Goal: Task Accomplishment & Management: Complete application form

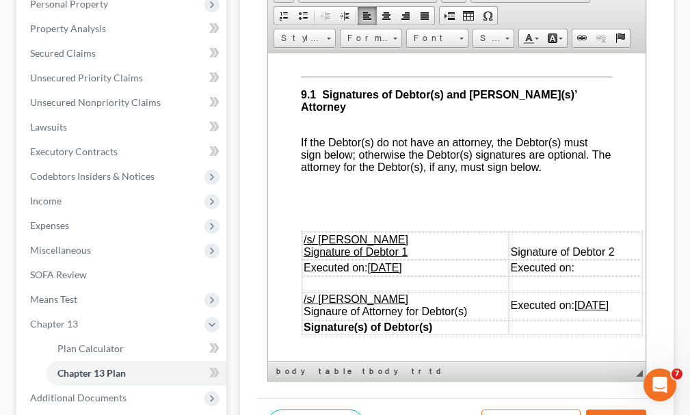
scroll to position [4825, 0]
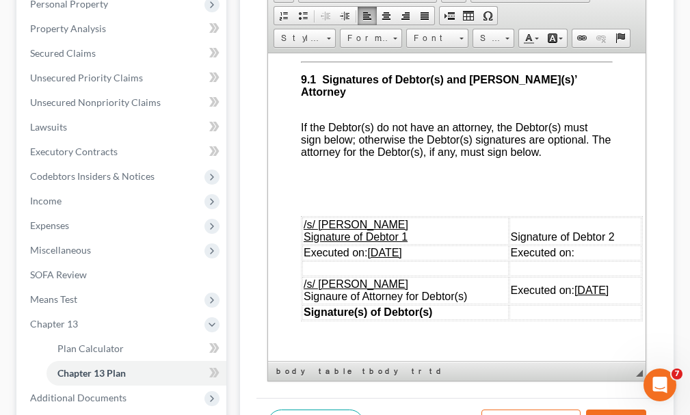
drag, startPoint x: 341, startPoint y: 233, endPoint x: 347, endPoint y: 257, distance: 25.4
click at [341, 235] on span "/s/ [PERSON_NAME] Signature of Debtor 1" at bounding box center [355, 230] width 105 height 24
click at [382, 258] on u "[DATE]" at bounding box center [384, 252] width 34 height 12
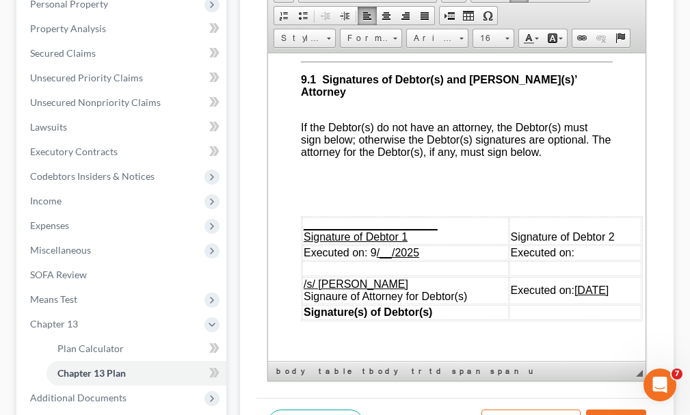
click at [579, 295] on u "[DATE]" at bounding box center [591, 290] width 34 height 12
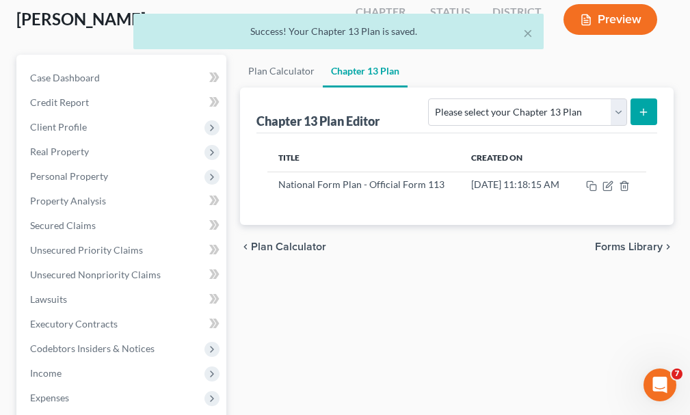
scroll to position [0, 0]
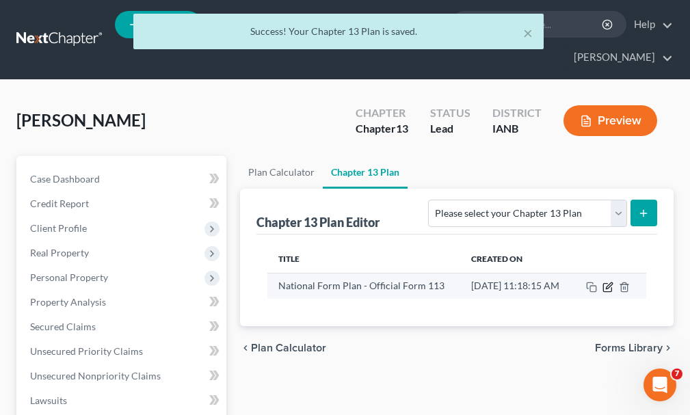
click at [613, 282] on icon "button" at bounding box center [607, 287] width 11 height 11
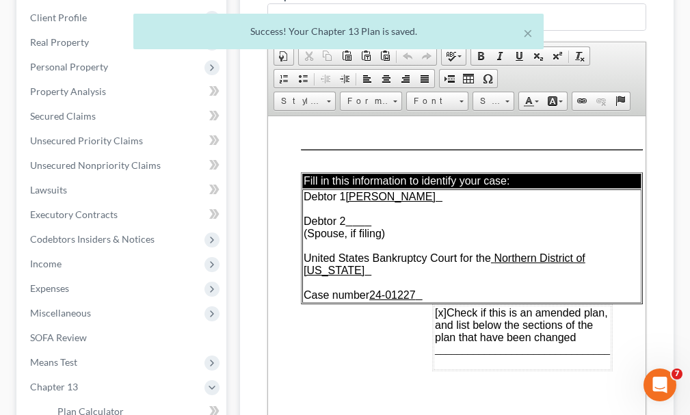
scroll to position [342, 0]
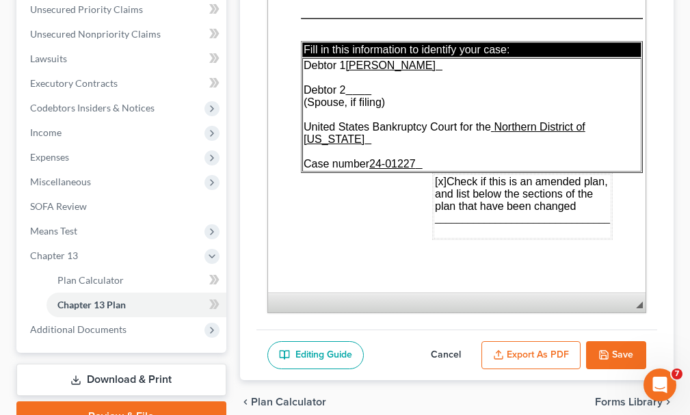
click at [535, 341] on button "Export as PDF" at bounding box center [530, 355] width 99 height 29
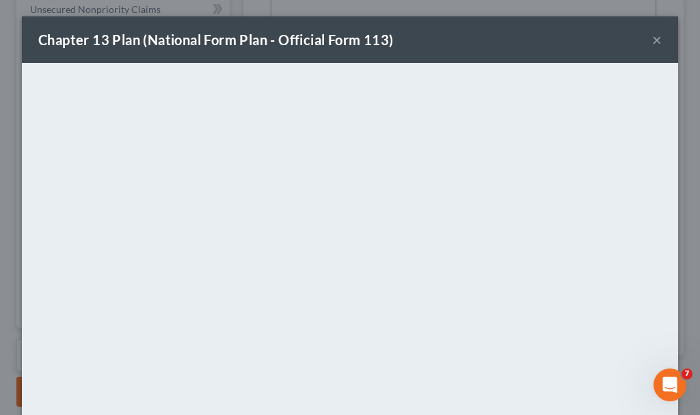
click at [652, 37] on button "×" at bounding box center [657, 39] width 10 height 16
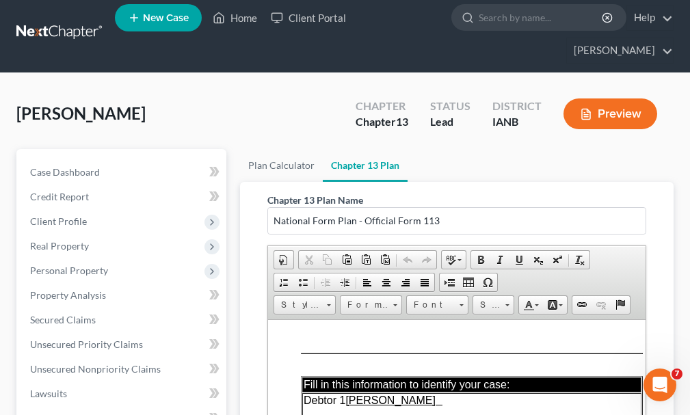
scroll to position [0, 0]
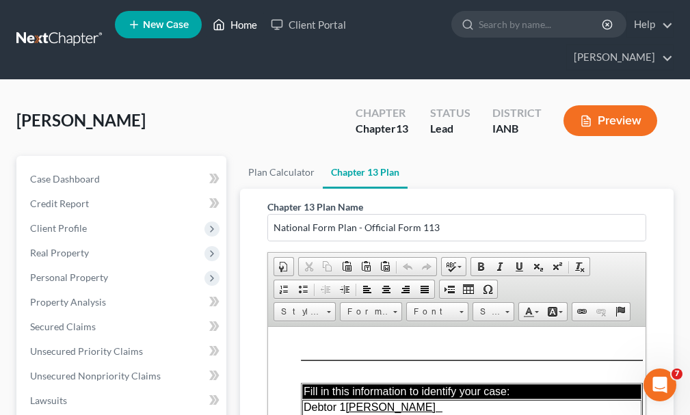
click at [242, 26] on link "Home" at bounding box center [235, 24] width 58 height 25
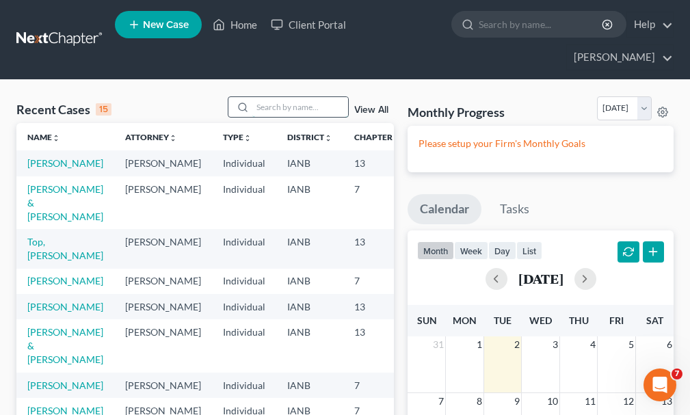
drag, startPoint x: 300, startPoint y: 81, endPoint x: 289, endPoint y: 72, distance: 14.2
click at [299, 97] on input "search" at bounding box center [300, 107] width 96 height 20
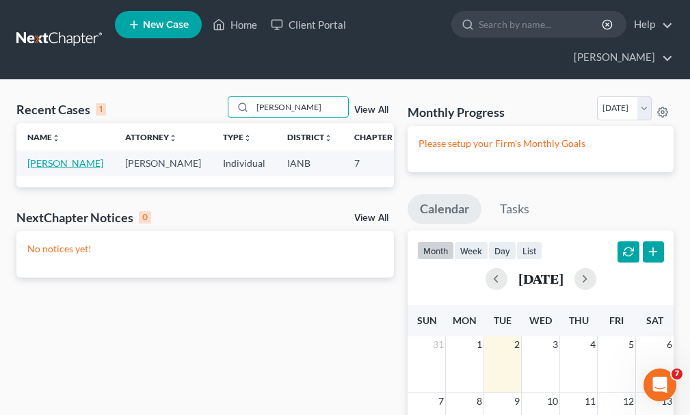
type input "[PERSON_NAME]"
click at [39, 157] on link "[PERSON_NAME]" at bounding box center [65, 163] width 76 height 12
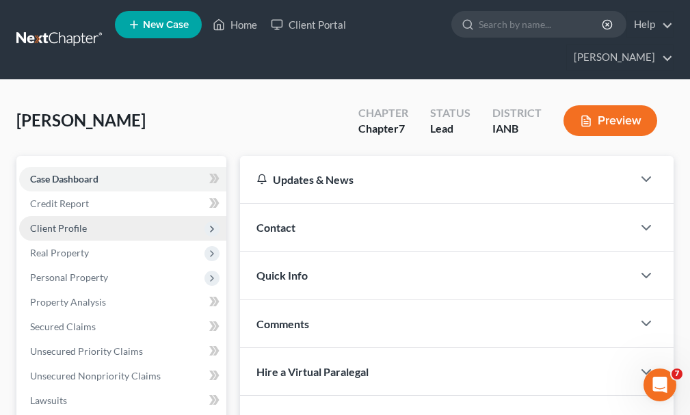
click at [50, 222] on span "Client Profile" at bounding box center [58, 228] width 57 height 12
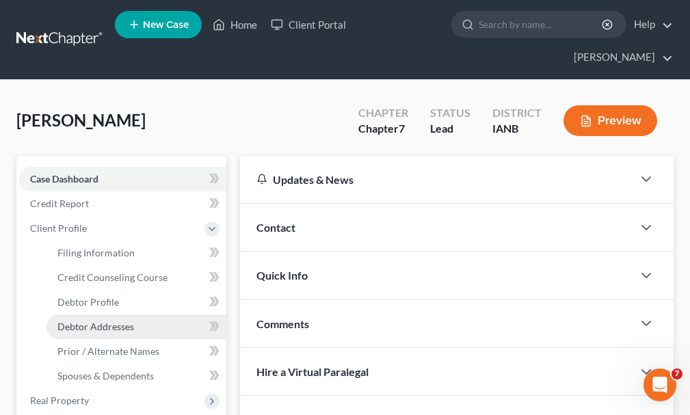
click at [101, 321] on span "Debtor Addresses" at bounding box center [95, 327] width 77 height 12
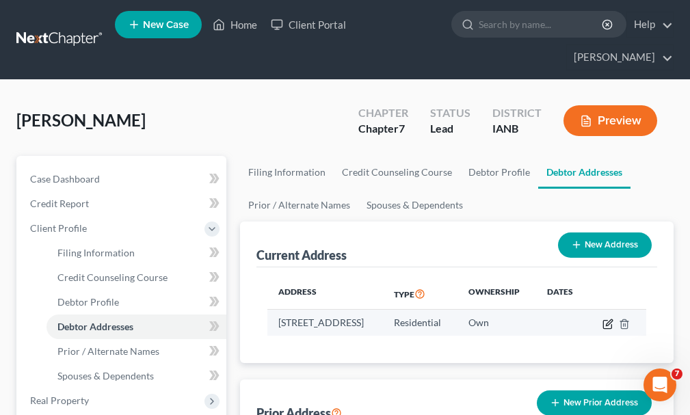
click at [611, 320] on icon "button" at bounding box center [607, 324] width 8 height 8
select select "16"
select select "0"
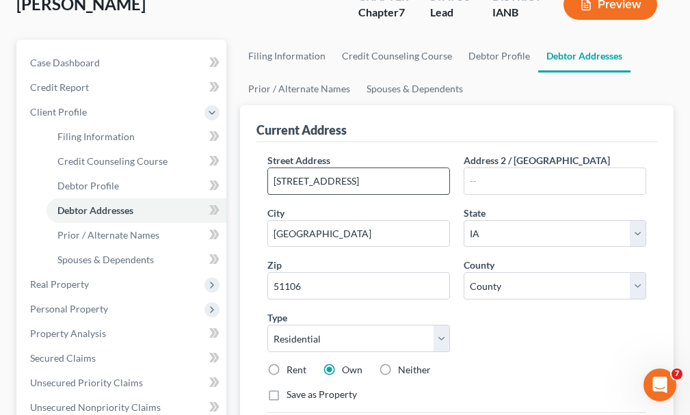
scroll to position [137, 0]
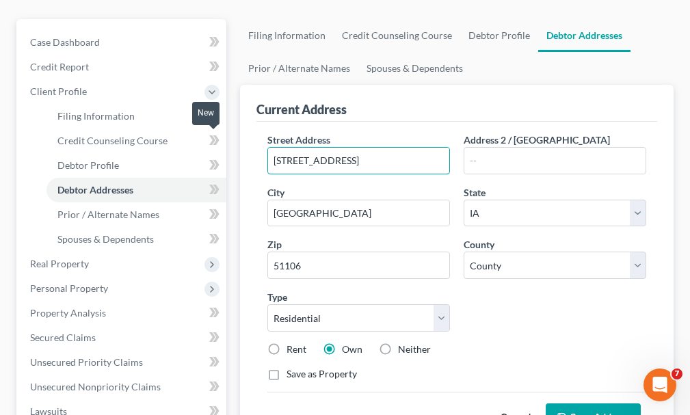
drag, startPoint x: 396, startPoint y: 137, endPoint x: 207, endPoint y: 137, distance: 189.4
click at [207, 137] on div "Petition Navigation Case Dashboard Payments Invoices Payments Payments Credit R…" at bounding box center [345, 364] width 671 height 691
type input "2122 [PERSON_NAME]"
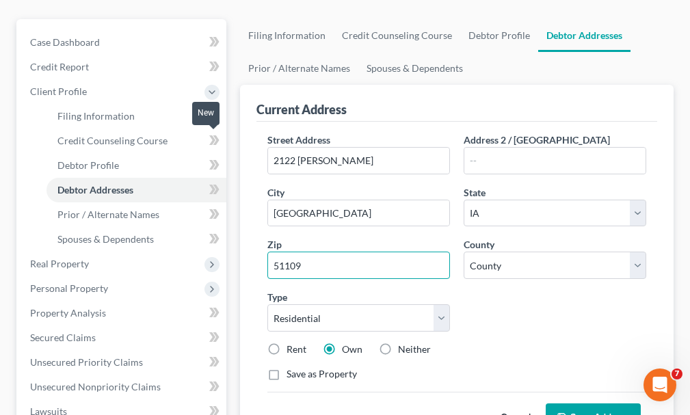
type input "51109"
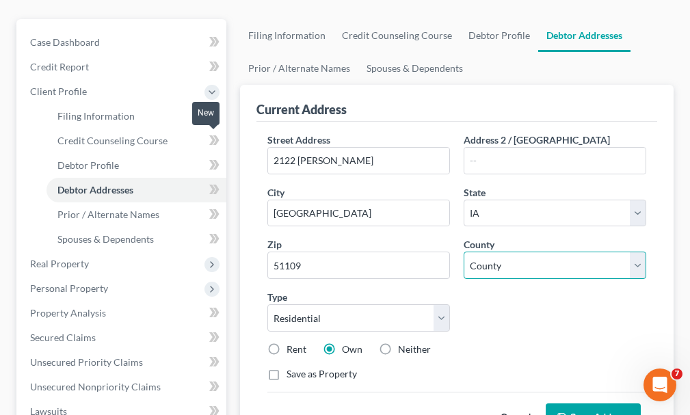
select select "96"
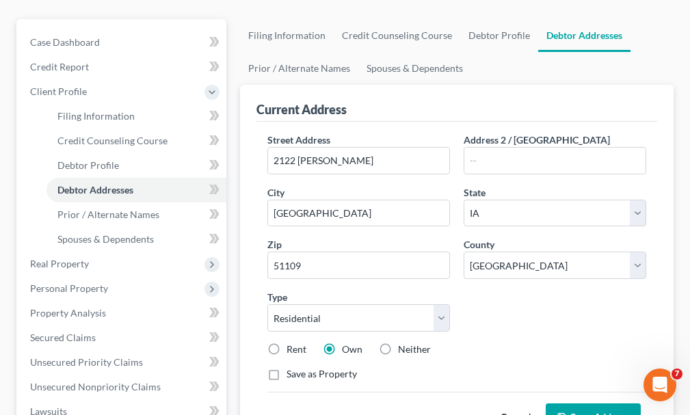
click at [287, 343] on label "Rent" at bounding box center [297, 350] width 20 height 14
click at [292, 343] on input "Rent" at bounding box center [296, 347] width 9 height 9
radio input "true"
click at [581, 403] on button "Save Address" at bounding box center [593, 417] width 95 height 29
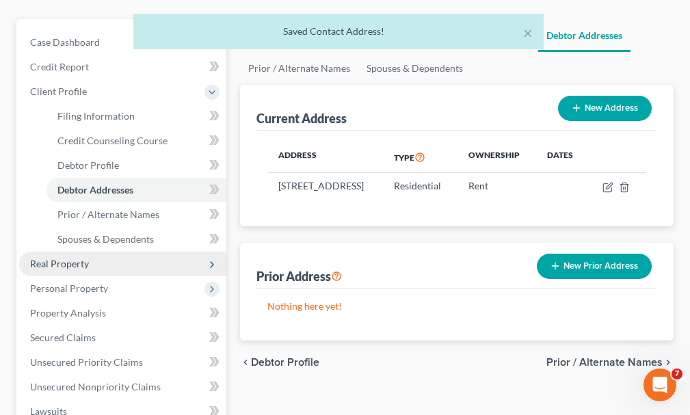
click at [66, 258] on span "Real Property" at bounding box center [59, 264] width 59 height 12
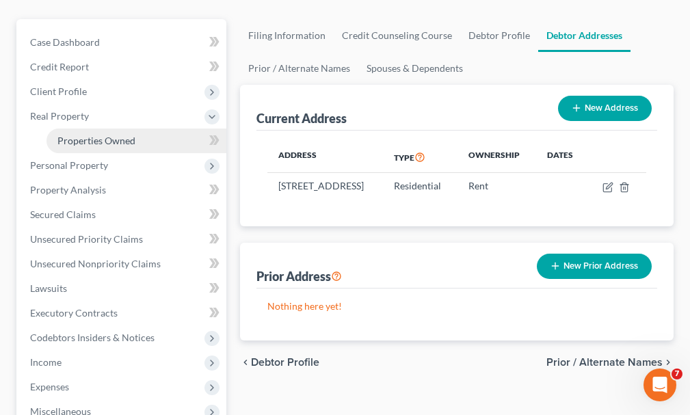
click at [79, 135] on span "Properties Owned" at bounding box center [96, 141] width 78 height 12
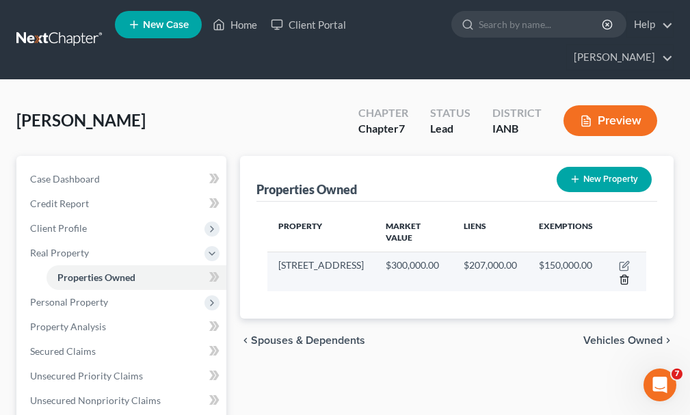
click at [623, 274] on icon "button" at bounding box center [624, 279] width 11 height 11
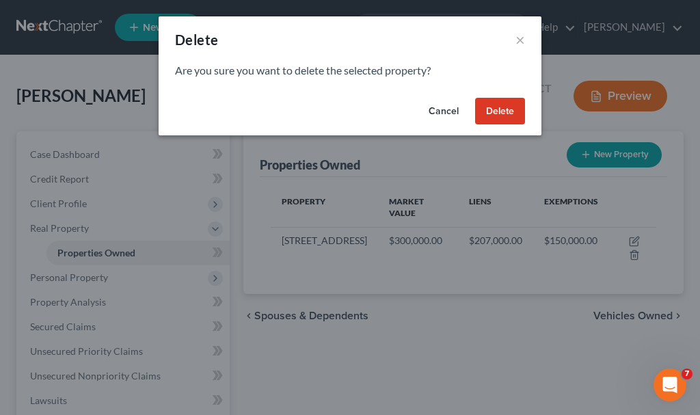
click at [491, 105] on button "Delete" at bounding box center [500, 111] width 50 height 27
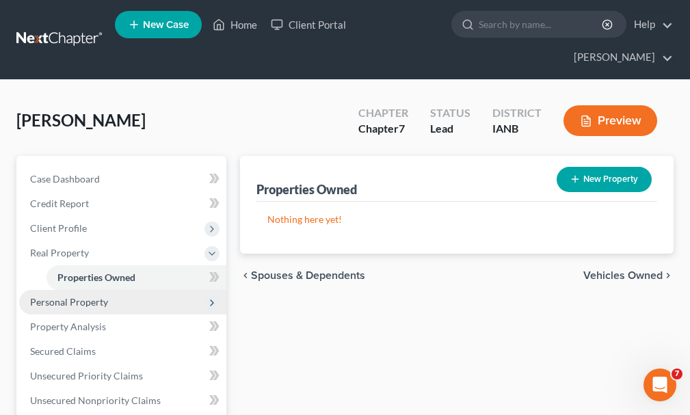
click at [38, 296] on span "Personal Property" at bounding box center [69, 302] width 78 height 12
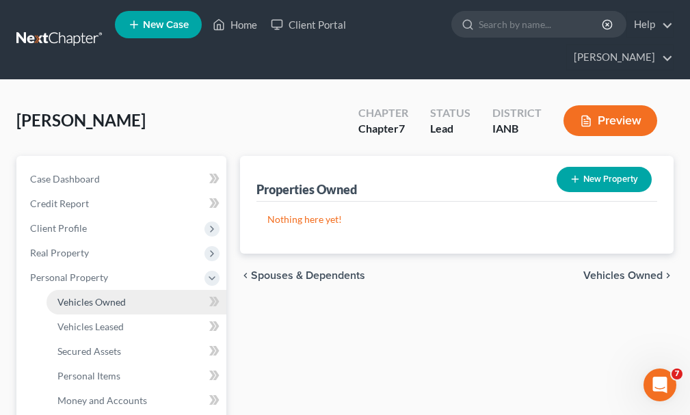
click at [108, 296] on span "Vehicles Owned" at bounding box center [91, 302] width 68 height 12
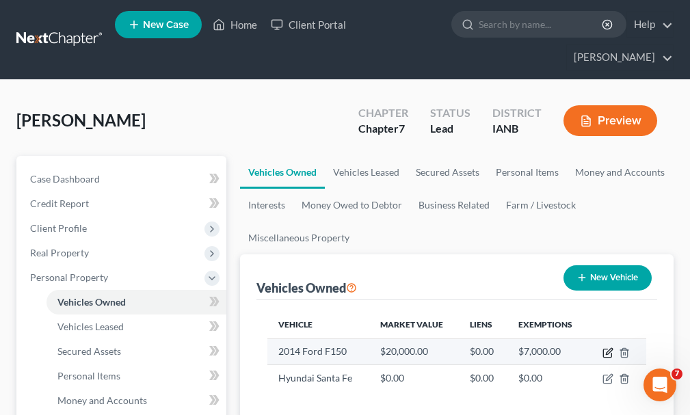
click at [609, 348] on icon "button" at bounding box center [609, 351] width 6 height 6
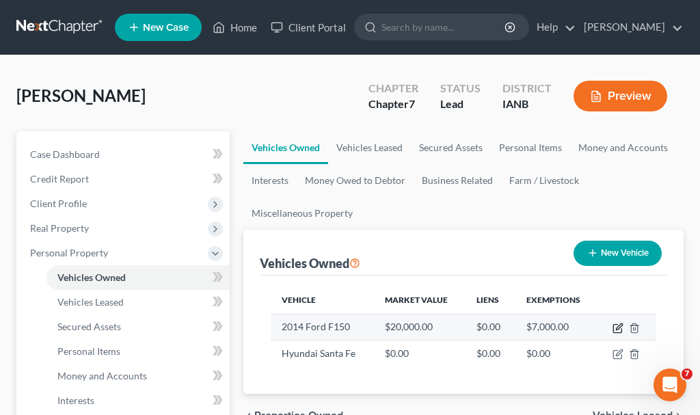
select select "0"
select select "12"
select select "0"
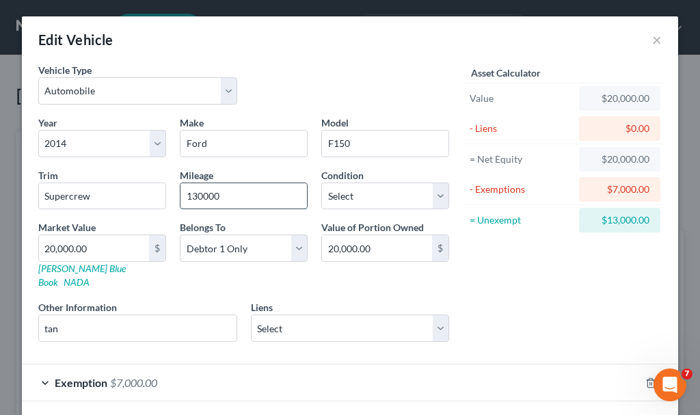
click at [234, 192] on input "130000" at bounding box center [244, 196] width 127 height 26
type input "160000"
click at [88, 320] on input "tan" at bounding box center [138, 328] width 198 height 26
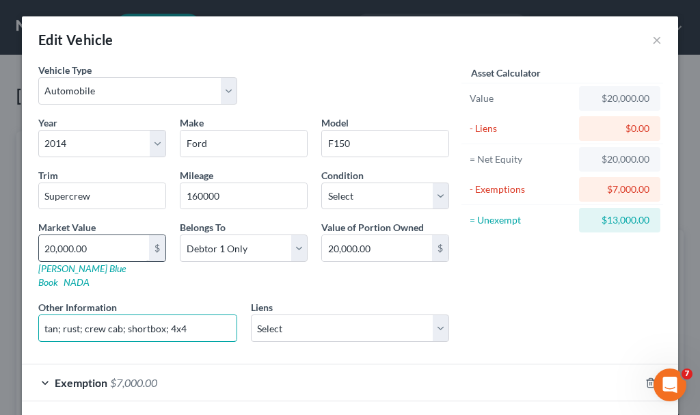
type input "tan; rust; crew cab; shortbox; 4x4"
click at [103, 243] on input "20,000.00" at bounding box center [94, 248] width 110 height 26
type input "0,000.00"
type input "10,000.00"
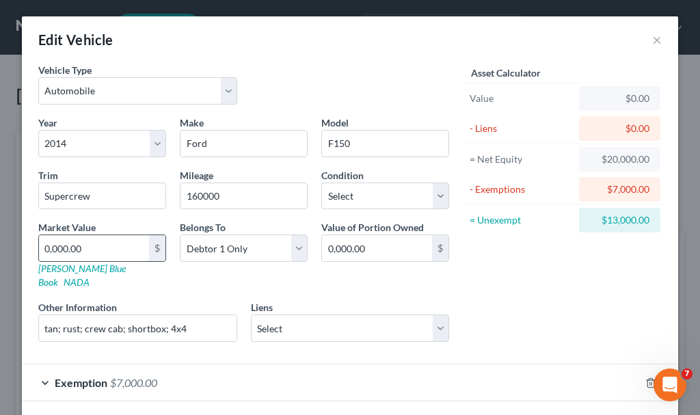
type input "10,000.00"
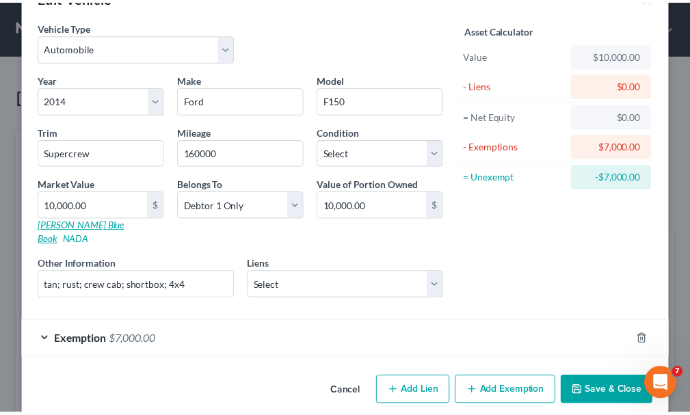
scroll to position [48, 0]
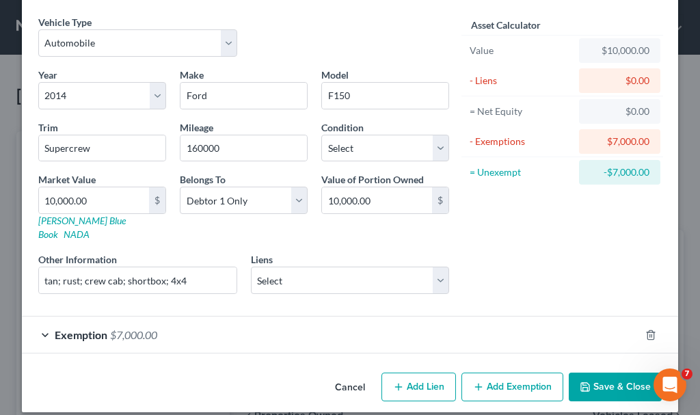
click at [587, 375] on button "Save & Close" at bounding box center [615, 387] width 93 height 29
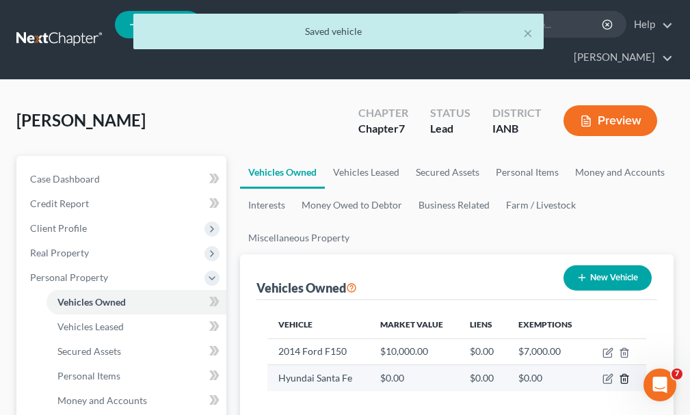
click at [625, 379] on line "button" at bounding box center [625, 380] width 0 height 3
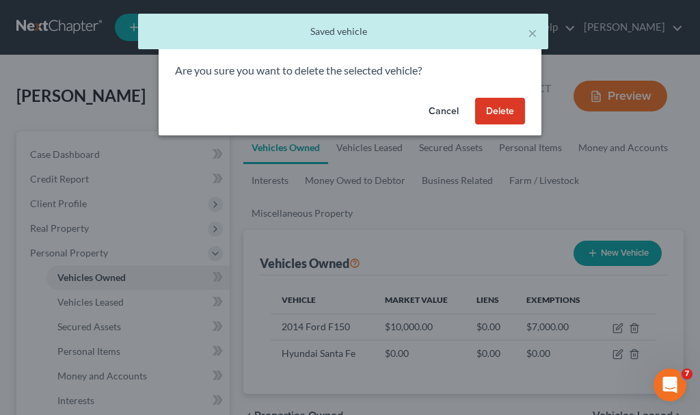
click at [485, 111] on button "Delete" at bounding box center [500, 111] width 50 height 27
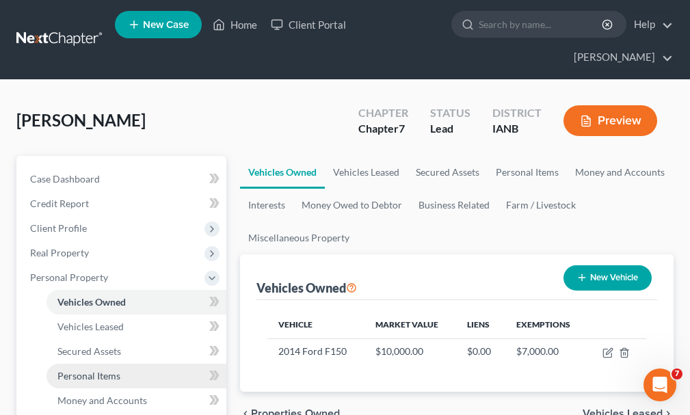
click at [79, 370] on span "Personal Items" at bounding box center [88, 376] width 63 height 12
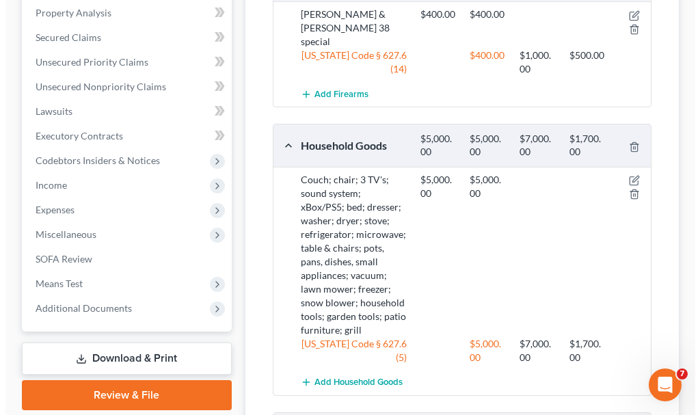
scroll to position [547, 0]
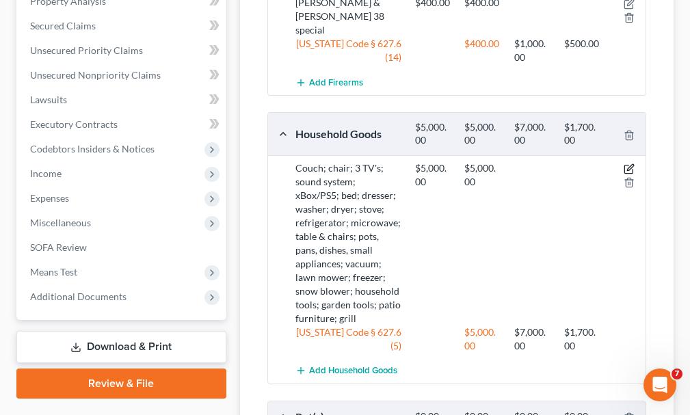
click at [628, 163] on icon "button" at bounding box center [629, 168] width 11 height 11
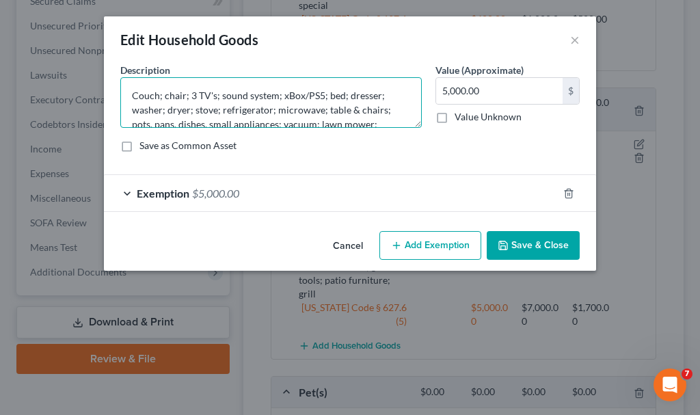
drag, startPoint x: 211, startPoint y: 96, endPoint x: 273, endPoint y: 105, distance: 62.9
click at [211, 96] on textarea "Couch; chair; 3 TV's; sound system; xBox/PS5; bed; dresser; washer; dryer; stov…" at bounding box center [271, 102] width 302 height 51
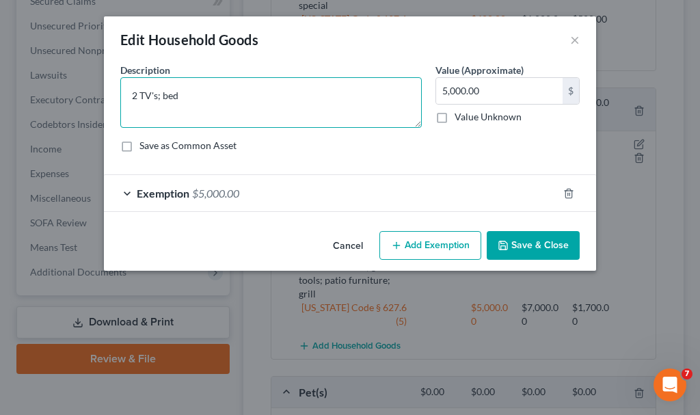
type textarea "2 TV's; bed"
type input "2,200"
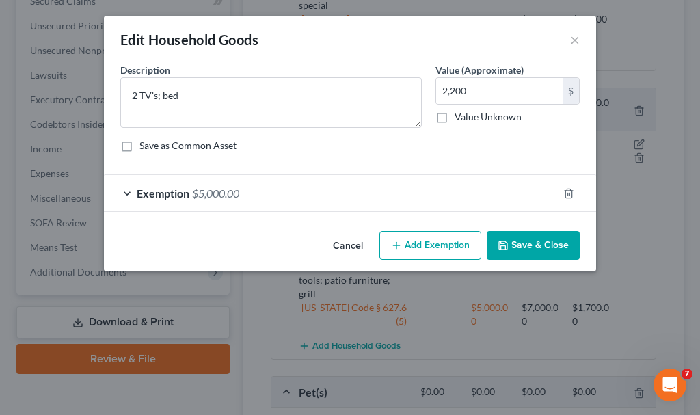
click at [219, 195] on span "$5,000.00" at bounding box center [215, 193] width 47 height 13
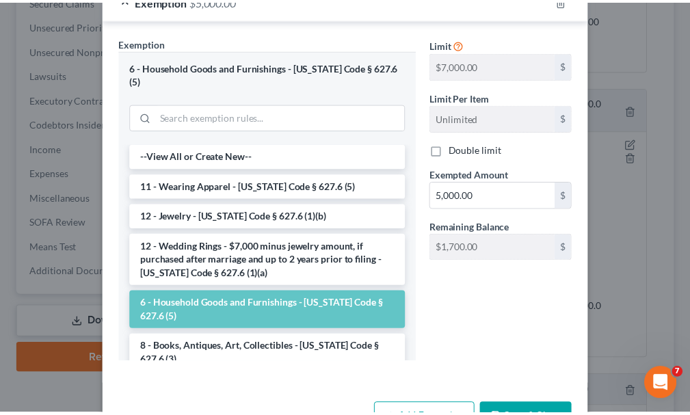
scroll to position [226, 0]
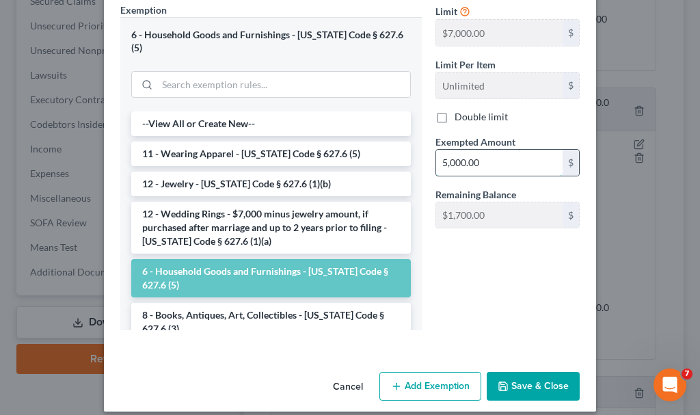
click at [489, 161] on input "5,000.00" at bounding box center [499, 163] width 127 height 26
type input "220"
click at [489, 161] on input "220" at bounding box center [499, 163] width 127 height 26
type input "2,200"
click at [528, 372] on button "Save & Close" at bounding box center [533, 386] width 93 height 29
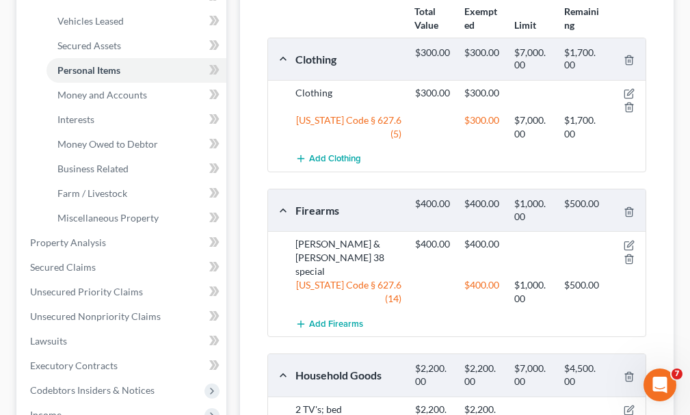
scroll to position [342, 0]
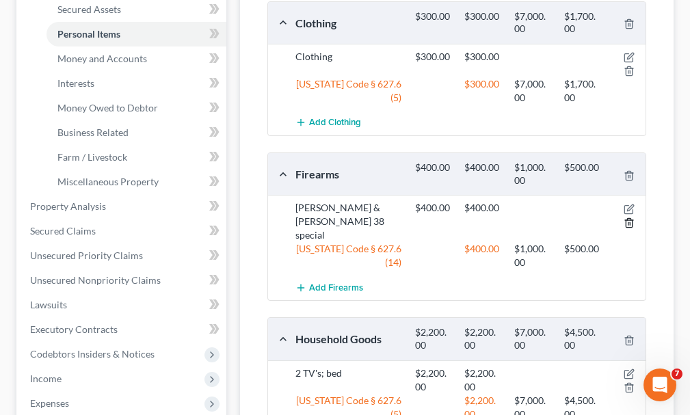
click at [628, 222] on line "button" at bounding box center [628, 223] width 0 height 3
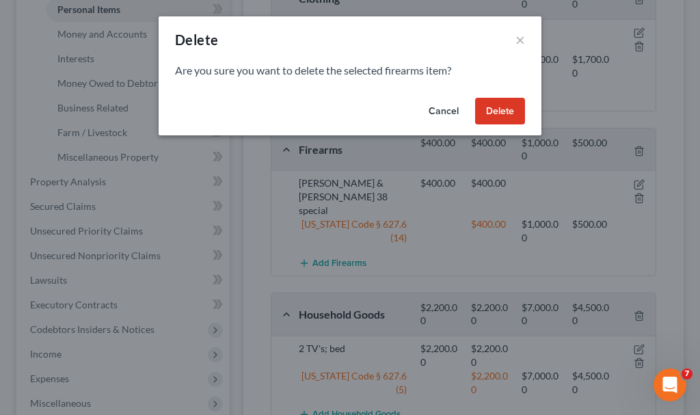
click at [502, 102] on button "Delete" at bounding box center [500, 111] width 50 height 27
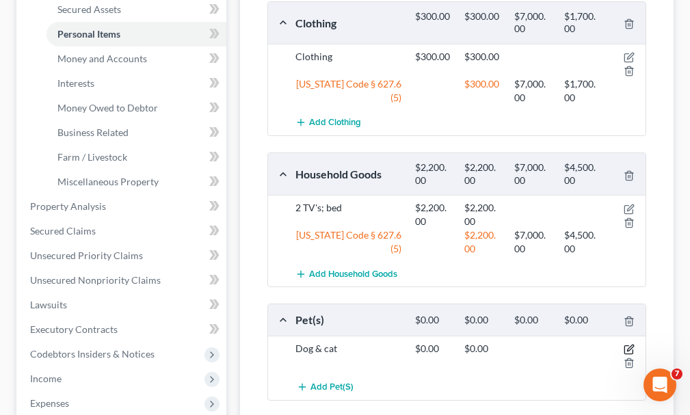
drag, startPoint x: 630, startPoint y: 323, endPoint x: 521, endPoint y: 341, distance: 110.1
click at [628, 344] on icon "button" at bounding box center [629, 349] width 11 height 11
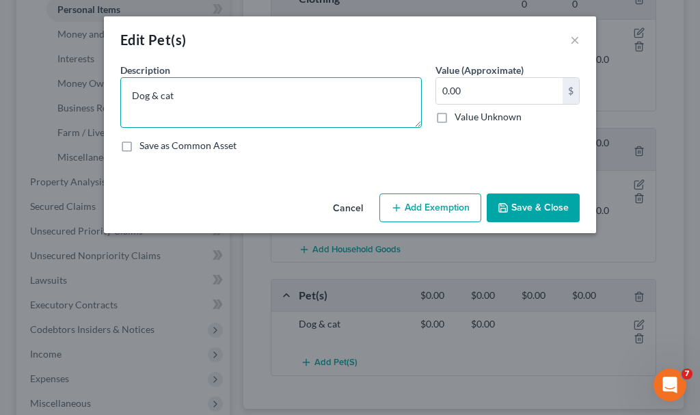
click at [296, 105] on textarea "Dog & cat" at bounding box center [271, 102] width 302 height 51
type textarea "Dog"
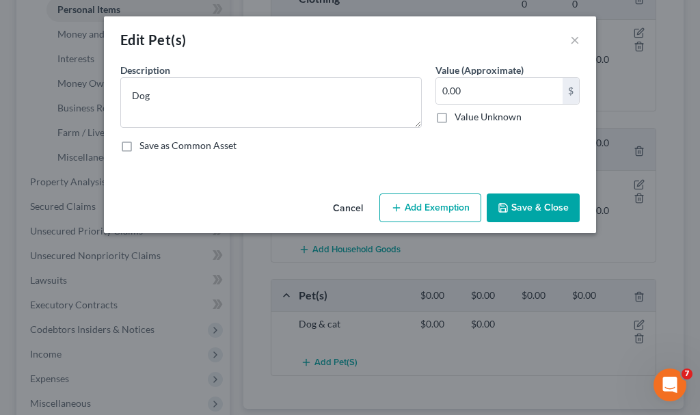
click at [512, 208] on button "Save & Close" at bounding box center [533, 208] width 93 height 29
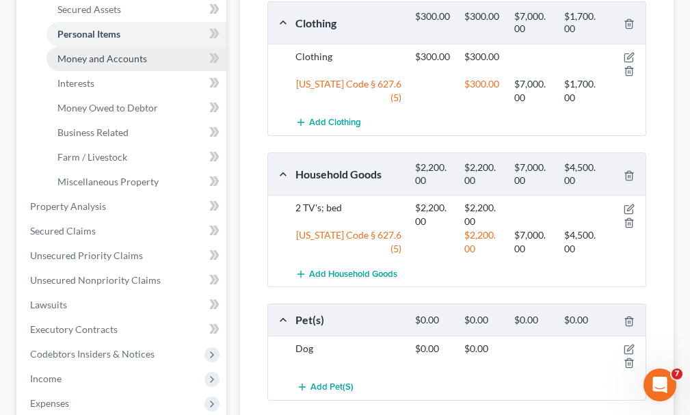
click at [80, 53] on span "Money and Accounts" at bounding box center [102, 59] width 90 height 12
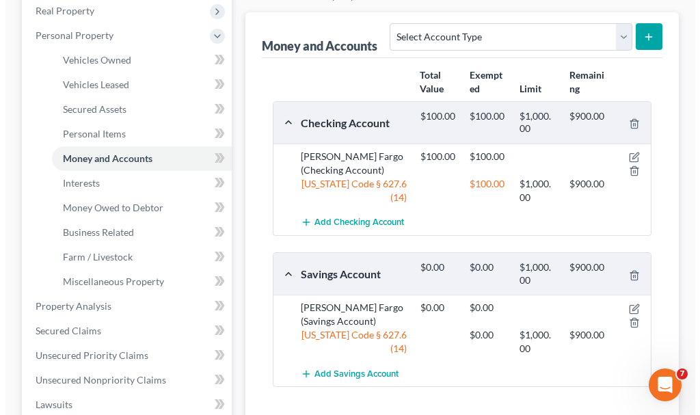
scroll to position [274, 0]
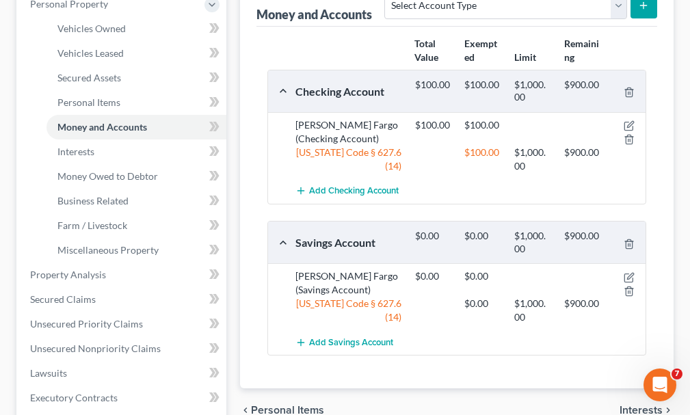
click at [627, 118] on div at bounding box center [627, 131] width 40 height 27
click at [627, 120] on icon "button" at bounding box center [629, 125] width 11 height 11
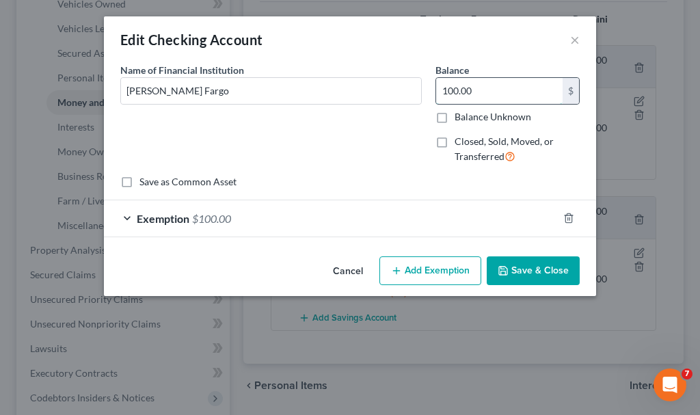
click at [479, 93] on input "100.00" at bounding box center [499, 91] width 127 height 26
type input "250"
click at [215, 217] on span "$100.00" at bounding box center [211, 218] width 39 height 13
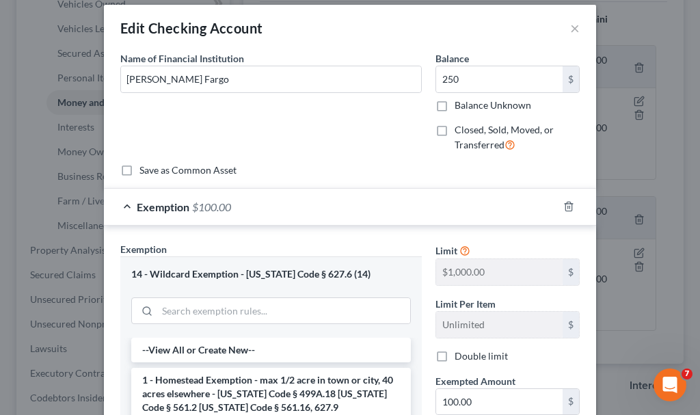
scroll to position [68, 0]
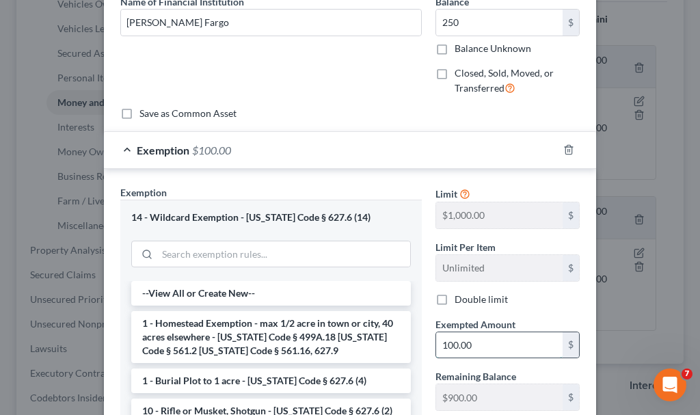
click at [487, 346] on input "100.00" at bounding box center [499, 345] width 127 height 26
type input "250"
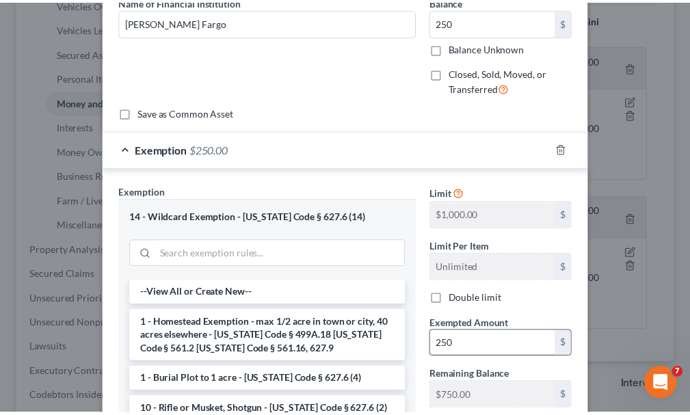
scroll to position [251, 0]
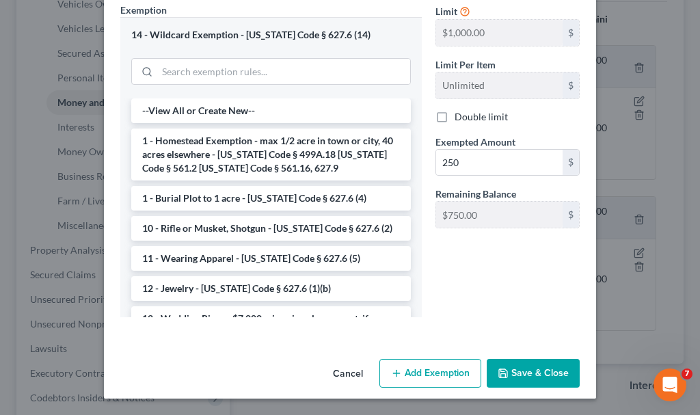
click at [522, 375] on button "Save & Close" at bounding box center [533, 373] width 93 height 29
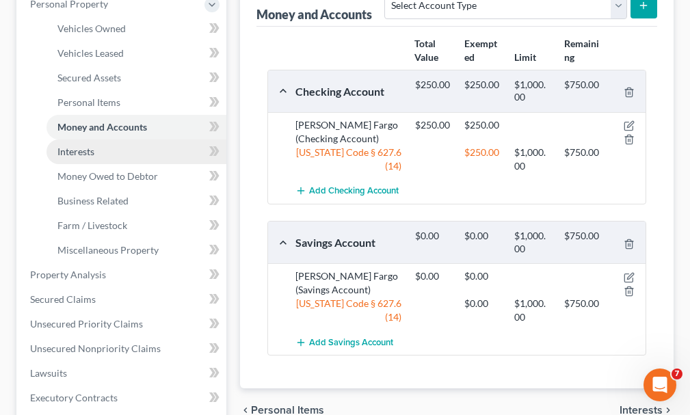
click at [81, 146] on span "Interests" at bounding box center [75, 152] width 37 height 12
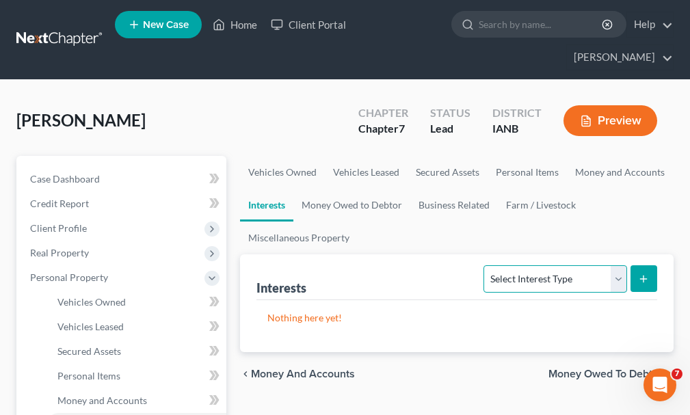
click at [540, 265] on select "Select Interest Type 401K Annuity Bond Education IRA Government Bond Government…" at bounding box center [554, 278] width 143 height 27
select select "401k"
click at [486, 265] on select "Select Interest Type 401K Annuity Bond Education IRA Government Bond Government…" at bounding box center [554, 278] width 143 height 27
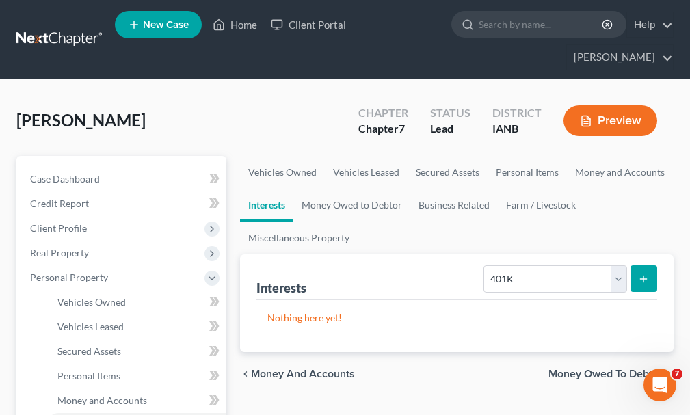
click at [636, 265] on button "submit" at bounding box center [644, 278] width 27 height 27
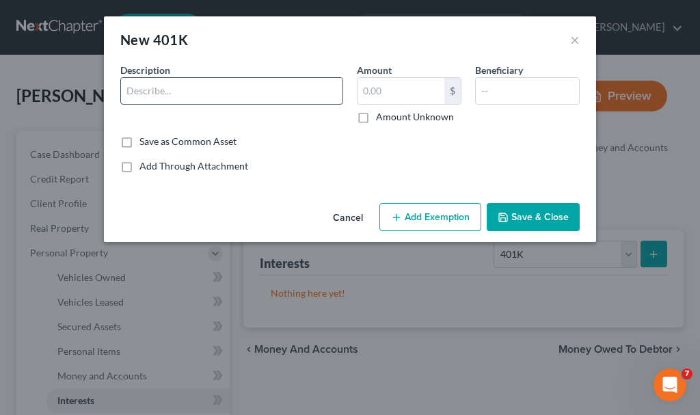
click at [186, 94] on input "text" at bounding box center [232, 91] width 222 height 26
type input "[PERSON_NAME]"
type input "200"
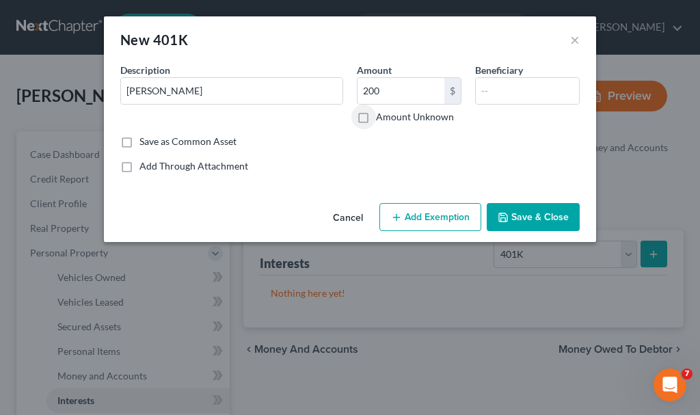
click at [427, 211] on button "Add Exemption" at bounding box center [431, 217] width 102 height 29
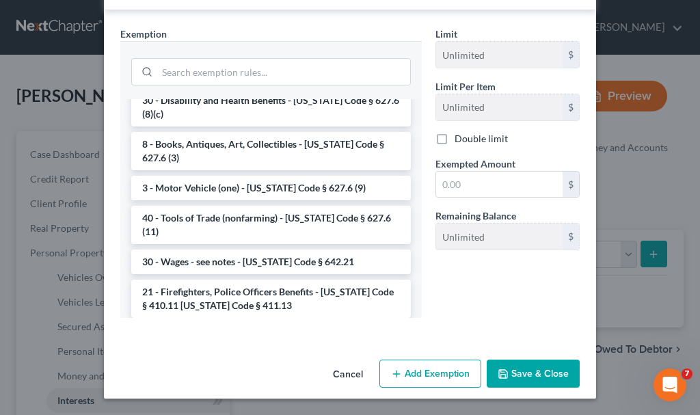
scroll to position [615, 0]
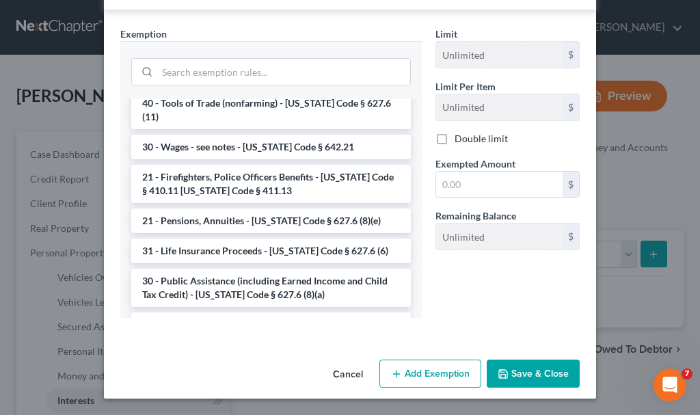
click at [265, 209] on li "21 - Pensions, Annuities - [US_STATE] Code § 627.6 (8)(e)" at bounding box center [271, 221] width 280 height 25
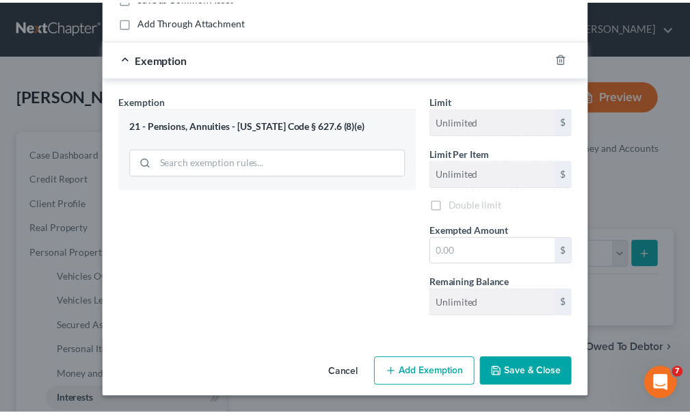
scroll to position [146, 0]
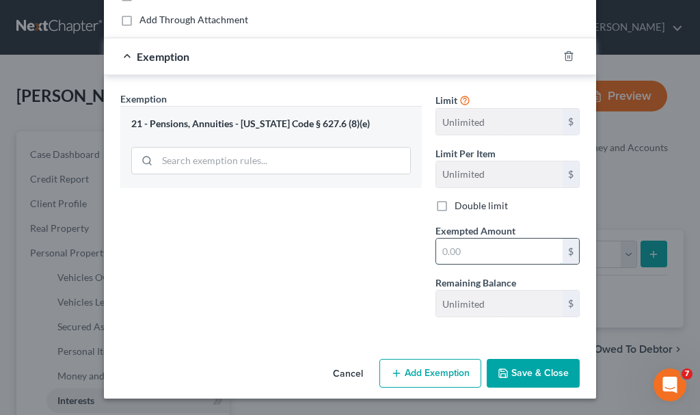
click at [459, 250] on input "text" at bounding box center [499, 252] width 127 height 26
type input "200"
click at [527, 373] on button "Save & Close" at bounding box center [533, 373] width 93 height 29
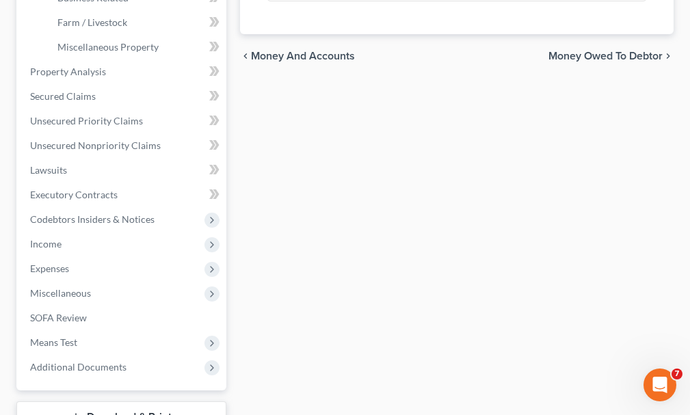
scroll to position [479, 0]
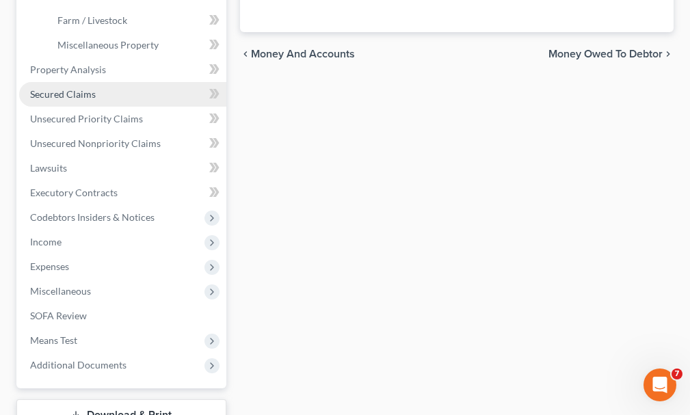
click at [61, 88] on span "Secured Claims" at bounding box center [63, 94] width 66 height 12
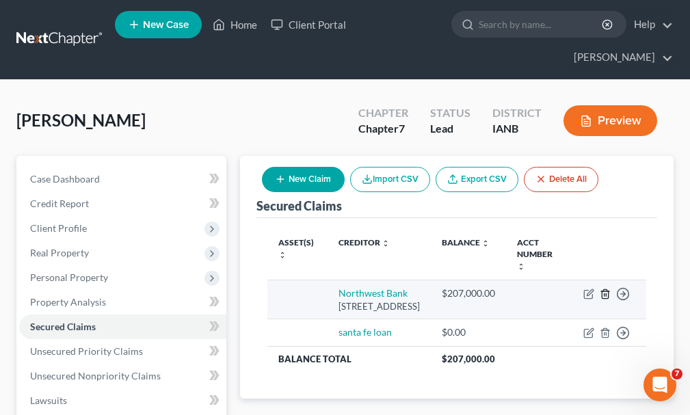
click at [600, 289] on icon "button" at bounding box center [605, 294] width 11 height 11
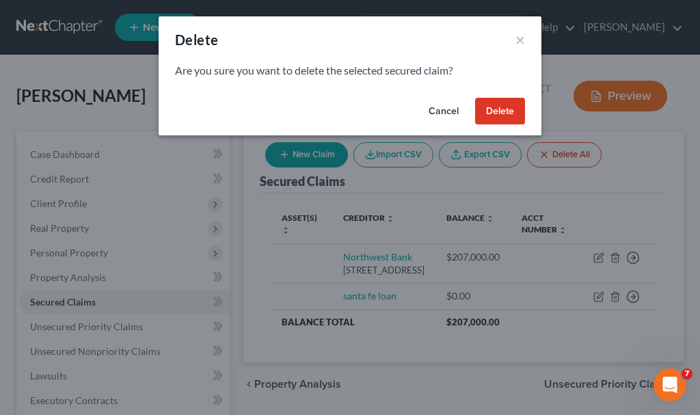
click at [492, 105] on button "Delete" at bounding box center [500, 111] width 50 height 27
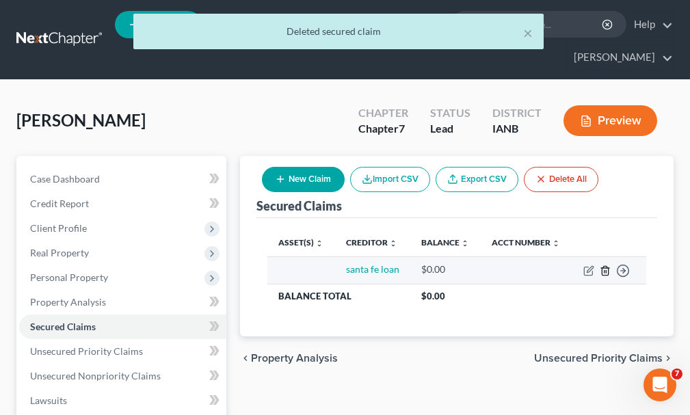
click at [602, 265] on icon "button" at bounding box center [605, 270] width 11 height 11
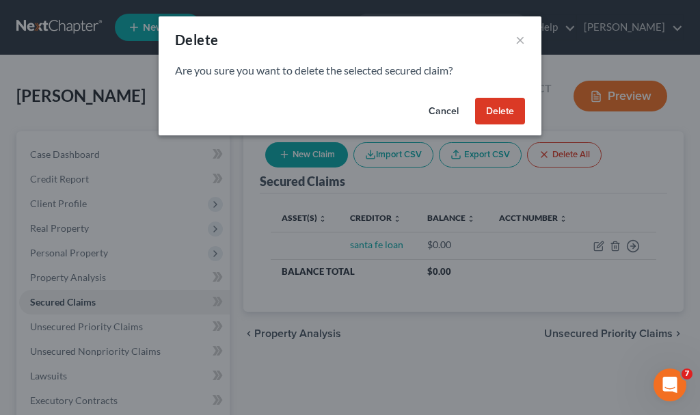
click at [501, 107] on button "Delete" at bounding box center [500, 111] width 50 height 27
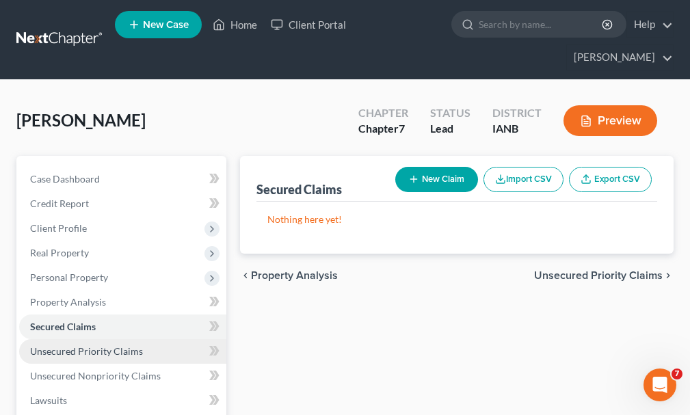
click at [54, 345] on span "Unsecured Priority Claims" at bounding box center [86, 351] width 113 height 12
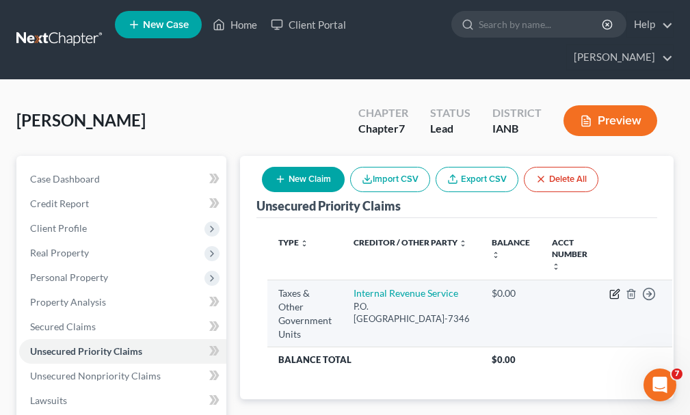
click at [613, 289] on icon "button" at bounding box center [616, 292] width 6 height 6
select select "0"
select select "39"
select select "0"
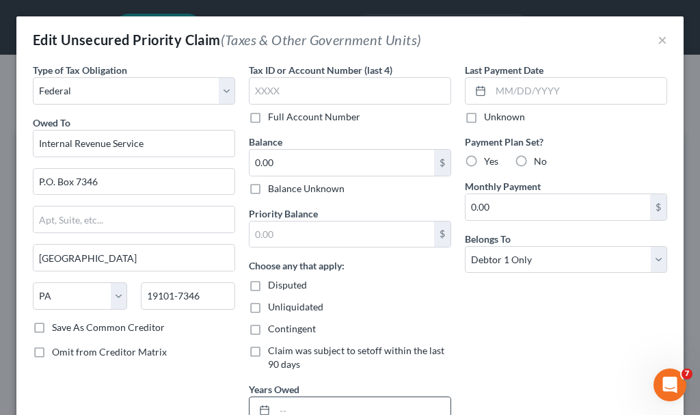
click at [321, 403] on input "text" at bounding box center [363, 410] width 176 height 26
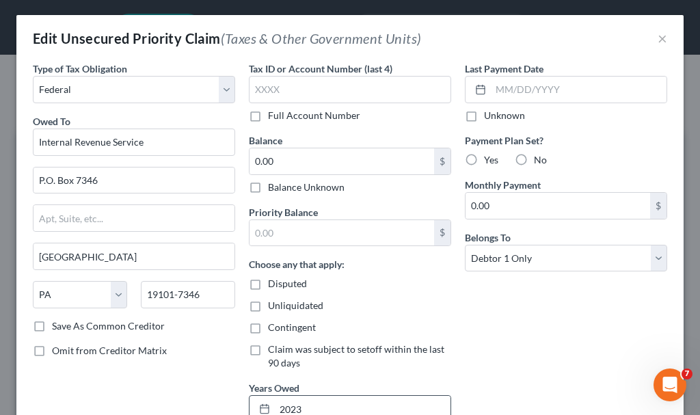
type input "2023"
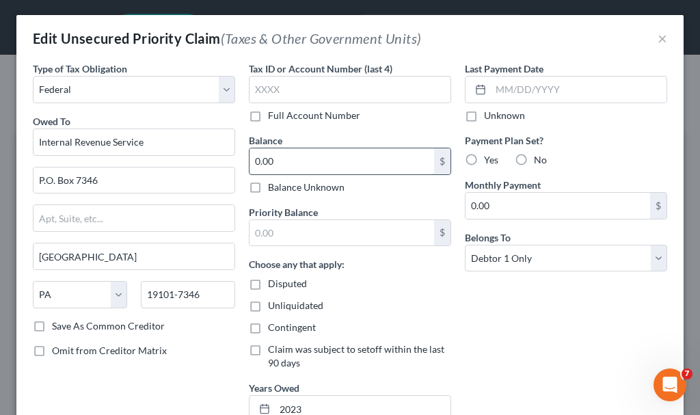
click at [273, 150] on input "0.00" at bounding box center [342, 161] width 185 height 26
type input "16,000"
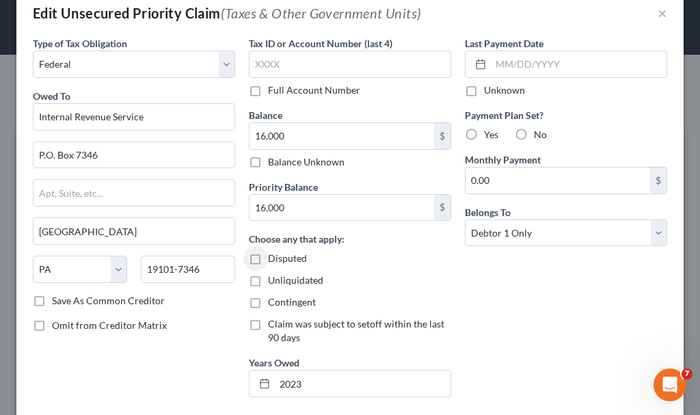
scroll to position [117, 0]
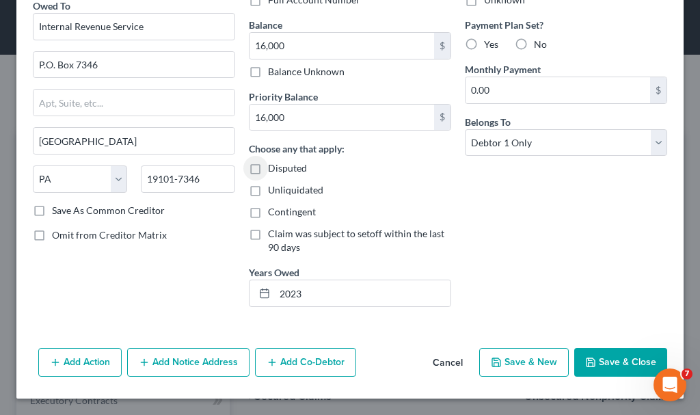
click at [505, 360] on button "Save & New" at bounding box center [524, 362] width 90 height 29
select select "0"
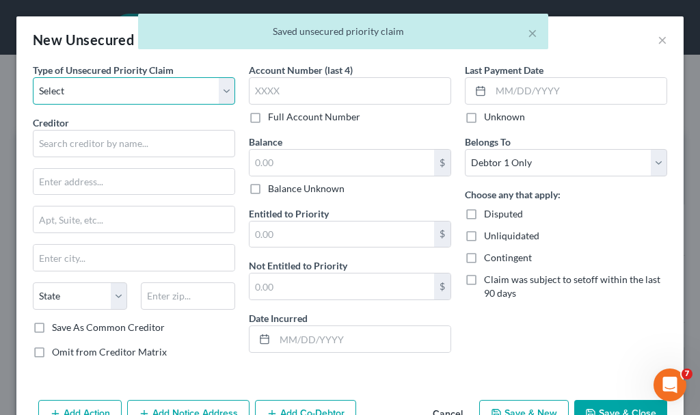
click at [78, 92] on select "Select Taxes & Other Government Units Domestic Support Obligations Extensions o…" at bounding box center [134, 90] width 202 height 27
click at [33, 77] on select "Select Taxes & Other Government Units Domestic Support Obligations Extensions o…" at bounding box center [134, 90] width 202 height 27
click at [87, 89] on select "Select Taxes & Other Government Units Domestic Support Obligations Extensions o…" at bounding box center [134, 90] width 202 height 27
select select "0"
click at [33, 77] on select "Select Taxes & Other Government Units Domestic Support Obligations Extensions o…" at bounding box center [134, 90] width 202 height 27
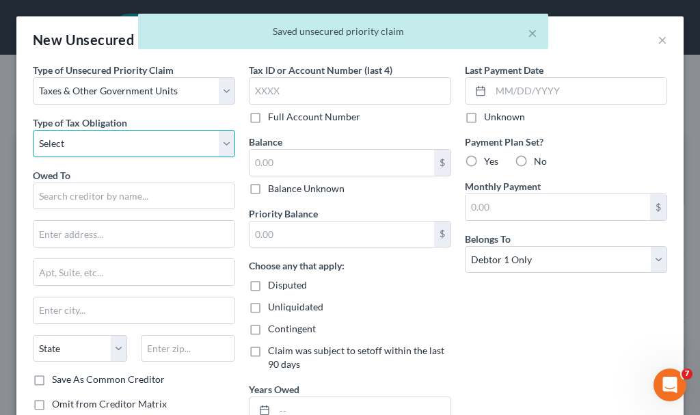
drag, startPoint x: 90, startPoint y: 103, endPoint x: 93, endPoint y: 138, distance: 35.0
click at [93, 138] on select "Select Federal City State Franchise Tax Board Other" at bounding box center [134, 143] width 202 height 27
select select "2"
click at [33, 130] on select "Select Federal City State Franchise Tax Board Other" at bounding box center [134, 143] width 202 height 27
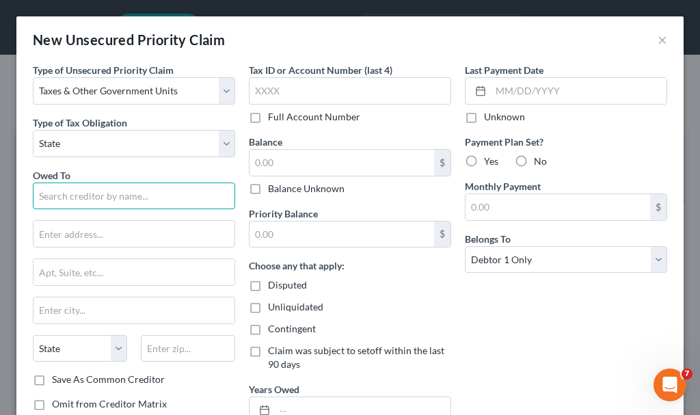
click at [86, 199] on input "text" at bounding box center [134, 196] width 202 height 27
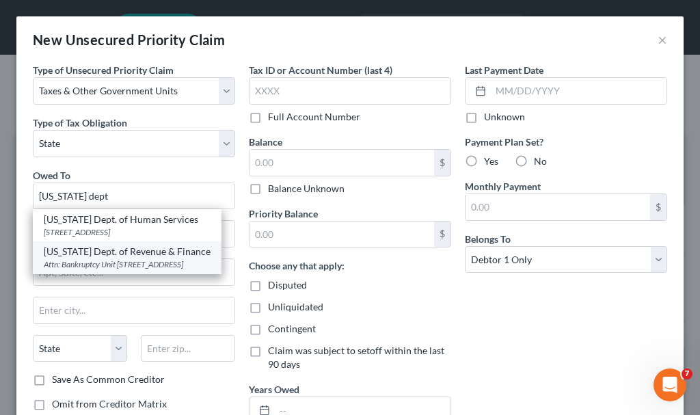
click at [94, 265] on div "Attn: Bankruptcy Unit [STREET_ADDRESS]" at bounding box center [127, 264] width 167 height 12
type input "[US_STATE] Dept. of Revenue & Finance"
type input "Attn: Bankruptcy Unit"
type input "[STREET_ADDRESS]"
type input "Des Moines"
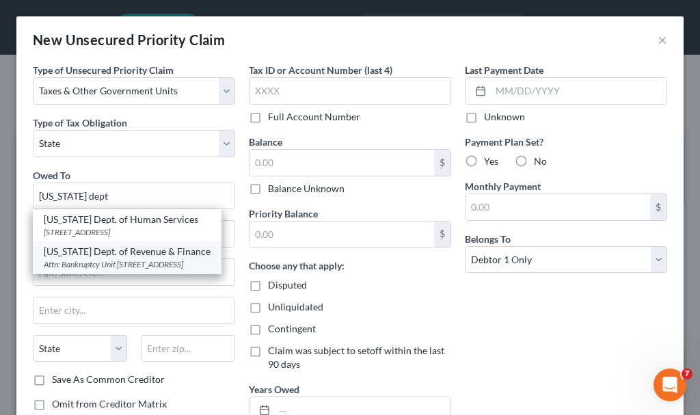
select select "16"
type input "50319"
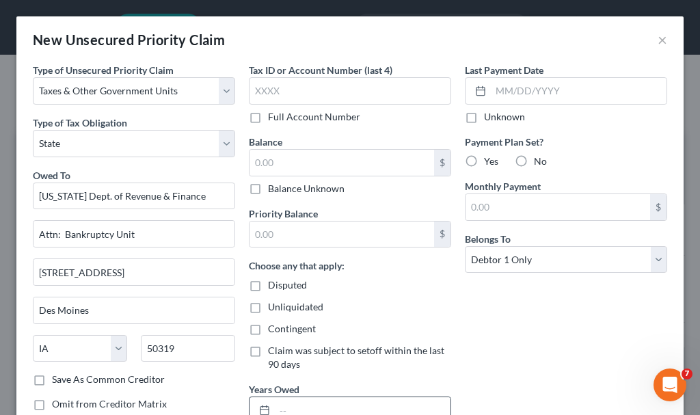
click at [318, 403] on input "text" at bounding box center [363, 410] width 176 height 26
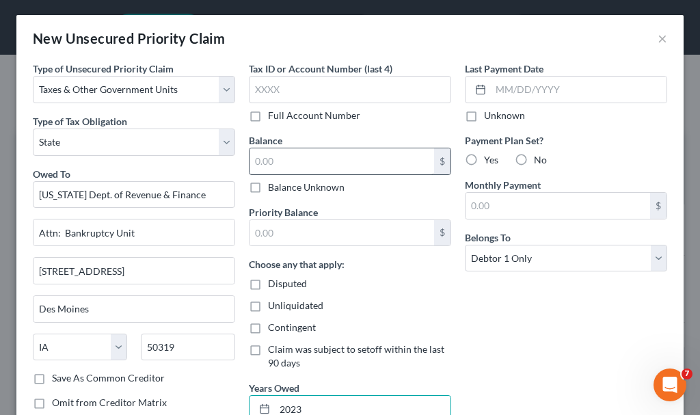
type input "2023"
click at [289, 157] on input "text" at bounding box center [342, 161] width 185 height 26
type input "2,000"
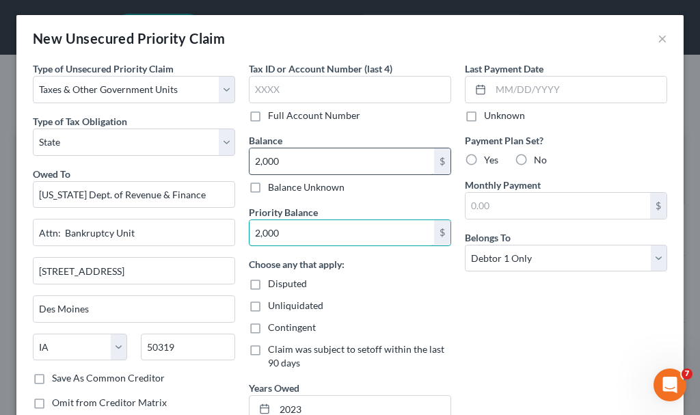
type input "2,000"
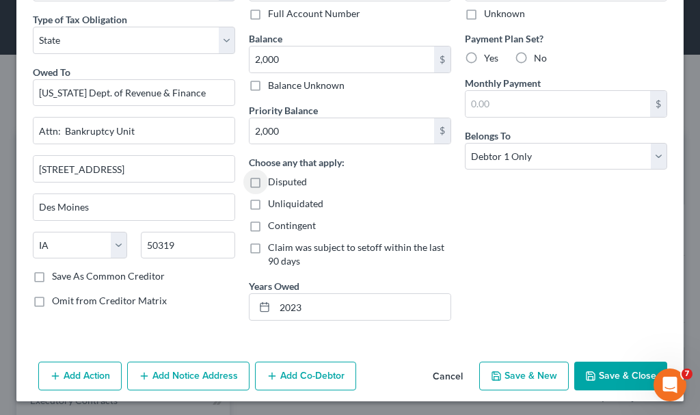
scroll to position [106, 0]
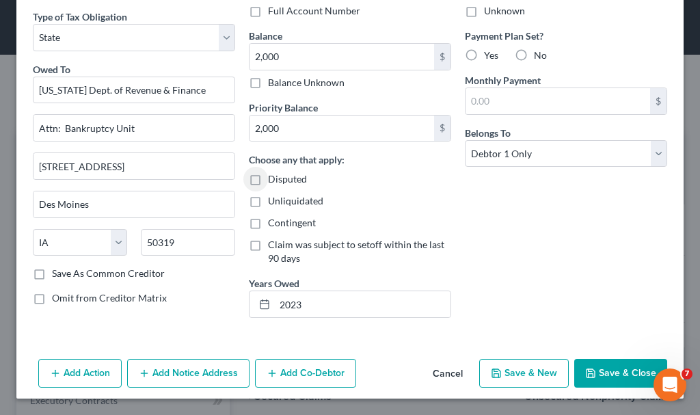
click at [600, 374] on button "Save & Close" at bounding box center [620, 373] width 93 height 29
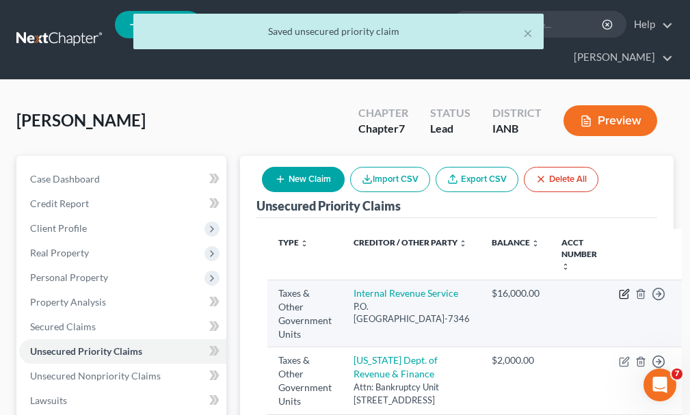
click at [619, 289] on icon "button" at bounding box center [624, 294] width 11 height 11
select select "0"
select select "39"
select select "0"
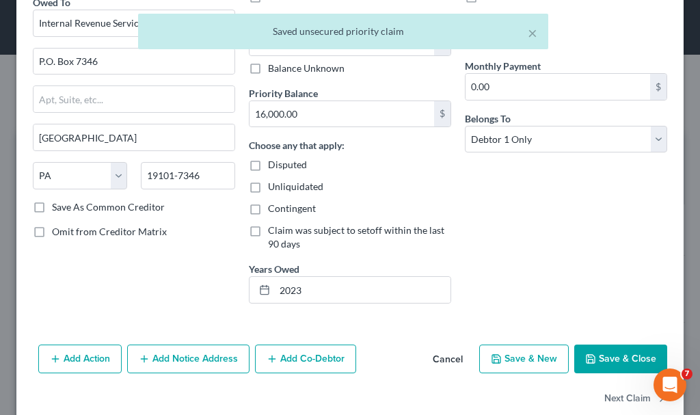
scroll to position [145, 0]
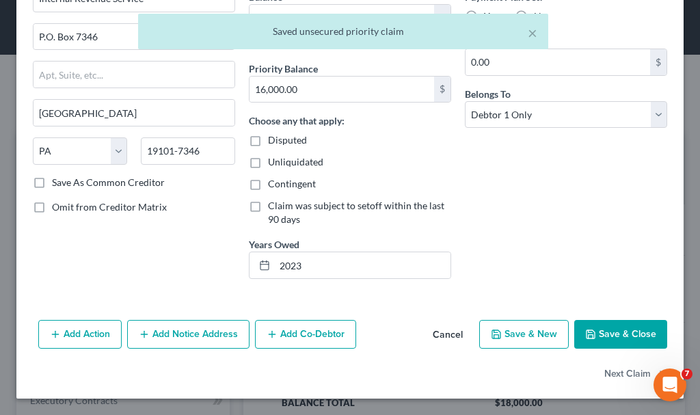
click at [189, 330] on button "Add Notice Address" at bounding box center [188, 334] width 122 height 29
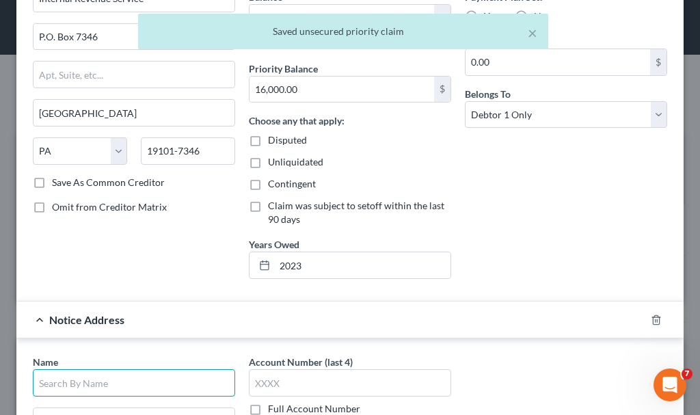
click at [161, 380] on input "text" at bounding box center [134, 382] width 202 height 27
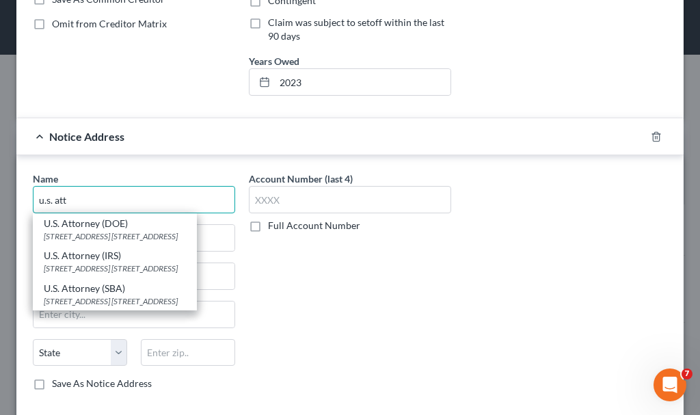
scroll to position [419, 0]
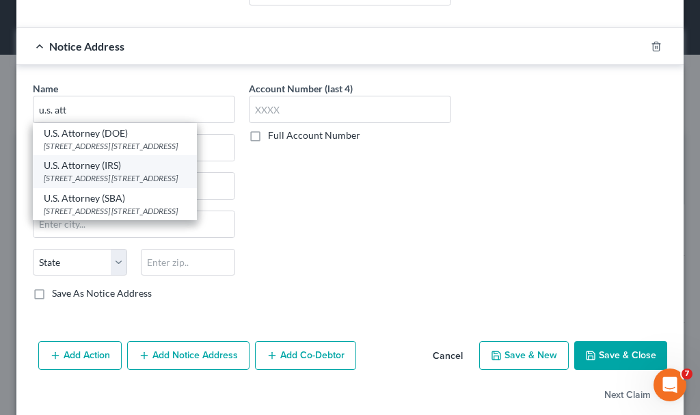
click at [107, 169] on div "U.S. Attorney (IRS)" at bounding box center [115, 166] width 142 height 14
type input "U.S. Attorney (IRS)"
type input "[STREET_ADDRESS] SE, Box 1"
type input "[GEOGRAPHIC_DATA]"
select select "16"
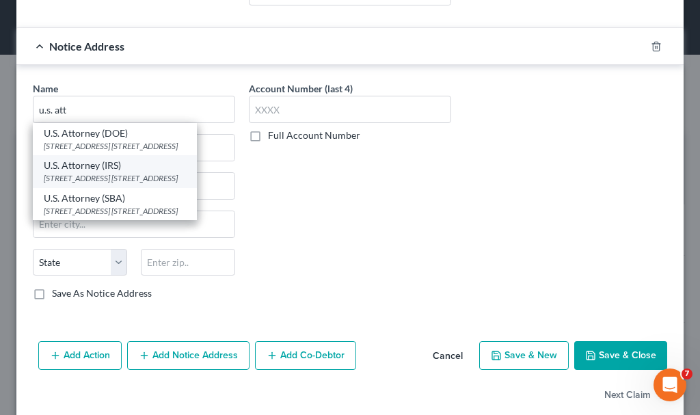
type input "52401"
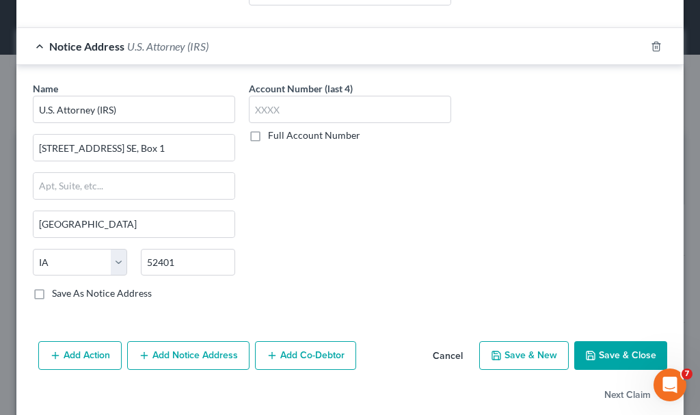
click at [596, 358] on button "Save & Close" at bounding box center [620, 355] width 93 height 29
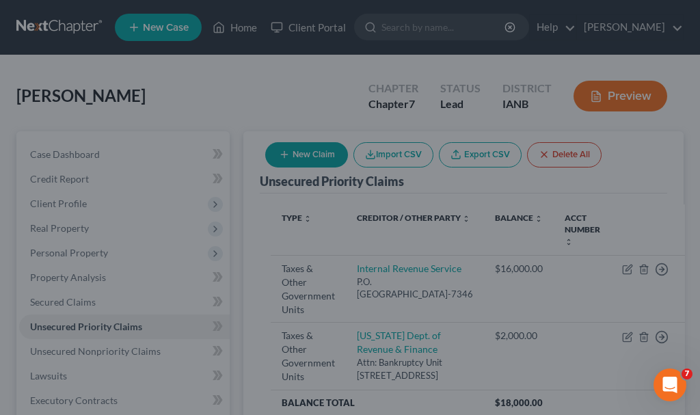
scroll to position [0, 0]
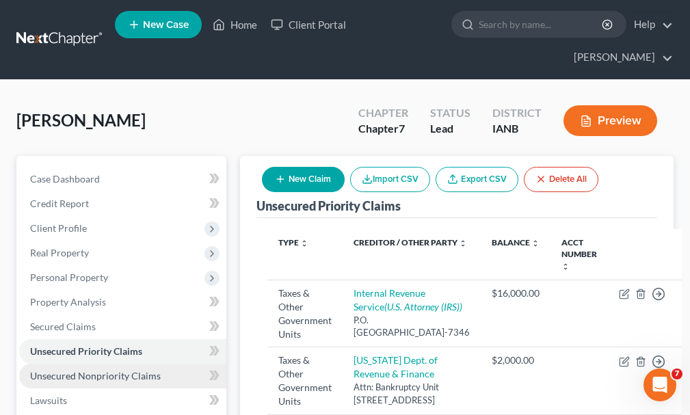
click at [96, 370] on span "Unsecured Nonpriority Claims" at bounding box center [95, 376] width 131 height 12
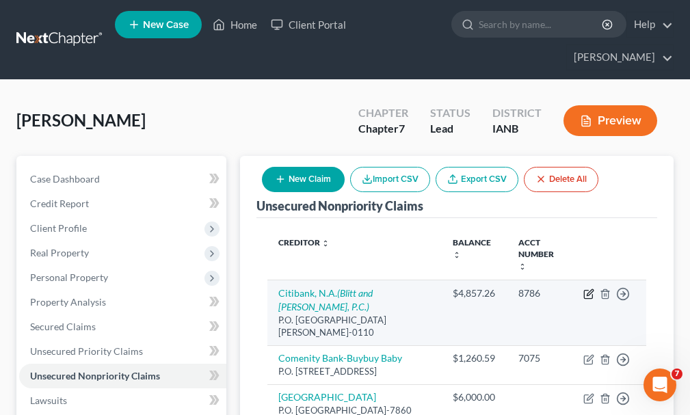
click at [585, 289] on icon "button" at bounding box center [588, 294] width 11 height 11
select select "26"
select select "2"
select select "0"
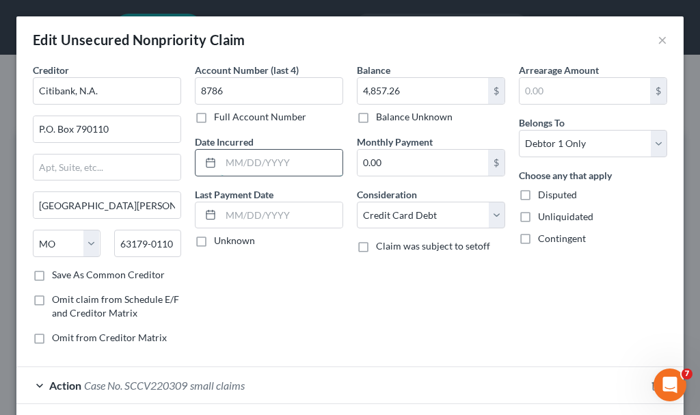
click at [258, 163] on input "text" at bounding box center [282, 163] width 122 height 26
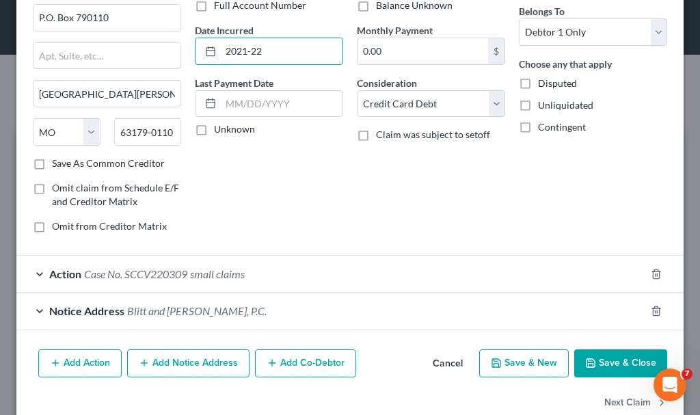
scroll to position [141, 0]
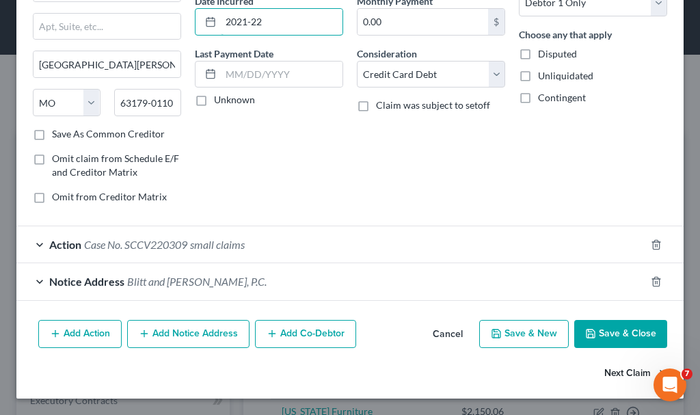
type input "2021-22"
click at [605, 374] on button "Next Claim" at bounding box center [636, 373] width 63 height 29
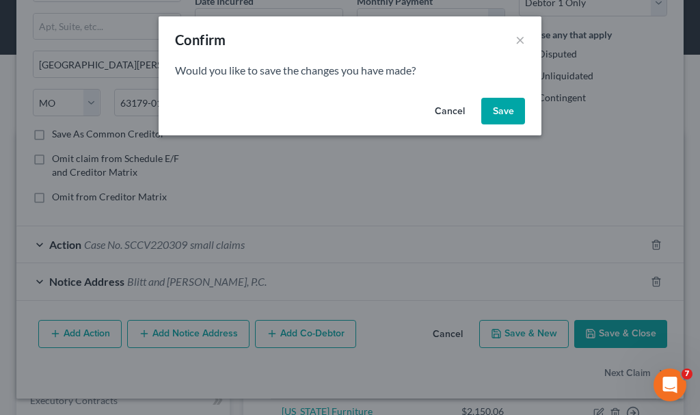
click at [502, 104] on button "Save" at bounding box center [503, 111] width 44 height 27
select select "36"
select select "2"
select select "0"
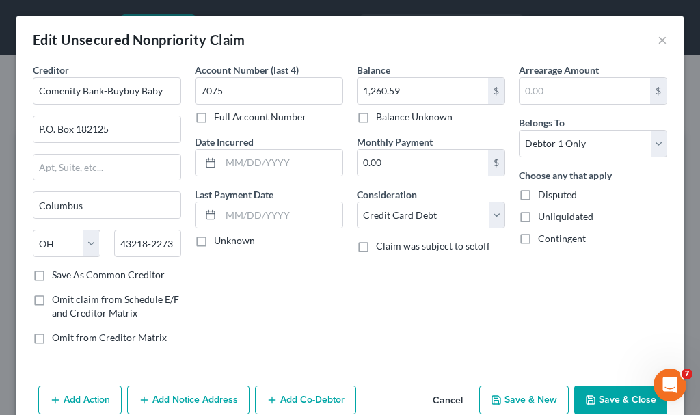
type input "0"
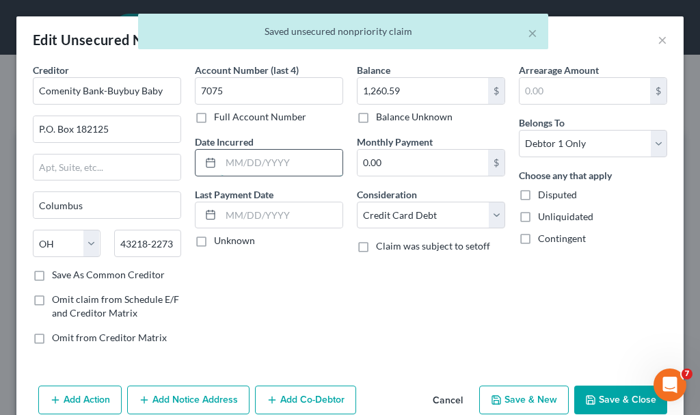
click at [292, 163] on input "text" at bounding box center [282, 163] width 122 height 26
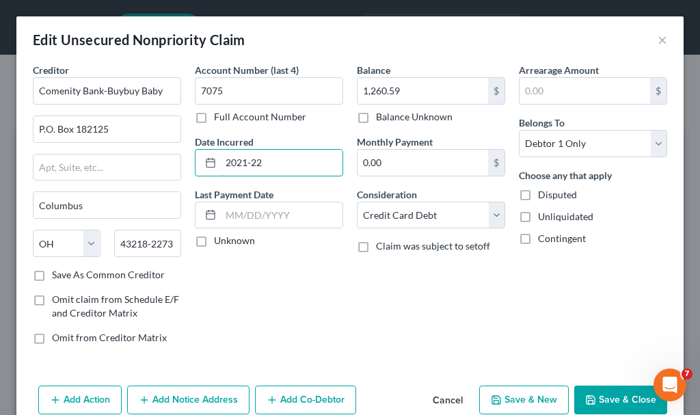
scroll to position [66, 0]
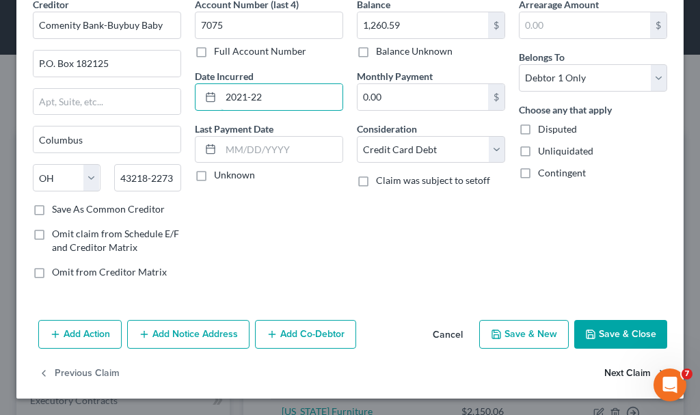
type input "2021-22"
click at [605, 373] on button "Next Claim" at bounding box center [636, 374] width 63 height 29
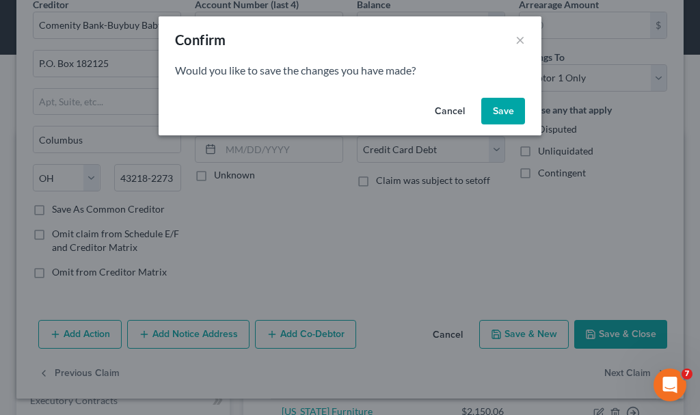
click at [486, 109] on button "Save" at bounding box center [503, 111] width 44 height 27
select select "52"
select select "17"
select select "0"
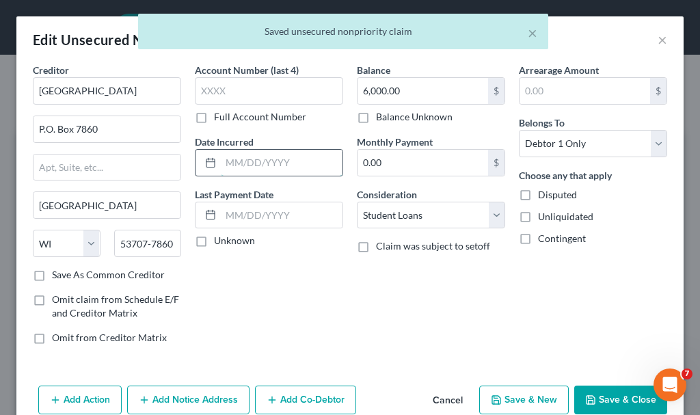
click at [256, 163] on input "text" at bounding box center [282, 163] width 122 height 26
type input "2013"
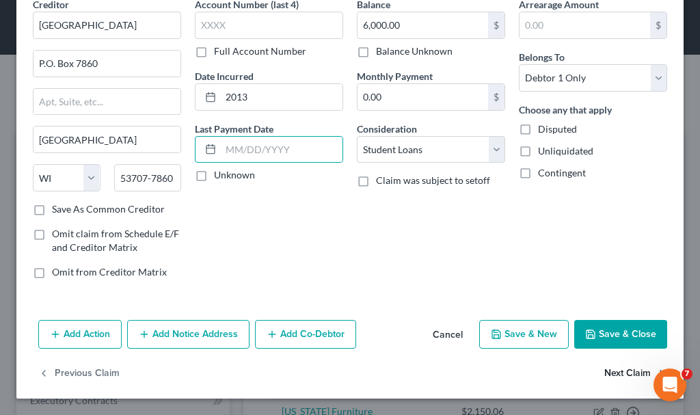
click at [609, 375] on button "Next Claim" at bounding box center [636, 374] width 63 height 29
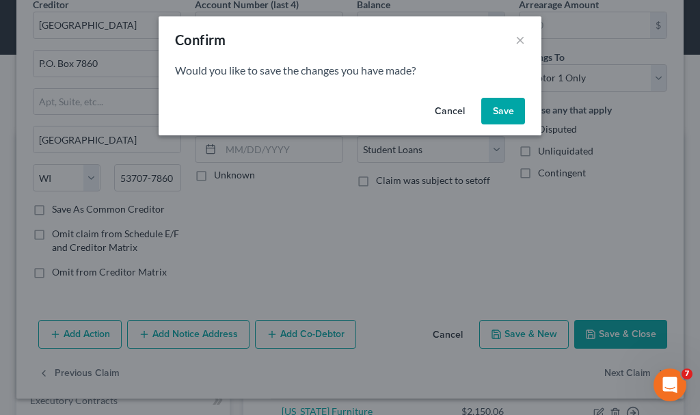
click at [501, 106] on button "Save" at bounding box center [503, 111] width 44 height 27
select select "30"
select select "2"
select select "0"
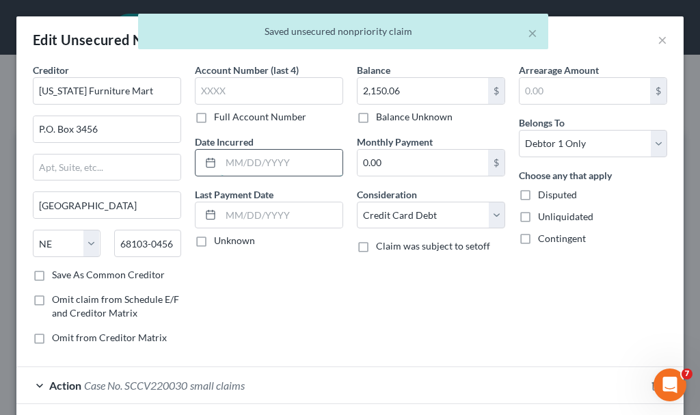
click at [254, 160] on input "text" at bounding box center [282, 163] width 122 height 26
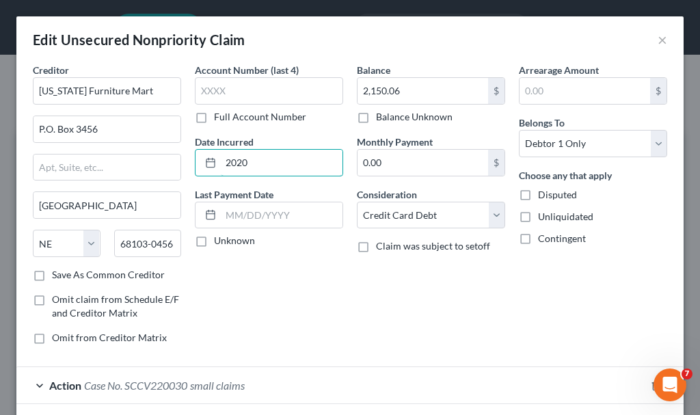
type input "2020"
click at [434, 282] on div "Balance 2,150.06 $ Balance Unknown Balance Undetermined 2,150.06 $ Balance Unkn…" at bounding box center [431, 209] width 162 height 293
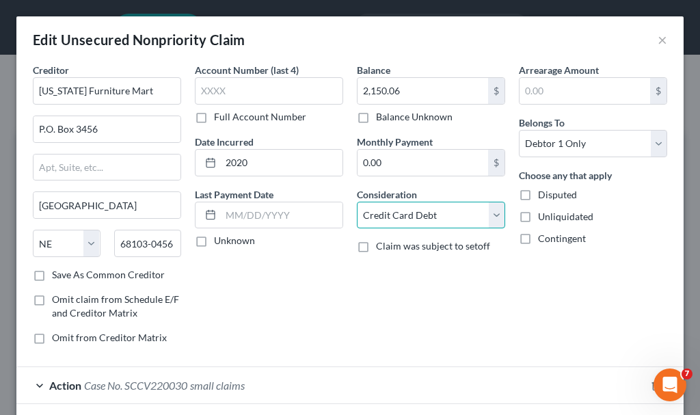
click at [422, 217] on select "Select Cable / Satellite Services Collection Agency Credit Card Debt Debt Couns…" at bounding box center [431, 215] width 148 height 27
select select "14"
click at [357, 202] on select "Select Cable / Satellite Services Collection Agency Credit Card Debt Debt Couns…" at bounding box center [431, 215] width 148 height 27
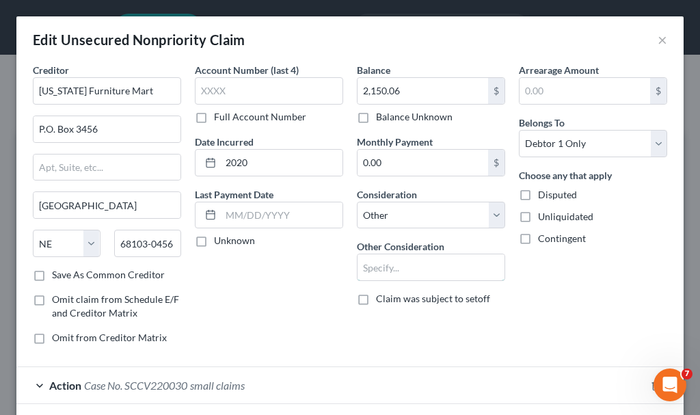
drag, startPoint x: 406, startPoint y: 265, endPoint x: 300, endPoint y: 310, distance: 115.2
click at [406, 265] on input "text" at bounding box center [431, 267] width 147 height 26
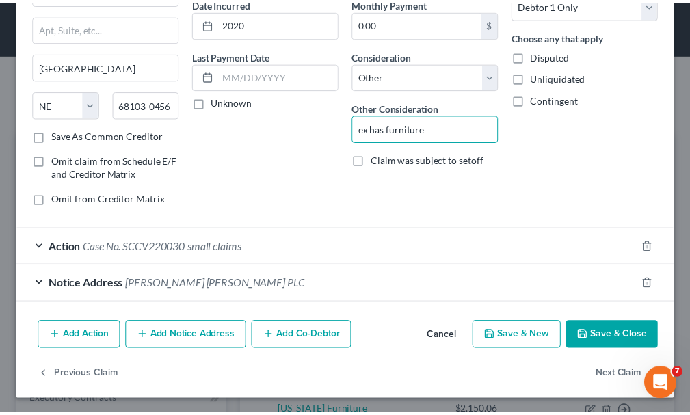
scroll to position [141, 0]
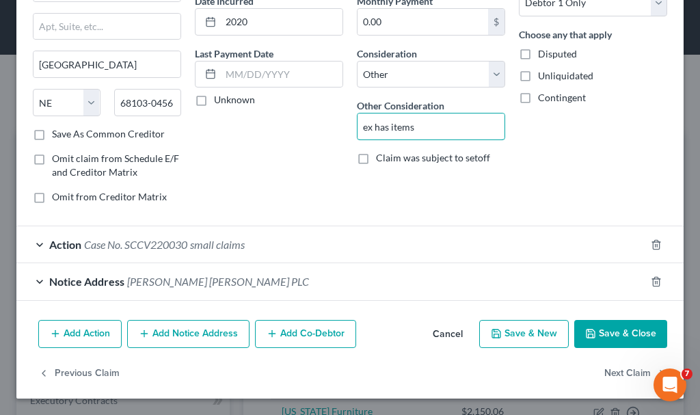
type input "ex has items"
click at [598, 334] on button "Save & Close" at bounding box center [620, 334] width 93 height 29
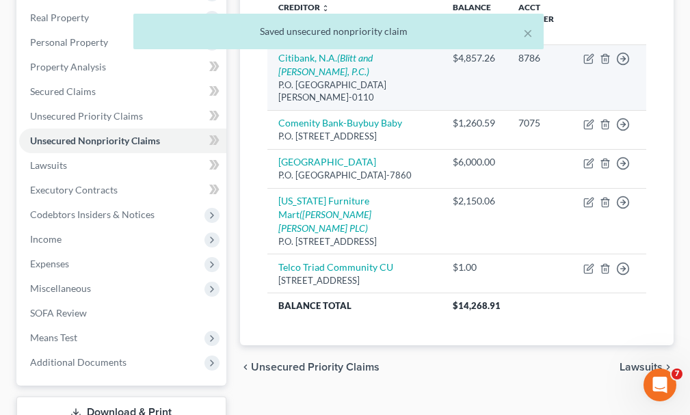
scroll to position [274, 0]
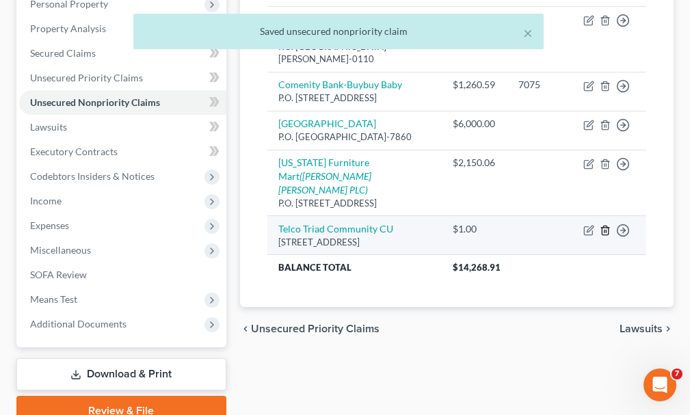
click at [604, 225] on icon "button" at bounding box center [605, 230] width 11 height 11
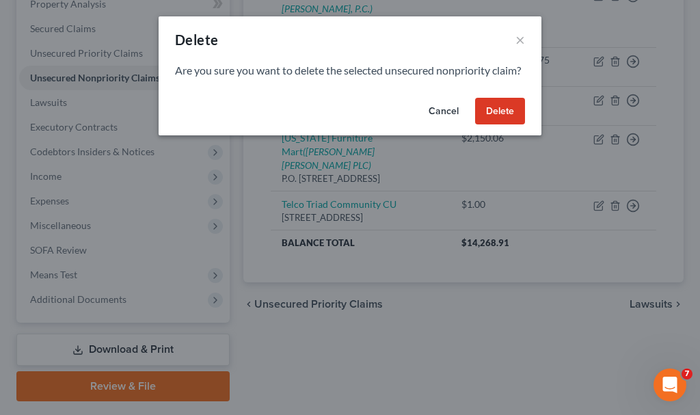
click at [483, 122] on button "Delete" at bounding box center [500, 111] width 50 height 27
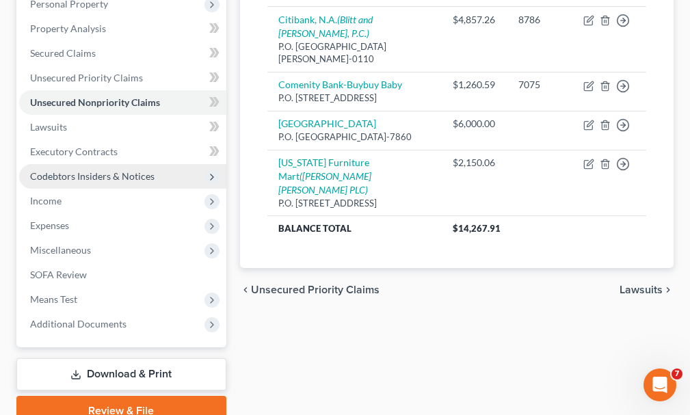
click at [63, 170] on span "Codebtors Insiders & Notices" at bounding box center [92, 176] width 124 height 12
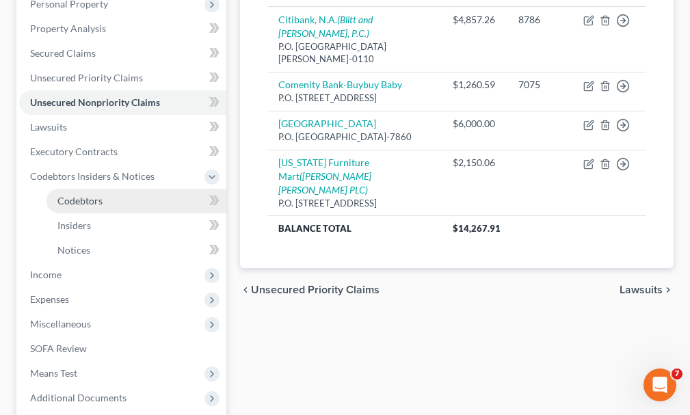
click at [75, 195] on span "Codebtors" at bounding box center [79, 201] width 45 height 12
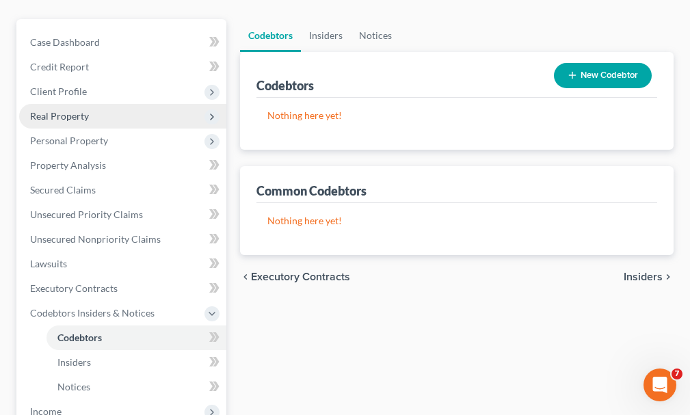
scroll to position [205, 0]
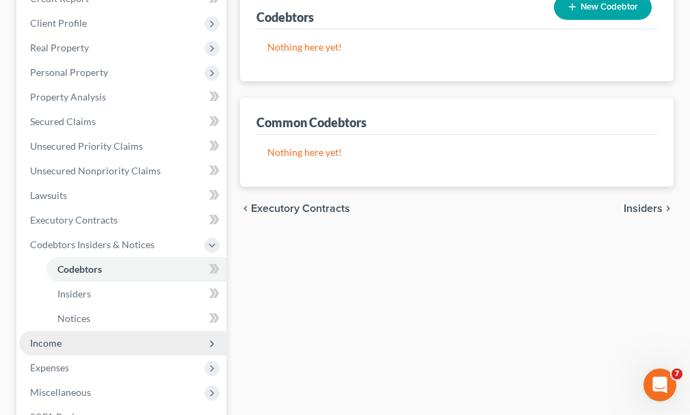
click at [47, 337] on span "Income" at bounding box center [45, 343] width 31 height 12
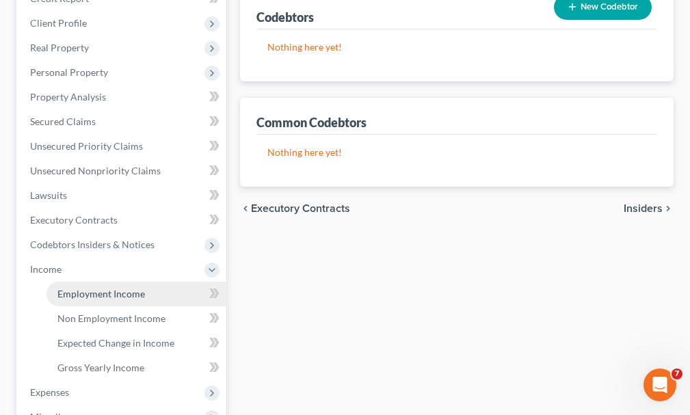
click at [90, 288] on span "Employment Income" at bounding box center [101, 294] width 88 height 12
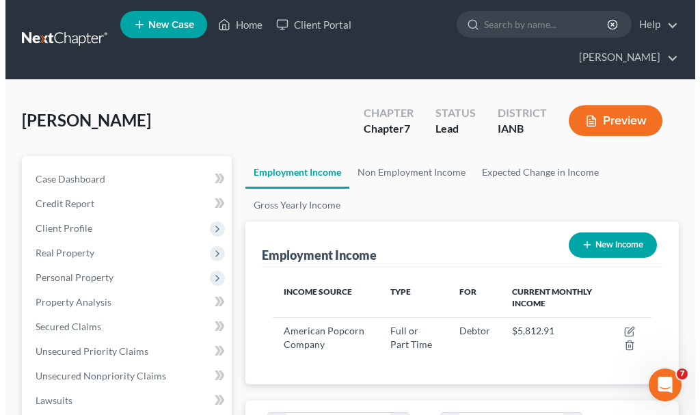
scroll to position [189, 406]
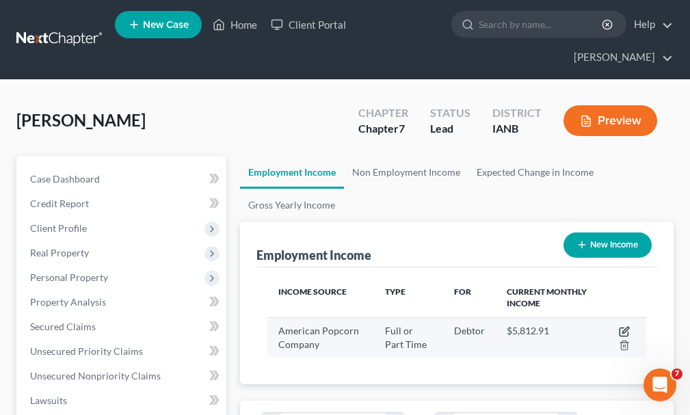
click at [624, 326] on icon "button" at bounding box center [624, 331] width 11 height 11
select select "0"
select select "16"
select select "3"
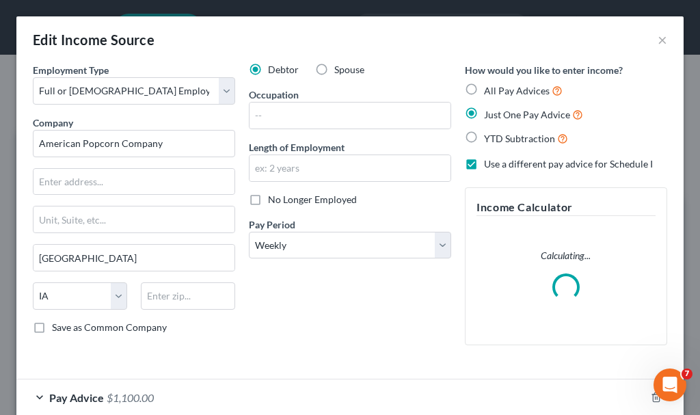
scroll to position [193, 413]
click at [189, 145] on input "American Popcorn Company" at bounding box center [134, 143] width 202 height 27
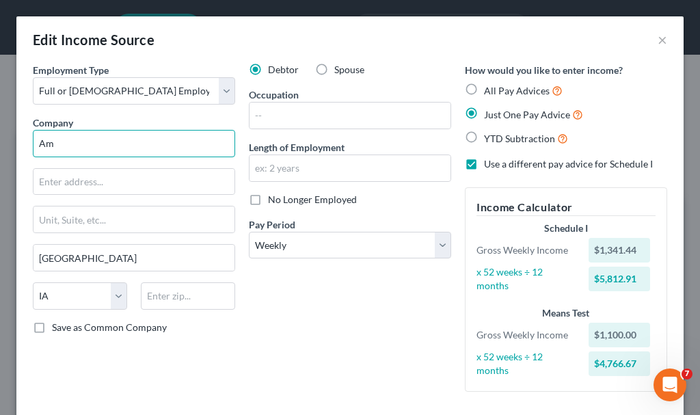
type input "A"
type input "[PERSON_NAME] Fertilizer"
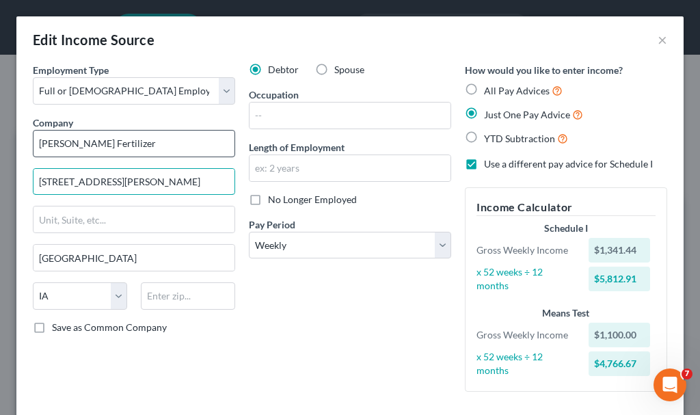
type input "[STREET_ADDRESS][PERSON_NAME]"
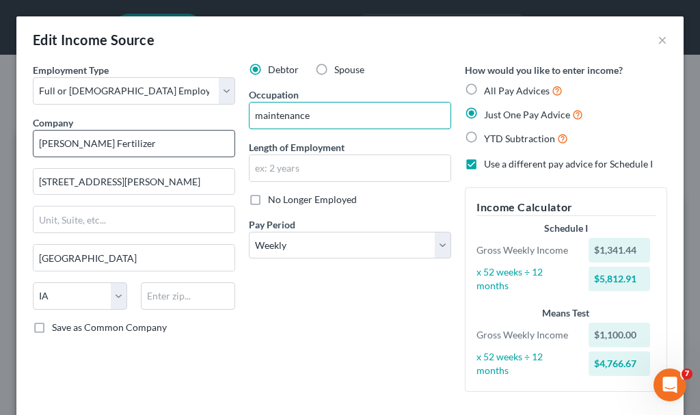
type input "maintenance"
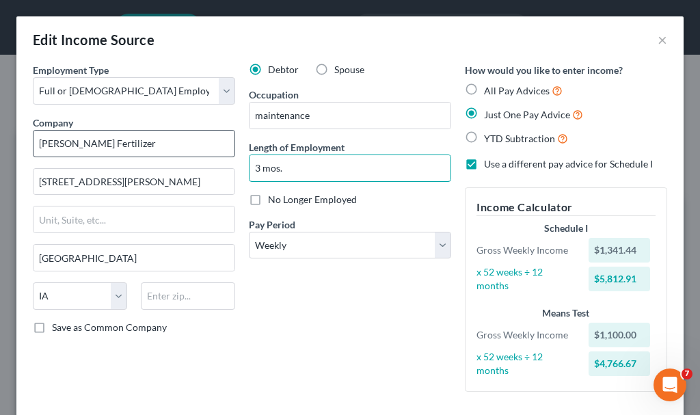
type input "3 mos."
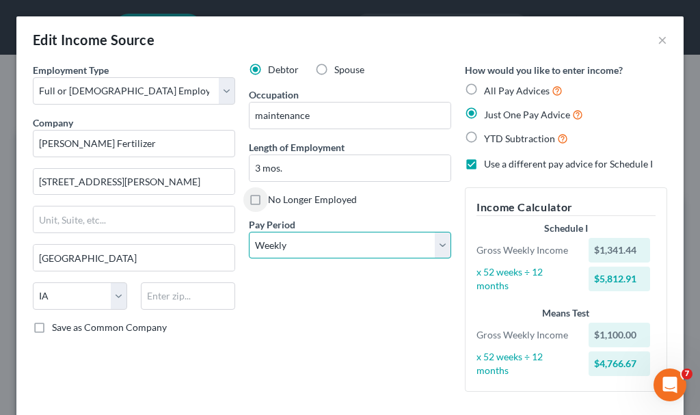
click at [307, 248] on select "Select Monthly Twice Monthly Every Other Week Weekly" at bounding box center [350, 245] width 202 height 27
select select "2"
click at [249, 232] on select "Select Monthly Twice Monthly Every Other Week Weekly" at bounding box center [350, 245] width 202 height 27
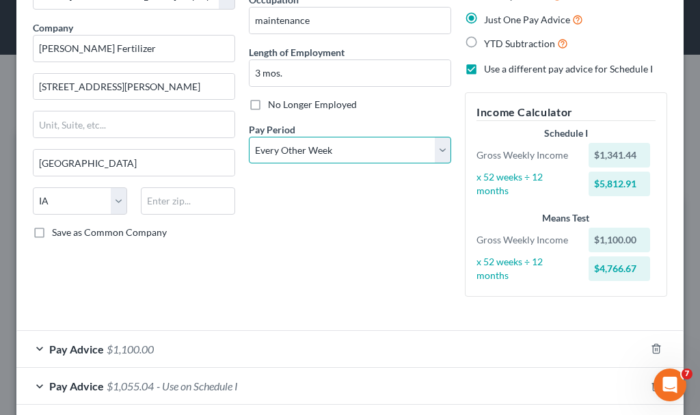
scroll to position [92, 0]
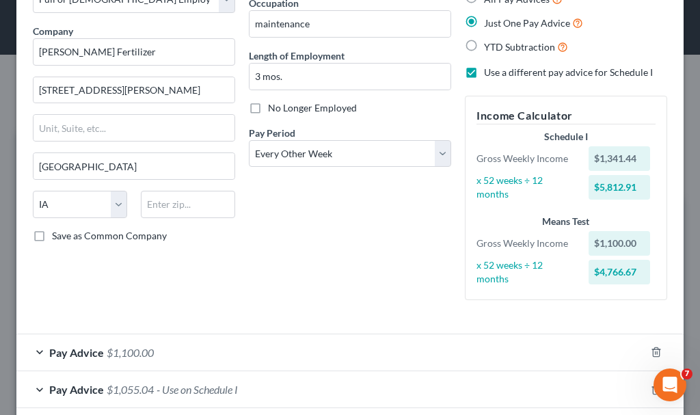
click at [200, 390] on span "- Use on Schedule I" at bounding box center [197, 389] width 81 height 13
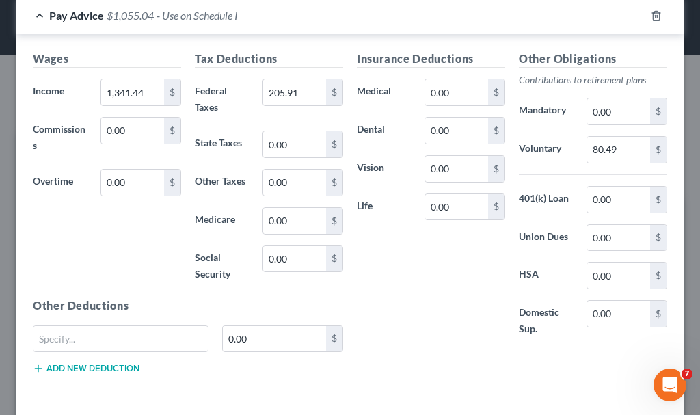
scroll to position [502, 0]
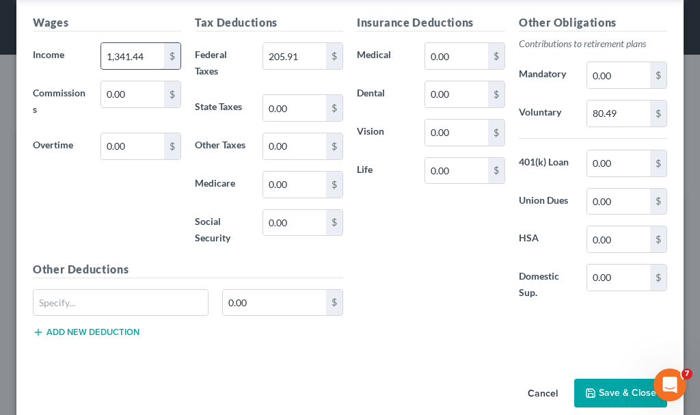
click at [149, 58] on input "1,341.44" at bounding box center [132, 56] width 63 height 26
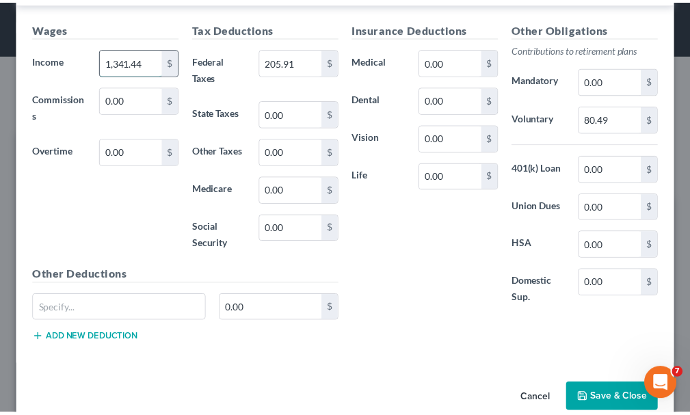
scroll to position [507, 0]
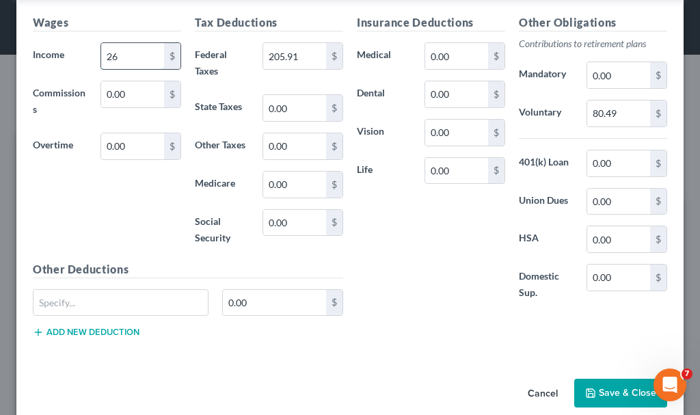
type input "2"
type input "2,674.24"
type input "455.61"
type input "218.68"
type input "160.45"
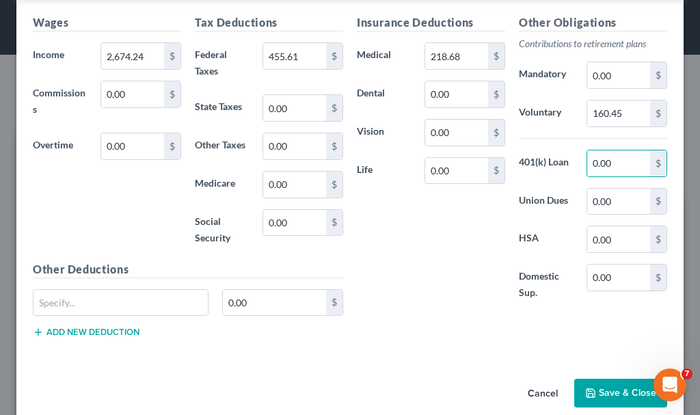
click at [608, 386] on button "Save & Close" at bounding box center [620, 393] width 93 height 29
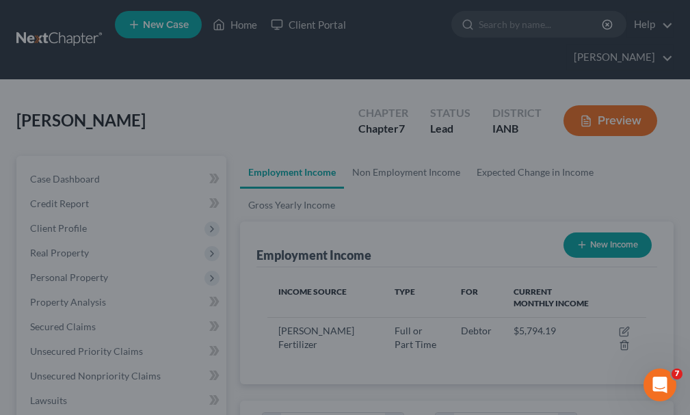
scroll to position [683664, 683447]
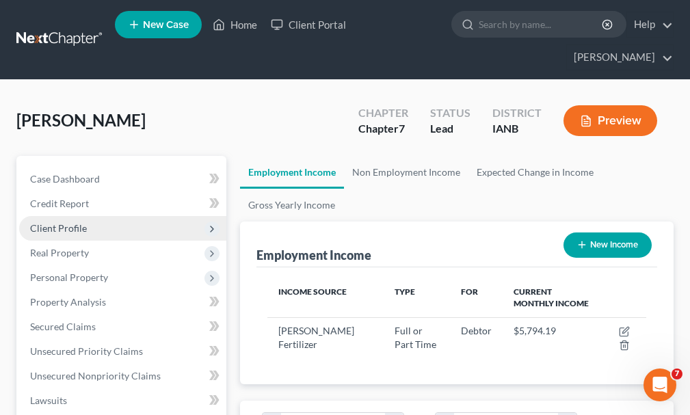
click at [53, 222] on span "Client Profile" at bounding box center [58, 228] width 57 height 12
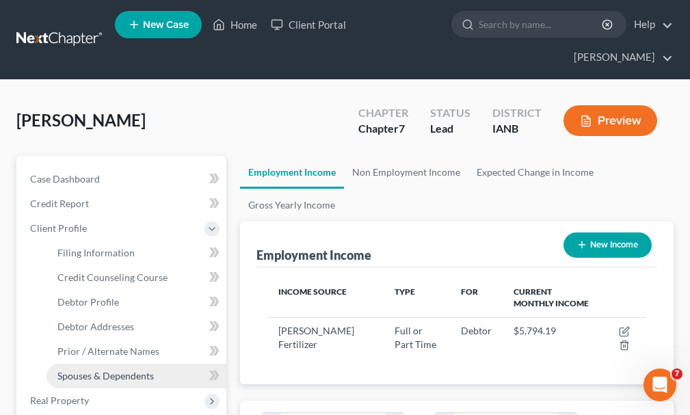
click at [81, 370] on span "Spouses & Dependents" at bounding box center [105, 376] width 96 height 12
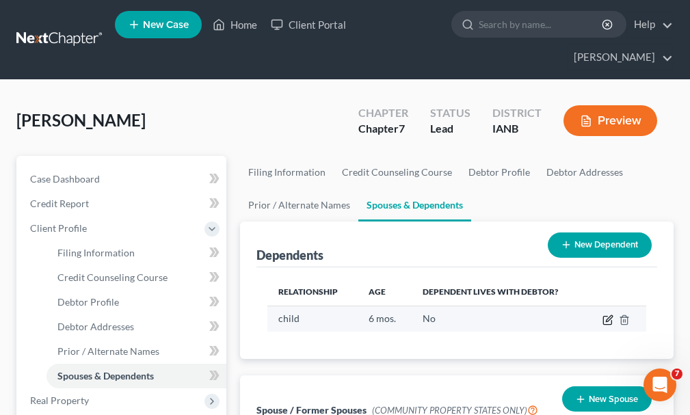
click at [605, 315] on icon "button" at bounding box center [607, 320] width 11 height 11
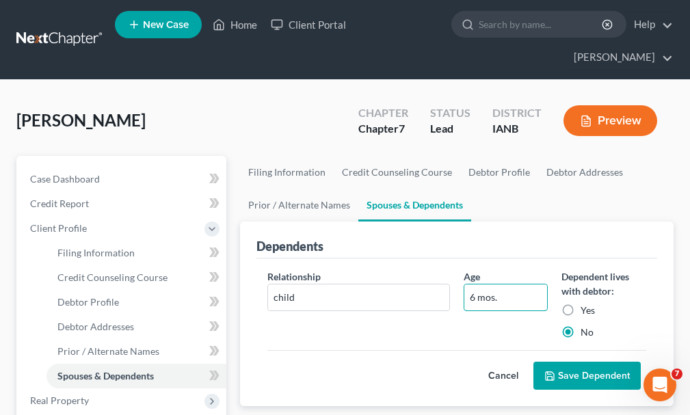
drag, startPoint x: 506, startPoint y: 276, endPoint x: 453, endPoint y: 276, distance: 52.7
click at [453, 276] on div "Relationship * child Age [DEMOGRAPHIC_DATA] mos. Dependent lives with debtor: Y…" at bounding box center [457, 309] width 393 height 81
type input "2"
click at [581, 304] on label "Yes" at bounding box center [588, 311] width 14 height 14
click at [586, 304] on input "Yes" at bounding box center [590, 308] width 9 height 9
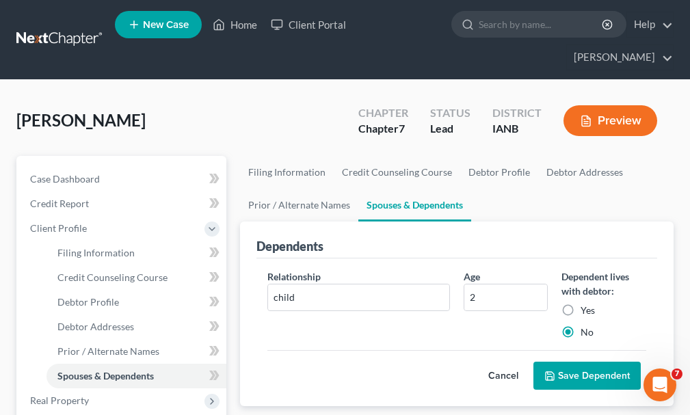
radio input "true"
click at [569, 362] on button "Save Dependent" at bounding box center [586, 376] width 107 height 29
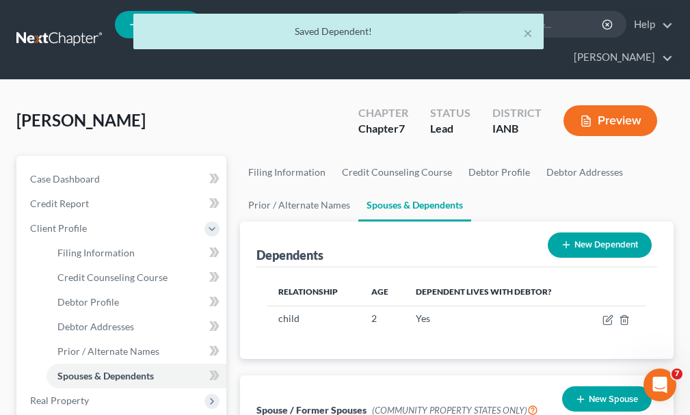
click at [599, 233] on button "New Dependent" at bounding box center [600, 245] width 104 height 25
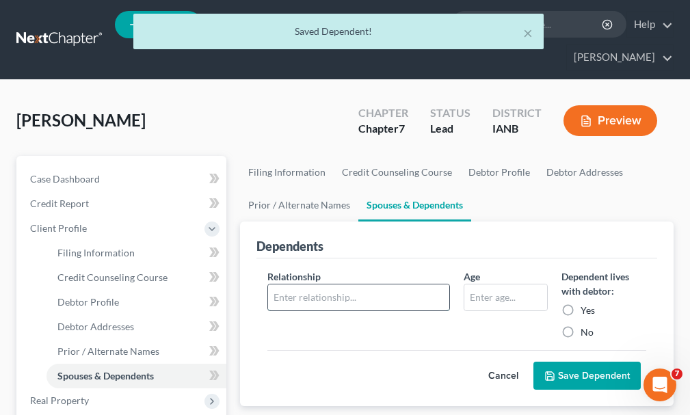
click at [317, 284] on input "text" at bounding box center [358, 297] width 181 height 26
type input "child"
click at [493, 284] on input "text" at bounding box center [505, 297] width 83 height 26
type input "1"
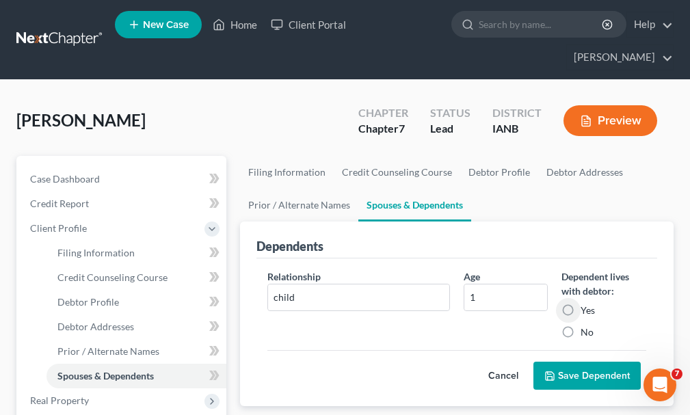
click at [581, 304] on label "Yes" at bounding box center [588, 311] width 14 height 14
click at [586, 304] on input "Yes" at bounding box center [590, 308] width 9 height 9
radio input "true"
click at [563, 364] on button "Save Dependent" at bounding box center [586, 376] width 107 height 29
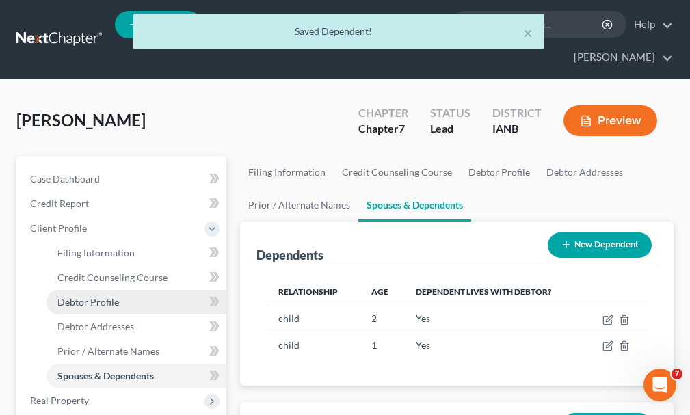
click at [93, 296] on span "Debtor Profile" at bounding box center [88, 302] width 62 height 12
select select "0"
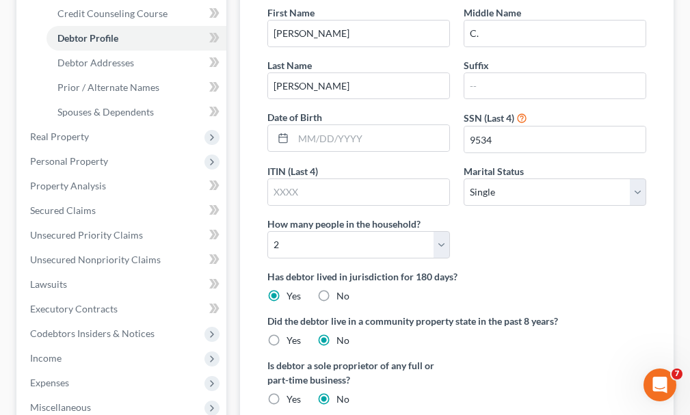
scroll to position [342, 0]
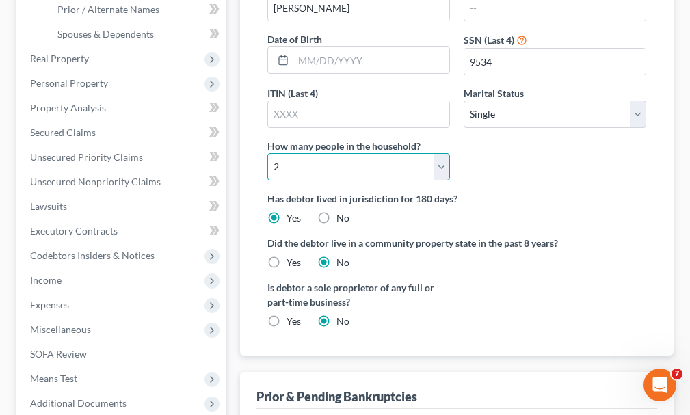
click at [334, 153] on select "Select 1 2 3 4 5 6 7 8 9 10 11 12 13 14 15 16 17 18 19 20" at bounding box center [358, 166] width 183 height 27
select select "2"
click at [267, 153] on select "Select 1 2 3 4 5 6 7 8 9 10 11 12 13 14 15 16 17 18 19 20" at bounding box center [358, 166] width 183 height 27
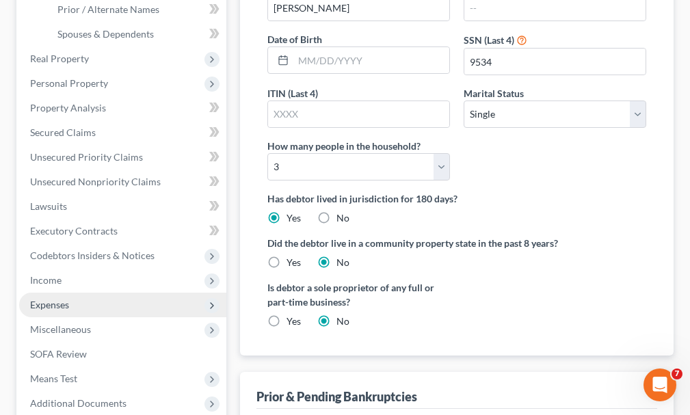
click at [52, 299] on span "Expenses" at bounding box center [49, 305] width 39 height 12
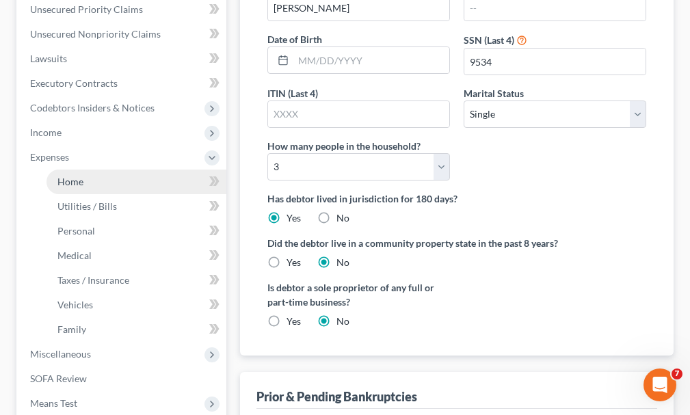
click at [70, 176] on span "Home" at bounding box center [70, 182] width 26 height 12
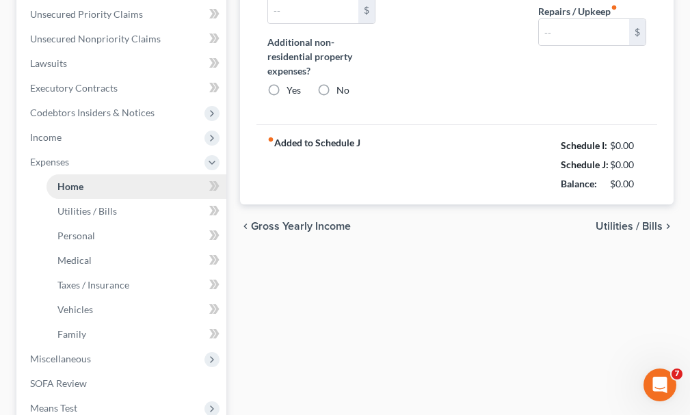
type input "1,582.00"
type input "0.00"
radio input "true"
type input "0.00"
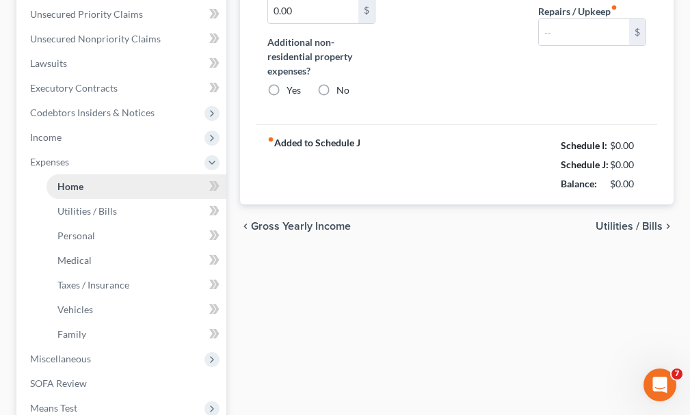
type input "0.00"
type input "100.00"
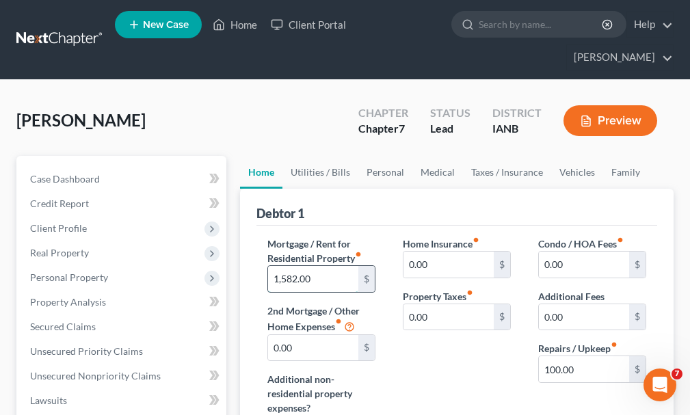
click at [320, 266] on input "1,582.00" at bounding box center [313, 279] width 90 height 26
type input "600"
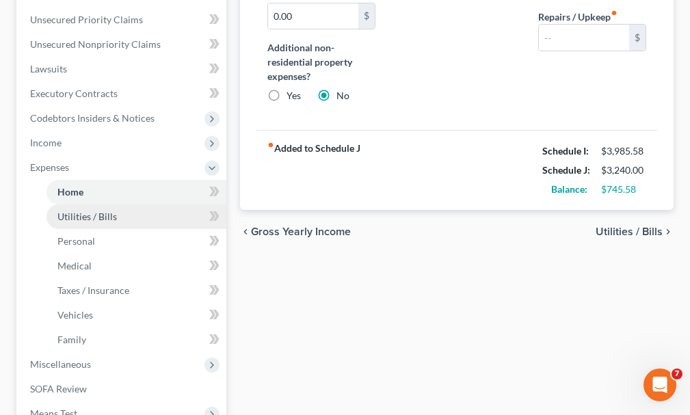
click at [70, 211] on span "Utilities / Bills" at bounding box center [86, 217] width 59 height 12
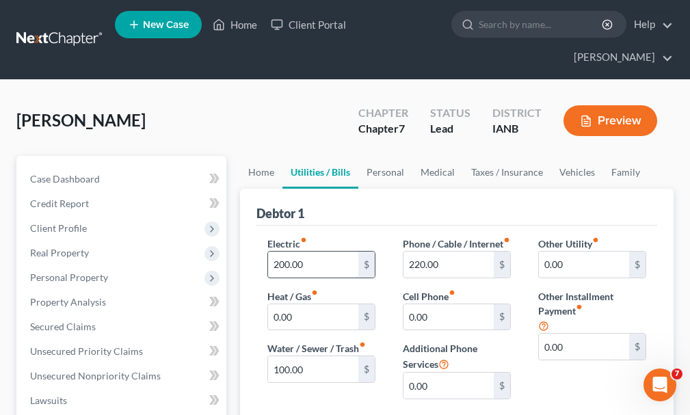
click at [326, 252] on input "200.00" at bounding box center [313, 265] width 90 height 26
type input "0"
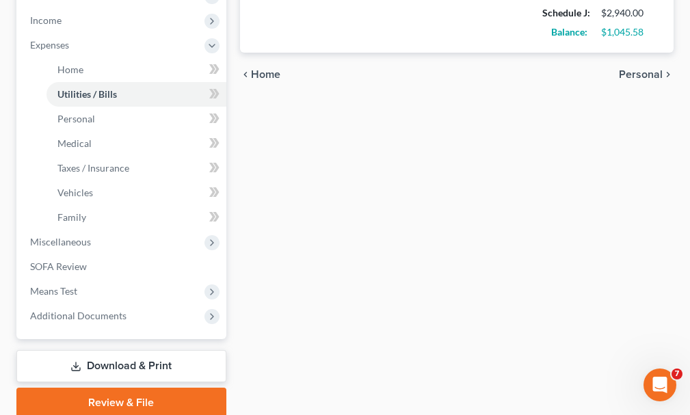
scroll to position [484, 0]
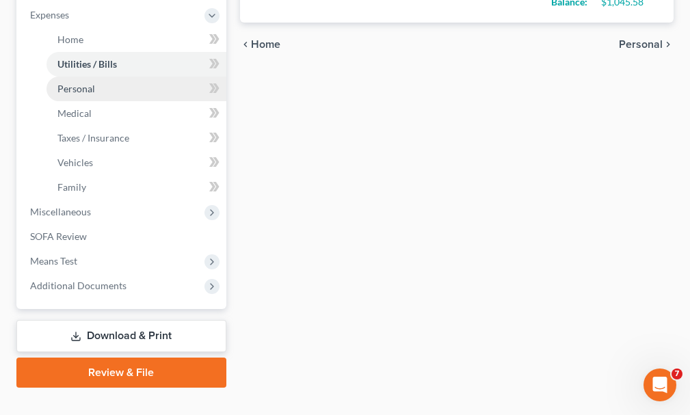
click at [72, 83] on span "Personal" at bounding box center [76, 89] width 38 height 12
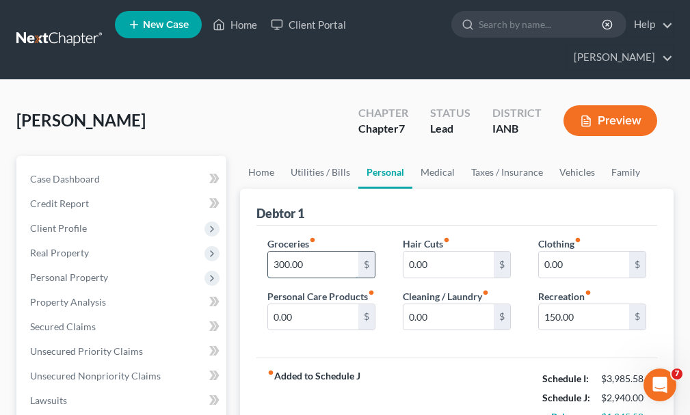
click at [319, 252] on input "300.00" at bounding box center [313, 265] width 90 height 26
type input "700"
type input "50"
type input "200"
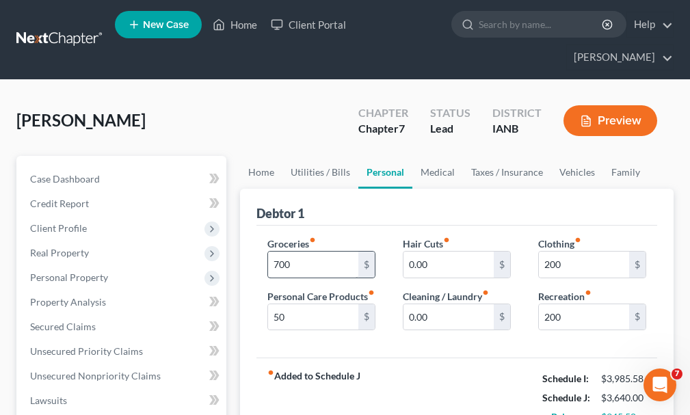
scroll to position [242, 0]
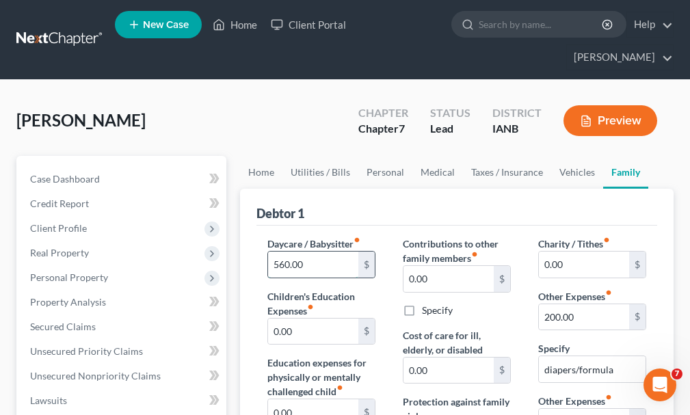
click at [322, 252] on input "560.00" at bounding box center [313, 265] width 90 height 26
type input "0"
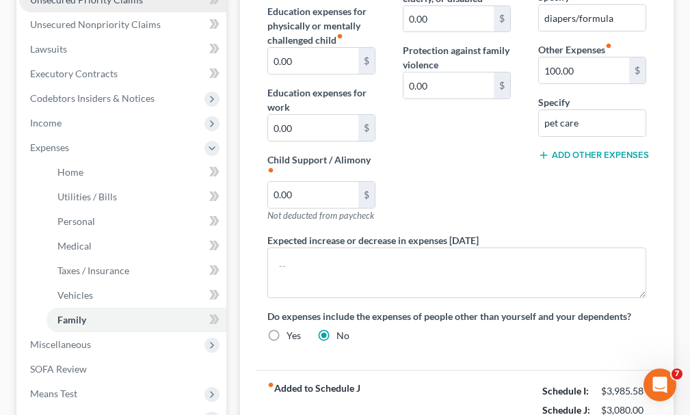
scroll to position [410, 0]
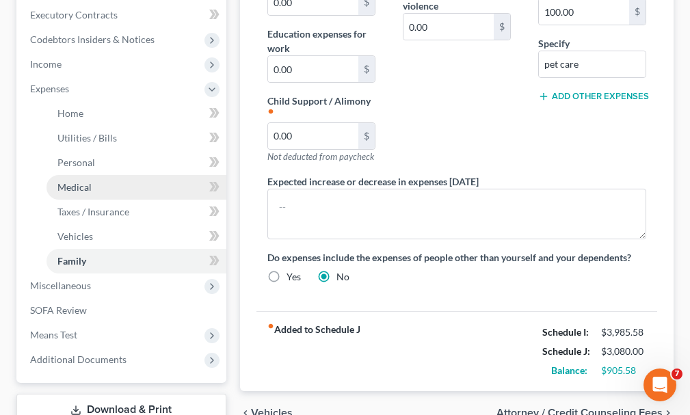
click at [72, 175] on link "Medical" at bounding box center [137, 187] width 180 height 25
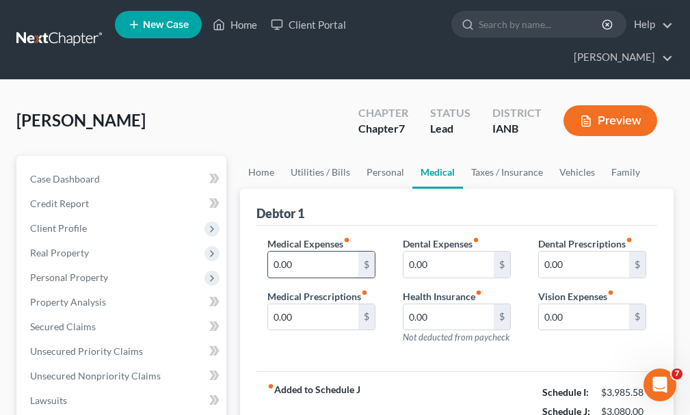
click at [271, 252] on input "0.00" at bounding box center [313, 265] width 90 height 26
type input "50.00"
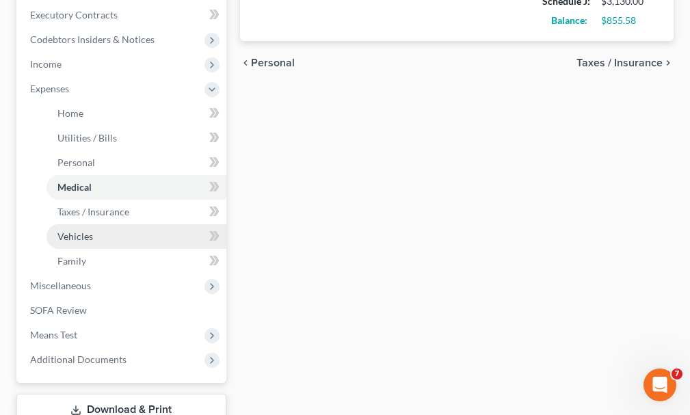
click at [72, 230] on span "Vehicles" at bounding box center [75, 236] width 36 height 12
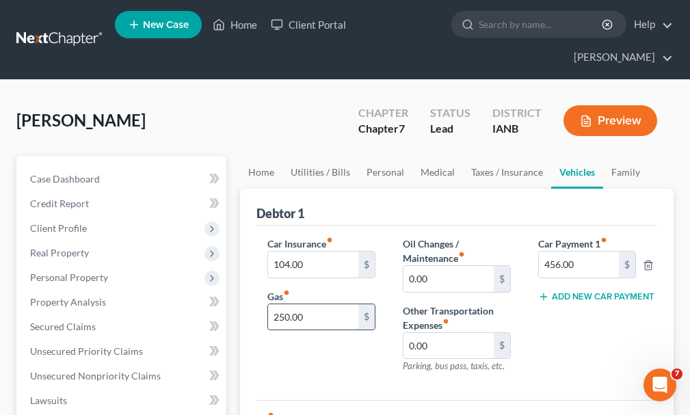
click at [319, 304] on input "250.00" at bounding box center [313, 317] width 90 height 26
type input "325"
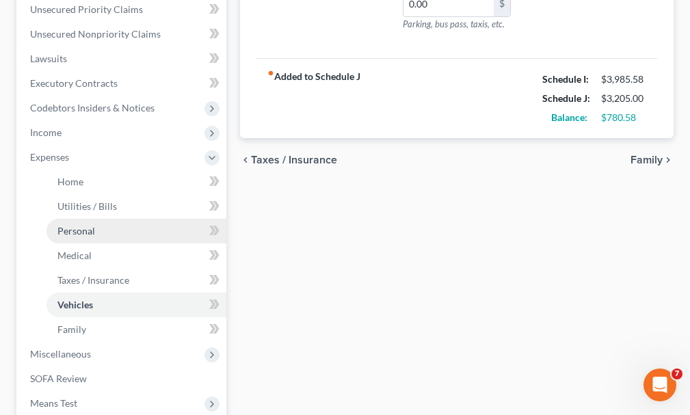
click at [72, 225] on span "Personal" at bounding box center [76, 231] width 38 height 12
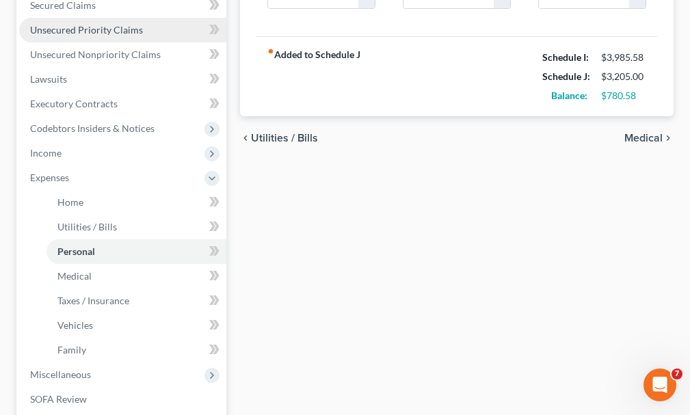
scroll to position [342, 0]
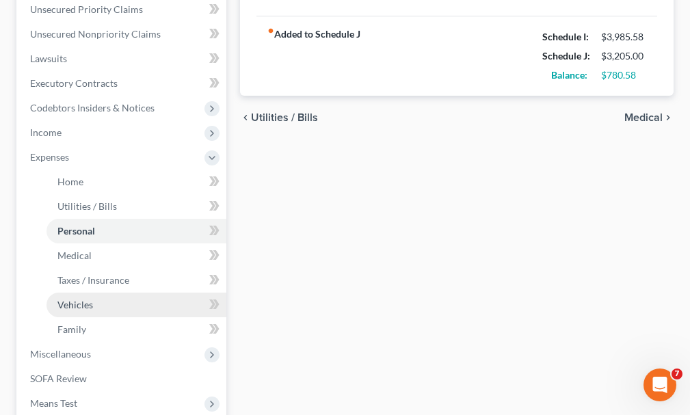
click at [69, 299] on span "Vehicles" at bounding box center [75, 305] width 36 height 12
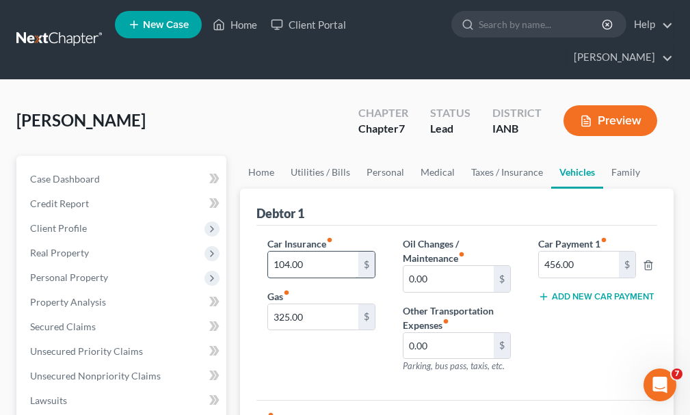
click at [326, 252] on input "104.00" at bounding box center [313, 265] width 90 height 26
type input "52"
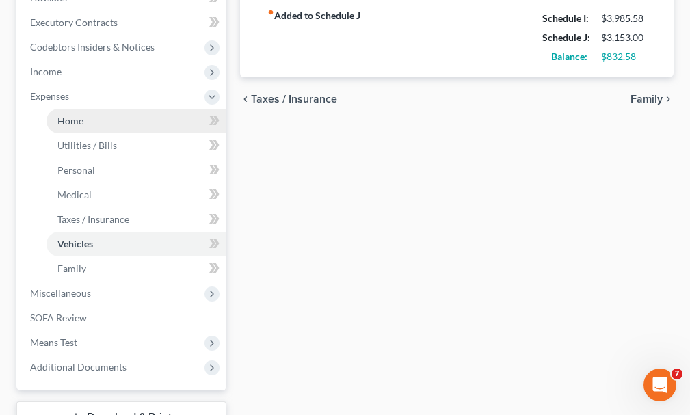
scroll to position [410, 0]
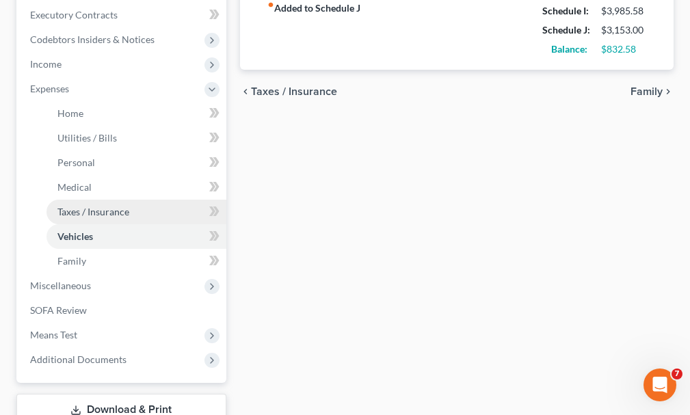
click at [75, 206] on span "Taxes / Insurance" at bounding box center [93, 212] width 72 height 12
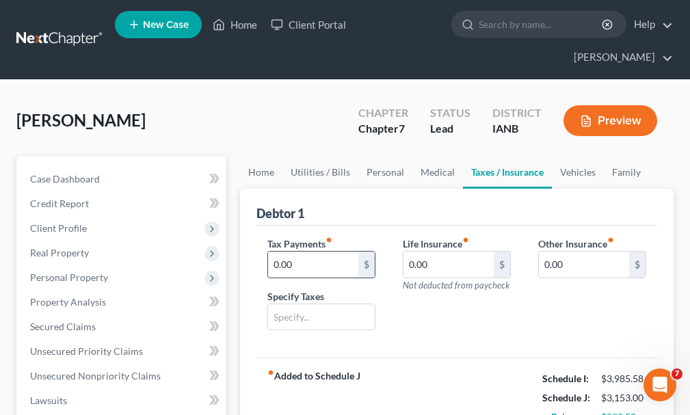
click at [305, 252] on input "0.00" at bounding box center [313, 265] width 90 height 26
type input "370"
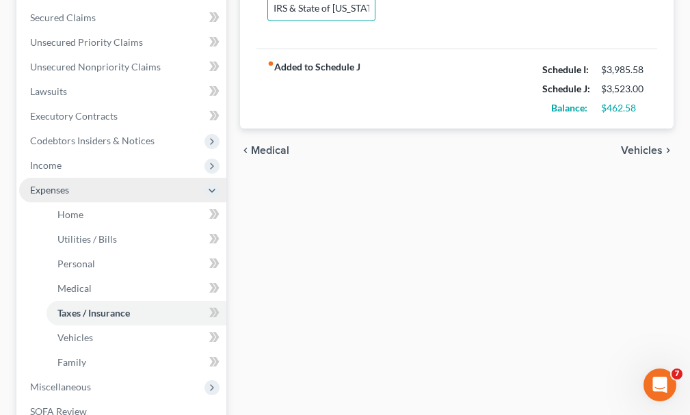
scroll to position [342, 0]
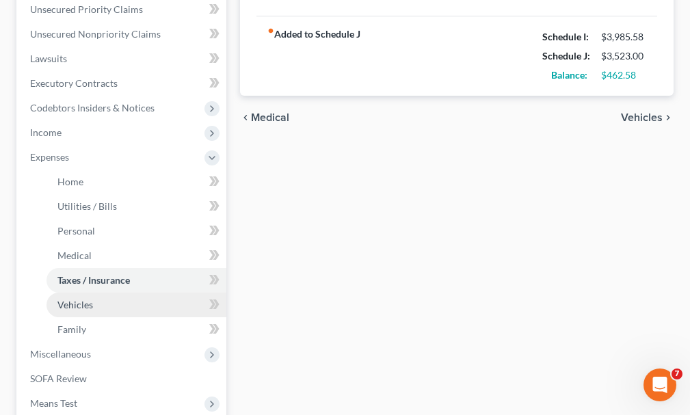
type input "IRS & State of [US_STATE]"
click at [81, 299] on span "Vehicles" at bounding box center [75, 305] width 36 height 12
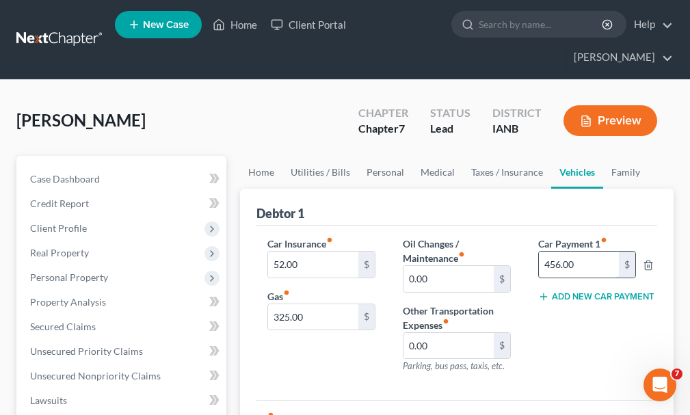
click at [587, 252] on input "456.00" at bounding box center [579, 265] width 80 height 26
click at [647, 260] on icon "button" at bounding box center [648, 265] width 11 height 11
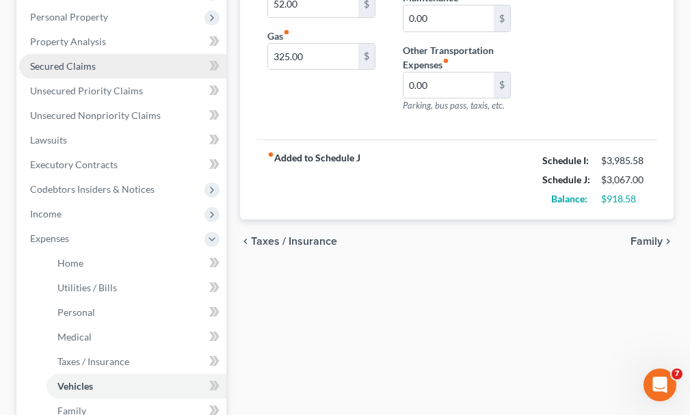
scroll to position [342, 0]
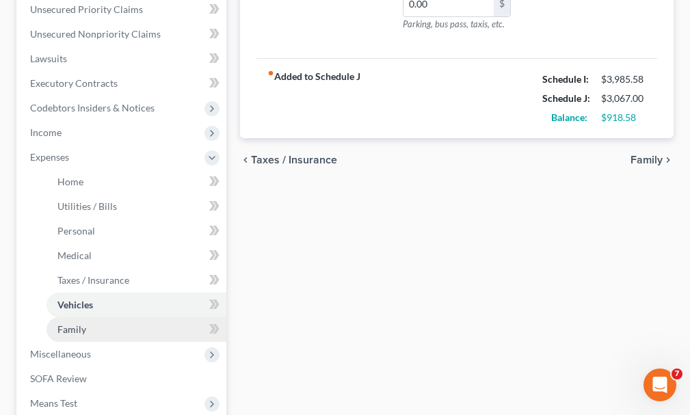
click at [68, 323] on span "Family" at bounding box center [71, 329] width 29 height 12
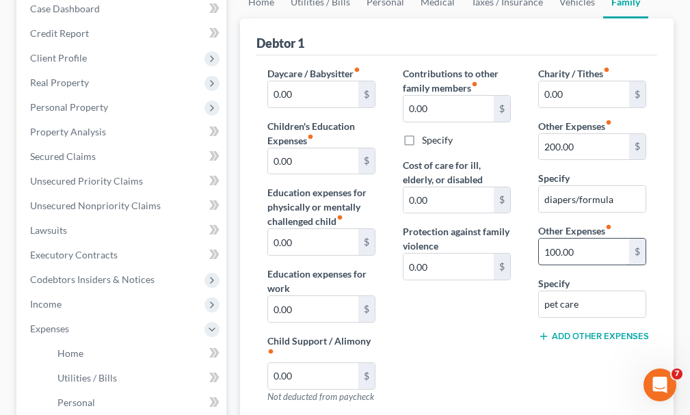
scroll to position [205, 0]
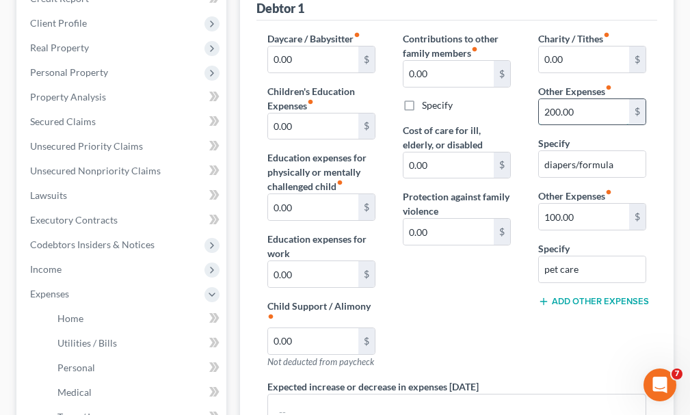
click at [584, 99] on input "200.00" at bounding box center [584, 112] width 90 height 26
type input "500"
type input "260"
click at [594, 296] on button "Add Other Expenses" at bounding box center [592, 301] width 108 height 11
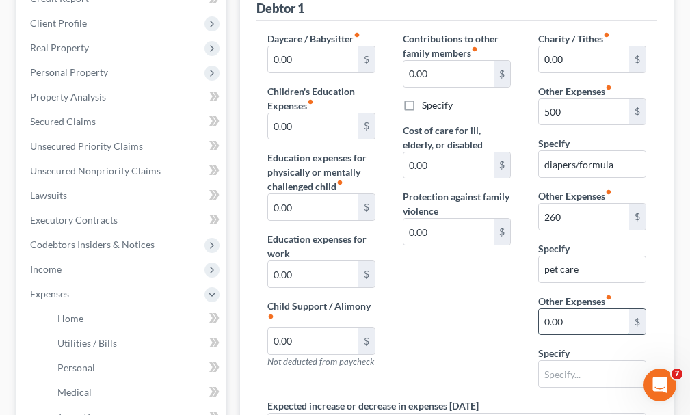
click at [576, 309] on input "0.00" at bounding box center [584, 322] width 90 height 26
type input "56"
type input "gym membership"
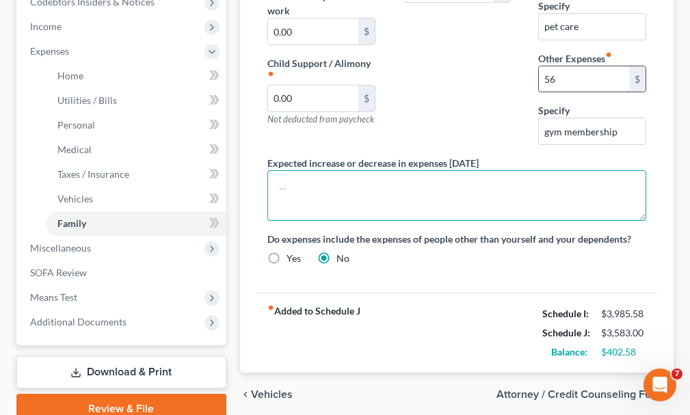
scroll to position [484, 0]
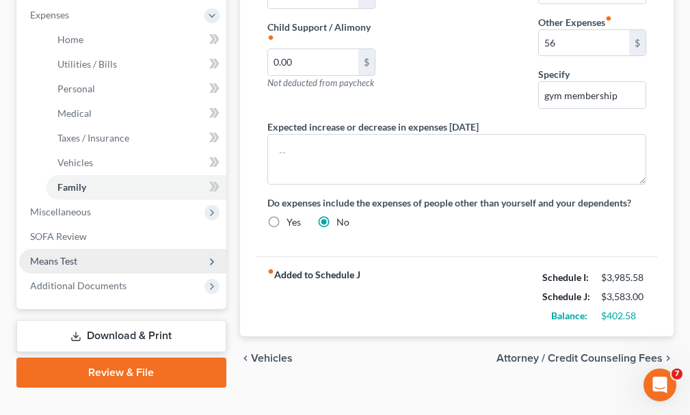
click at [48, 255] on span "Means Test" at bounding box center [53, 261] width 47 height 12
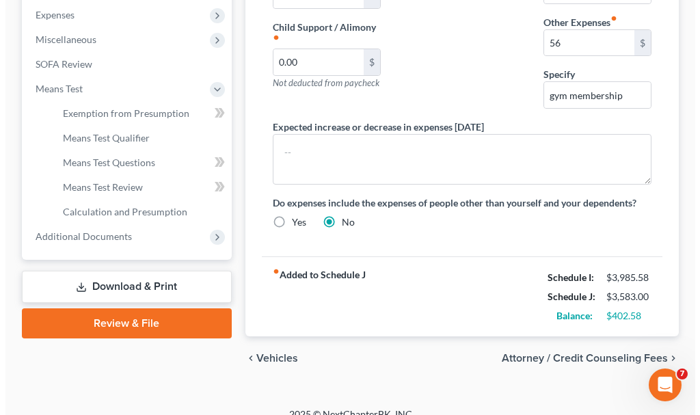
scroll to position [477, 0]
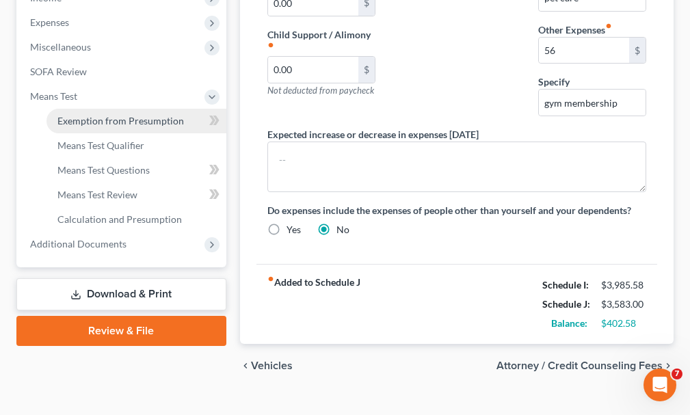
click at [110, 115] on span "Exemption from Presumption" at bounding box center [120, 121] width 127 height 12
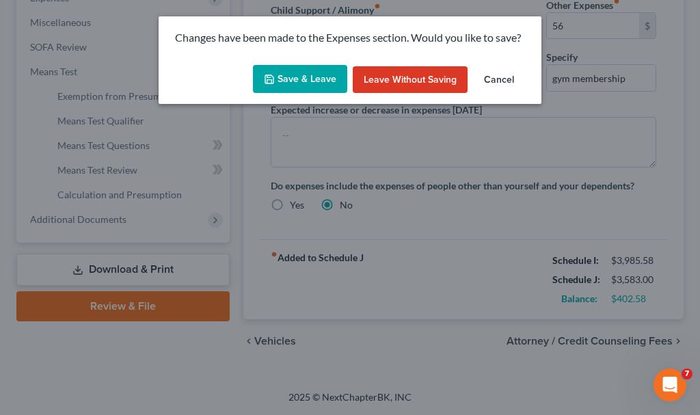
click at [292, 78] on button "Save & Leave" at bounding box center [300, 79] width 94 height 29
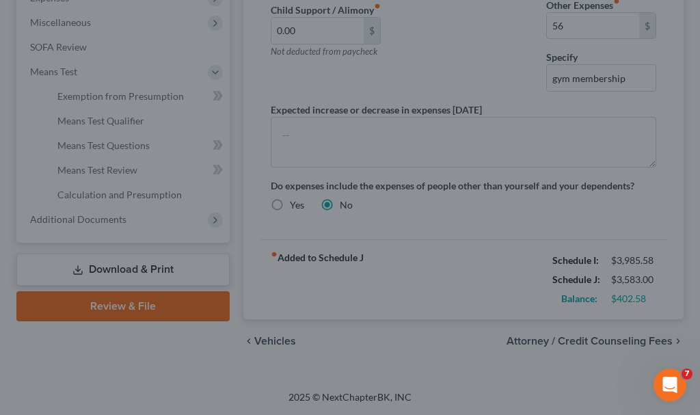
type input "500.00"
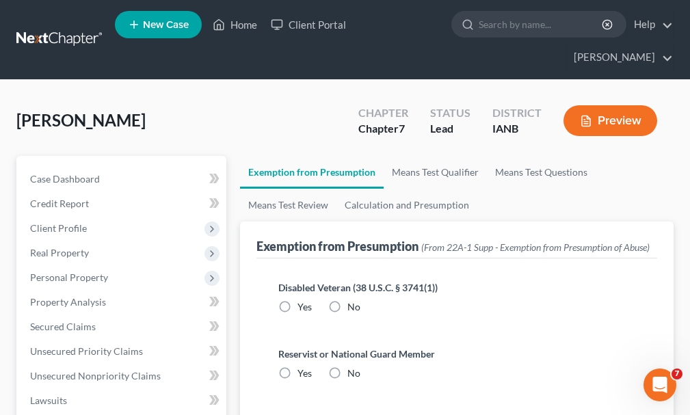
click at [347, 300] on label "No" at bounding box center [353, 307] width 13 height 14
click at [353, 300] on input "No" at bounding box center [357, 304] width 9 height 9
radio input "true"
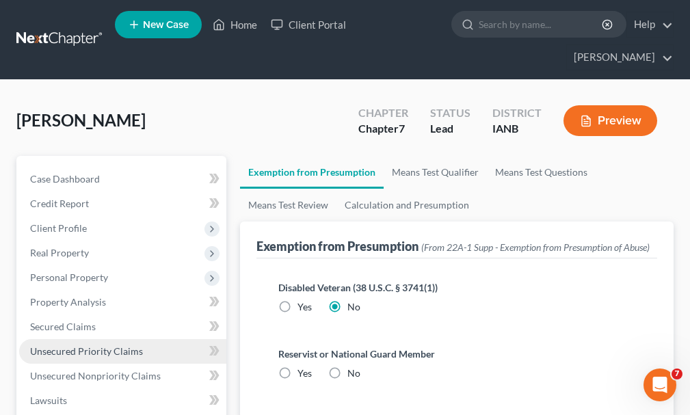
drag, startPoint x: 331, startPoint y: 347, endPoint x: 92, endPoint y: 328, distance: 240.1
click at [347, 367] on label "No" at bounding box center [353, 374] width 13 height 14
click at [353, 367] on input "No" at bounding box center [357, 371] width 9 height 9
radio input "true"
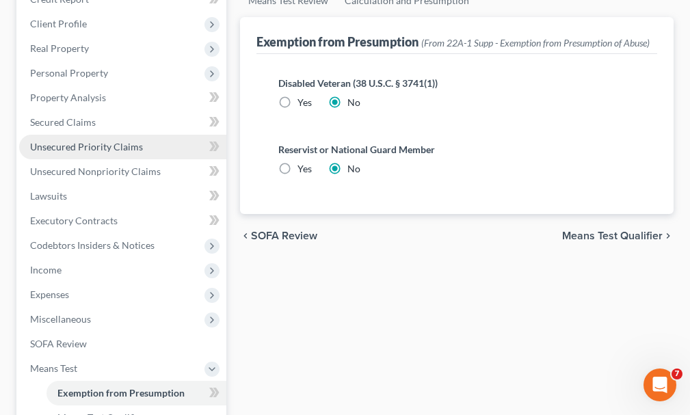
scroll to position [274, 0]
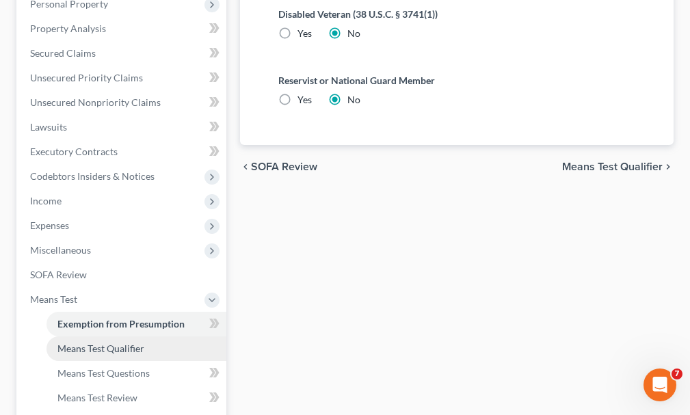
click at [82, 343] on span "Means Test Qualifier" at bounding box center [100, 349] width 87 height 12
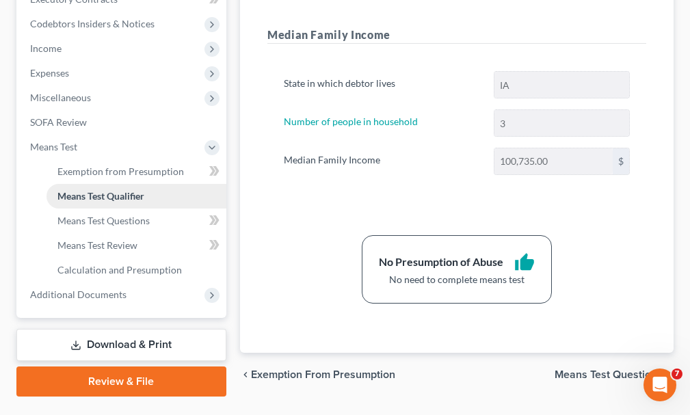
scroll to position [435, 0]
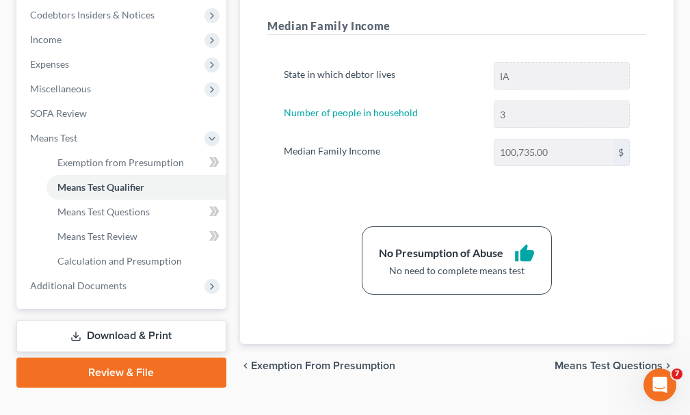
click at [112, 320] on link "Download & Print" at bounding box center [121, 336] width 210 height 32
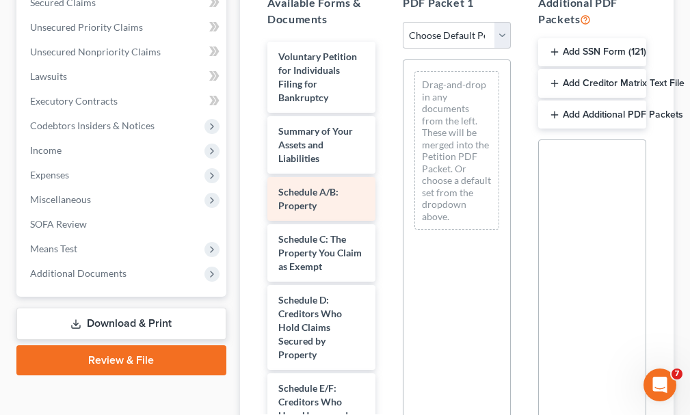
scroll to position [342, 0]
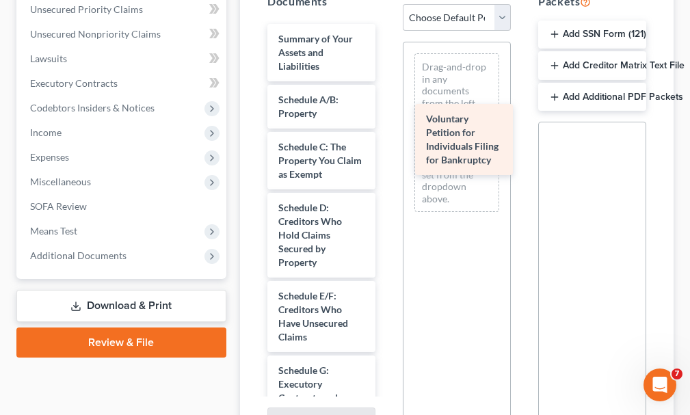
drag, startPoint x: 300, startPoint y: 31, endPoint x: 447, endPoint y: 135, distance: 181.0
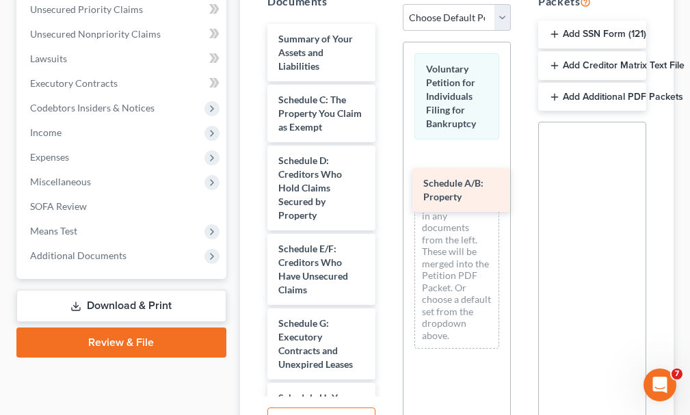
drag, startPoint x: 298, startPoint y: 79, endPoint x: 443, endPoint y: 187, distance: 180.8
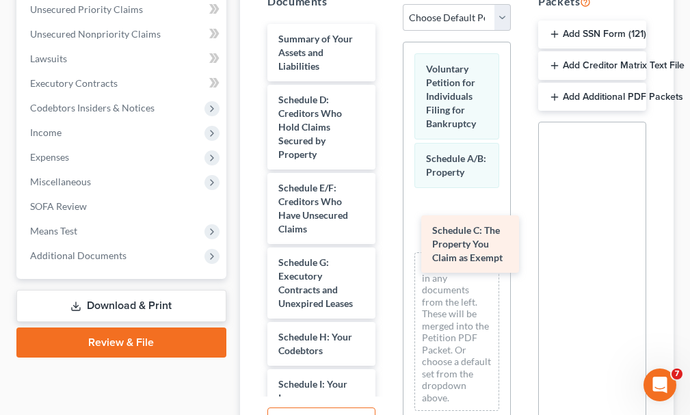
drag, startPoint x: 312, startPoint y: 80, endPoint x: 466, endPoint y: 235, distance: 218.6
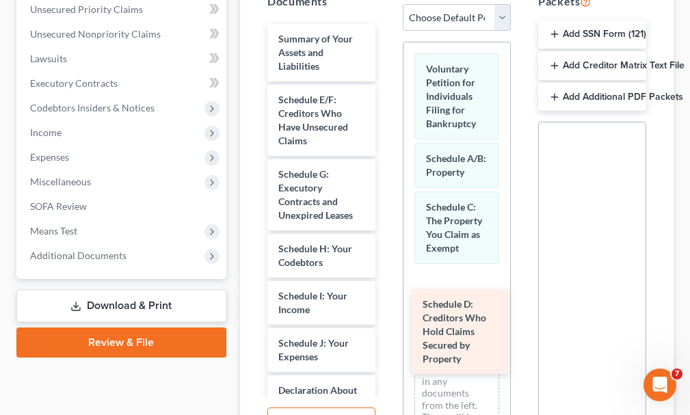
drag, startPoint x: 310, startPoint y: 75, endPoint x: 454, endPoint y: 304, distance: 270.7
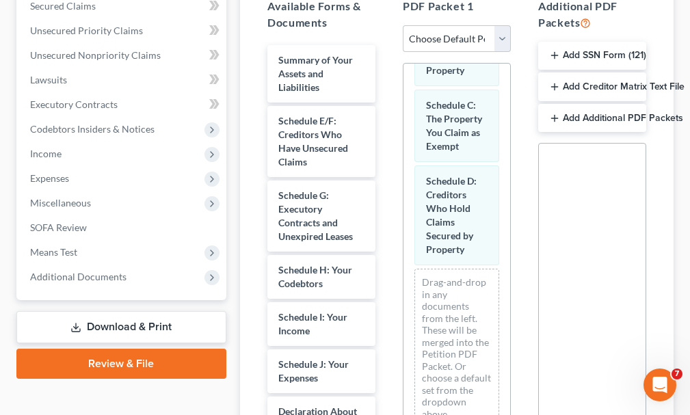
scroll to position [321, 0]
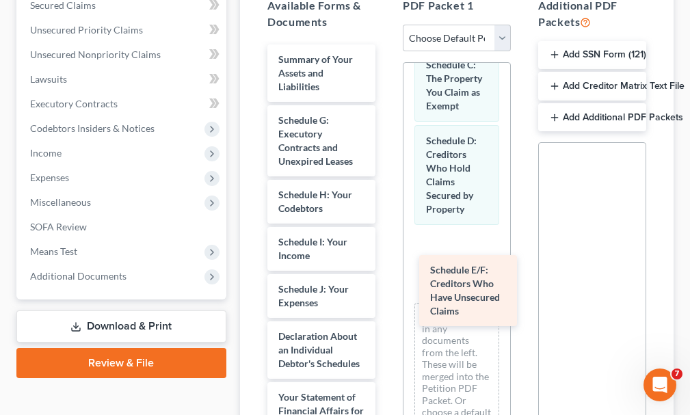
drag, startPoint x: 294, startPoint y: 98, endPoint x: 446, endPoint y: 272, distance: 231.2
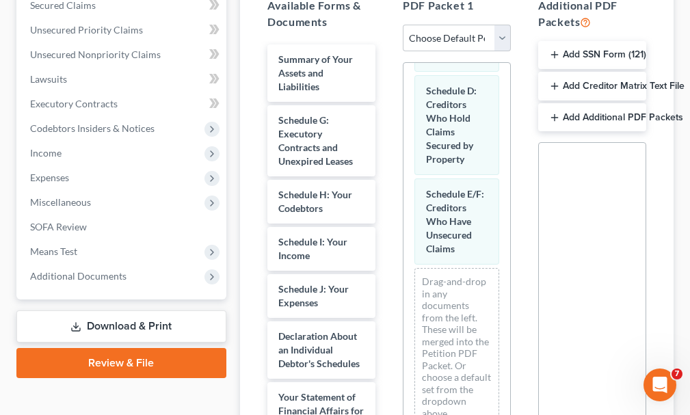
scroll to position [266, 0]
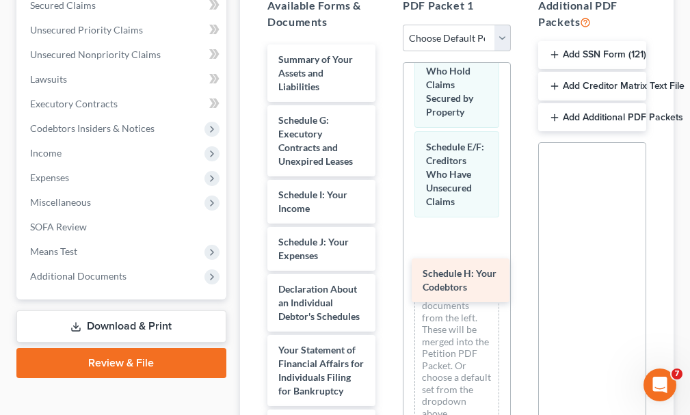
drag, startPoint x: 296, startPoint y: 172, endPoint x: 440, endPoint y: 275, distance: 177.4
click at [386, 275] on div "Schedule H: Your Codebtors Summary of Your Assets and Liabilities Schedule G: E…" at bounding box center [321, 421] width 130 height 754
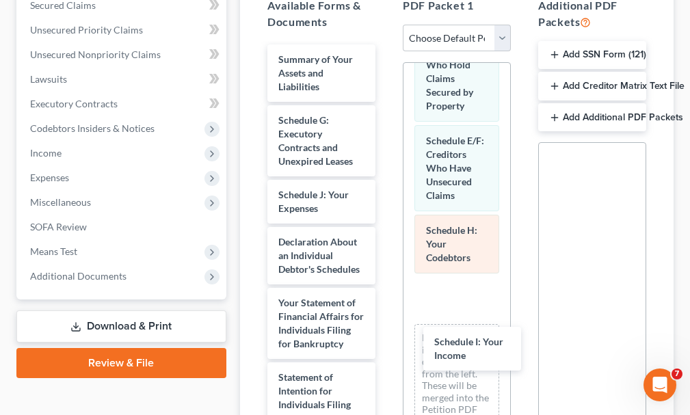
drag, startPoint x: 293, startPoint y: 170, endPoint x: 469, endPoint y: 286, distance: 211.3
click at [386, 341] on div "Schedule I: Your Income Summary of Your Assets and Liabilities Schedule G: Exec…" at bounding box center [321, 397] width 130 height 707
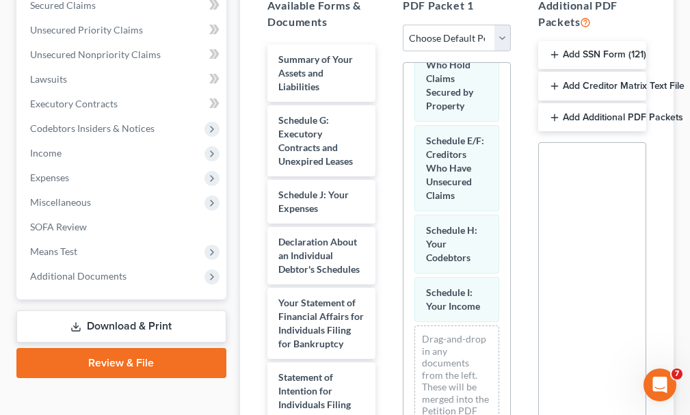
scroll to position [390, 0]
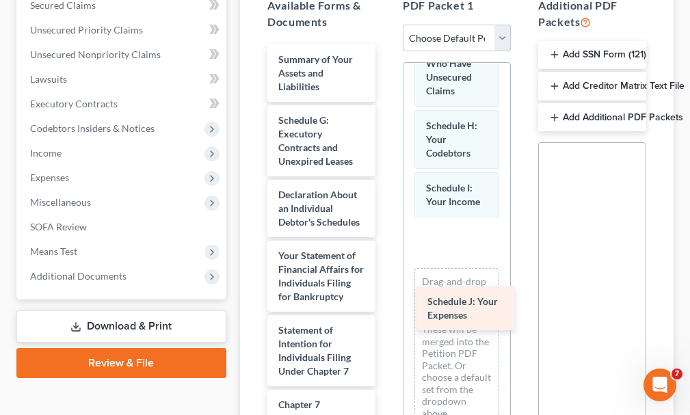
drag, startPoint x: 294, startPoint y: 168, endPoint x: 443, endPoint y: 300, distance: 198.7
click at [386, 300] on div "Schedule J: Your Expenses Summary of Your Assets and Liabilities Schedule G: Ex…" at bounding box center [321, 374] width 130 height 660
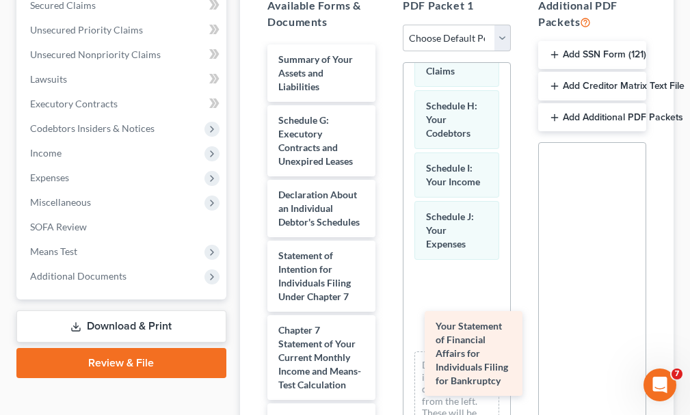
drag, startPoint x: 292, startPoint y: 270, endPoint x: 472, endPoint y: 319, distance: 186.5
click at [386, 337] on div "Your Statement of Financial Affairs for Individuals Filing for Bankruptcy Summa…" at bounding box center [321, 336] width 130 height 585
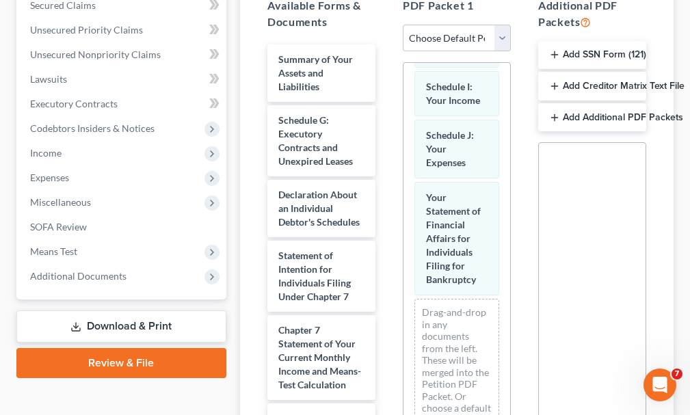
scroll to position [570, 0]
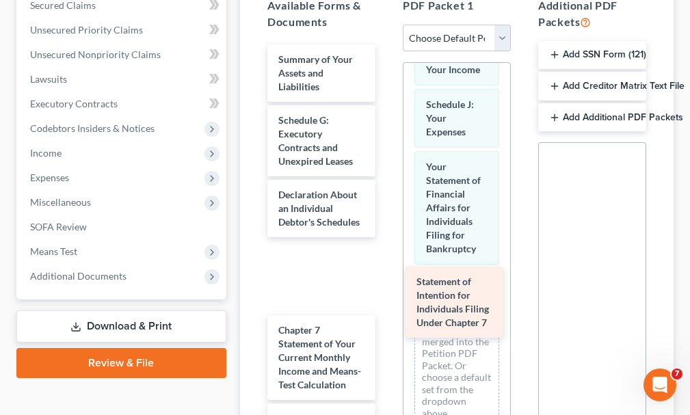
drag, startPoint x: 292, startPoint y: 269, endPoint x: 436, endPoint y: 284, distance: 145.1
click at [386, 284] on div "Statement of Intention for Individuals Filing Under Chapter 7 Summary of Your A…" at bounding box center [321, 336] width 130 height 585
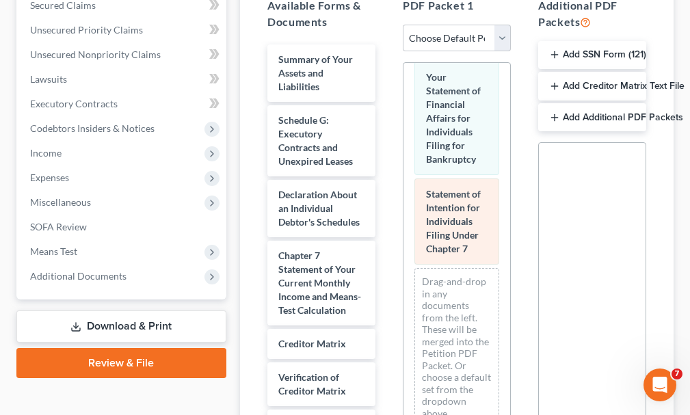
scroll to position [687, 0]
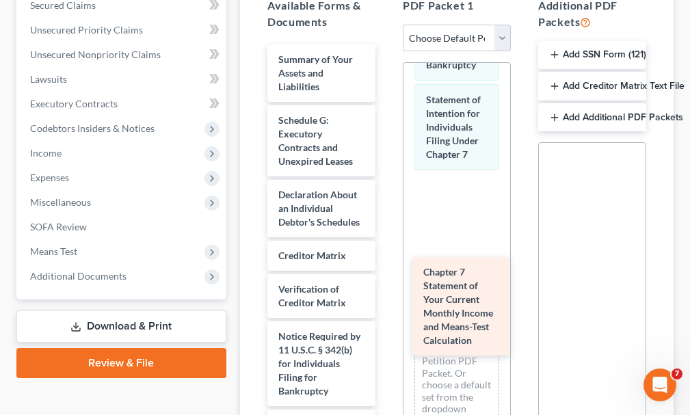
drag, startPoint x: 303, startPoint y: 281, endPoint x: 448, endPoint y: 295, distance: 145.6
click at [386, 295] on div "Chapter 7 Statement of Your Current Monthly Income and Means-Test Calculation S…" at bounding box center [321, 255] width 130 height 423
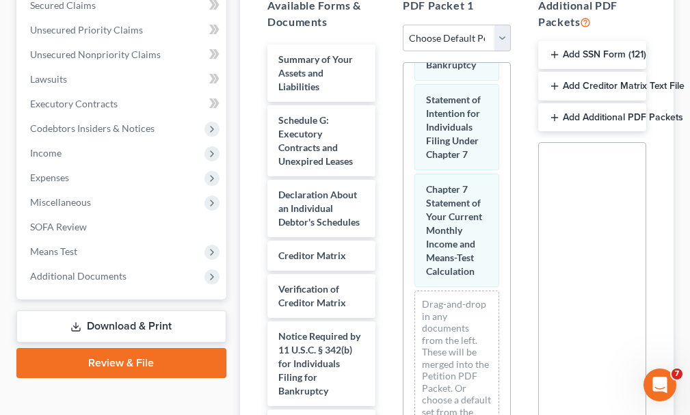
scroll to position [0, 0]
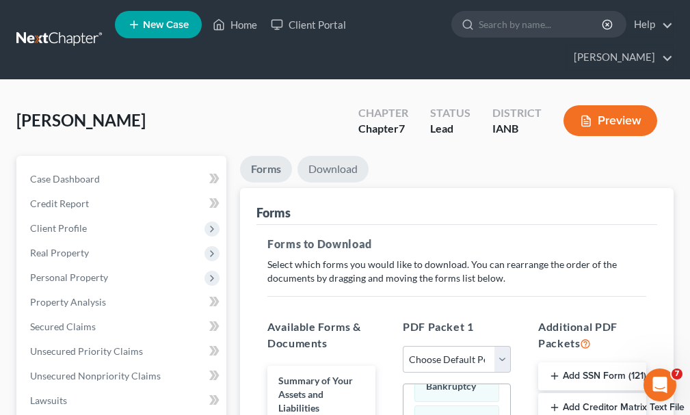
click at [346, 156] on link "Download" at bounding box center [332, 169] width 71 height 27
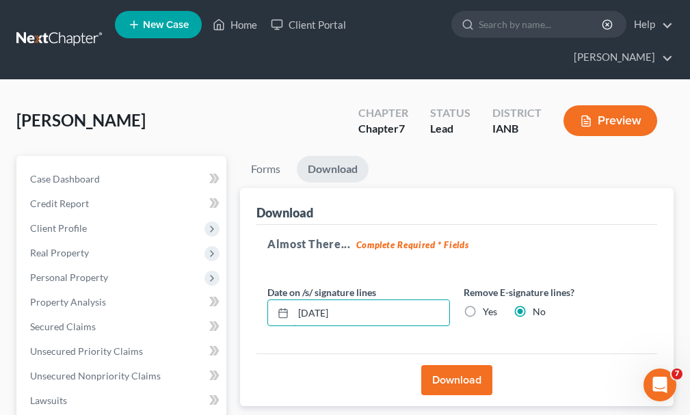
drag, startPoint x: 384, startPoint y: 287, endPoint x: 244, endPoint y: 314, distance: 142.8
click at [244, 314] on div "Download Almost There... Complete Required * Fields Date on /s/ signature lines…" at bounding box center [457, 297] width 434 height 219
click at [483, 305] on label "Yes" at bounding box center [490, 312] width 14 height 14
click at [488, 305] on input "Yes" at bounding box center [492, 309] width 9 height 9
radio input "true"
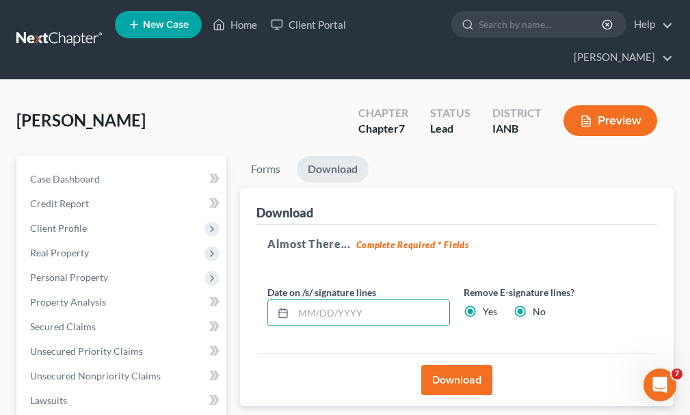
radio input "false"
click at [439, 365] on button "Download" at bounding box center [456, 380] width 71 height 30
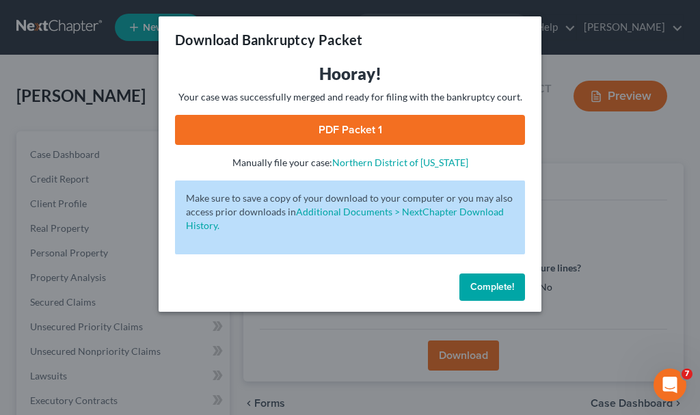
click at [300, 127] on link "PDF Packet 1" at bounding box center [350, 130] width 350 height 30
click at [485, 287] on span "Complete!" at bounding box center [492, 287] width 44 height 12
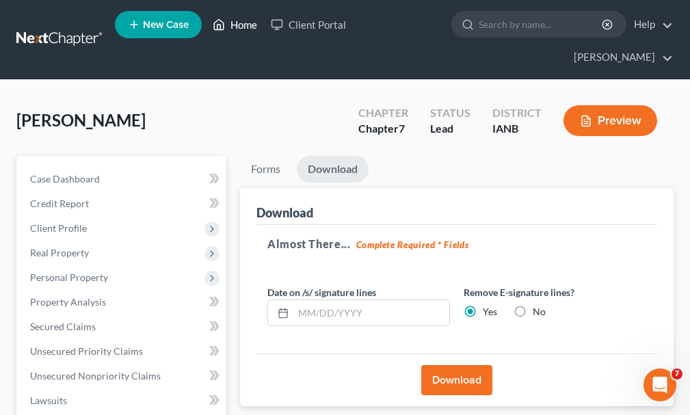
click at [246, 25] on link "Home" at bounding box center [235, 24] width 58 height 25
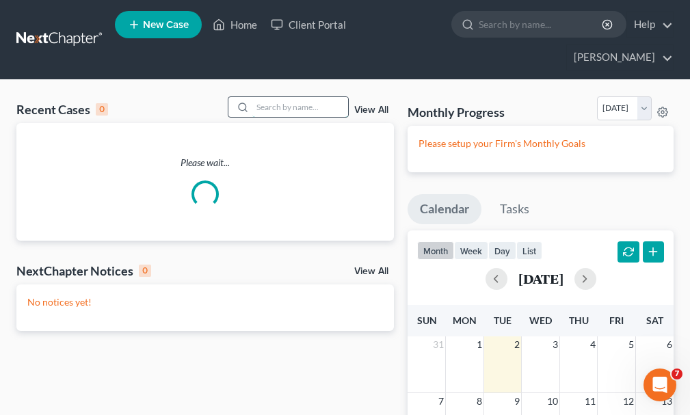
click at [287, 97] on input "search" at bounding box center [300, 107] width 96 height 20
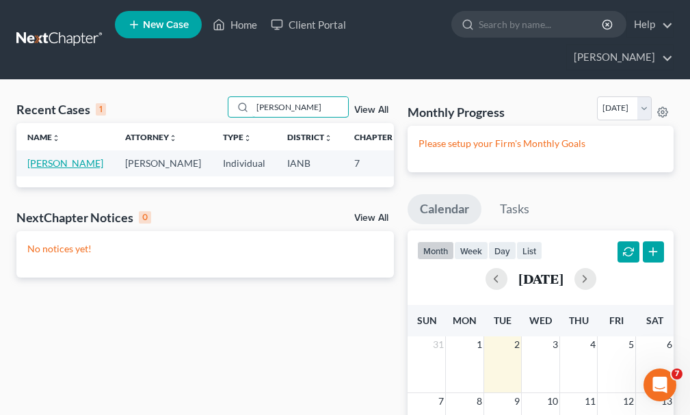
type input "[PERSON_NAME]"
click at [47, 157] on link "[PERSON_NAME]" at bounding box center [65, 163] width 76 height 12
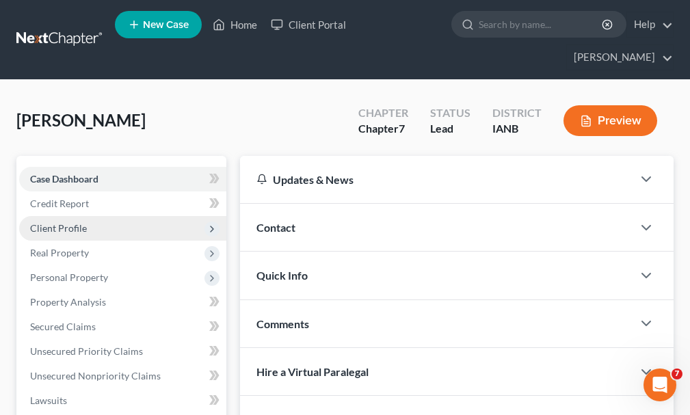
click at [55, 222] on span "Client Profile" at bounding box center [58, 228] width 57 height 12
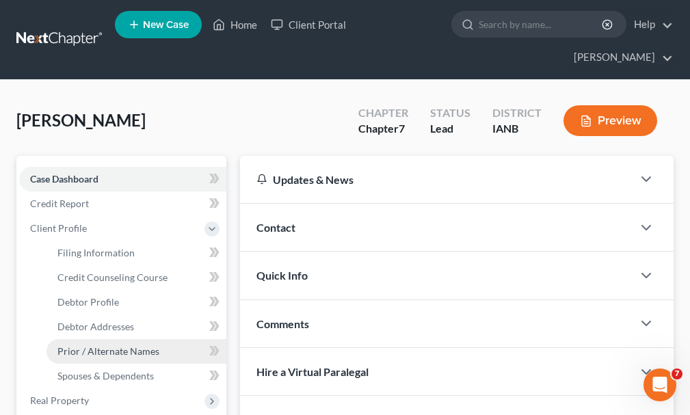
click at [90, 345] on span "Prior / Alternate Names" at bounding box center [108, 351] width 102 height 12
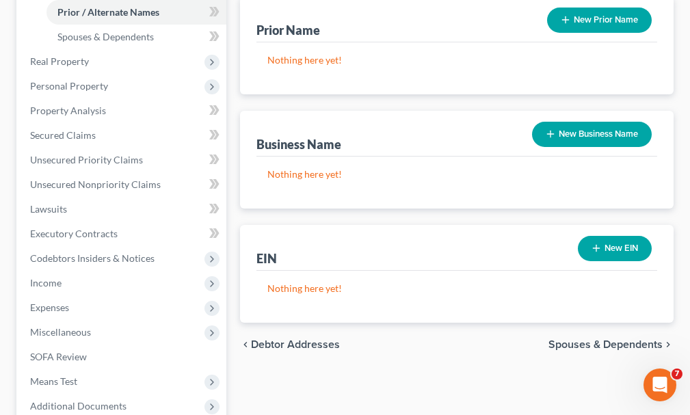
scroll to position [342, 0]
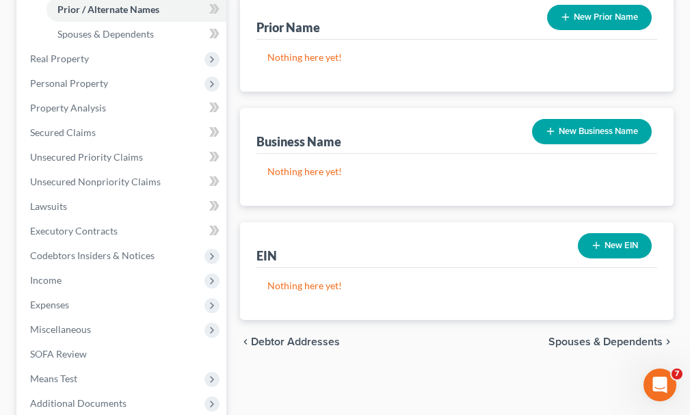
click at [574, 119] on button "New Business Name" at bounding box center [592, 131] width 120 height 25
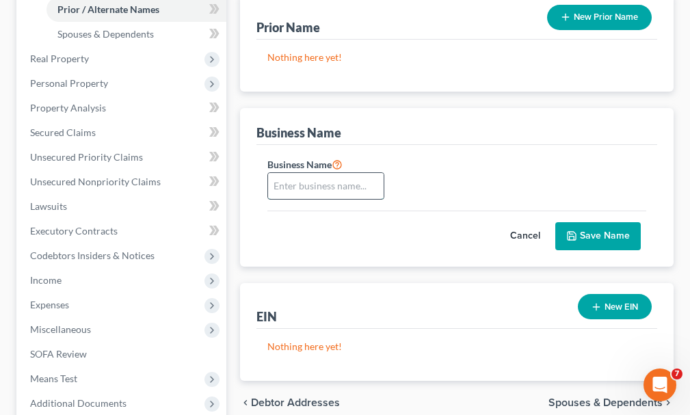
click at [299, 173] on input "text" at bounding box center [326, 186] width 116 height 26
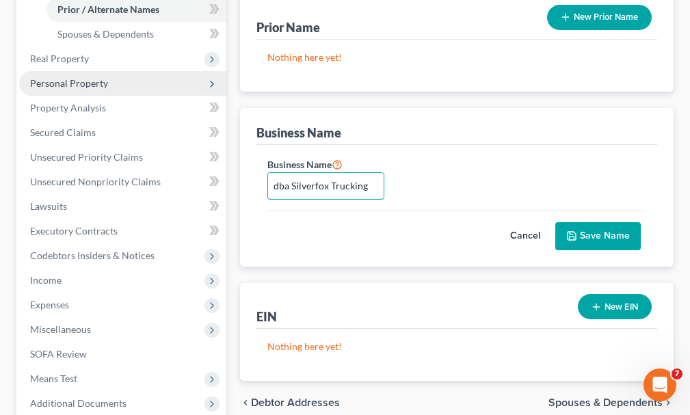
type input "dba Silverfox Trucking"
click at [53, 77] on span "Personal Property" at bounding box center [69, 83] width 78 height 12
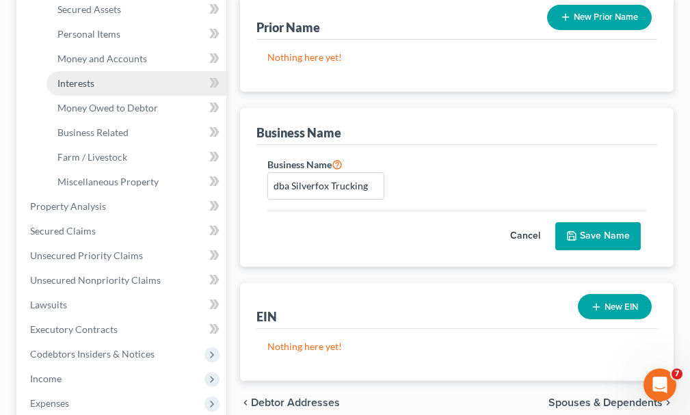
click at [76, 77] on span "Interests" at bounding box center [75, 83] width 37 height 12
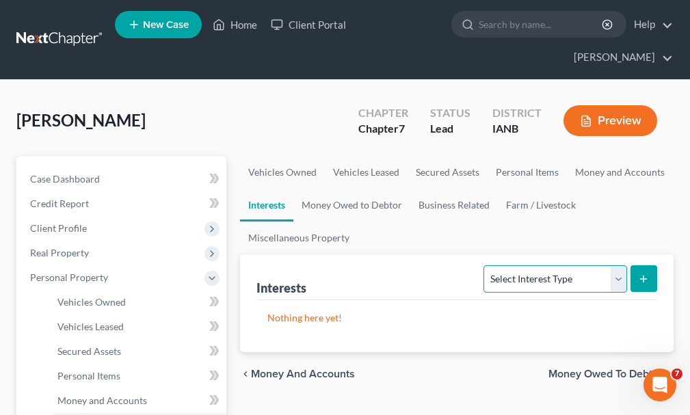
click at [522, 265] on select "Select Interest Type 401K Annuity Bond Education IRA Government Bond Government…" at bounding box center [554, 278] width 143 height 27
select select "incorporated_business"
click at [486, 265] on select "Select Interest Type 401K Annuity Bond Education IRA Government Bond Government…" at bounding box center [554, 278] width 143 height 27
click at [640, 274] on icon "submit" at bounding box center [643, 279] width 11 height 11
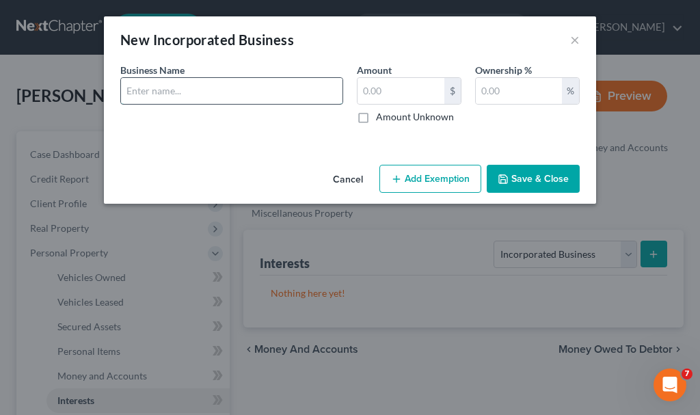
click at [180, 94] on input "text" at bounding box center [232, 91] width 222 height 26
type input "Silverfox Trucking"
type input "0"
type input "100"
click at [514, 185] on button "Save & Close" at bounding box center [533, 179] width 93 height 29
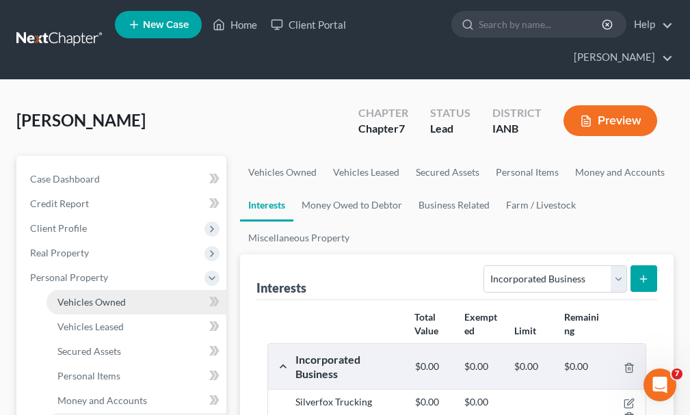
click at [82, 296] on span "Vehicles Owned" at bounding box center [91, 302] width 68 height 12
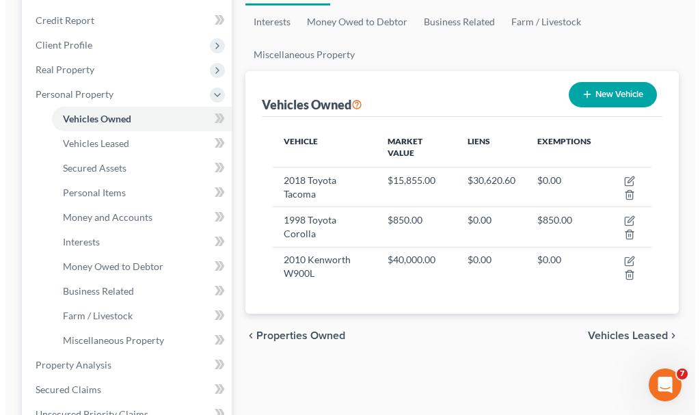
scroll to position [205, 0]
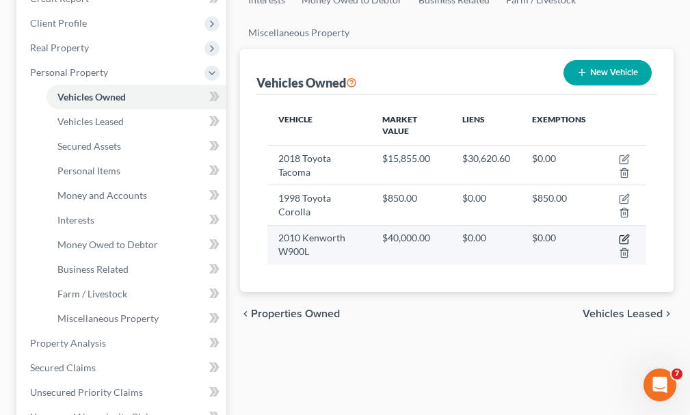
click at [624, 235] on icon "button" at bounding box center [625, 238] width 6 height 6
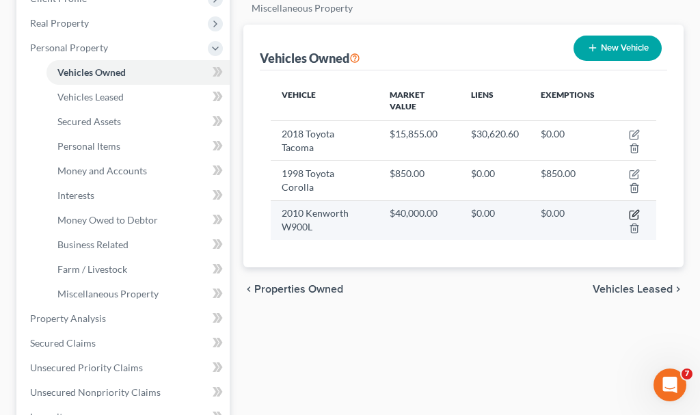
select select "1"
select select "16"
select select "0"
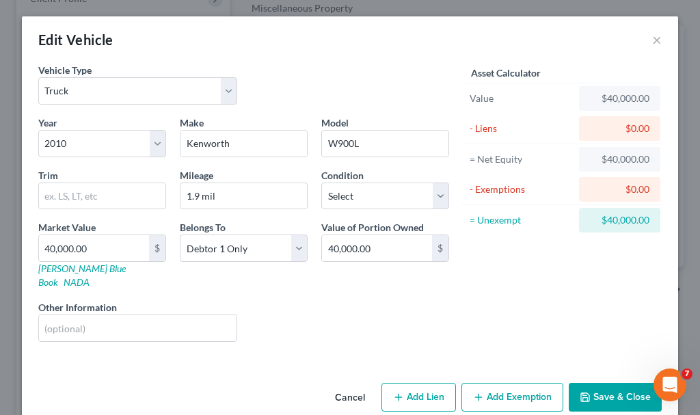
click at [499, 385] on button "Add Exemption" at bounding box center [513, 397] width 102 height 29
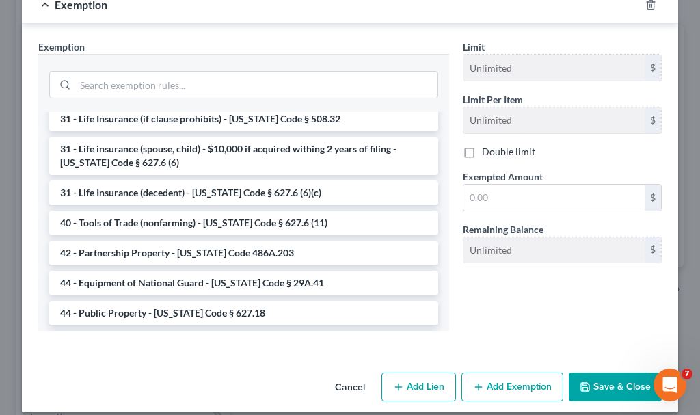
scroll to position [1149, 0]
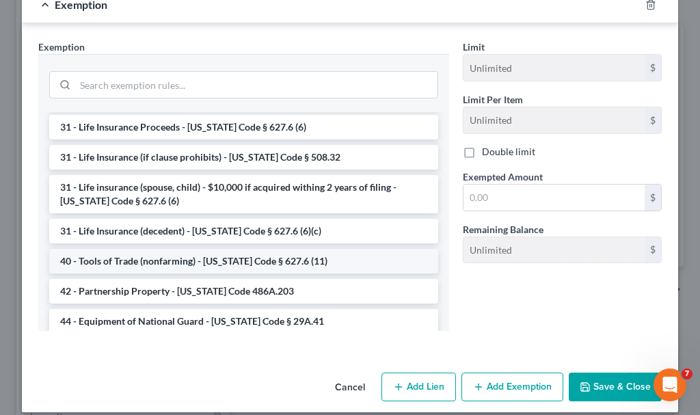
click at [185, 249] on li "40 - Tools of Trade (nonfarming) - [US_STATE] Code § 627.6 (11)" at bounding box center [243, 261] width 389 height 25
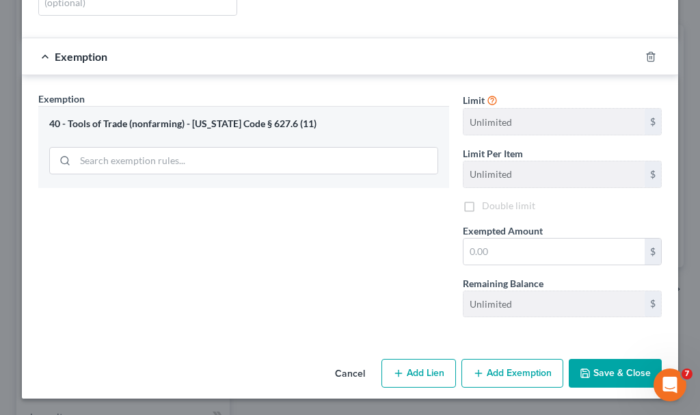
scroll to position [313, 0]
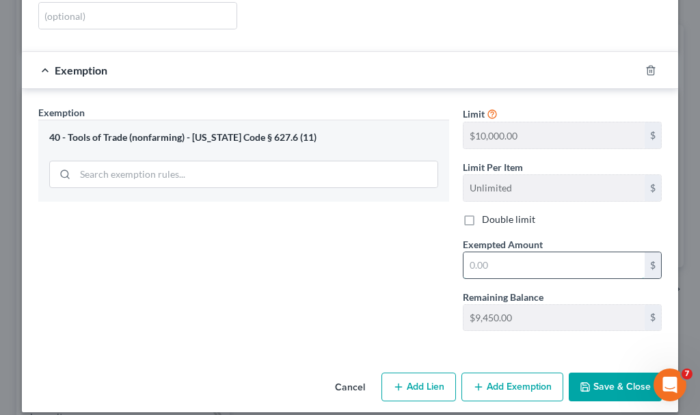
click at [495, 252] on input "text" at bounding box center [554, 265] width 181 height 26
type input "7,000"
click at [596, 373] on button "Save & Close" at bounding box center [615, 387] width 93 height 29
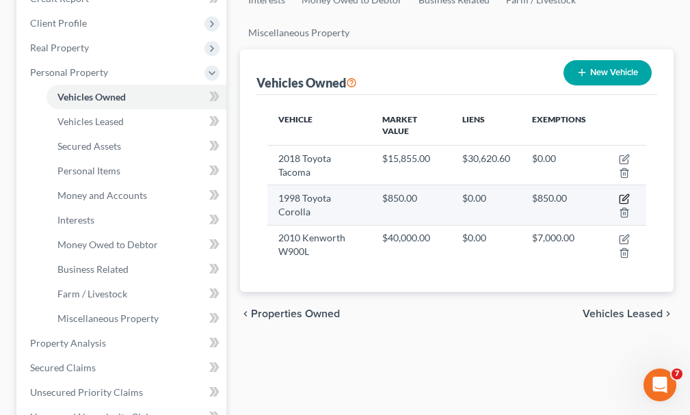
click at [624, 194] on icon "button" at bounding box center [624, 199] width 11 height 11
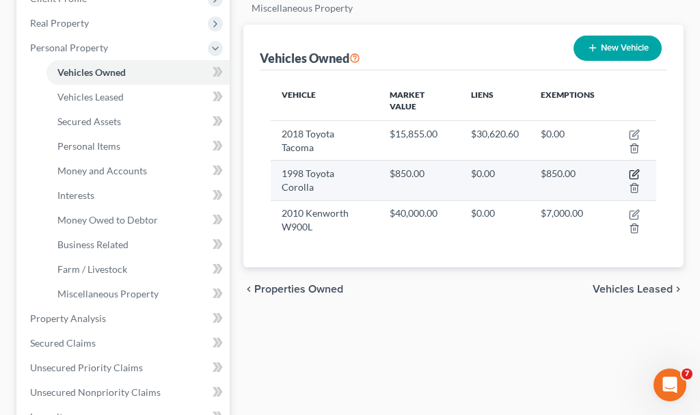
select select "0"
select select "28"
select select "0"
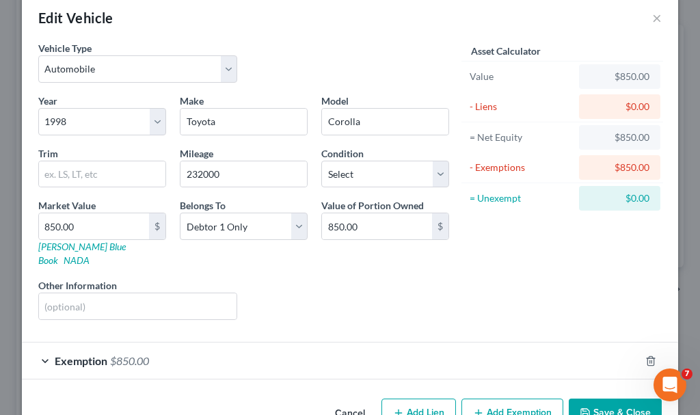
scroll to position [48, 0]
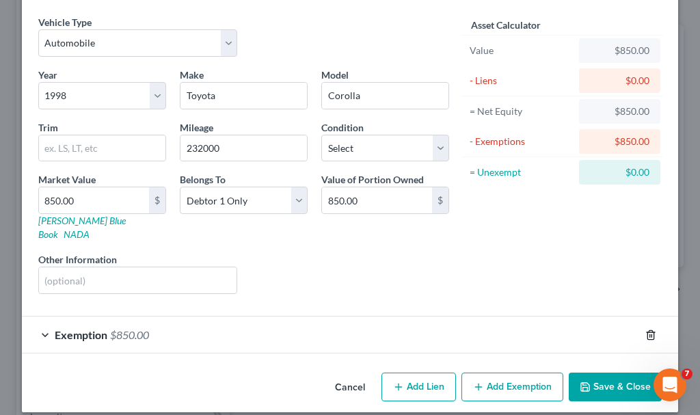
click at [648, 330] on icon "button" at bounding box center [651, 334] width 6 height 9
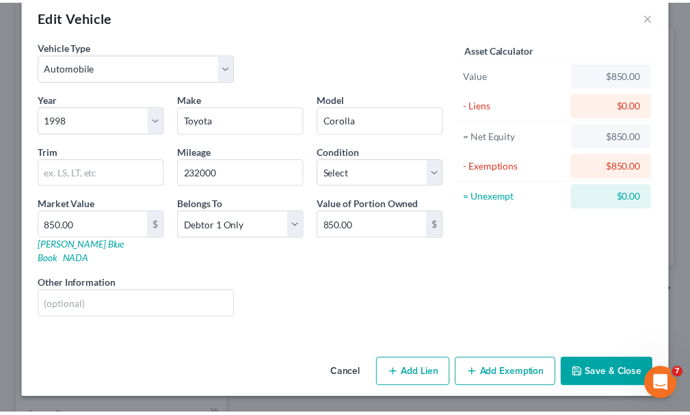
scroll to position [10, 0]
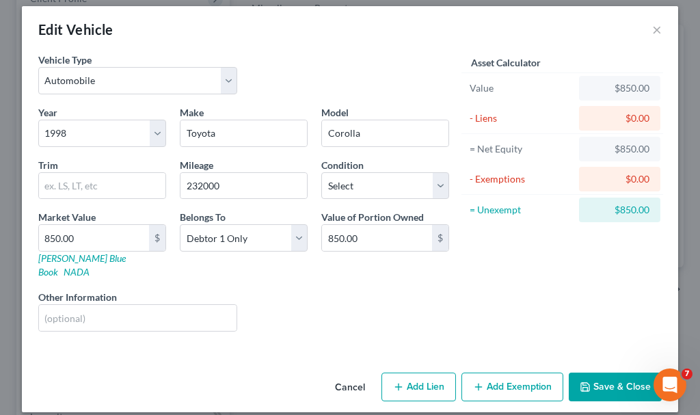
click at [598, 373] on button "Save & Close" at bounding box center [615, 387] width 93 height 29
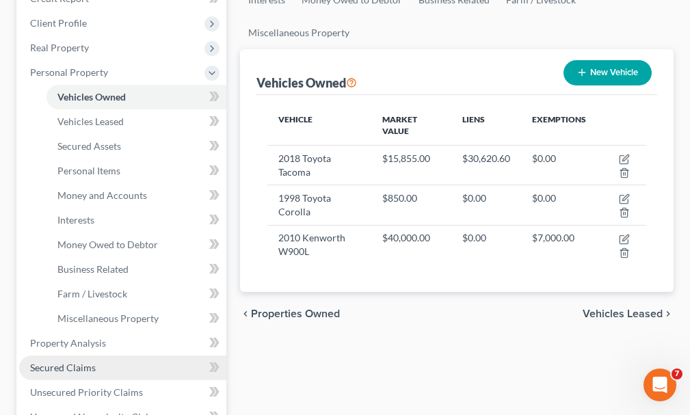
click at [58, 362] on span "Secured Claims" at bounding box center [63, 368] width 66 height 12
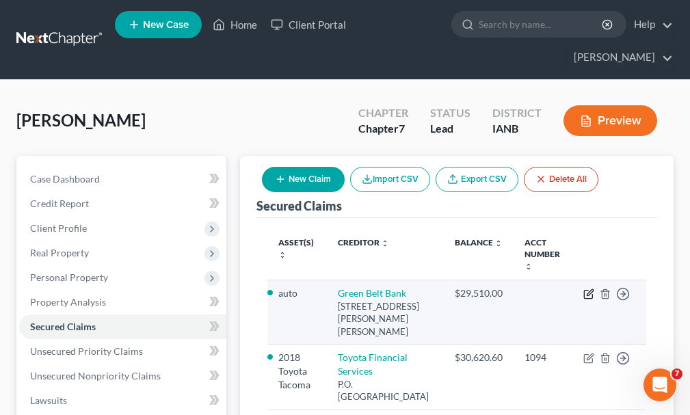
click at [587, 289] on icon "button" at bounding box center [588, 294] width 11 height 11
select select "16"
select select "2"
select select "0"
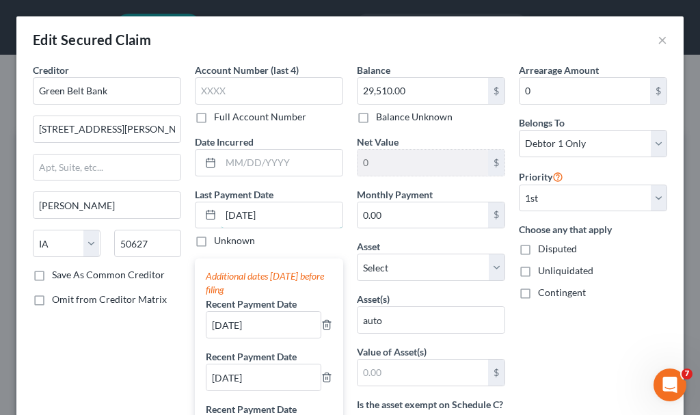
drag, startPoint x: 236, startPoint y: 217, endPoint x: 179, endPoint y: 294, distance: 95.3
click at [235, 218] on input "[DATE]" at bounding box center [282, 215] width 122 height 26
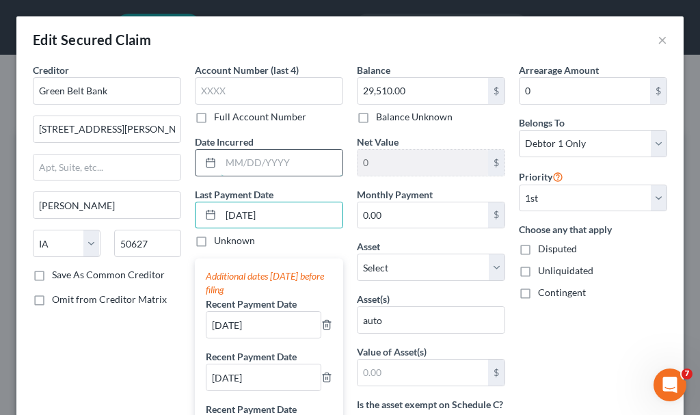
click at [266, 169] on input "text" at bounding box center [282, 163] width 122 height 26
type input "11/2023"
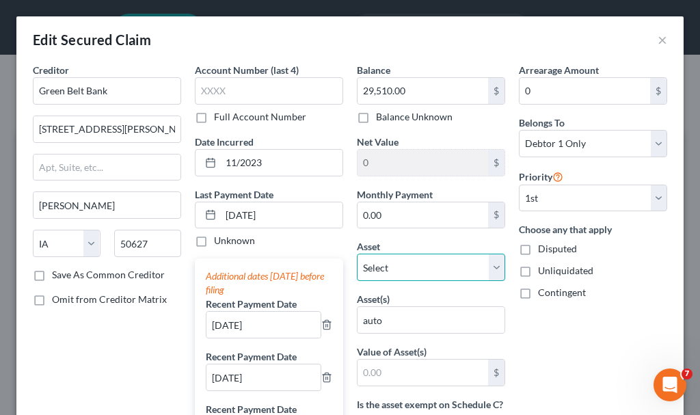
click at [382, 262] on select "Select Other Multiple Assets Landlord deposit (Security Deposits or Prepayments…" at bounding box center [431, 267] width 148 height 27
select select "5"
click at [357, 254] on select "Select Other Multiple Assets Landlord deposit (Security Deposits or Prepayments…" at bounding box center [431, 267] width 148 height 27
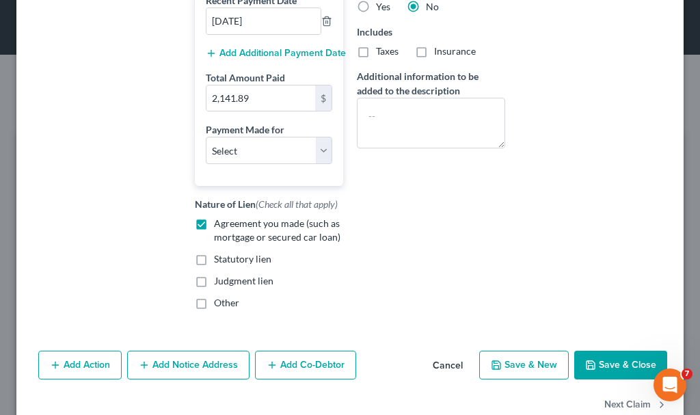
scroll to position [410, 0]
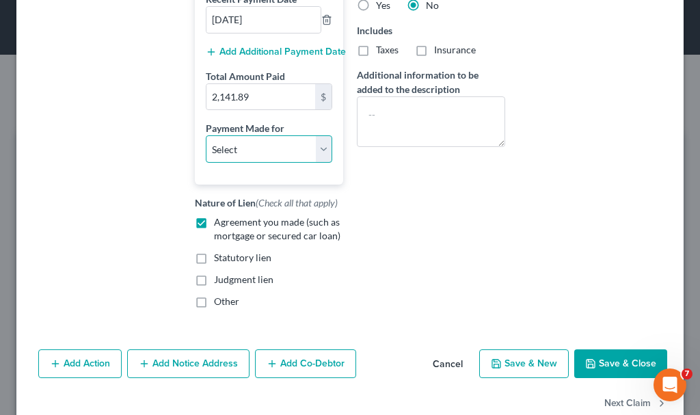
click at [243, 151] on select "Select Car Credit Card Loan Repayment Mortgage Other Suppliers Or Vendors" at bounding box center [269, 148] width 127 height 27
select select "0"
click at [206, 135] on select "Select Car Credit Card Loan Repayment Mortgage Other Suppliers Or Vendors" at bounding box center [269, 148] width 127 height 27
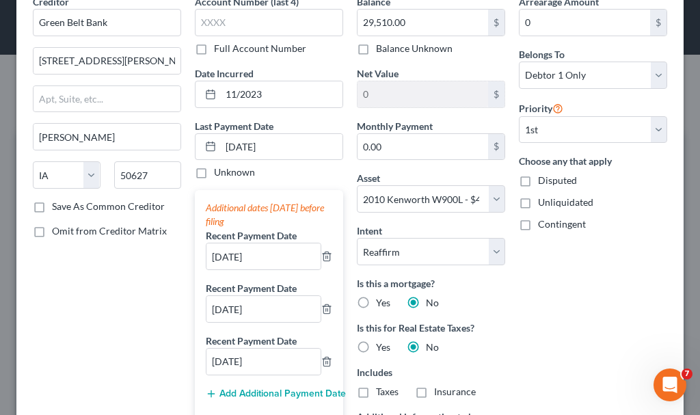
scroll to position [0, 0]
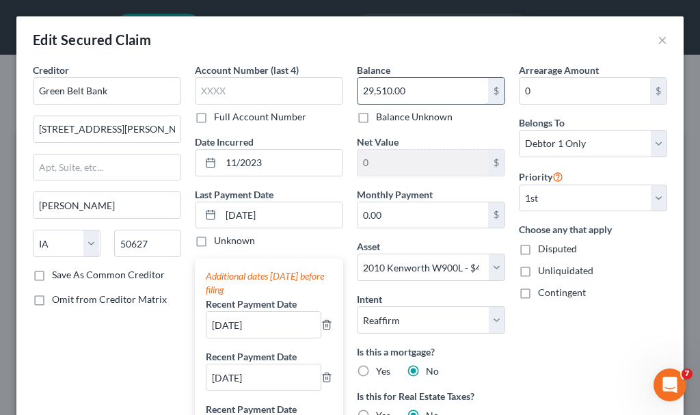
click at [421, 90] on input "29,510.00" at bounding box center [423, 91] width 131 height 26
type input "27,056.19"
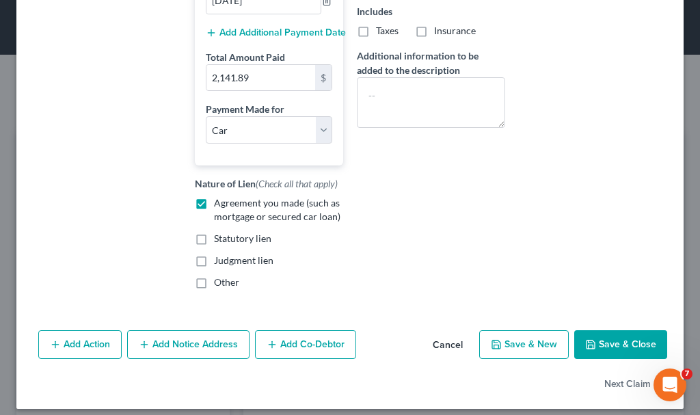
scroll to position [440, 0]
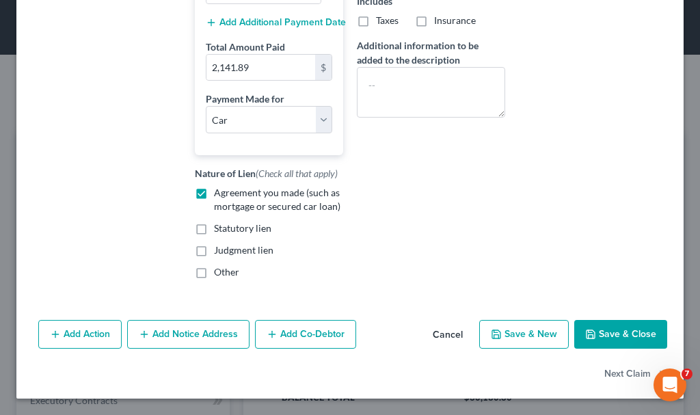
click at [600, 334] on button "Save & Close" at bounding box center [620, 334] width 93 height 29
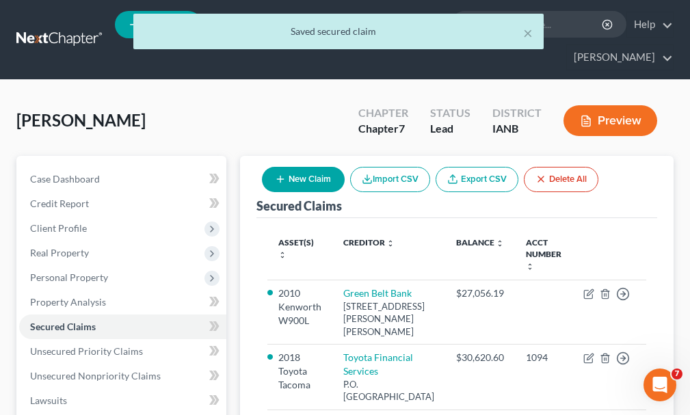
click at [293, 167] on button "New Claim" at bounding box center [303, 179] width 83 height 25
select select "0"
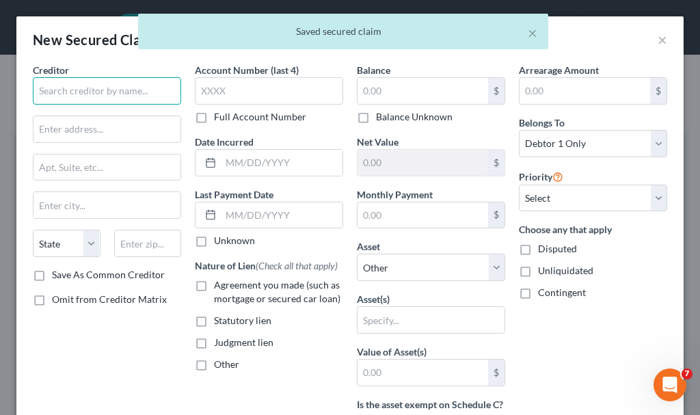
click at [81, 91] on input "text" at bounding box center [107, 90] width 148 height 27
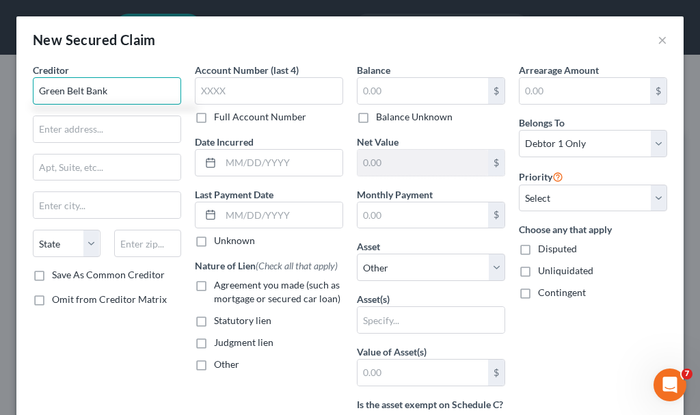
type input "Green Belt Bank"
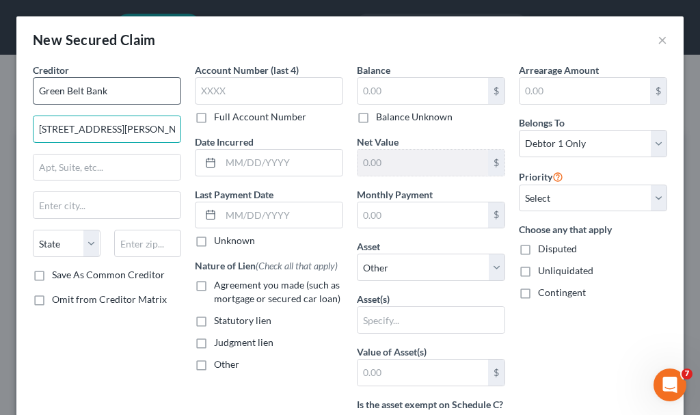
type input "[STREET_ADDRESS][PERSON_NAME]"
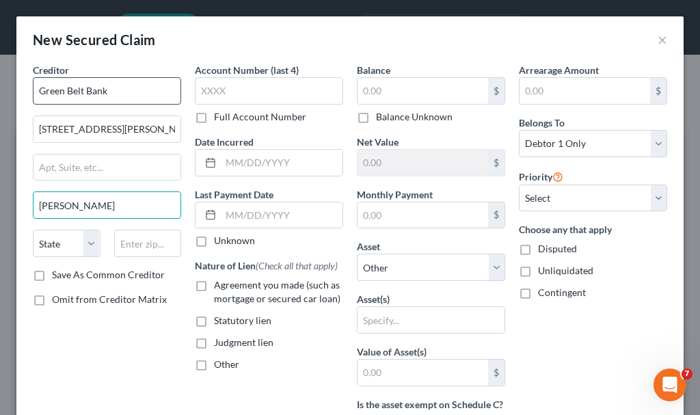
type input "[PERSON_NAME]"
select select "16"
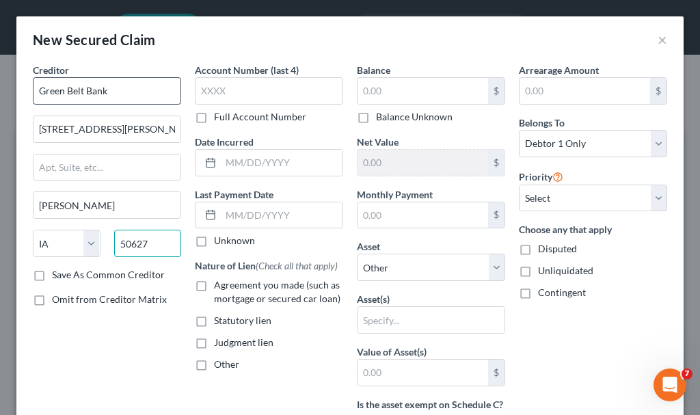
type input "50627"
click at [52, 273] on label "Save As Common Creditor" at bounding box center [108, 275] width 113 height 14
click at [57, 273] on input "Save As Common Creditor" at bounding box center [61, 272] width 9 height 9
checkbox input "true"
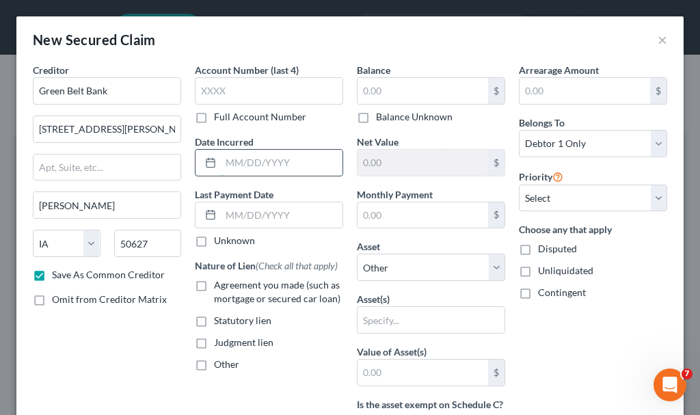
click at [236, 154] on input "text" at bounding box center [282, 163] width 122 height 26
type input "2024"
click at [214, 283] on label "Agreement you made (such as mortgage or secured car loan)" at bounding box center [278, 291] width 129 height 27
click at [220, 283] on input "Agreement you made (such as mortgage or secured car loan)" at bounding box center [224, 282] width 9 height 9
checkbox input "true"
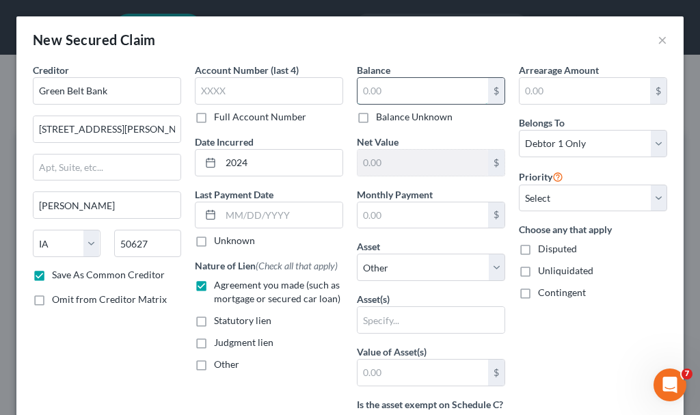
click at [388, 90] on input "text" at bounding box center [423, 91] width 131 height 26
type input "5,702.58"
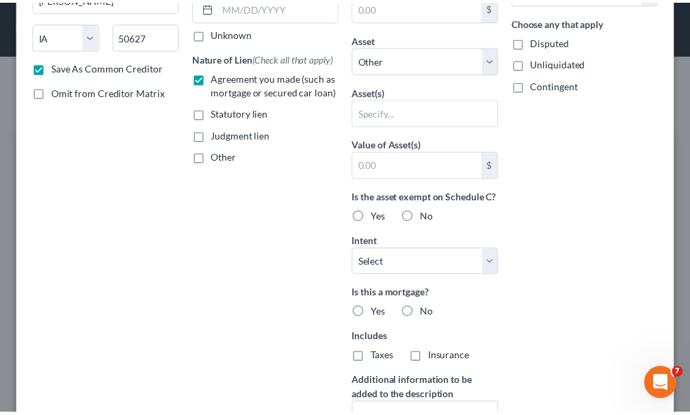
scroll to position [358, 0]
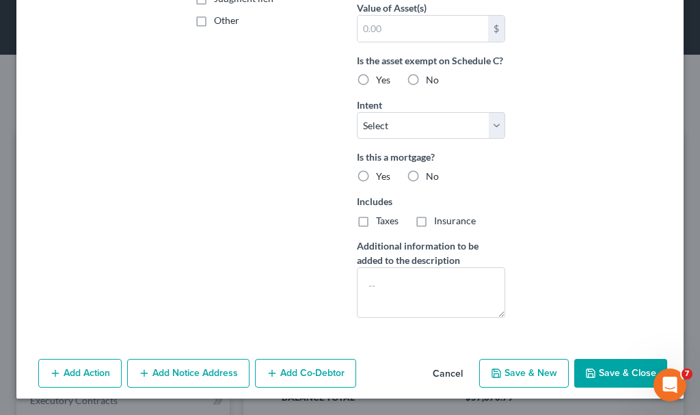
click at [591, 369] on button "Save & Close" at bounding box center [620, 373] width 93 height 29
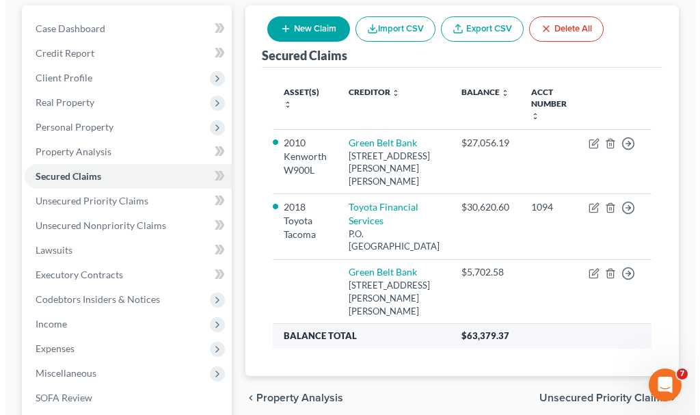
scroll to position [205, 0]
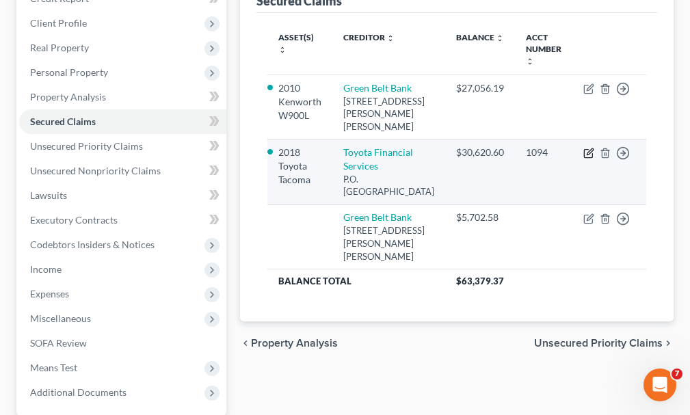
click at [585, 148] on icon "button" at bounding box center [588, 153] width 11 height 11
select select "3"
select select "0"
select select "3"
select select "2"
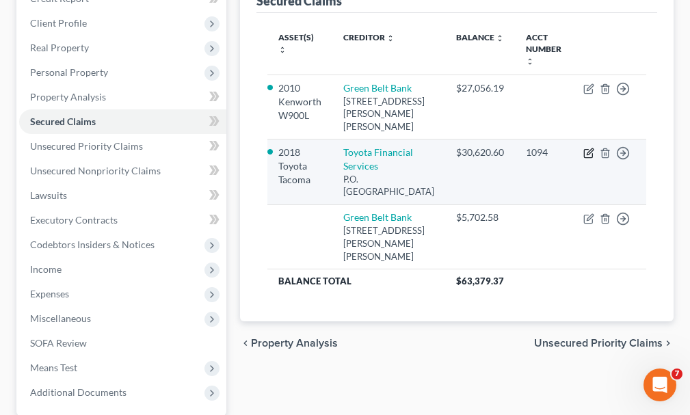
select select "0"
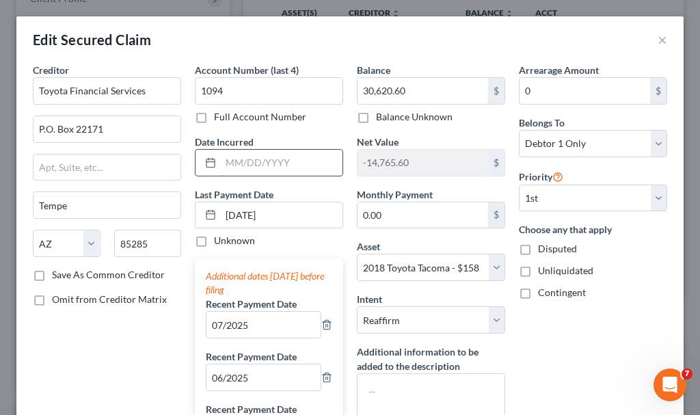
click at [275, 159] on input "text" at bounding box center [282, 163] width 122 height 26
type input "2022"
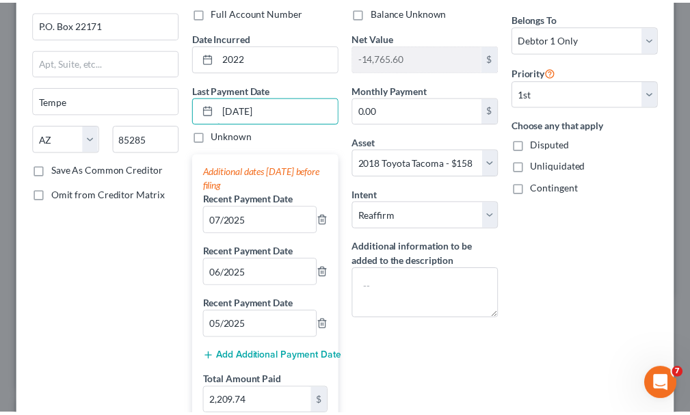
scroll to position [440, 0]
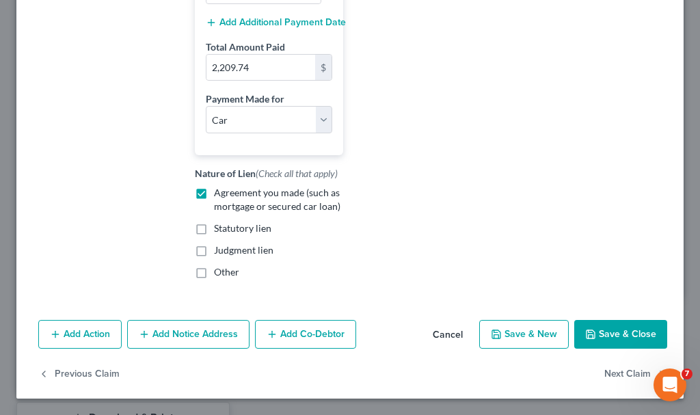
click at [602, 334] on button "Save & Close" at bounding box center [620, 334] width 93 height 29
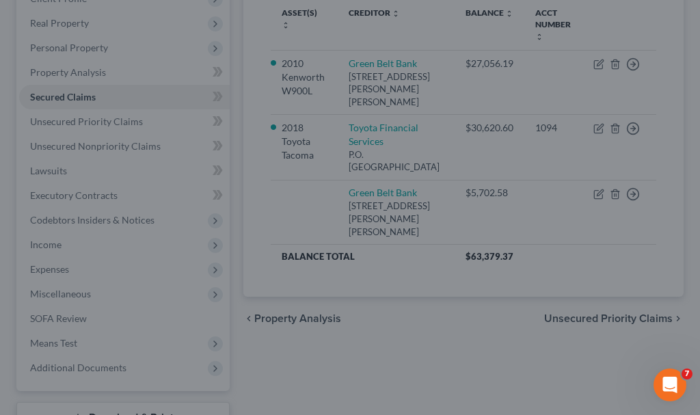
select select "3"
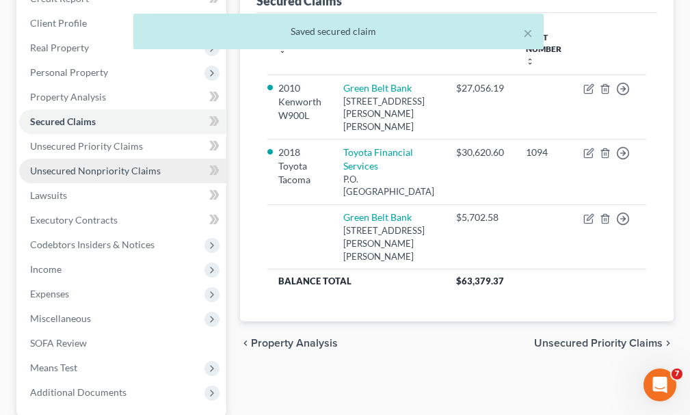
click at [90, 165] on span "Unsecured Nonpriority Claims" at bounding box center [95, 171] width 131 height 12
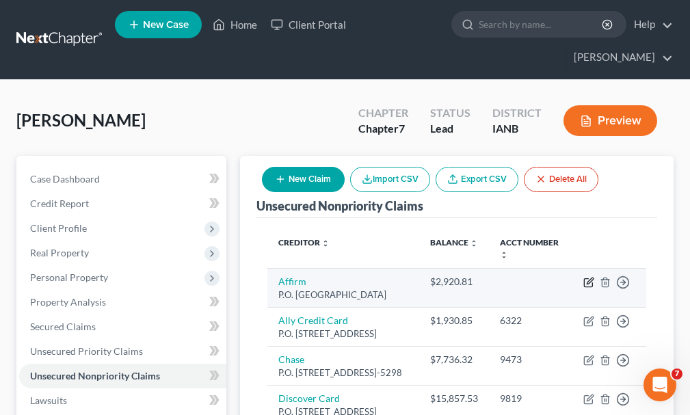
click at [587, 277] on icon "button" at bounding box center [588, 282] width 11 height 11
select select "45"
select select "10"
select select "0"
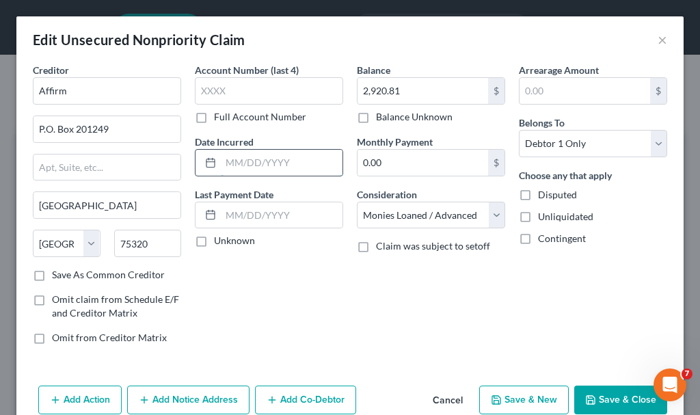
click at [281, 165] on input "text" at bounding box center [282, 163] width 122 height 26
type input "2024"
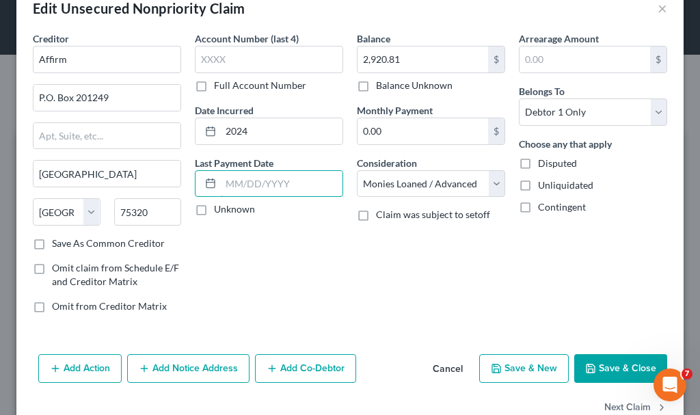
scroll to position [66, 0]
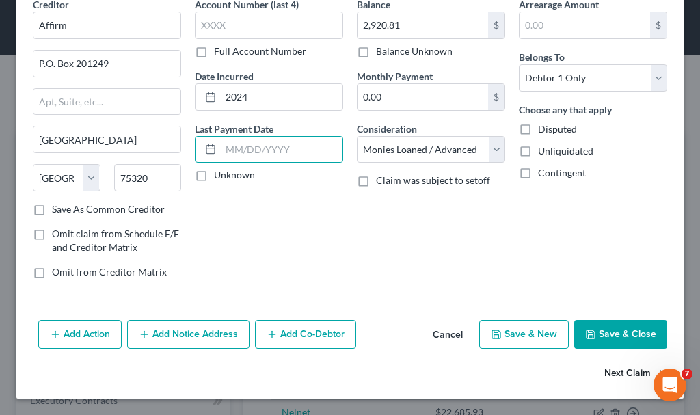
click at [622, 369] on button "Next Claim" at bounding box center [636, 374] width 63 height 29
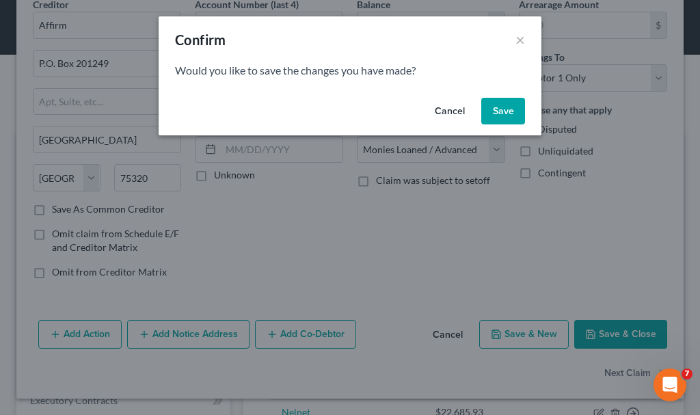
click at [507, 107] on button "Save" at bounding box center [503, 111] width 44 height 27
select select "35"
select select "2"
select select "0"
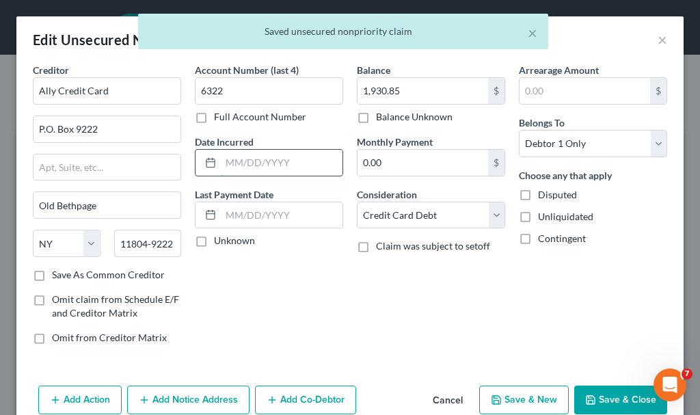
click at [253, 165] on input "text" at bounding box center [282, 163] width 122 height 26
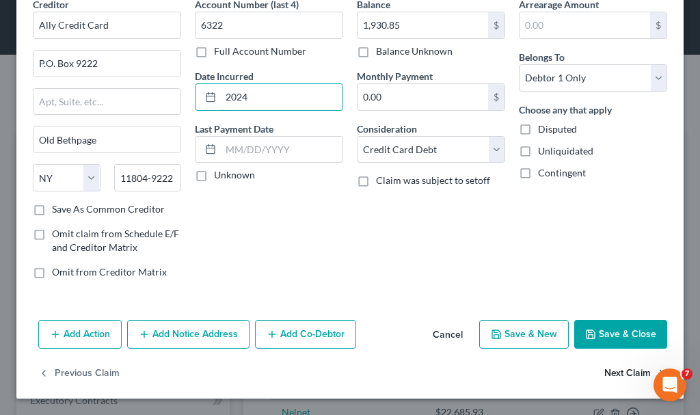
type input "2024"
click at [613, 371] on button "Next Claim" at bounding box center [636, 374] width 63 height 29
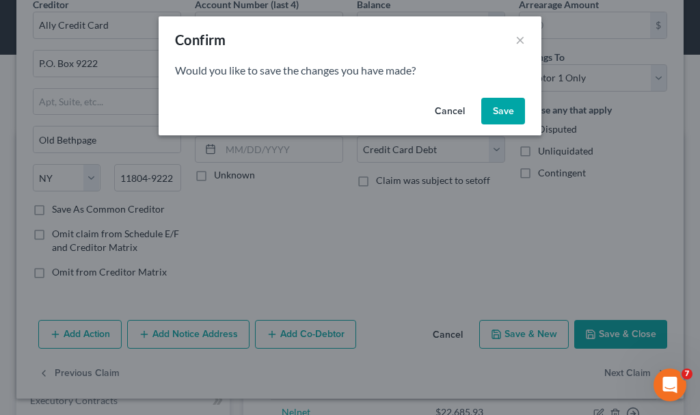
click at [505, 109] on button "Save" at bounding box center [503, 111] width 44 height 27
select select "7"
select select "2"
select select "0"
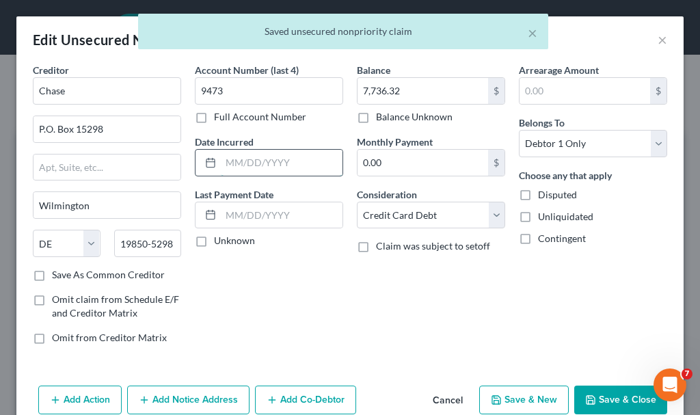
click at [256, 160] on input "text" at bounding box center [282, 163] width 122 height 26
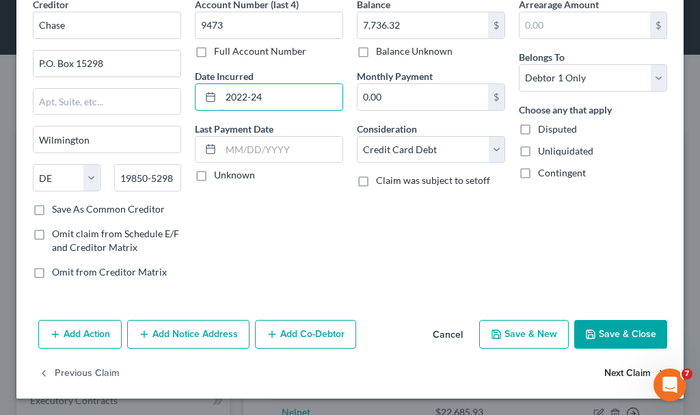
type input "2022-24"
click at [605, 372] on button "Next Claim" at bounding box center [636, 374] width 63 height 29
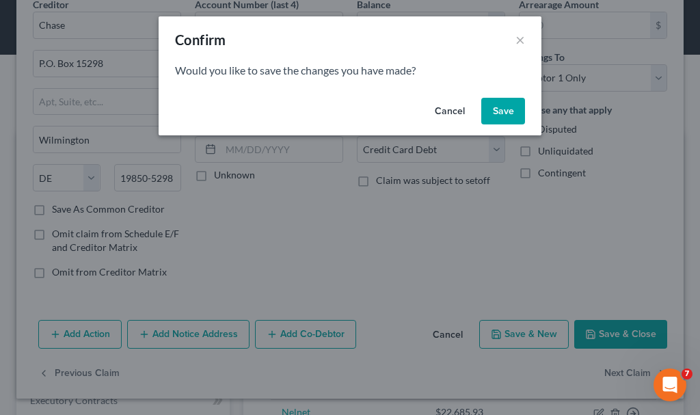
click at [499, 108] on button "Save" at bounding box center [503, 111] width 44 height 27
select select "46"
select select "2"
select select "0"
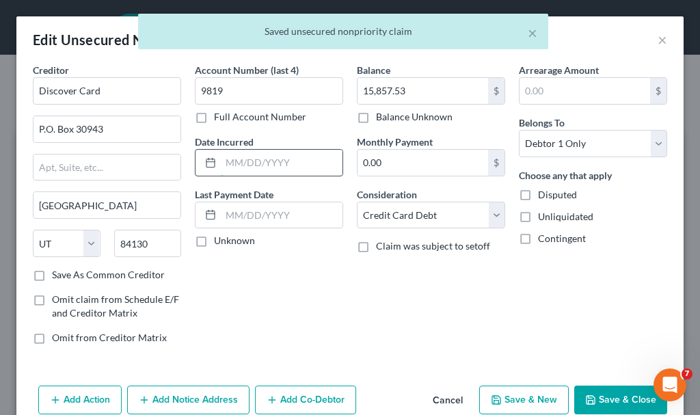
click at [289, 162] on input "text" at bounding box center [282, 163] width 122 height 26
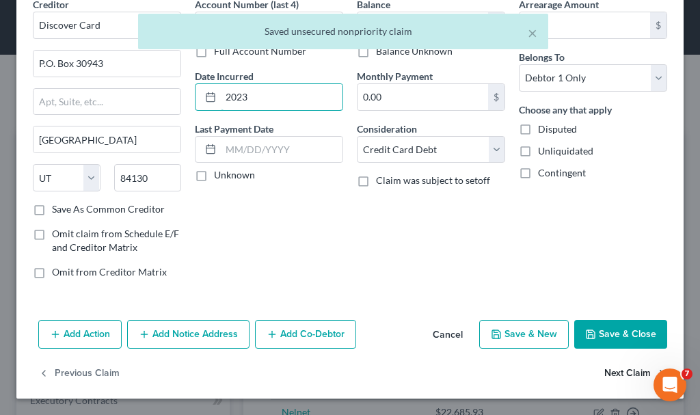
type input "2023"
click at [610, 371] on button "Next Claim" at bounding box center [636, 374] width 63 height 29
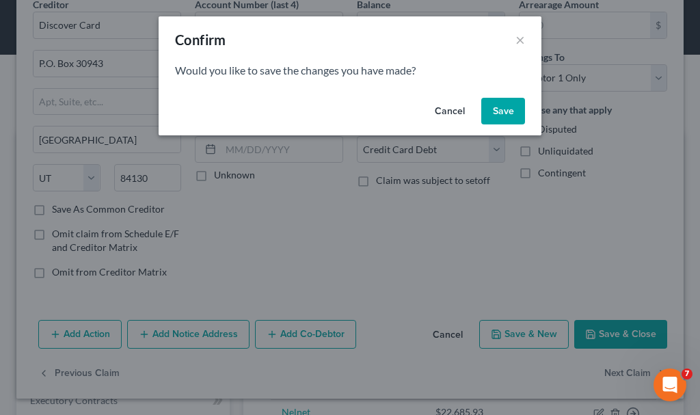
click at [507, 101] on button "Save" at bounding box center [503, 111] width 44 height 27
select select "30"
select select "17"
select select "0"
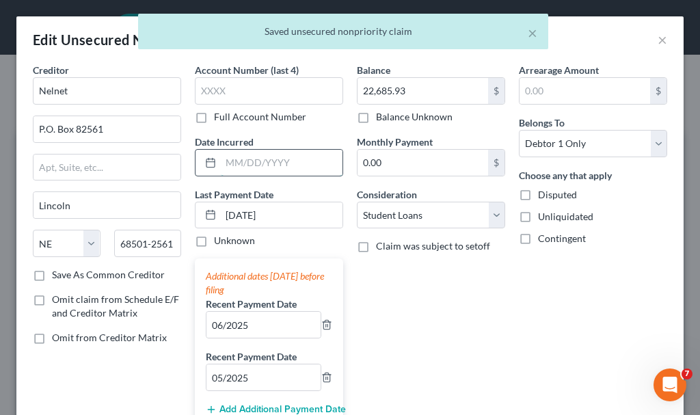
click at [290, 159] on input "text" at bounding box center [282, 163] width 122 height 26
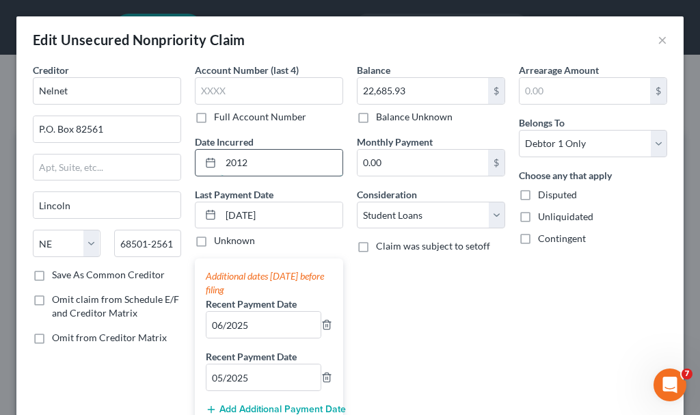
type input "2012"
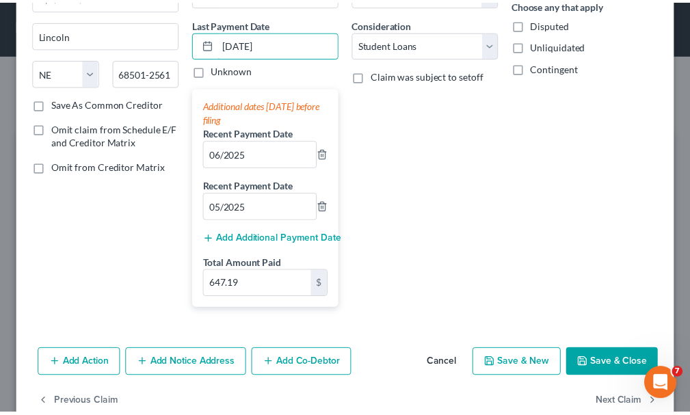
scroll to position [200, 0]
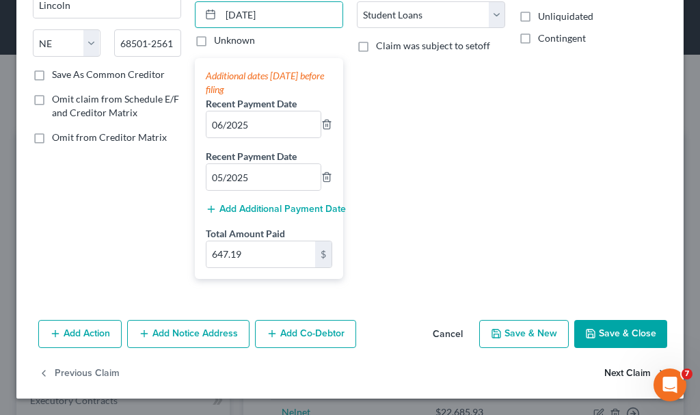
click at [608, 372] on button "Next Claim" at bounding box center [636, 373] width 63 height 29
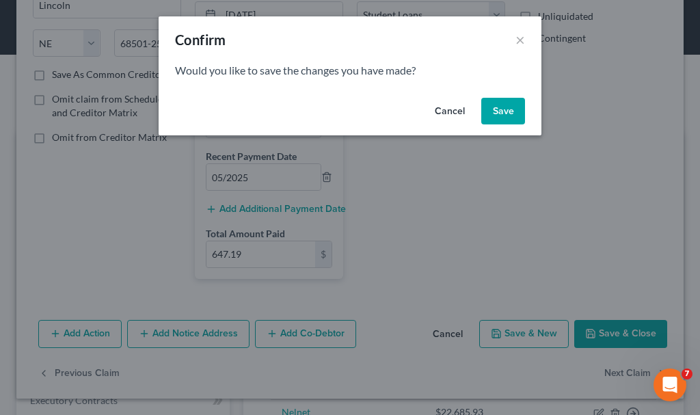
click at [507, 109] on button "Save" at bounding box center [503, 111] width 44 height 27
select select "4"
select select "10"
select select "0"
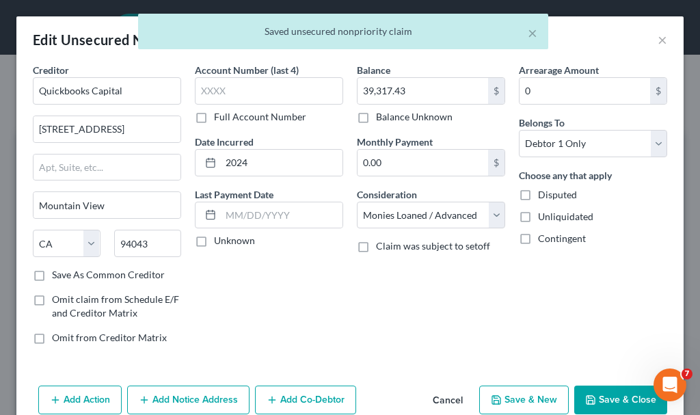
click at [598, 397] on button "Save & Close" at bounding box center [620, 400] width 93 height 29
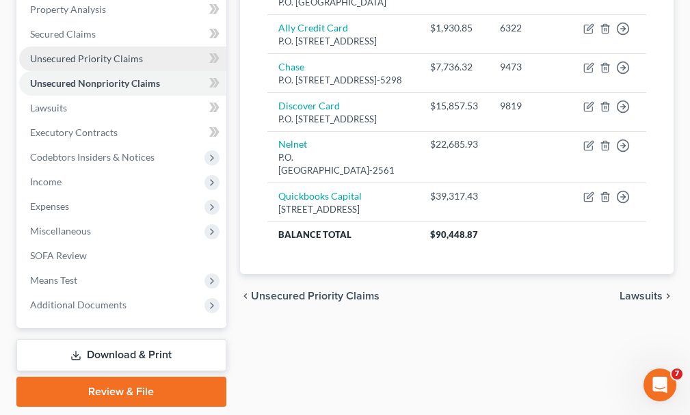
scroll to position [312, 0]
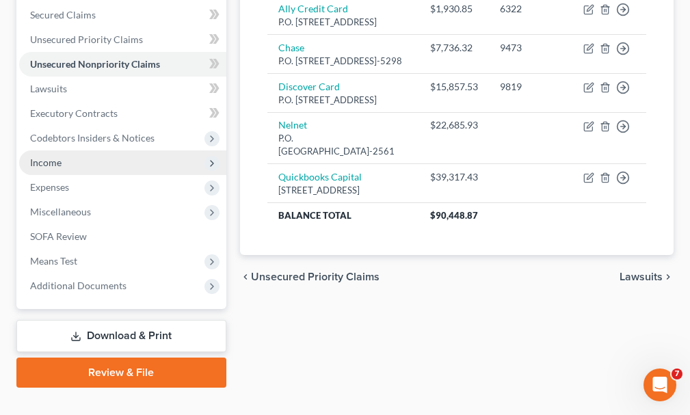
click at [42, 157] on span "Income" at bounding box center [45, 163] width 31 height 12
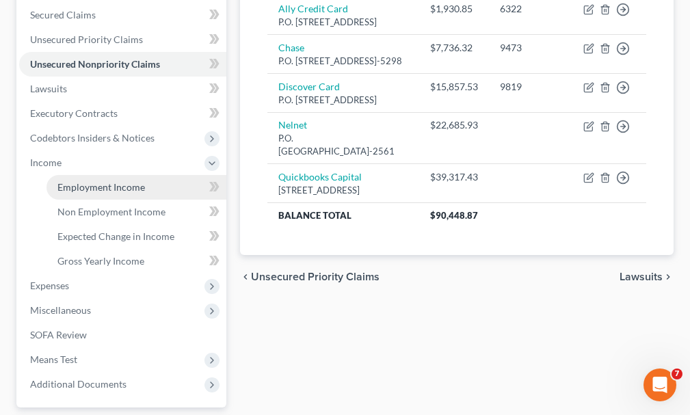
click at [83, 175] on link "Employment Income" at bounding box center [137, 187] width 180 height 25
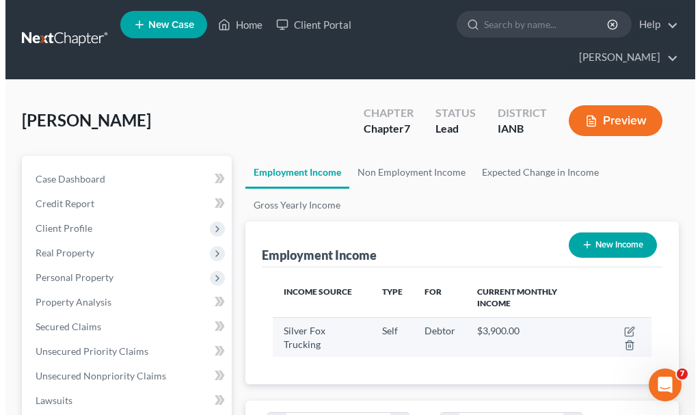
scroll to position [189, 406]
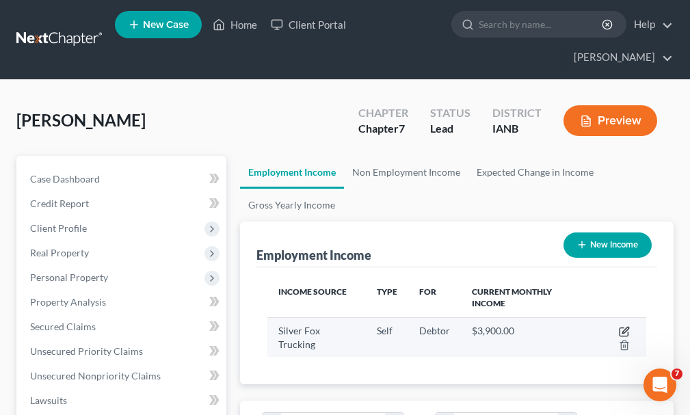
click at [621, 326] on icon "button" at bounding box center [624, 331] width 11 height 11
select select "1"
select select "16"
select select "0"
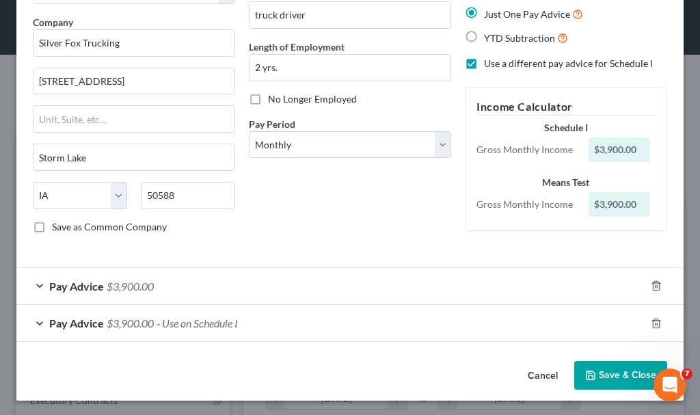
scroll to position [103, 0]
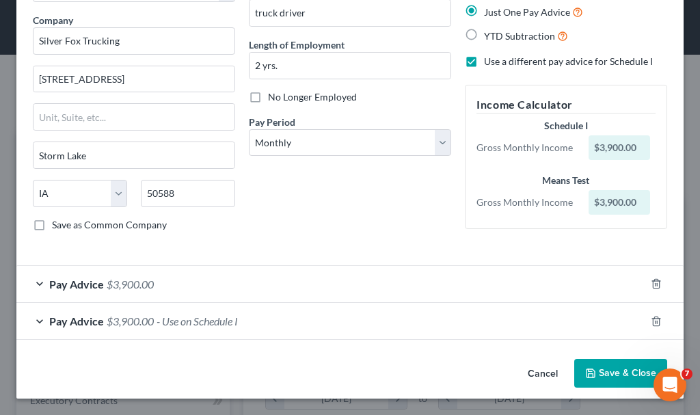
click at [127, 316] on span "$3,900.00" at bounding box center [130, 321] width 47 height 13
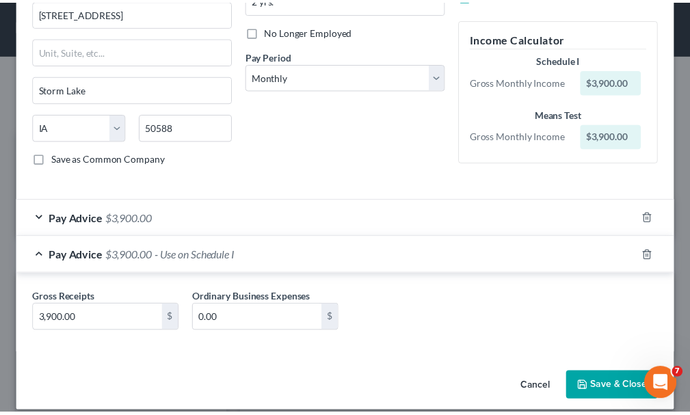
scroll to position [183, 0]
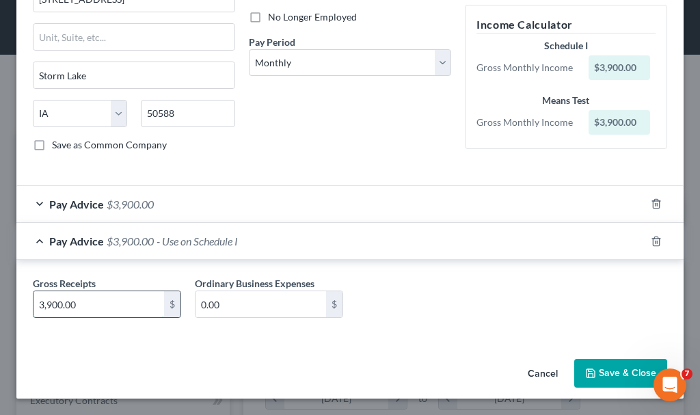
click at [109, 313] on input "3,900.00" at bounding box center [99, 304] width 131 height 26
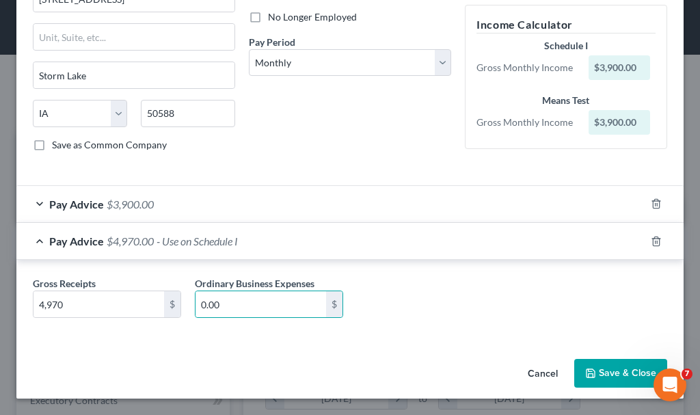
click at [592, 371] on button "Save & Close" at bounding box center [620, 373] width 93 height 29
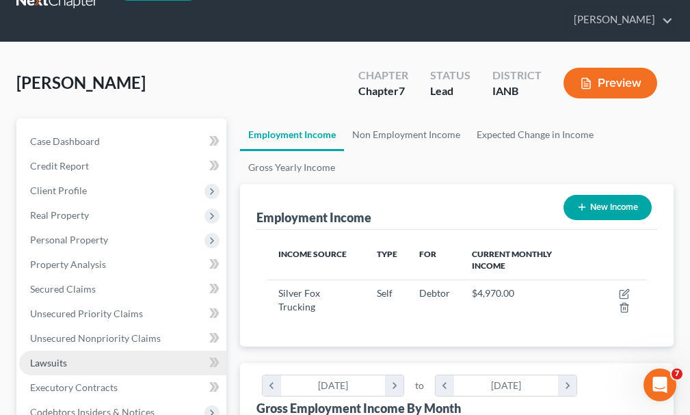
scroll to position [547, 0]
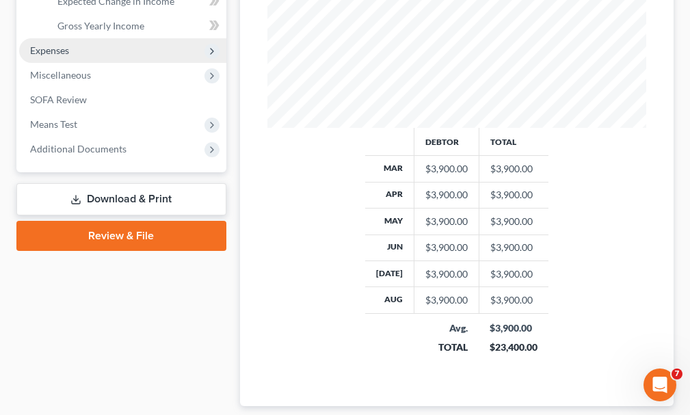
click at [45, 44] on span "Expenses" at bounding box center [49, 50] width 39 height 12
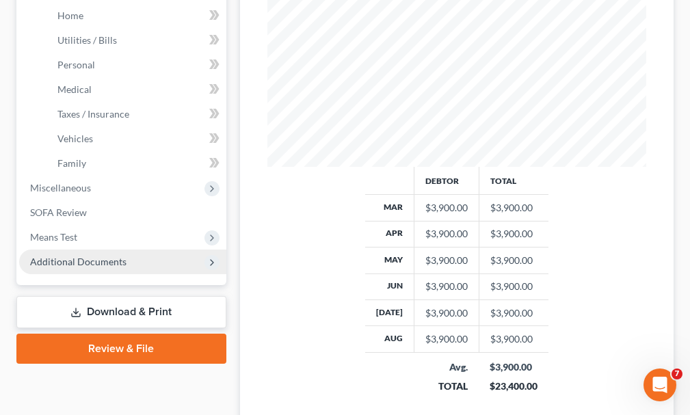
scroll to position [274, 0]
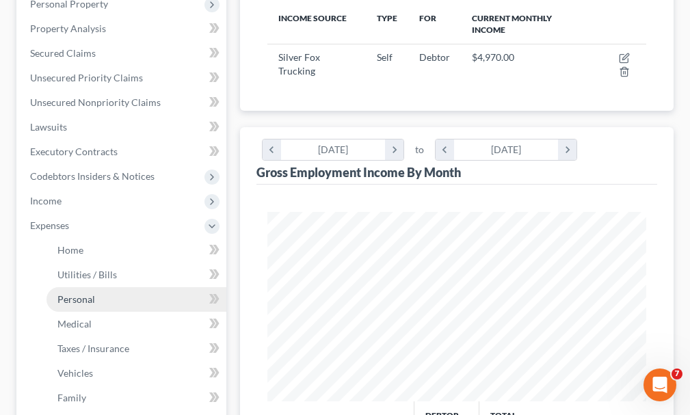
click at [82, 293] on span "Personal" at bounding box center [76, 299] width 38 height 12
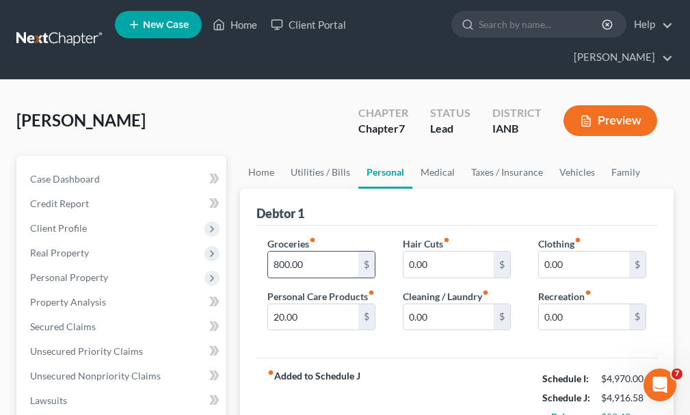
click at [306, 252] on input "800.00" at bounding box center [313, 265] width 90 height 26
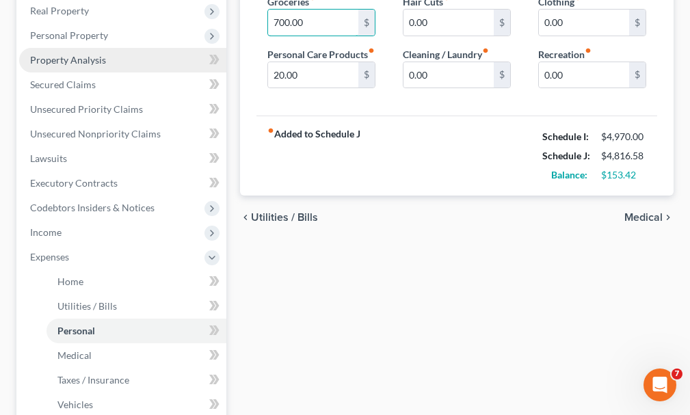
scroll to position [342, 0]
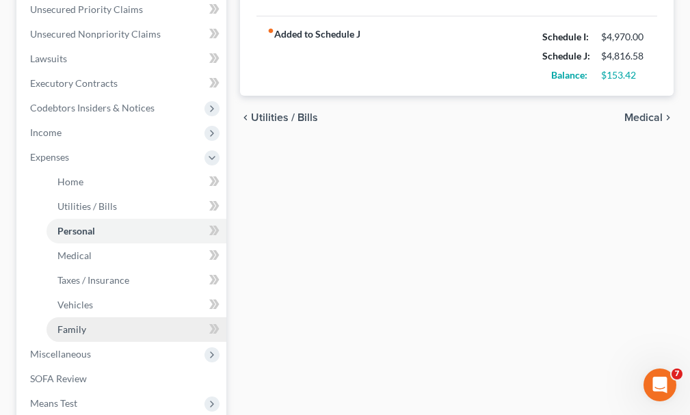
click at [70, 323] on span "Family" at bounding box center [71, 329] width 29 height 12
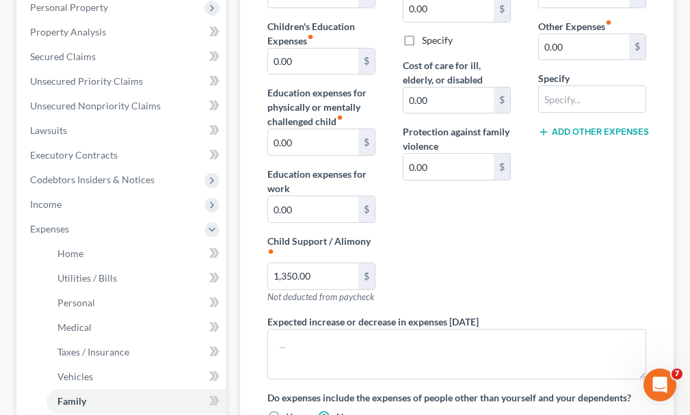
scroll to position [274, 0]
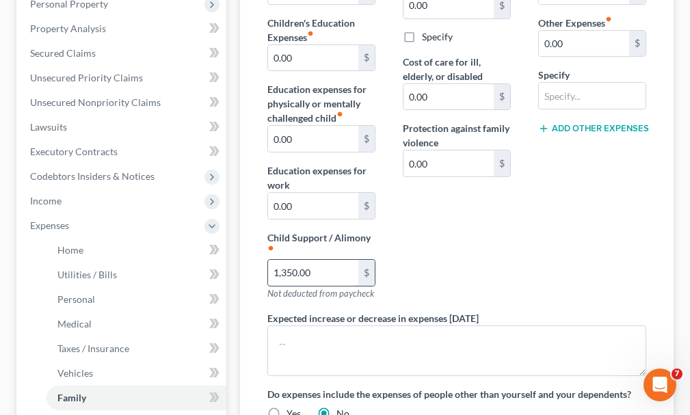
click at [335, 260] on input "1,350.00" at bounding box center [313, 273] width 90 height 26
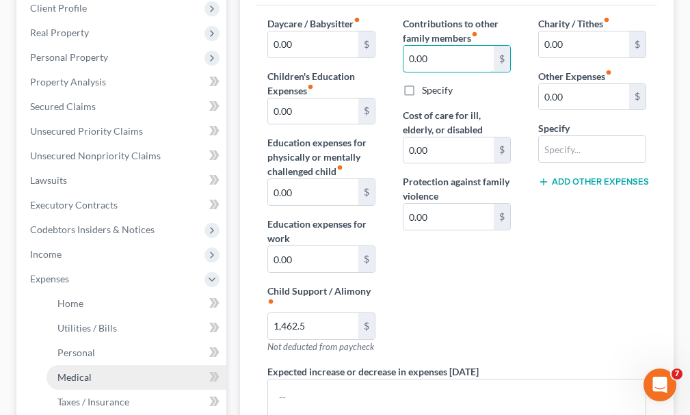
scroll to position [183, 0]
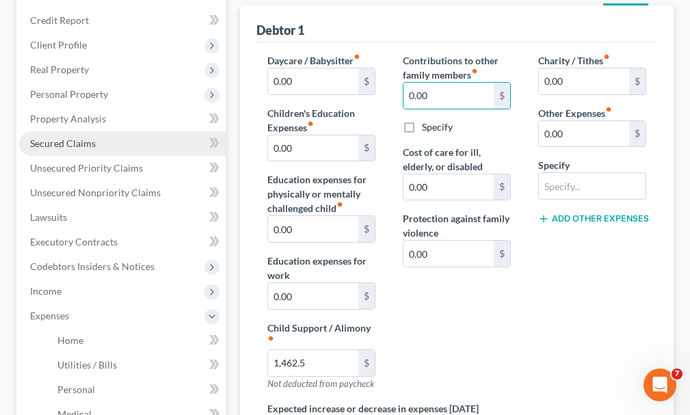
click at [66, 137] on span "Secured Claims" at bounding box center [63, 143] width 66 height 12
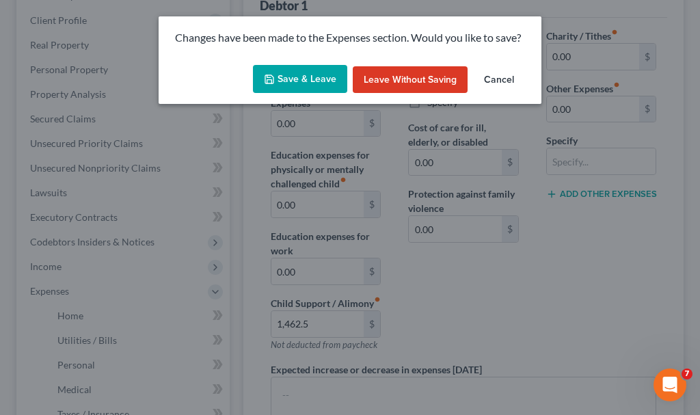
click at [278, 77] on button "Save & Leave" at bounding box center [300, 79] width 94 height 29
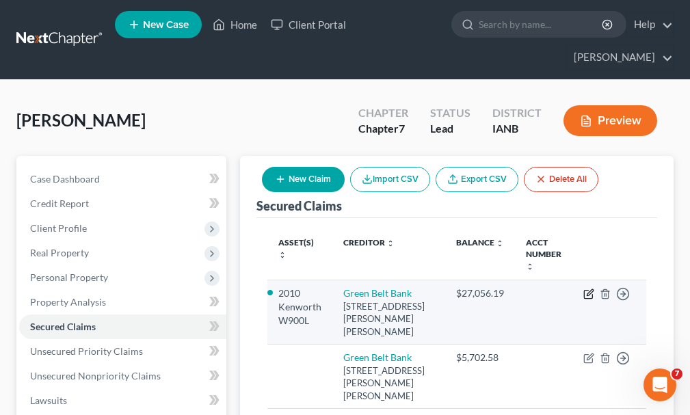
click at [588, 289] on icon "button" at bounding box center [588, 294] width 11 height 11
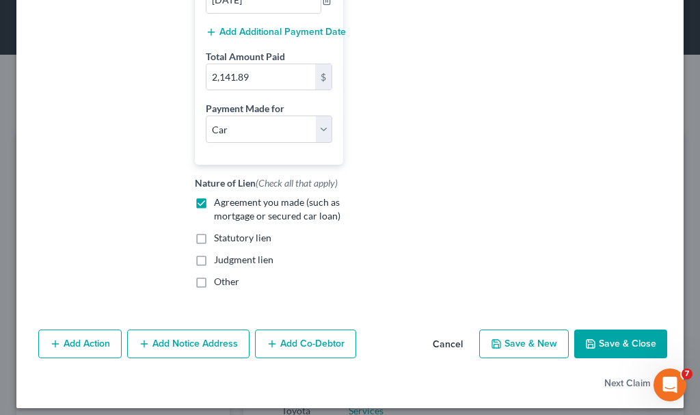
scroll to position [440, 0]
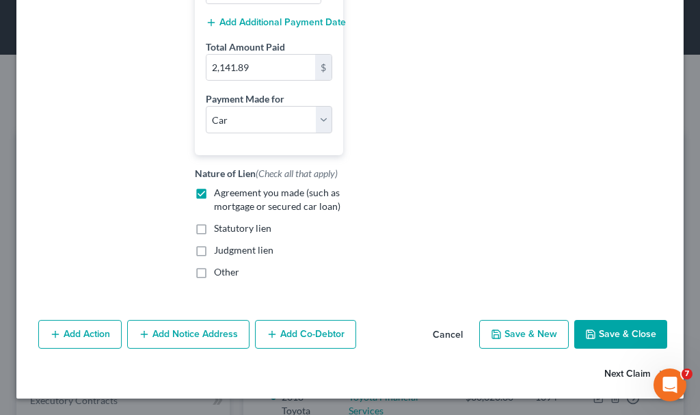
click at [607, 372] on button "Next Claim" at bounding box center [636, 374] width 63 height 29
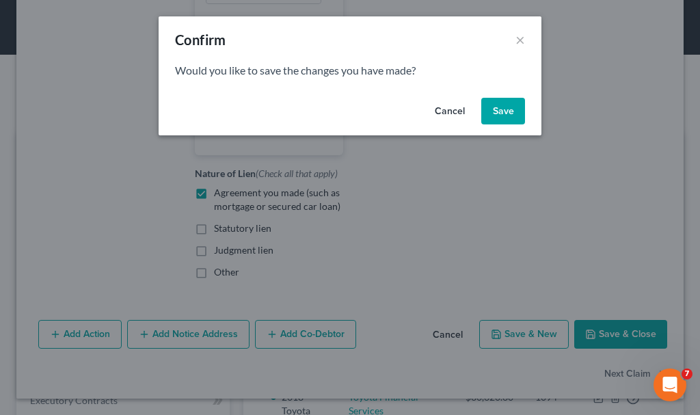
click at [492, 109] on button "Save" at bounding box center [503, 111] width 44 height 27
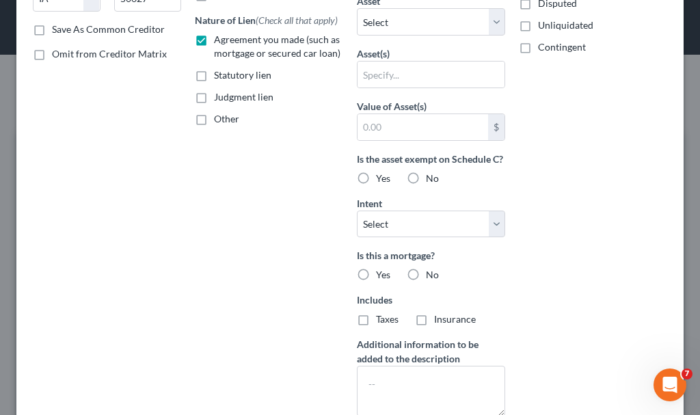
scroll to position [274, 0]
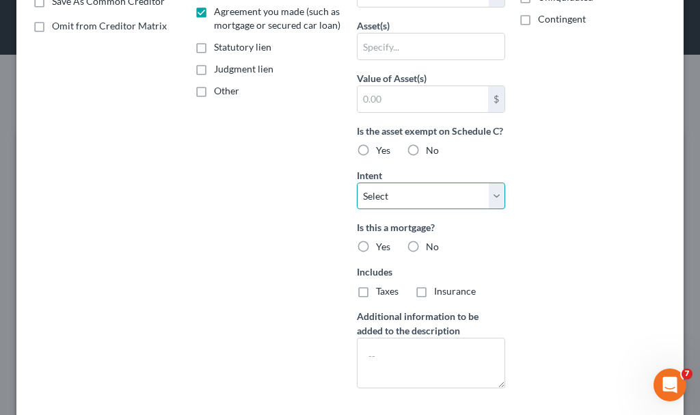
click at [485, 208] on select "Select Surrender Redeem Reaffirm Avoid Other" at bounding box center [431, 196] width 148 height 27
click at [574, 266] on div "Arrearage Amount $ Belongs To * Select Debtor 1 Only Debtor 2 Only Debtor 1 And…" at bounding box center [593, 94] width 162 height 610
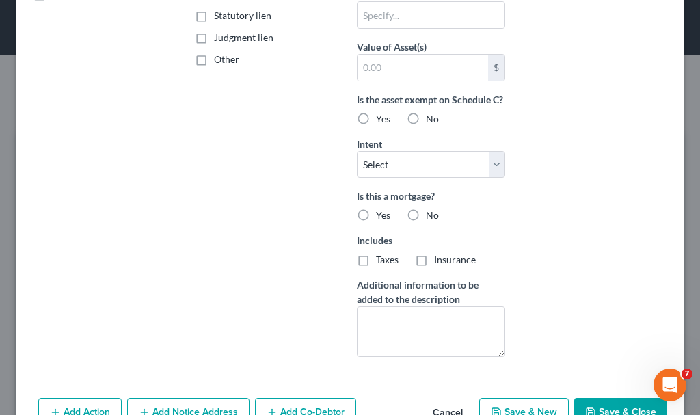
scroll to position [398, 0]
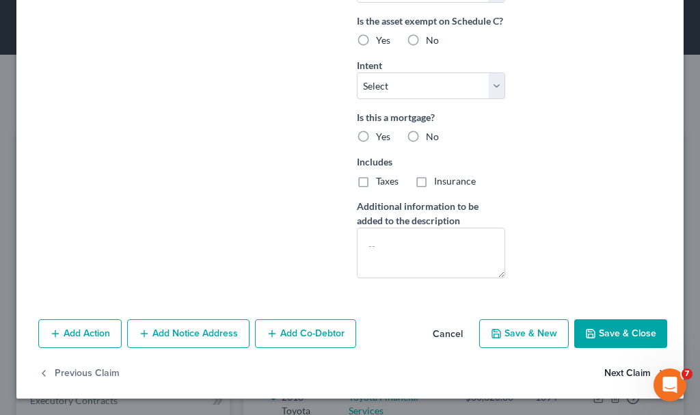
click at [608, 373] on button "Next Claim" at bounding box center [636, 373] width 63 height 29
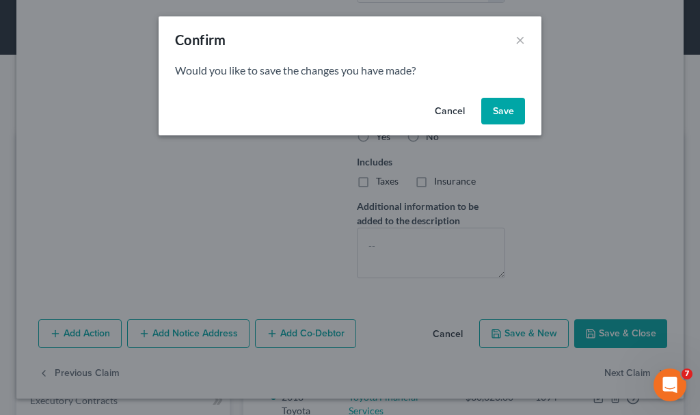
click at [499, 109] on button "Save" at bounding box center [503, 111] width 44 height 27
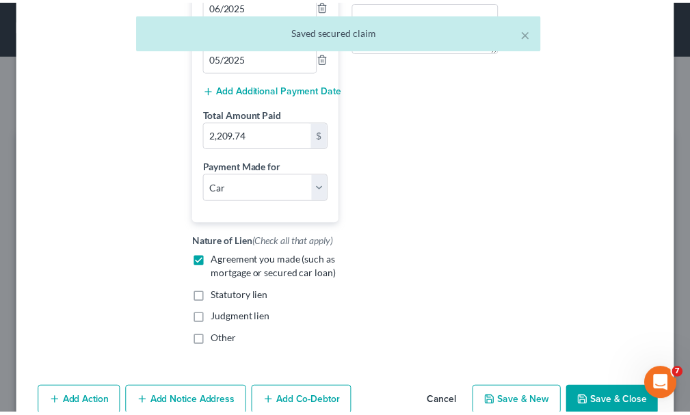
scroll to position [371, 0]
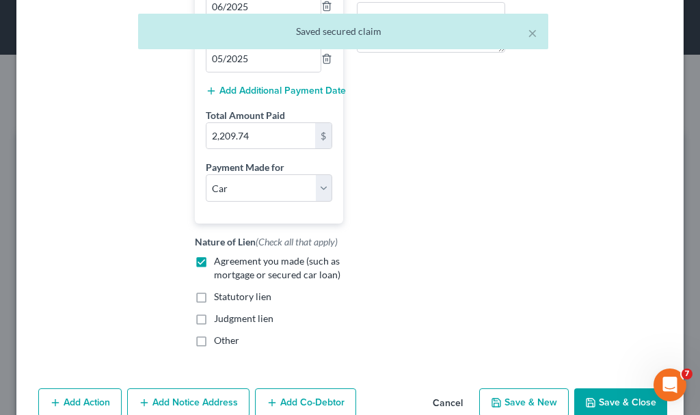
click at [600, 403] on button "Save & Close" at bounding box center [620, 402] width 93 height 29
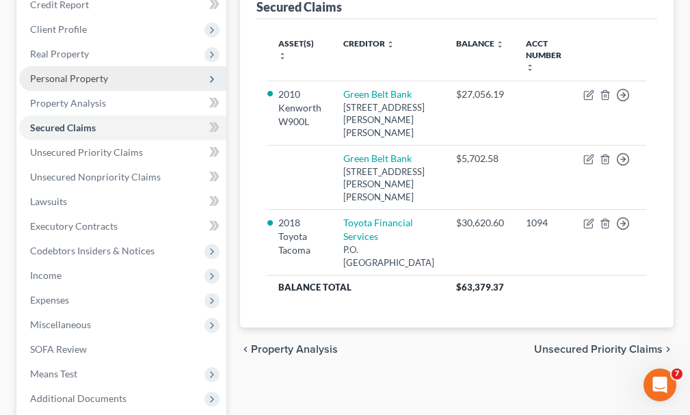
scroll to position [312, 0]
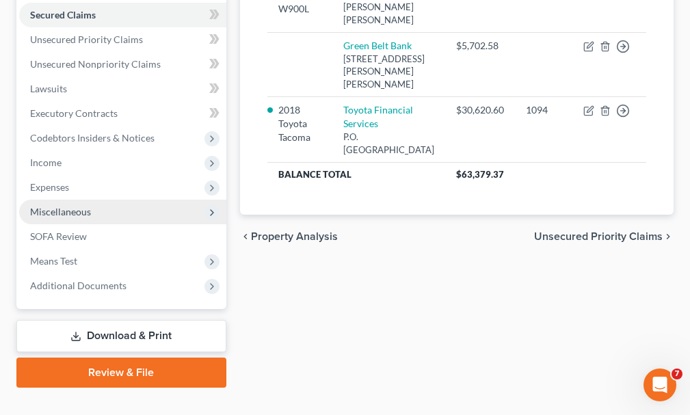
click at [57, 206] on span "Miscellaneous" at bounding box center [60, 212] width 61 height 12
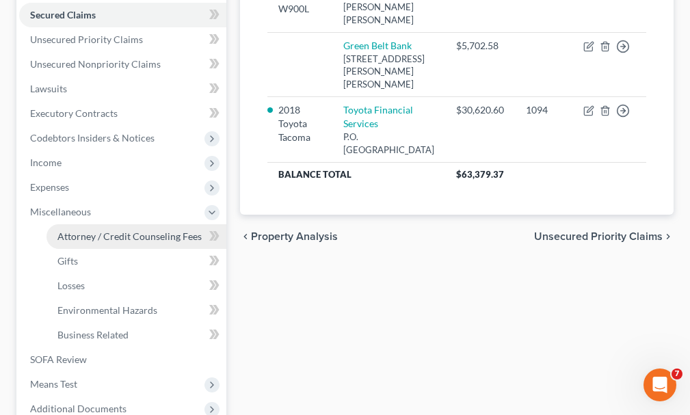
click at [85, 230] on span "Attorney / Credit Counseling Fees" at bounding box center [129, 236] width 144 height 12
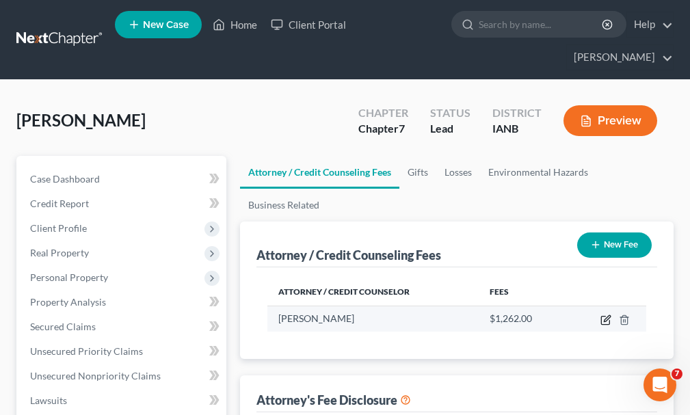
click at [602, 315] on icon "button" at bounding box center [605, 320] width 11 height 11
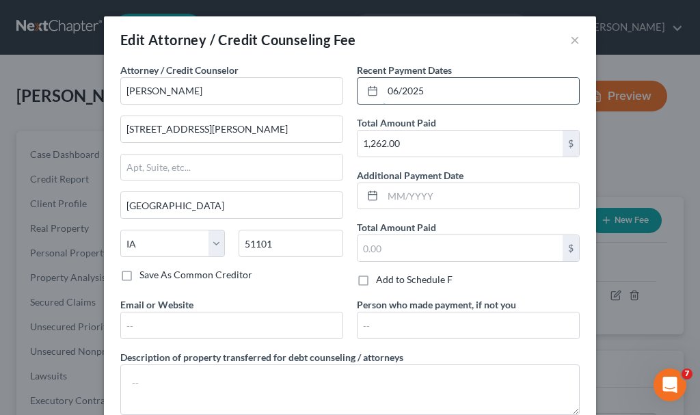
click at [445, 89] on input "06/2025" at bounding box center [481, 91] width 196 height 26
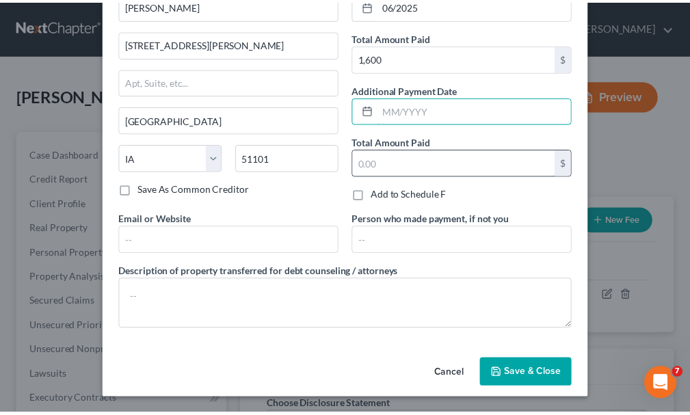
scroll to position [86, 0]
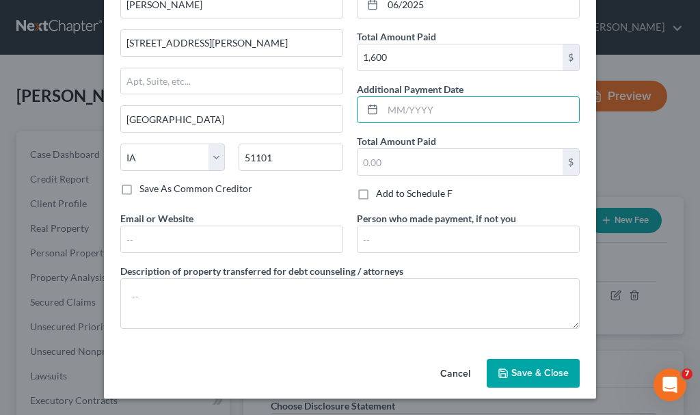
click at [509, 366] on button "Save & Close" at bounding box center [533, 373] width 93 height 29
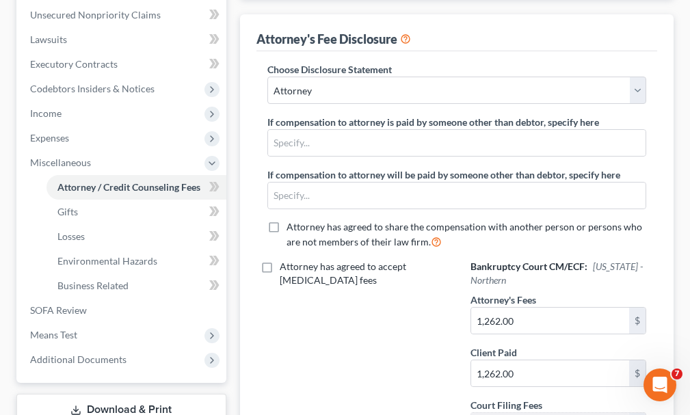
scroll to position [410, 0]
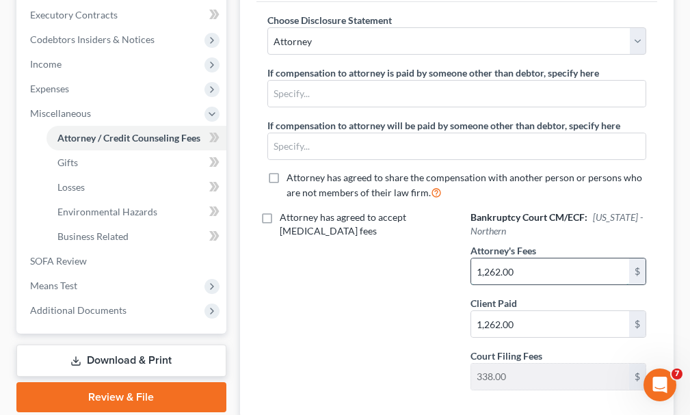
click at [525, 258] on input "1,262.00" at bounding box center [550, 271] width 158 height 26
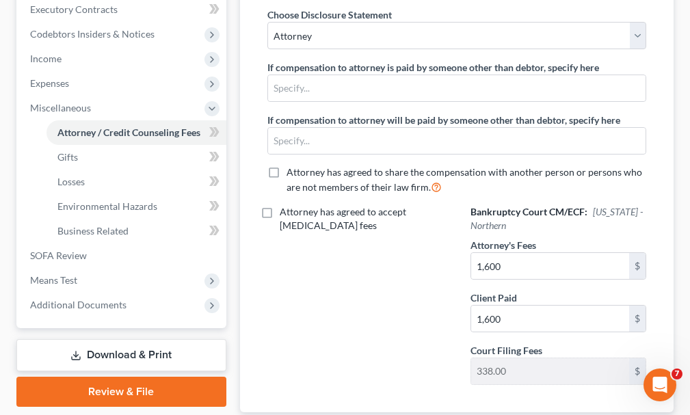
click at [113, 339] on link "Download & Print" at bounding box center [121, 355] width 210 height 32
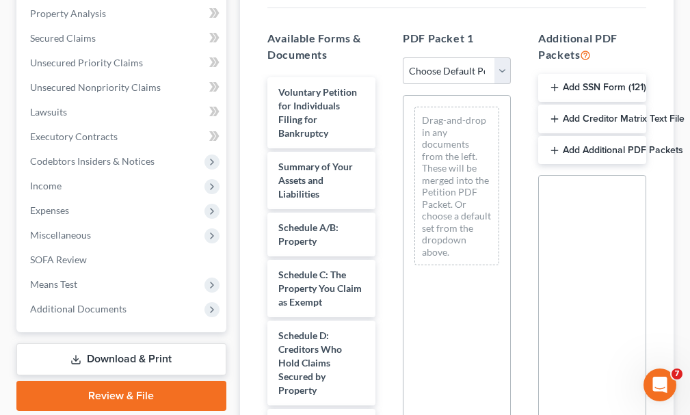
scroll to position [342, 0]
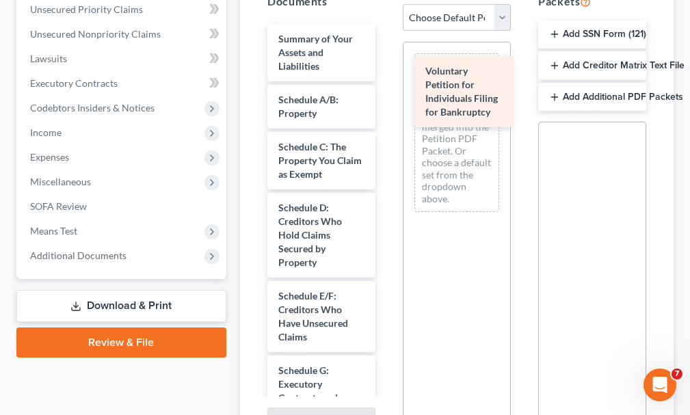
drag, startPoint x: 297, startPoint y: 24, endPoint x: 445, endPoint y: 81, distance: 157.6
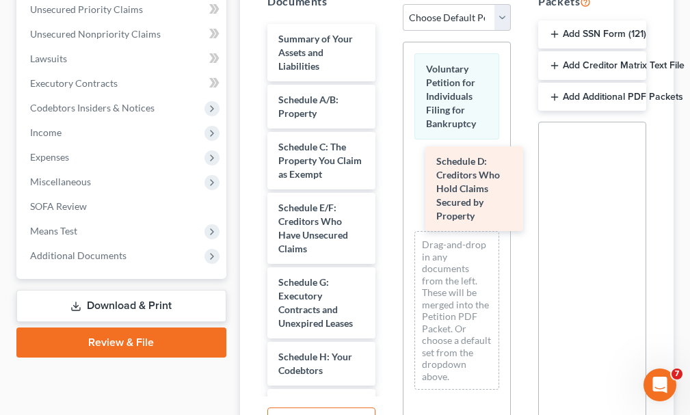
drag, startPoint x: 304, startPoint y: 209, endPoint x: 462, endPoint y: 187, distance: 159.5
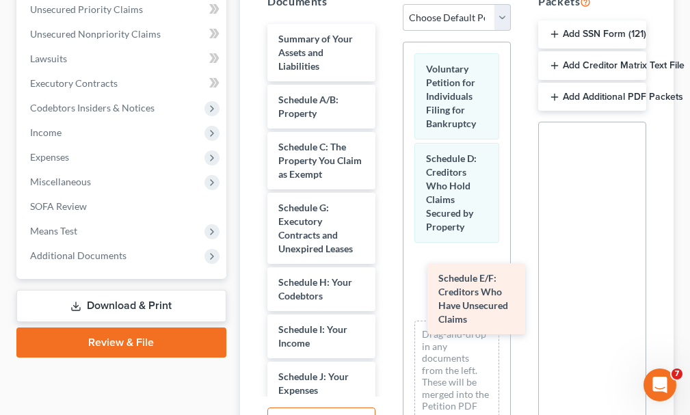
drag, startPoint x: 301, startPoint y: 203, endPoint x: 458, endPoint y: 297, distance: 183.1
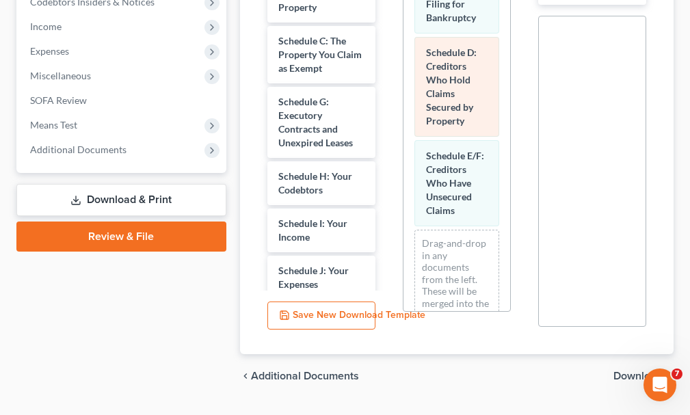
scroll to position [458, 0]
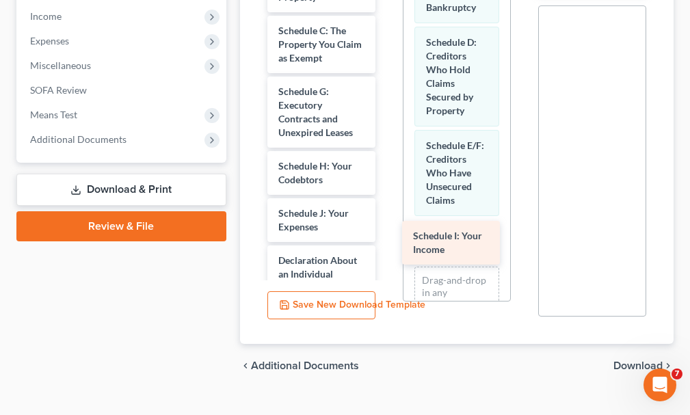
drag, startPoint x: 297, startPoint y: 192, endPoint x: 434, endPoint y: 238, distance: 144.9
click at [386, 239] on div "Schedule I: Your Income Summary of Your Assets and Liabilities Schedule A/B: Pr…" at bounding box center [321, 339] width 130 height 862
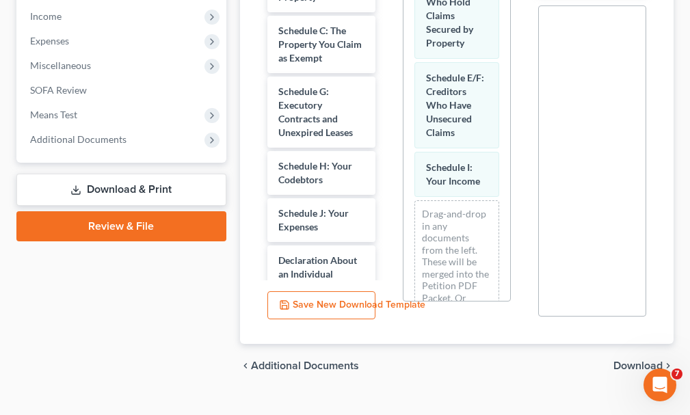
scroll to position [176, 0]
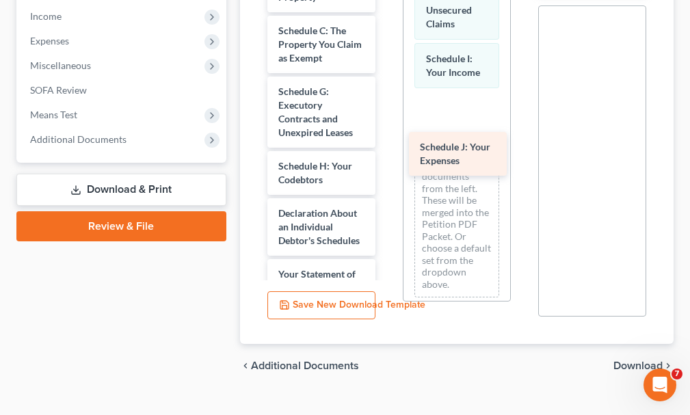
drag, startPoint x: 293, startPoint y: 196, endPoint x: 438, endPoint y: 144, distance: 154.0
click at [386, 144] on div "Schedule J: Your Expenses Summary of Your Assets and Liabilities Schedule A/B: …" at bounding box center [321, 315] width 130 height 815
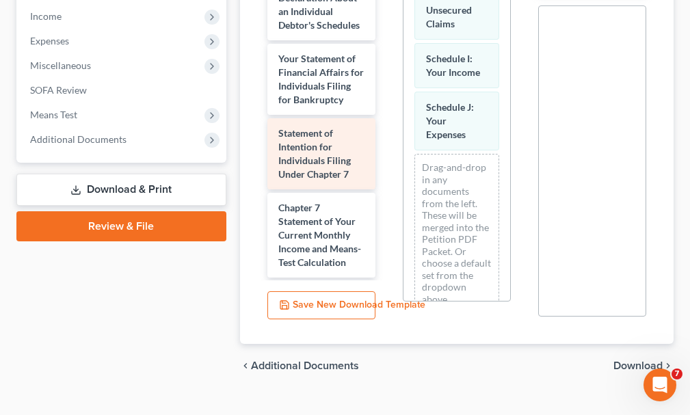
scroll to position [243, 0]
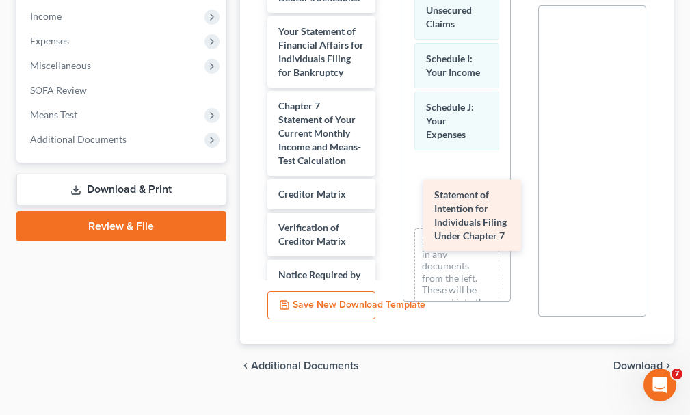
drag, startPoint x: 295, startPoint y: 135, endPoint x: 451, endPoint y: 207, distance: 171.9
click at [386, 207] on div "Statement of Intention for Individuals Filing Under Chapter 7 Summary of Your A…" at bounding box center [321, 35] width 130 height 741
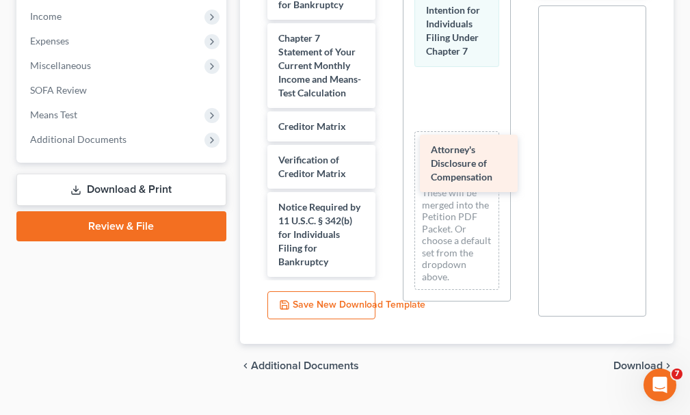
scroll to position [365, 0]
drag, startPoint x: 298, startPoint y: 222, endPoint x: 450, endPoint y: 155, distance: 165.7
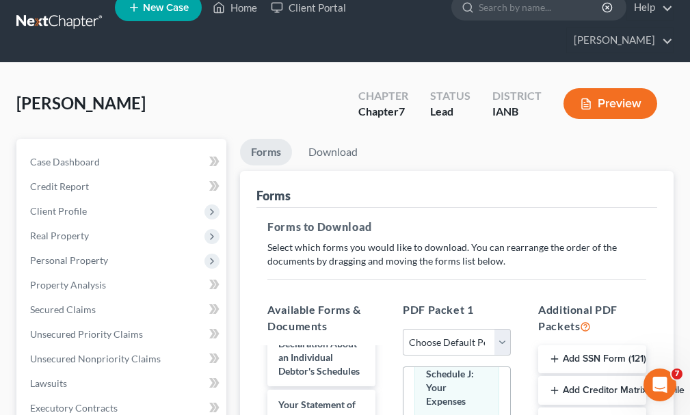
scroll to position [0, 0]
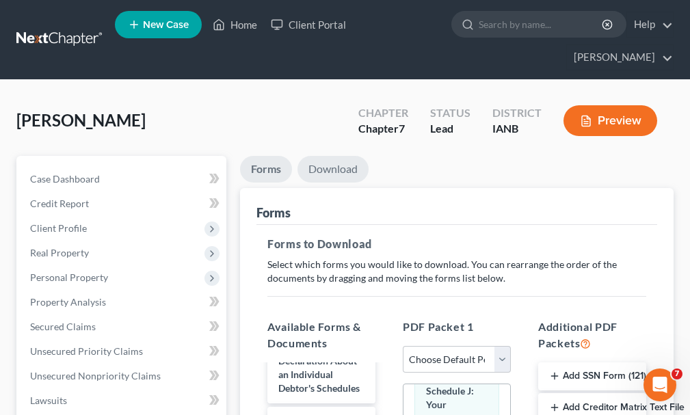
click at [323, 156] on link "Download" at bounding box center [332, 169] width 71 height 27
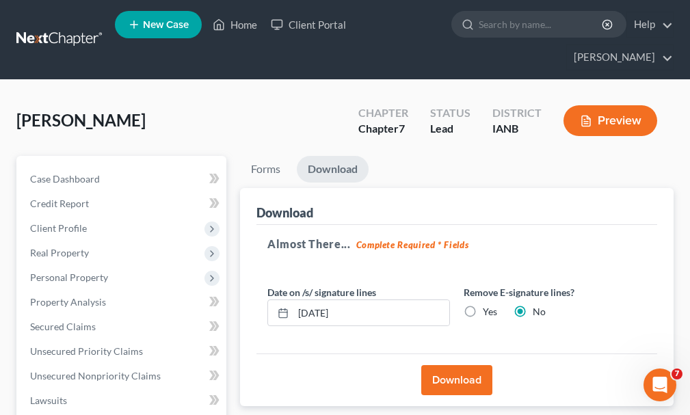
click at [453, 365] on button "Download" at bounding box center [456, 380] width 71 height 30
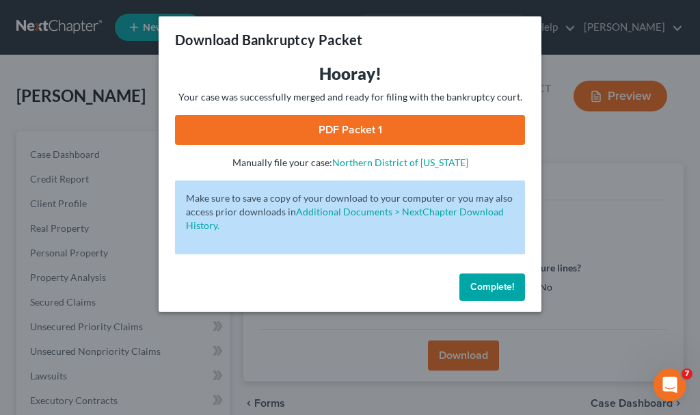
click at [254, 129] on link "PDF Packet 1" at bounding box center [350, 130] width 350 height 30
drag, startPoint x: 493, startPoint y: 289, endPoint x: 424, endPoint y: 94, distance: 206.8
click at [492, 289] on span "Complete!" at bounding box center [492, 287] width 44 height 12
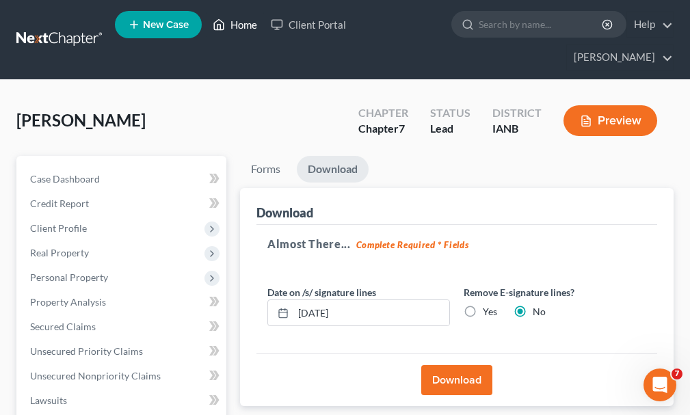
click at [243, 26] on link "Home" at bounding box center [235, 24] width 58 height 25
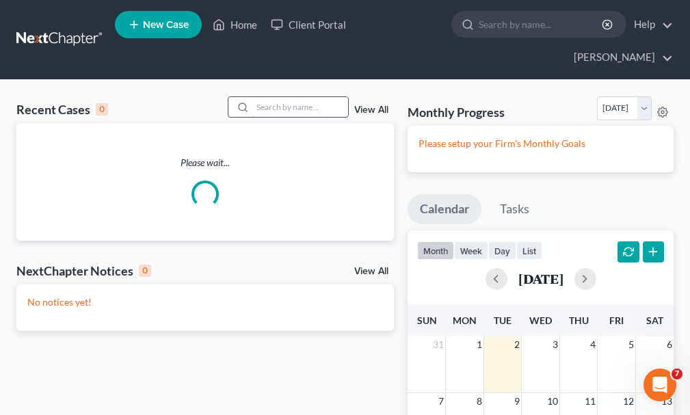
click at [304, 97] on input "search" at bounding box center [300, 107] width 96 height 20
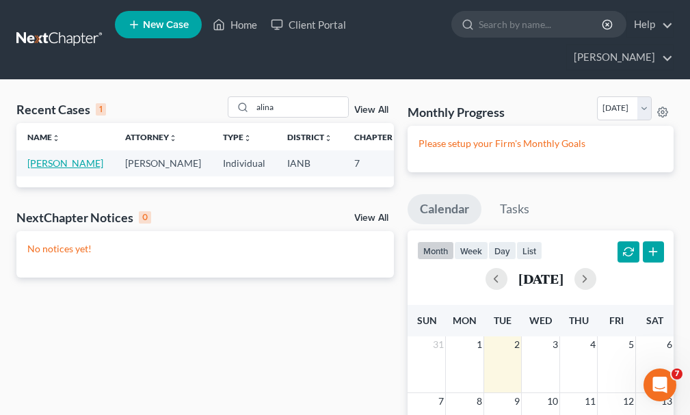
click at [44, 157] on link "[PERSON_NAME]" at bounding box center [65, 163] width 76 height 12
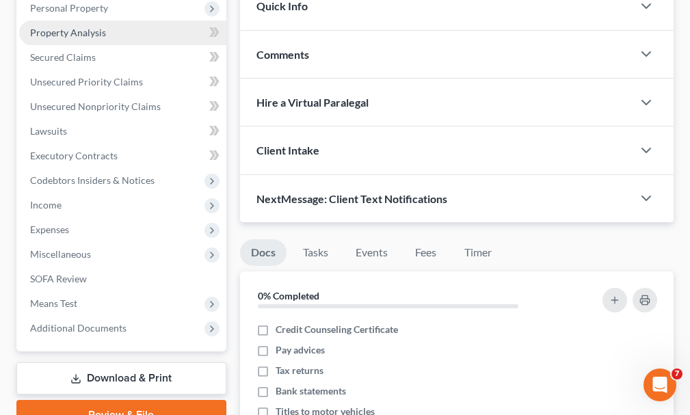
scroll to position [274, 0]
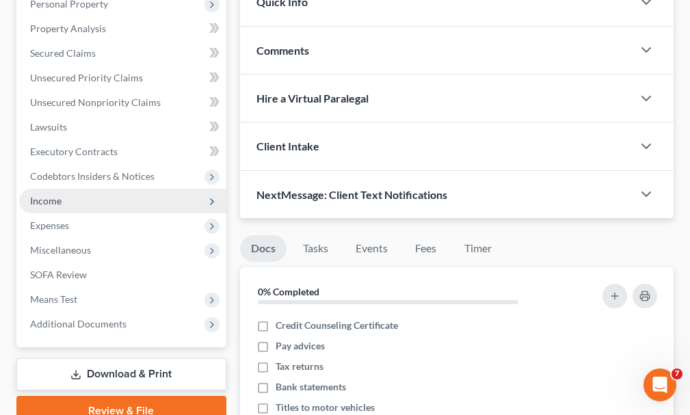
click at [48, 195] on span "Income" at bounding box center [45, 201] width 31 height 12
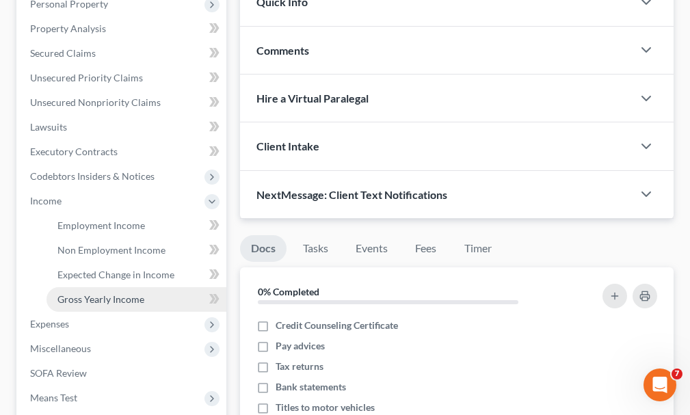
click at [81, 293] on span "Gross Yearly Income" at bounding box center [100, 299] width 87 height 12
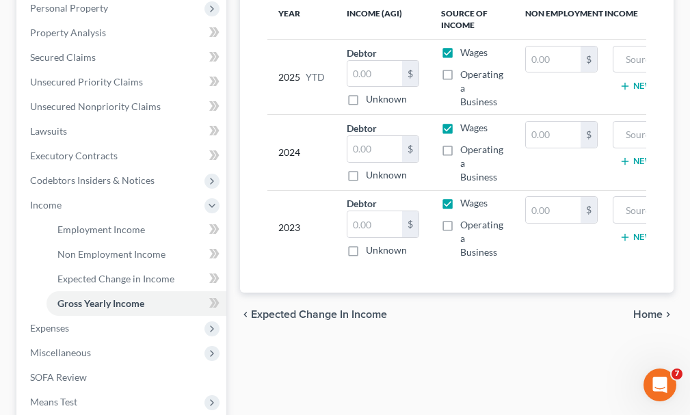
scroll to position [274, 0]
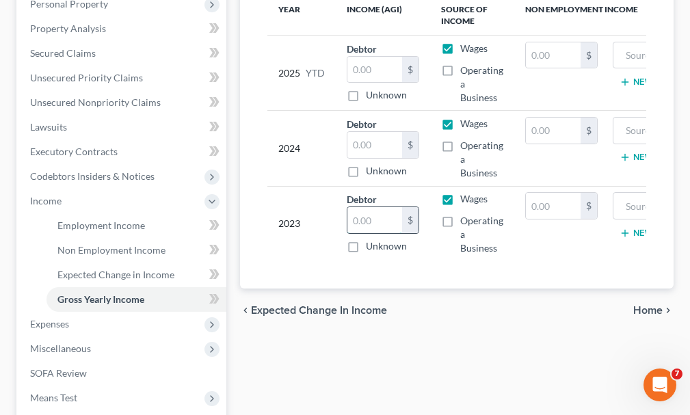
click at [386, 207] on input "text" at bounding box center [374, 220] width 55 height 26
click at [382, 132] on input "text" at bounding box center [374, 145] width 55 height 26
click at [365, 57] on input "text" at bounding box center [374, 70] width 55 height 26
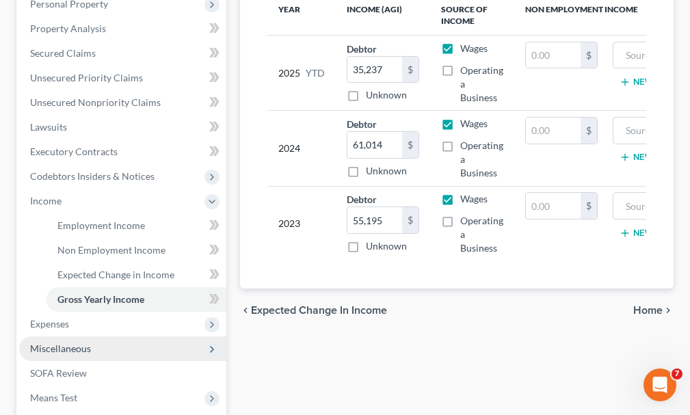
click at [72, 343] on span "Miscellaneous" at bounding box center [60, 349] width 61 height 12
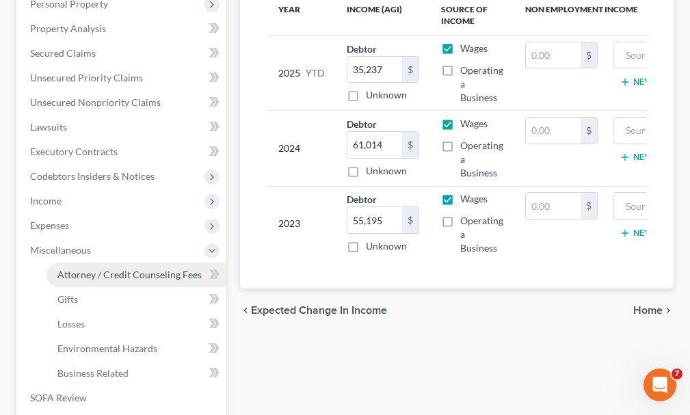
click at [107, 269] on span "Attorney / Credit Counseling Fees" at bounding box center [129, 275] width 144 height 12
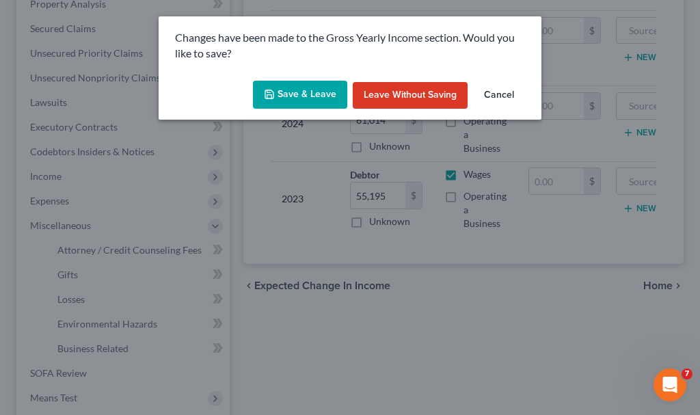
click at [284, 92] on button "Save & Leave" at bounding box center [300, 95] width 94 height 29
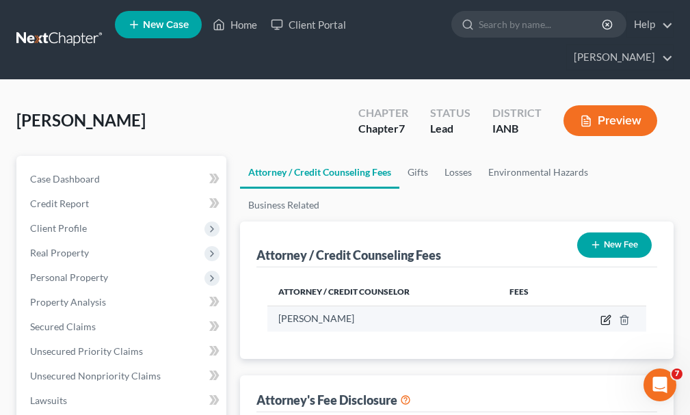
click at [607, 315] on icon "button" at bounding box center [605, 320] width 11 height 11
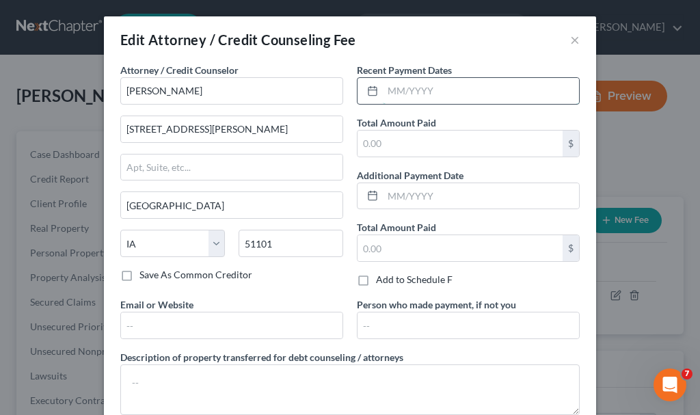
click at [436, 96] on input "text" at bounding box center [481, 91] width 196 height 26
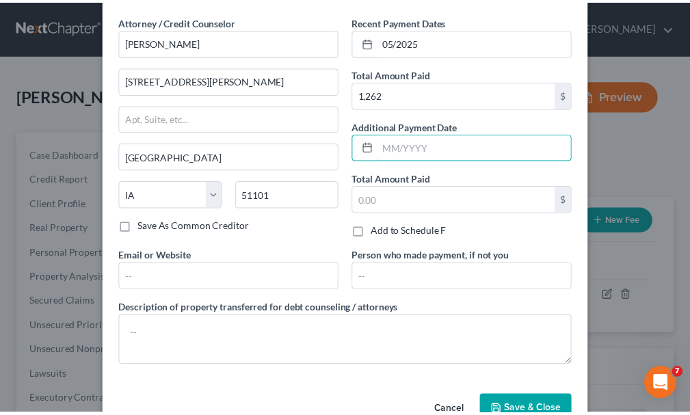
scroll to position [86, 0]
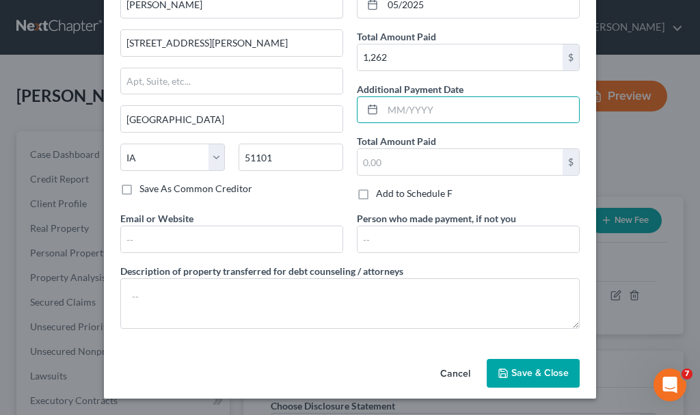
click at [520, 371] on span "Save & Close" at bounding box center [540, 373] width 57 height 12
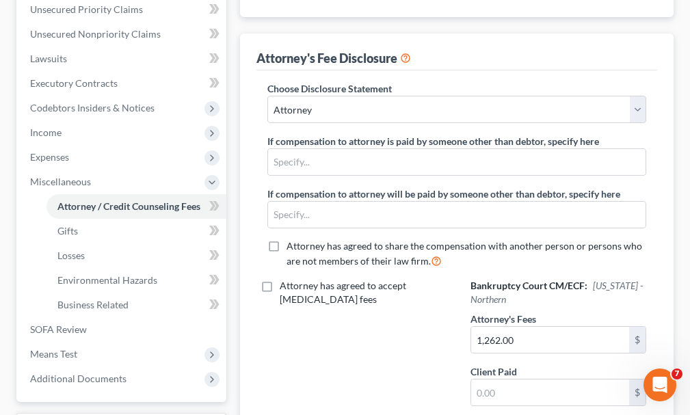
scroll to position [484, 0]
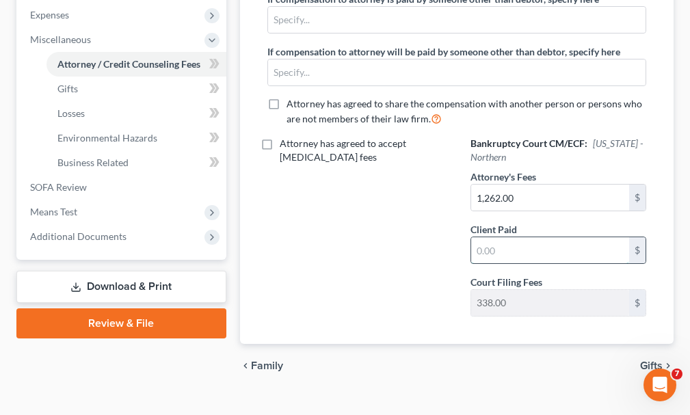
click at [512, 237] on input "text" at bounding box center [550, 250] width 158 height 26
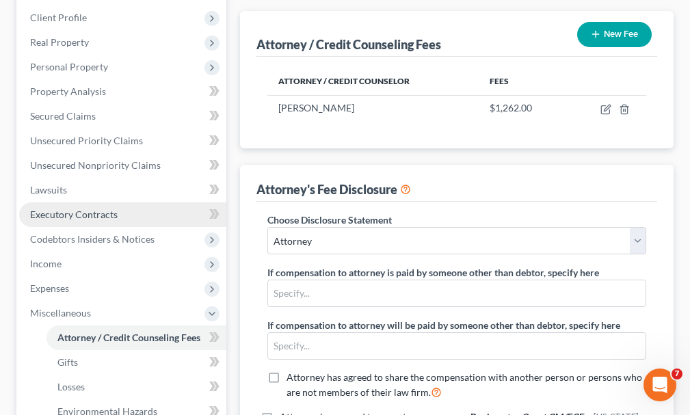
scroll to position [142, 0]
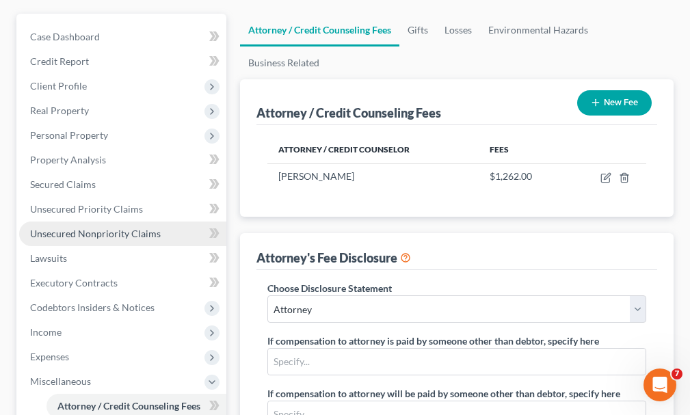
click at [89, 228] on span "Unsecured Nonpriority Claims" at bounding box center [95, 234] width 131 height 12
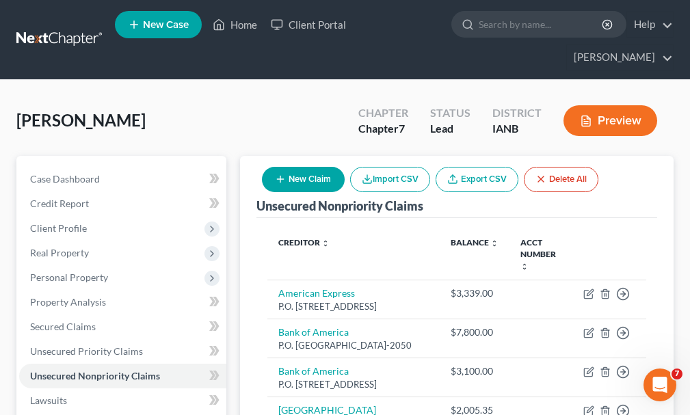
click at [282, 174] on icon "button" at bounding box center [280, 179] width 11 height 11
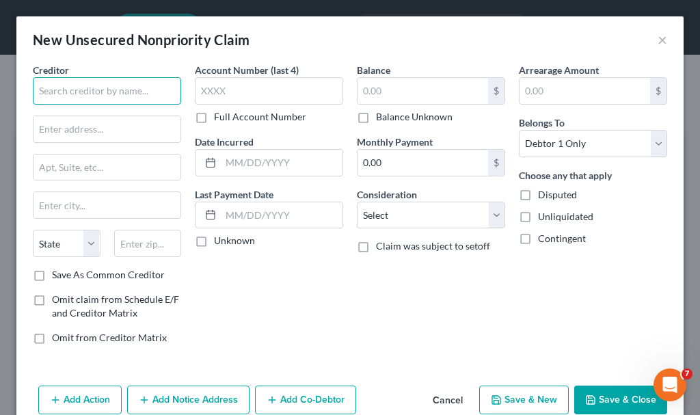
click at [109, 89] on input "text" at bounding box center [107, 90] width 148 height 27
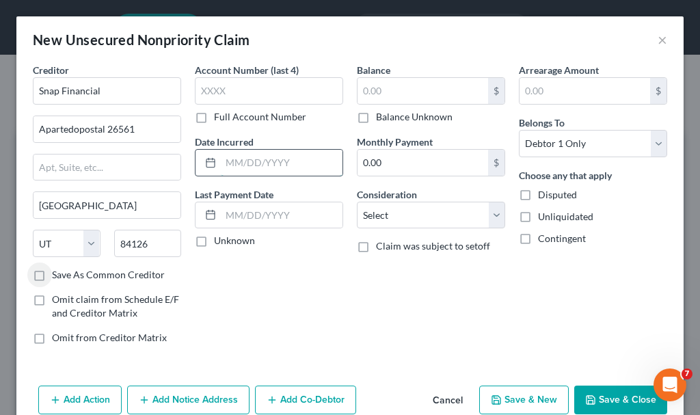
click at [258, 165] on input "text" at bounding box center [282, 163] width 122 height 26
click at [373, 90] on input "text" at bounding box center [423, 91] width 131 height 26
click at [501, 400] on button "Save & New" at bounding box center [524, 400] width 90 height 29
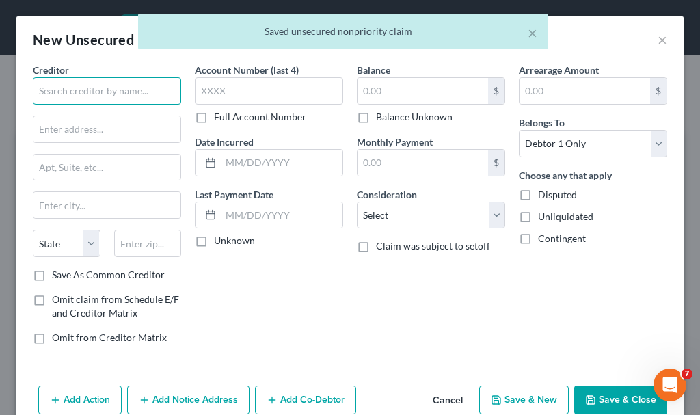
click at [77, 96] on input "text" at bounding box center [107, 90] width 148 height 27
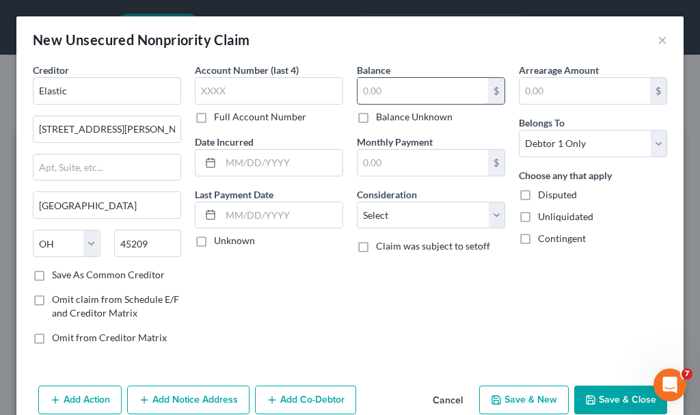
click at [384, 94] on input "text" at bounding box center [423, 91] width 131 height 26
click at [504, 398] on button "Save & New" at bounding box center [524, 400] width 90 height 29
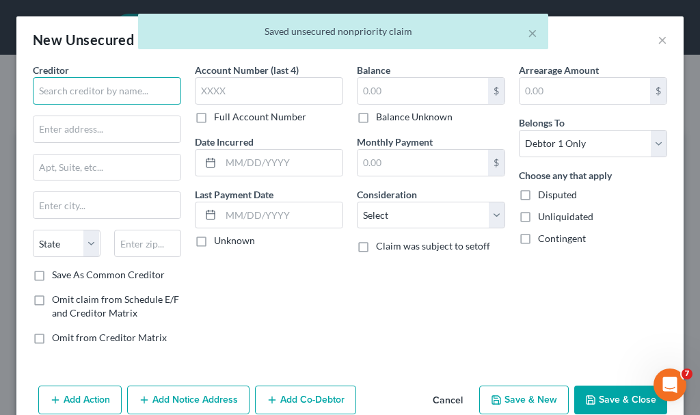
click at [109, 90] on input "text" at bounding box center [107, 90] width 148 height 27
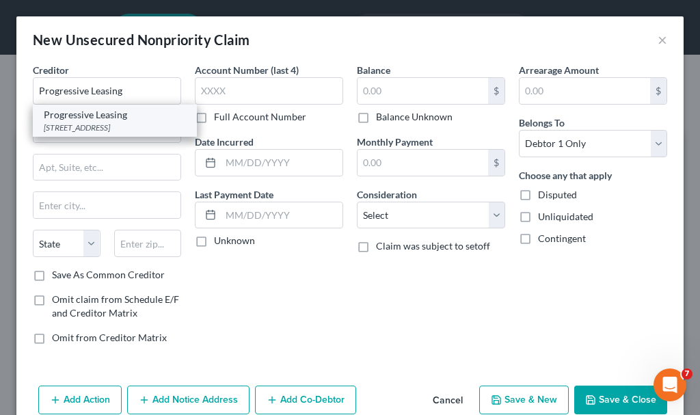
click at [96, 123] on div "[STREET_ADDRESS]" at bounding box center [115, 128] width 142 height 12
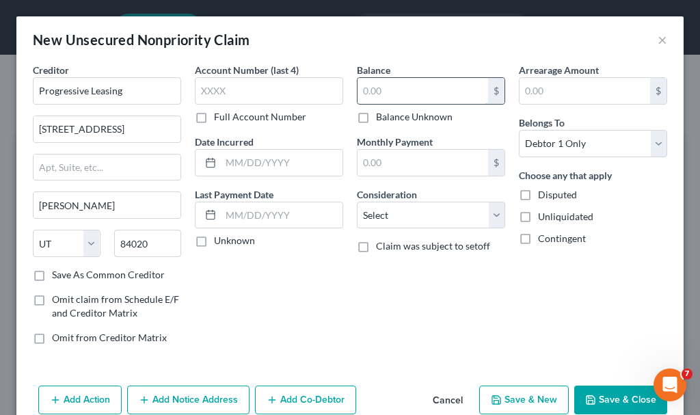
click at [385, 92] on input "text" at bounding box center [423, 91] width 131 height 26
click at [594, 393] on button "Save & Close" at bounding box center [620, 400] width 93 height 29
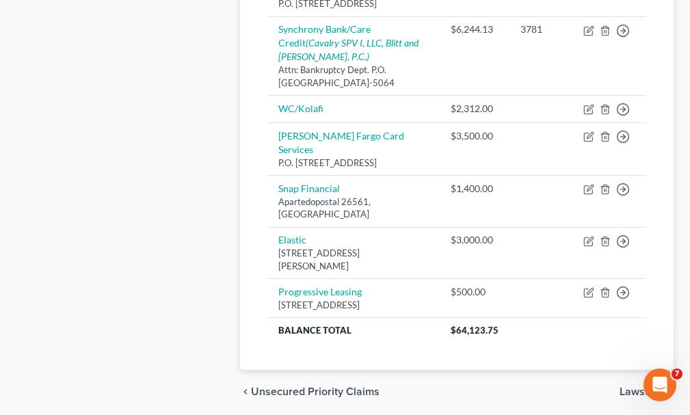
scroll to position [1054, 0]
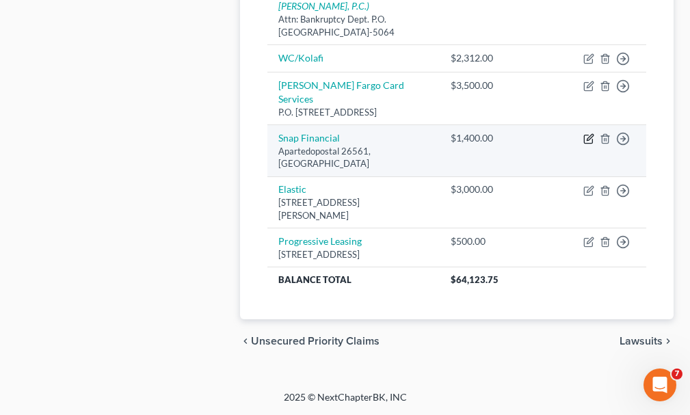
click at [587, 133] on icon "button" at bounding box center [588, 138] width 11 height 11
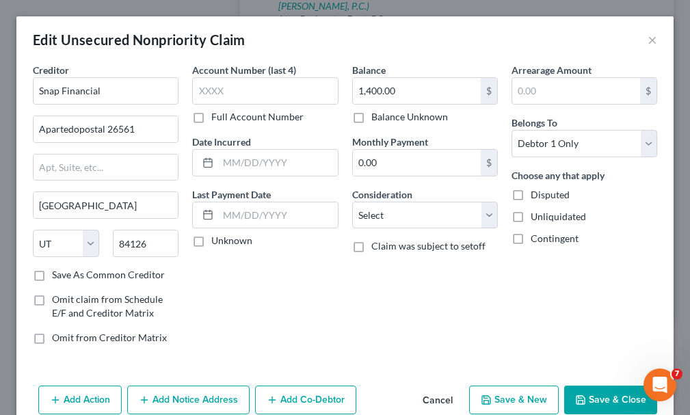
scroll to position [1029, 0]
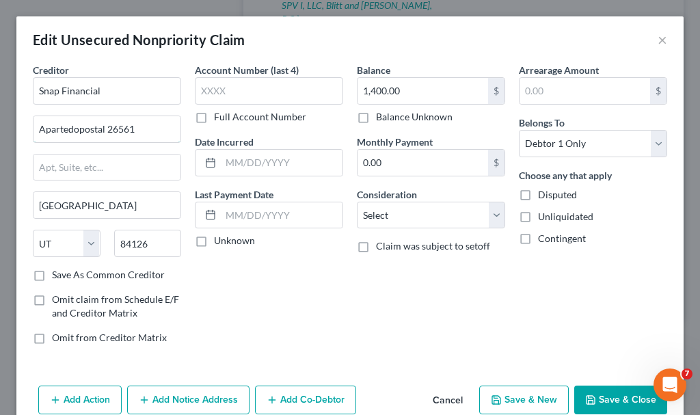
click at [53, 129] on input "Apartedopostal 26561" at bounding box center [107, 129] width 147 height 26
click at [609, 399] on button "Save & Close" at bounding box center [620, 400] width 93 height 29
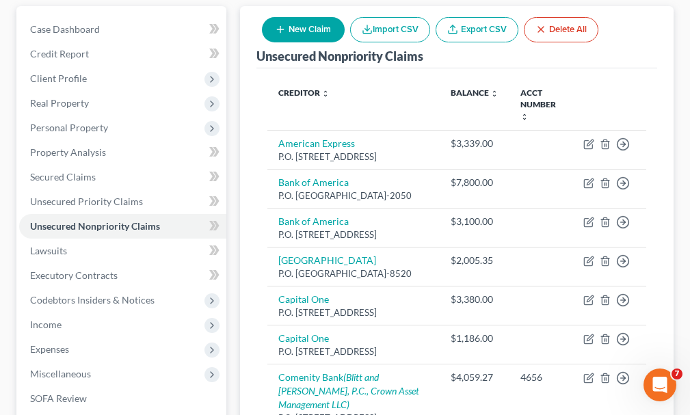
scroll to position [140, 0]
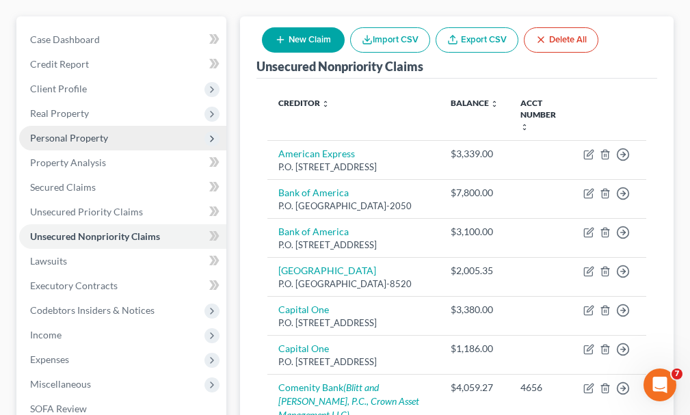
click at [56, 132] on span "Personal Property" at bounding box center [69, 138] width 78 height 12
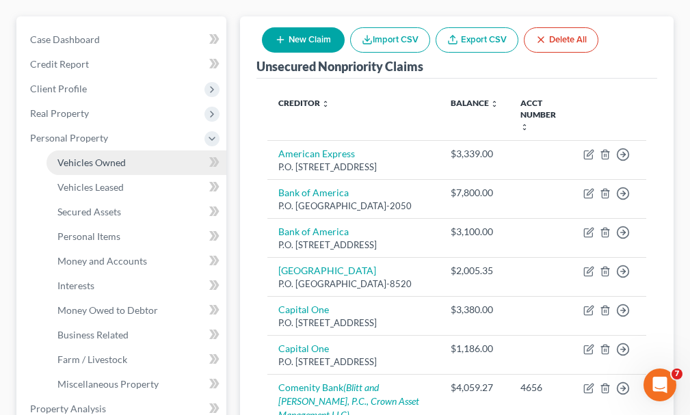
click at [92, 157] on span "Vehicles Owned" at bounding box center [91, 163] width 68 height 12
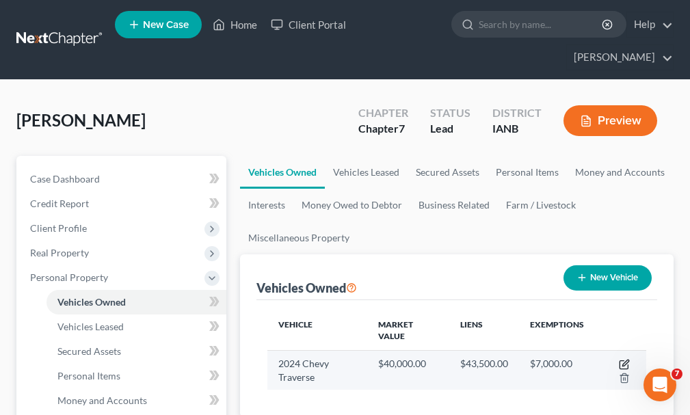
click at [624, 360] on icon "button" at bounding box center [625, 363] width 6 height 6
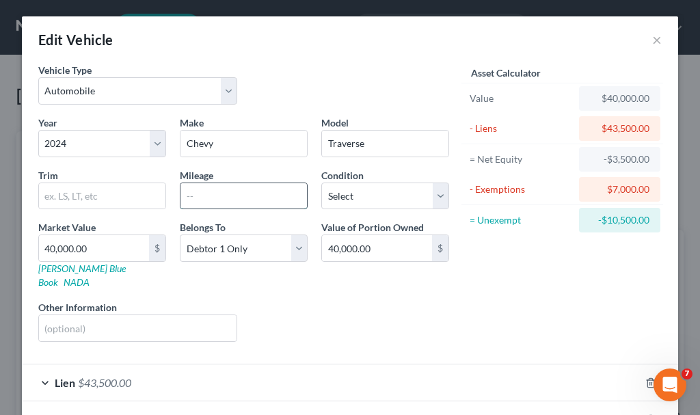
click at [198, 197] on input "text" at bounding box center [244, 196] width 127 height 26
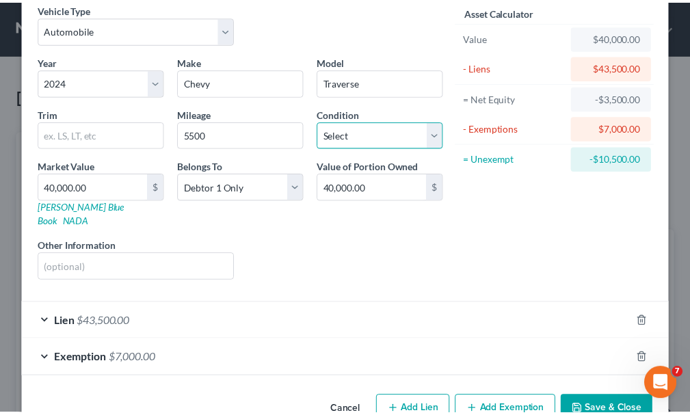
scroll to position [68, 0]
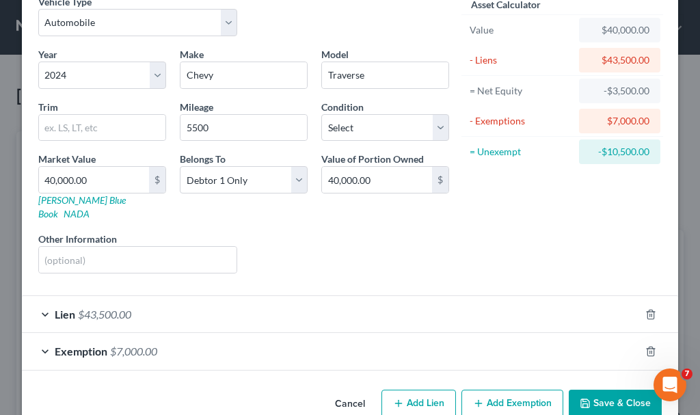
click at [592, 390] on button "Save & Close" at bounding box center [615, 404] width 93 height 29
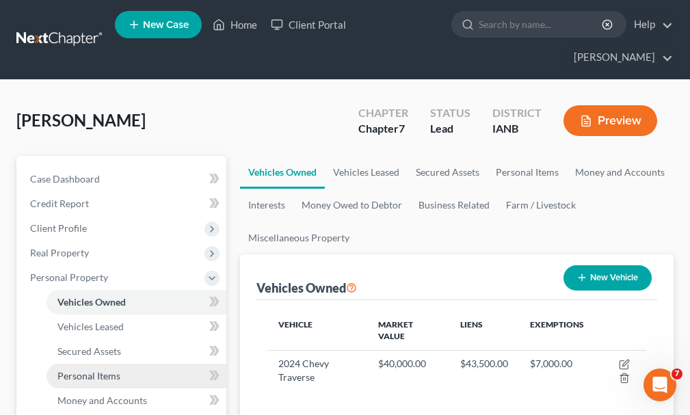
click at [81, 370] on span "Personal Items" at bounding box center [88, 376] width 63 height 12
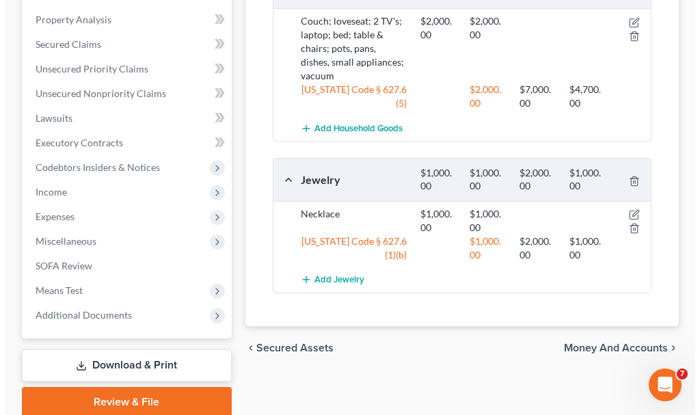
scroll to position [547, 0]
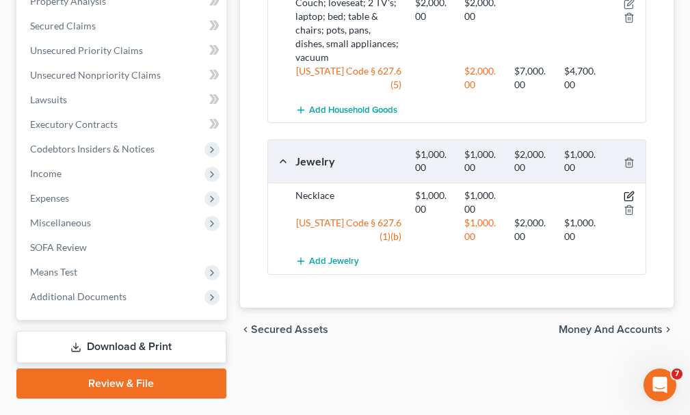
click at [630, 191] on icon "button" at bounding box center [630, 194] width 6 height 6
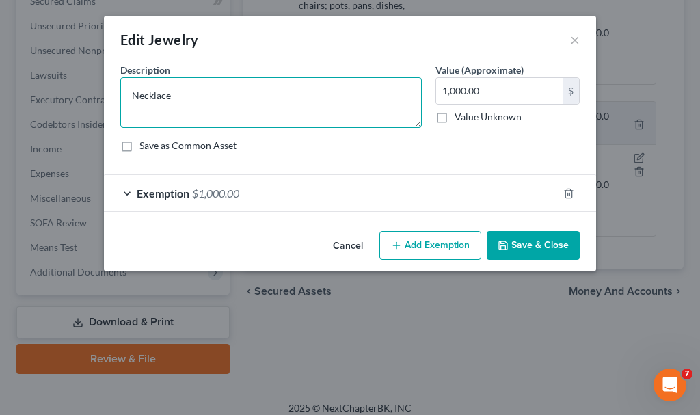
click at [198, 101] on textarea "Necklace" at bounding box center [271, 102] width 302 height 51
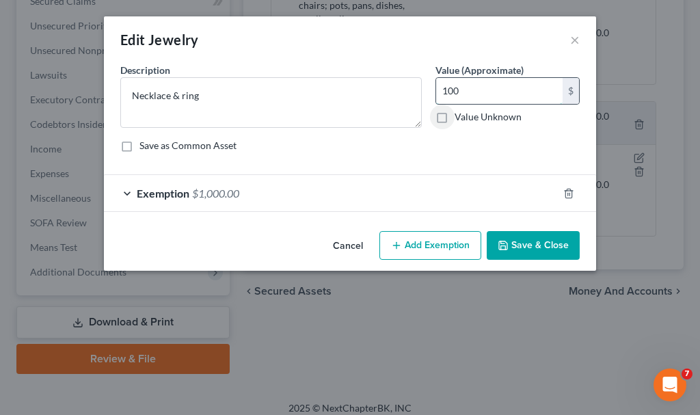
click at [478, 92] on input "100" at bounding box center [499, 91] width 127 height 26
click at [220, 194] on span "$1,000.00" at bounding box center [215, 193] width 47 height 13
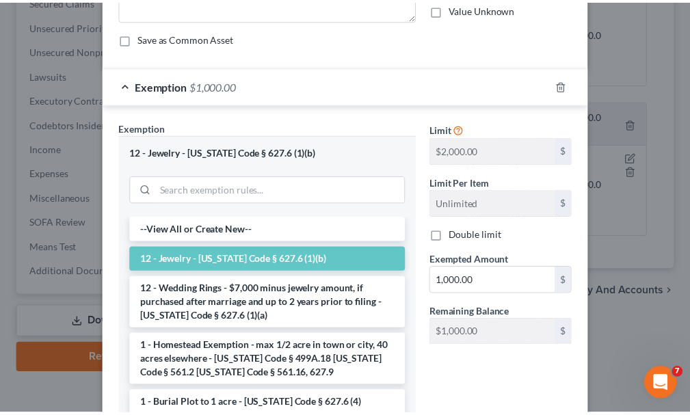
scroll to position [205, 0]
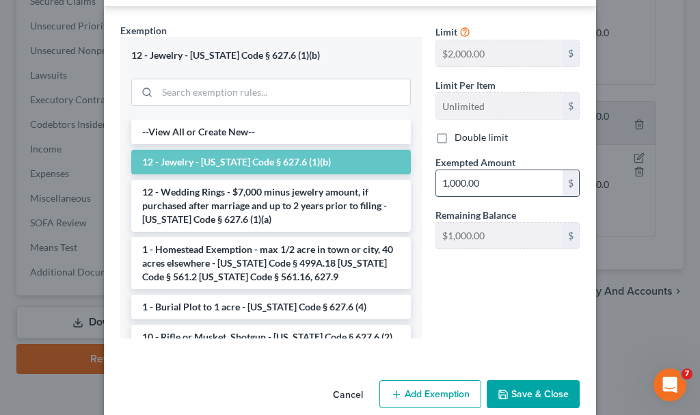
click at [505, 177] on input "1,000.00" at bounding box center [499, 183] width 127 height 26
click at [509, 396] on button "Save & Close" at bounding box center [533, 394] width 93 height 29
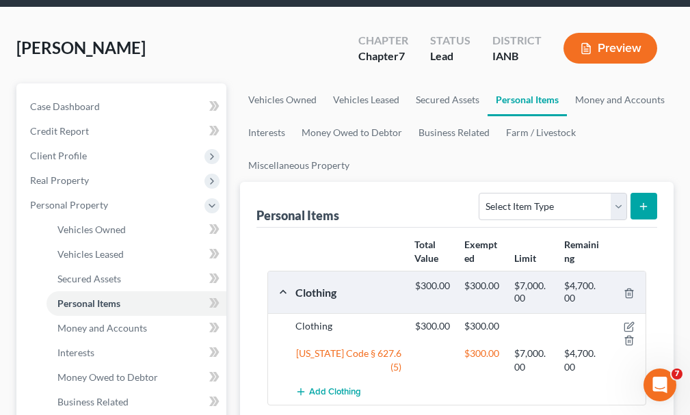
scroll to position [68, 0]
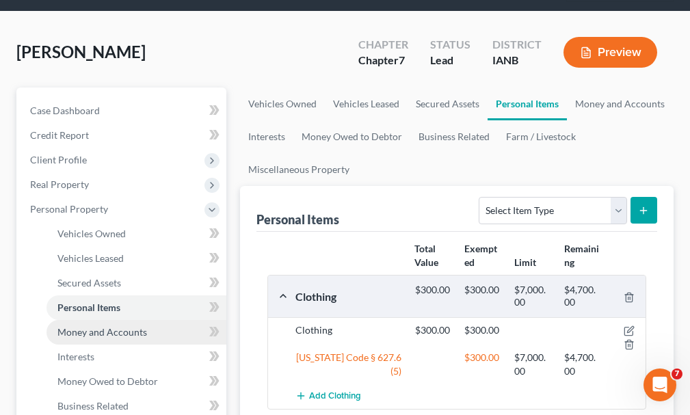
click at [98, 326] on span "Money and Accounts" at bounding box center [102, 332] width 90 height 12
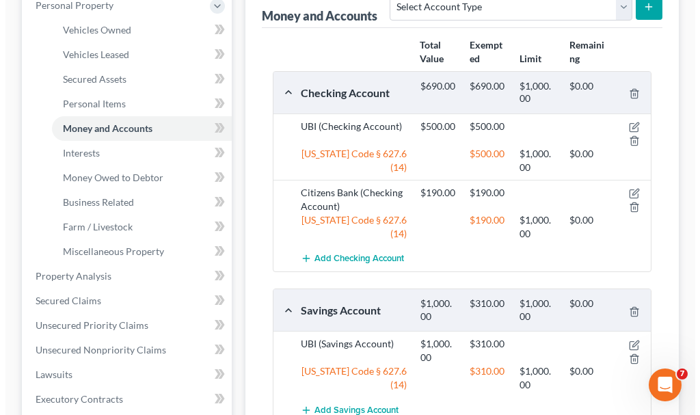
scroll to position [274, 0]
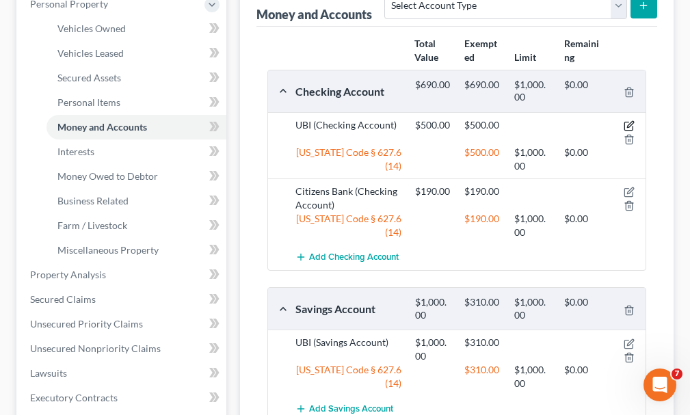
click at [627, 120] on icon "button" at bounding box center [629, 125] width 11 height 11
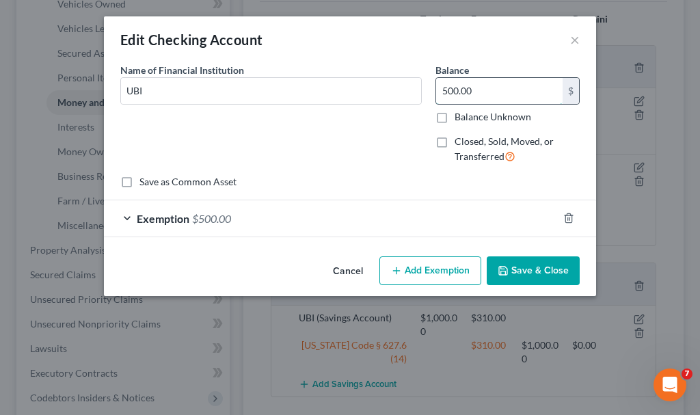
click at [491, 90] on input "500.00" at bounding box center [499, 91] width 127 height 26
click at [213, 221] on span "$500.00" at bounding box center [211, 218] width 39 height 13
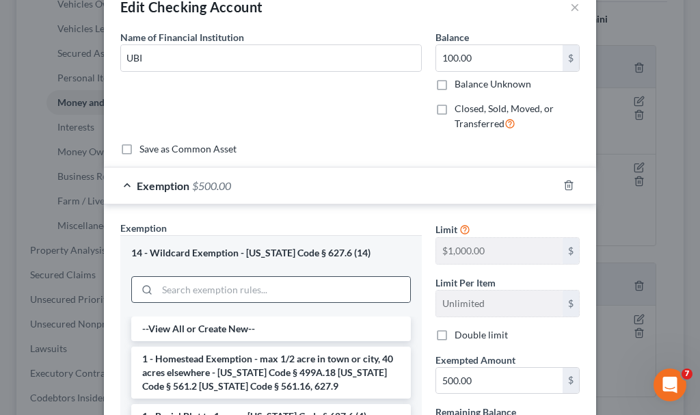
scroll to position [205, 0]
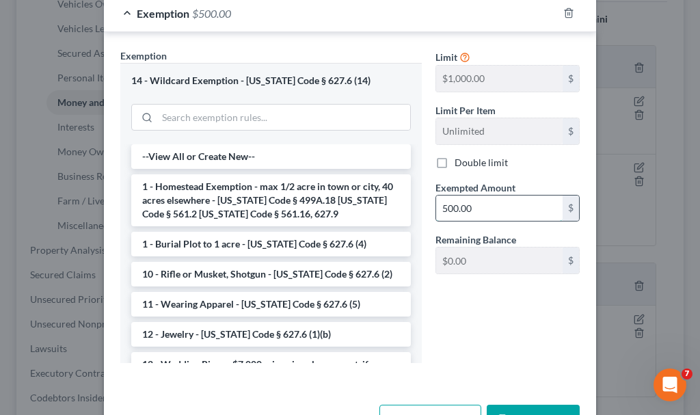
click at [490, 210] on input "500.00" at bounding box center [499, 209] width 127 height 26
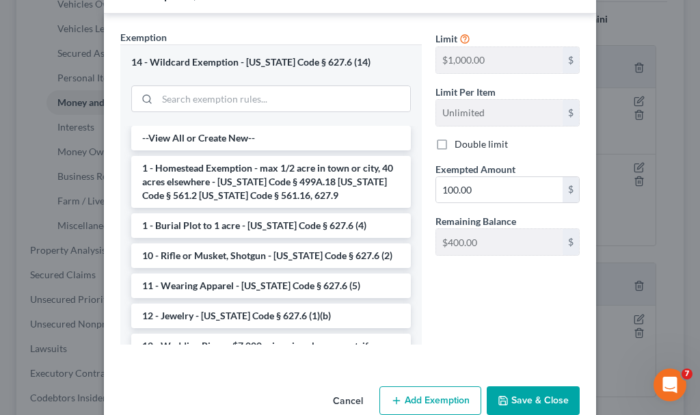
click at [520, 401] on button "Save & Close" at bounding box center [533, 400] width 93 height 29
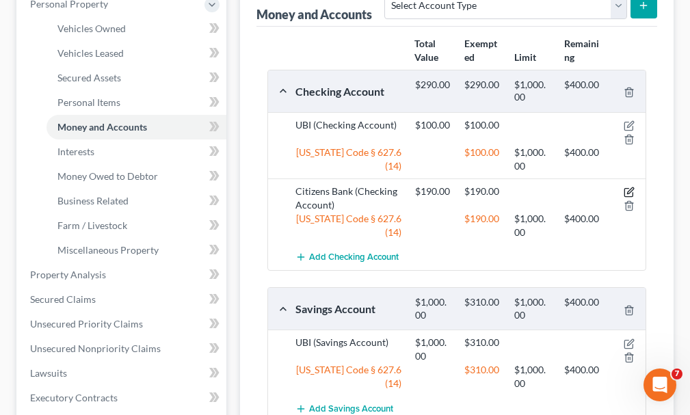
click at [631, 188] on icon "button" at bounding box center [630, 191] width 6 height 6
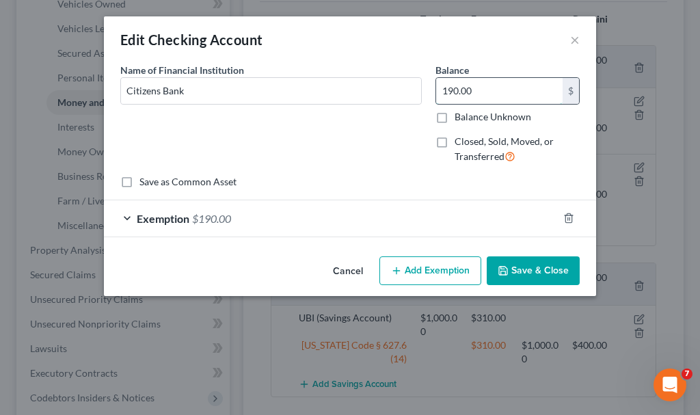
click at [488, 98] on input "190.00" at bounding box center [499, 91] width 127 height 26
click at [211, 219] on span "$190.00" at bounding box center [211, 218] width 39 height 13
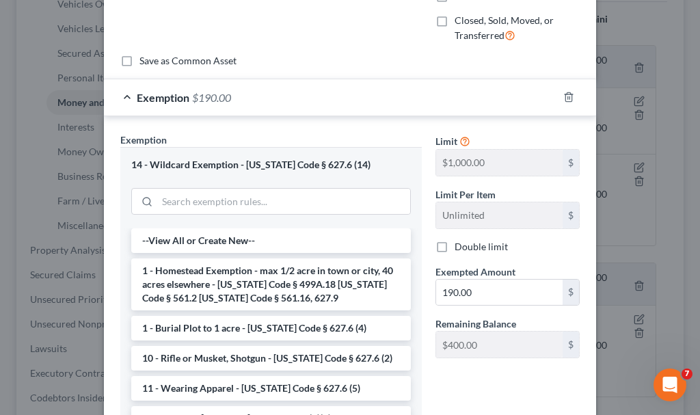
scroll to position [137, 0]
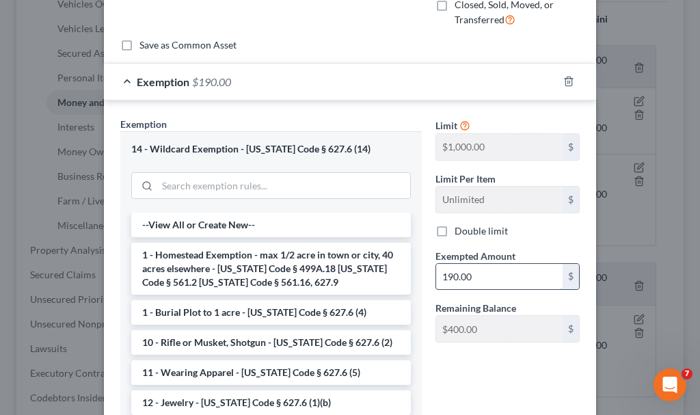
click at [493, 283] on input "190.00" at bounding box center [499, 277] width 127 height 26
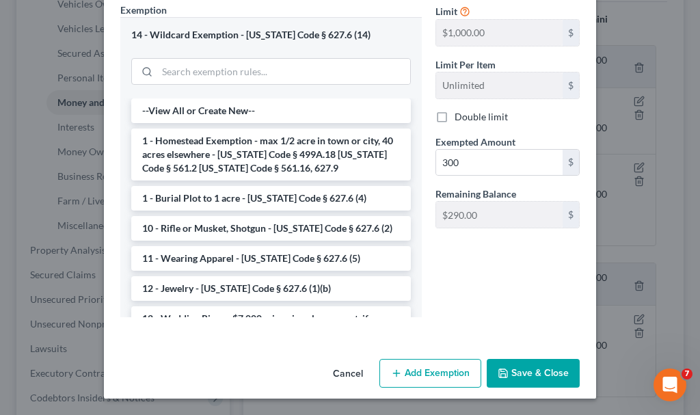
click at [525, 373] on button "Save & Close" at bounding box center [533, 373] width 93 height 29
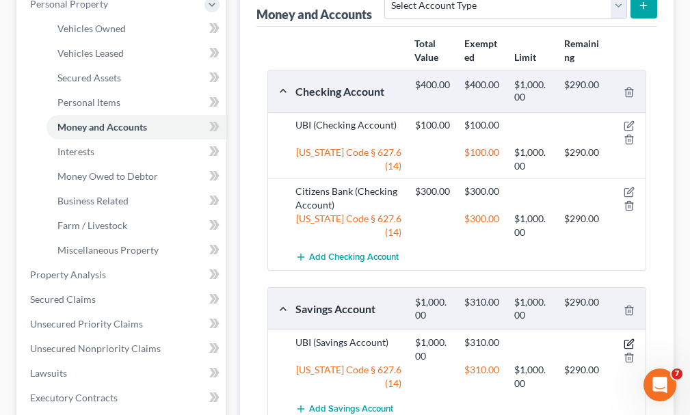
click at [633, 339] on icon "button" at bounding box center [629, 344] width 11 height 11
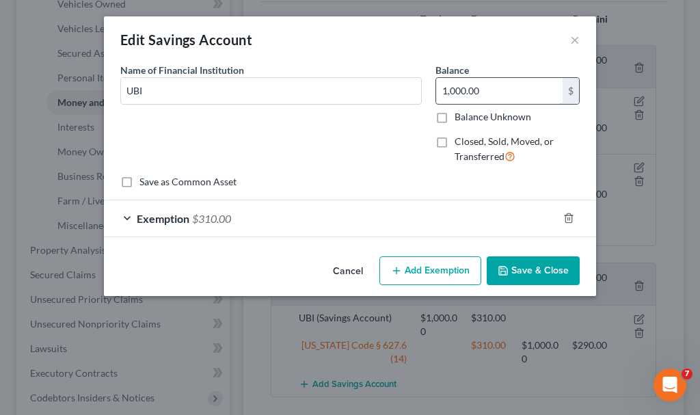
click at [493, 88] on input "1,000.00" at bounding box center [499, 91] width 127 height 26
click at [209, 222] on span "$310.00" at bounding box center [211, 218] width 39 height 13
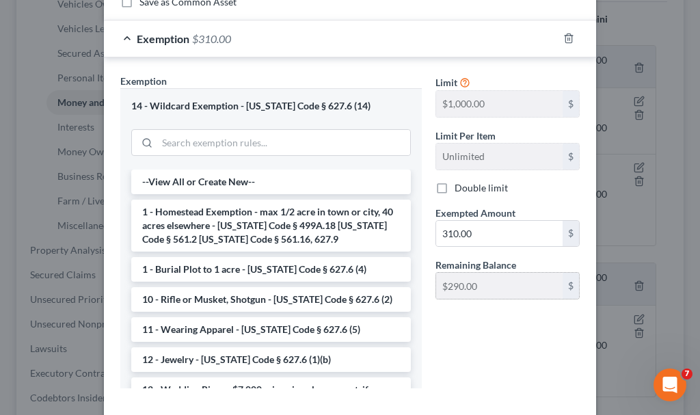
scroll to position [205, 0]
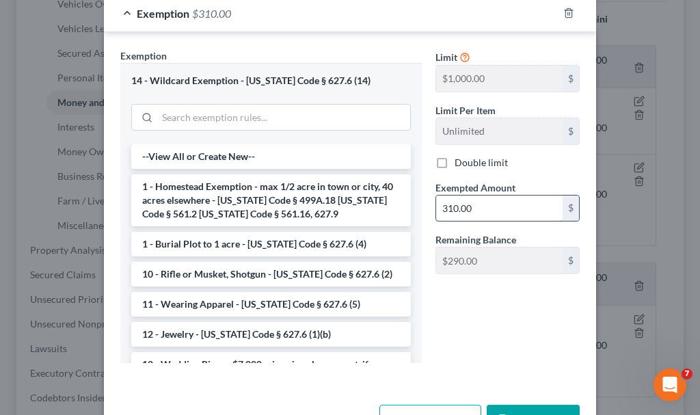
click at [486, 207] on input "310.00" at bounding box center [499, 209] width 127 height 26
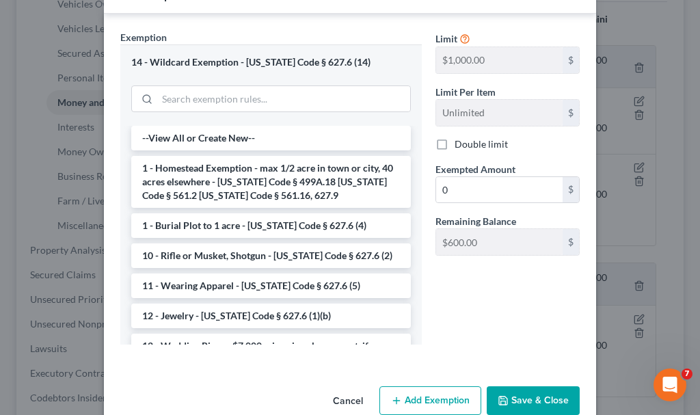
click at [501, 395] on button "Save & Close" at bounding box center [533, 400] width 93 height 29
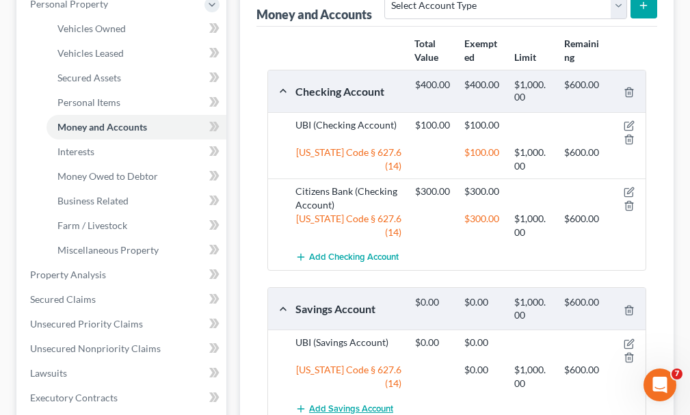
click at [331, 403] on span "Add Savings Account" at bounding box center [351, 408] width 84 height 11
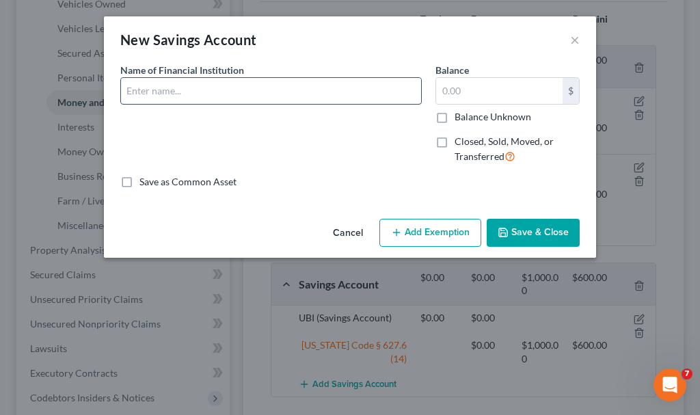
click at [211, 91] on input "text" at bounding box center [271, 91] width 300 height 26
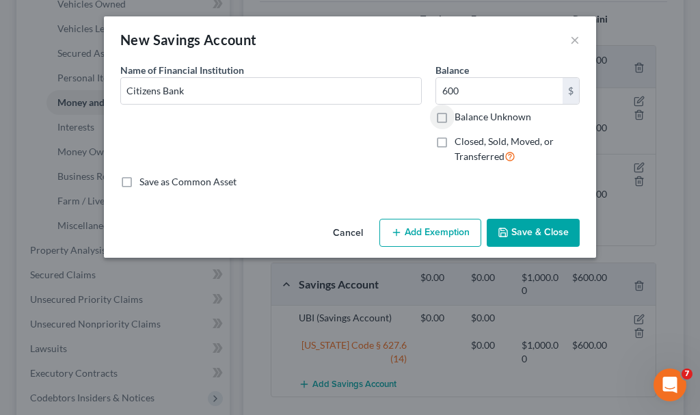
click at [424, 237] on button "Add Exemption" at bounding box center [431, 233] width 102 height 29
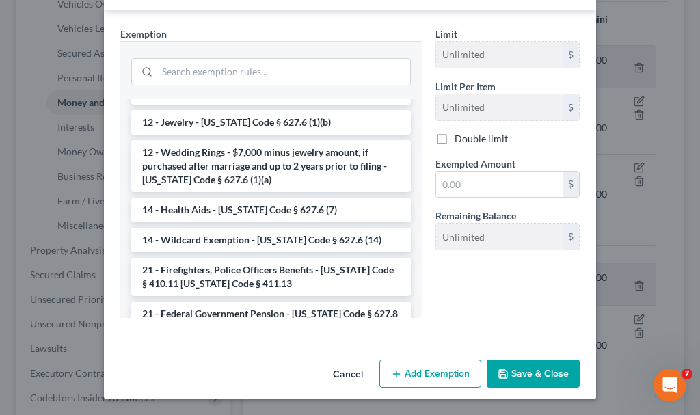
scroll to position [205, 0]
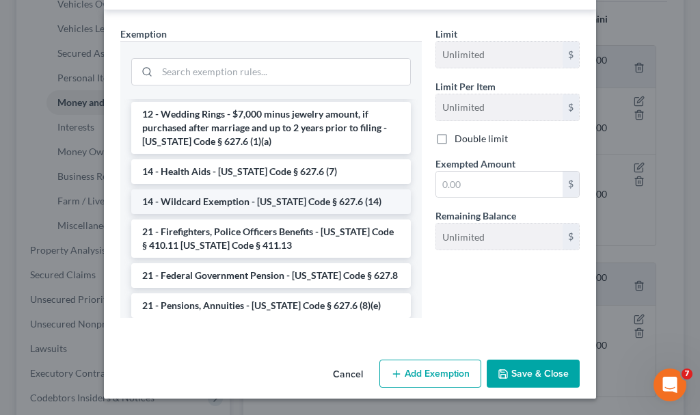
click at [221, 206] on li "14 - Wildcard Exemption - [US_STATE] Code § 627.6 (14)" at bounding box center [271, 201] width 280 height 25
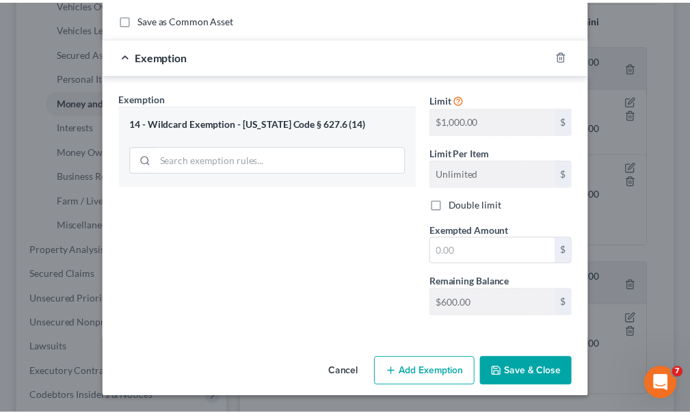
scroll to position [162, 0]
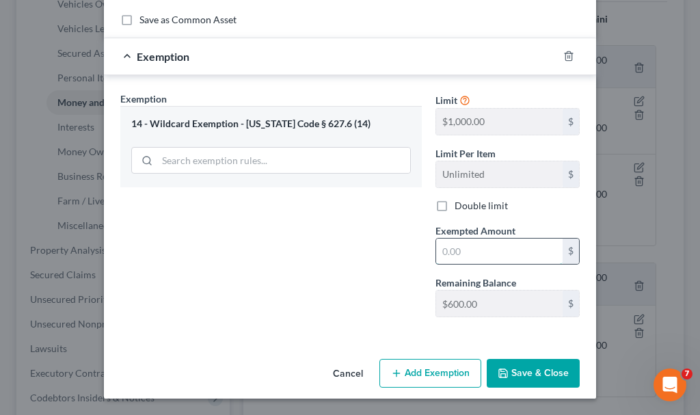
click at [468, 252] on input "text" at bounding box center [499, 252] width 127 height 26
click at [511, 373] on button "Save & Close" at bounding box center [533, 373] width 93 height 29
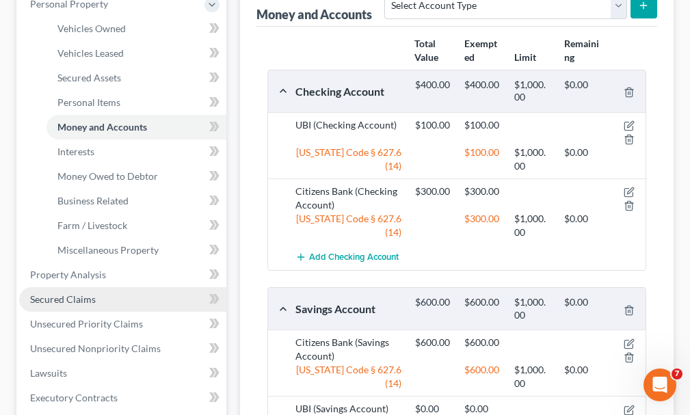
click at [66, 293] on span "Secured Claims" at bounding box center [63, 299] width 66 height 12
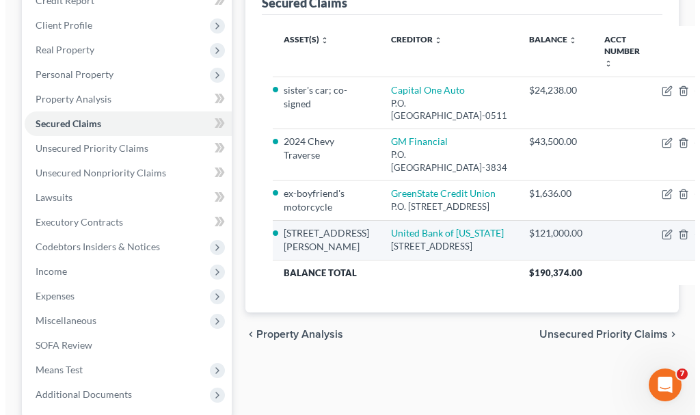
scroll to position [274, 0]
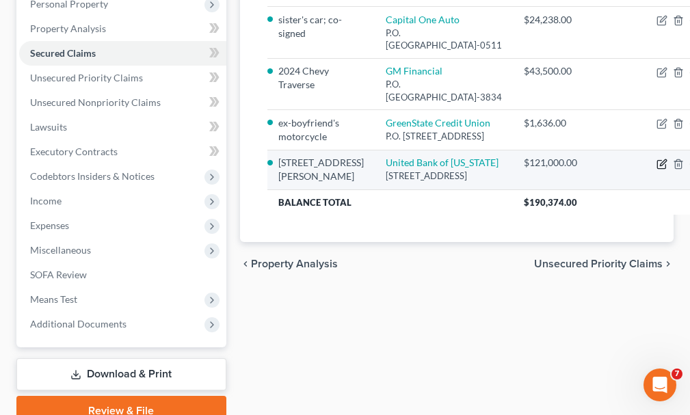
click at [656, 170] on icon "button" at bounding box center [661, 164] width 11 height 11
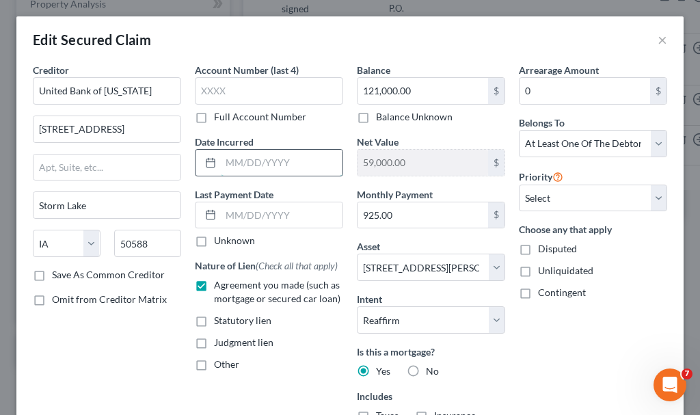
click at [268, 160] on input "text" at bounding box center [282, 163] width 122 height 26
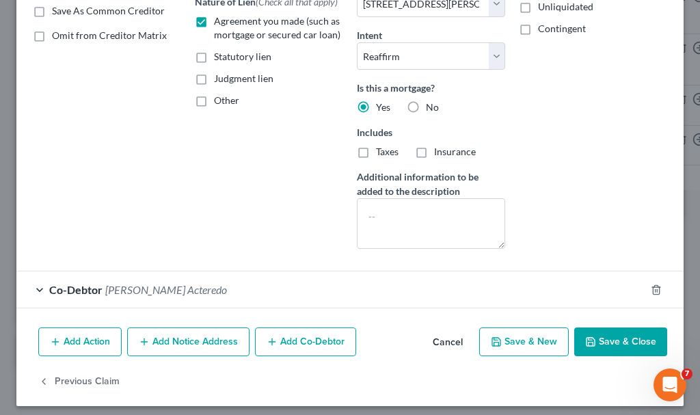
scroll to position [271, 0]
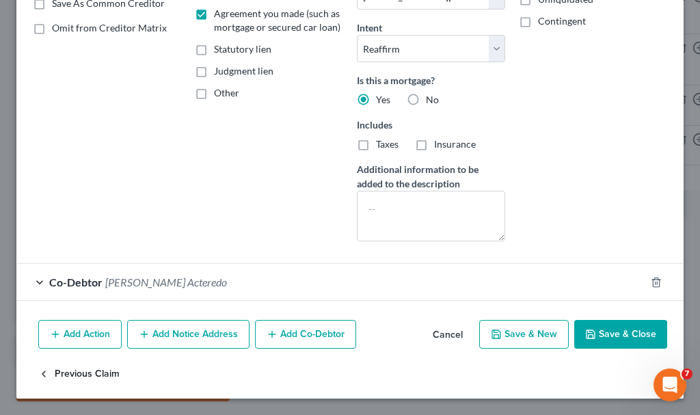
click at [77, 371] on button "Previous Claim" at bounding box center [78, 374] width 81 height 29
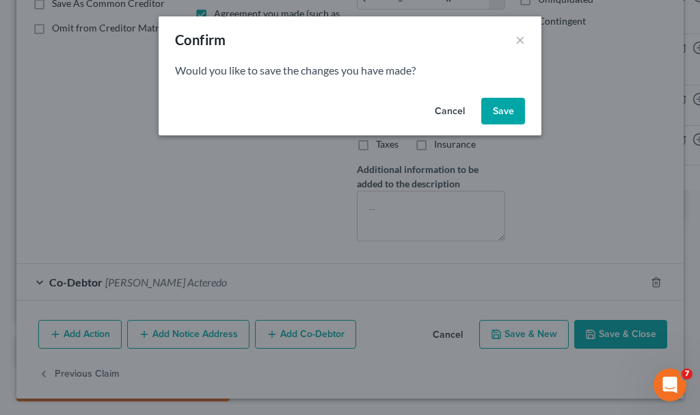
click at [494, 107] on button "Save" at bounding box center [503, 111] width 44 height 27
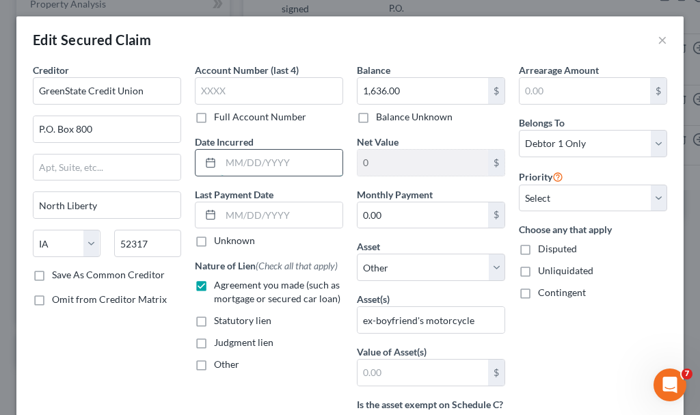
click at [265, 157] on input "text" at bounding box center [282, 163] width 122 height 26
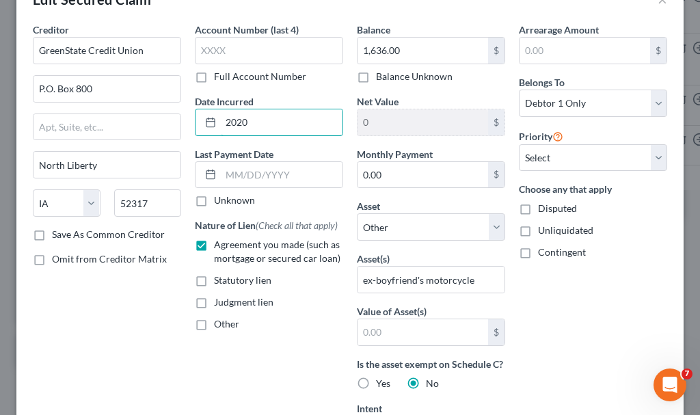
scroll to position [68, 0]
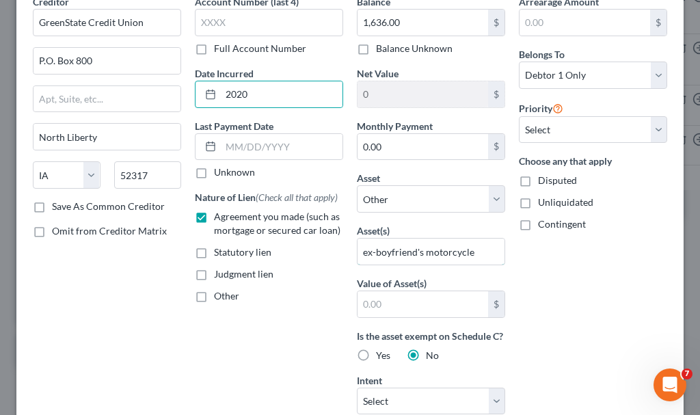
click at [476, 253] on input "ex-boyfriend's motorcycle" at bounding box center [431, 252] width 147 height 26
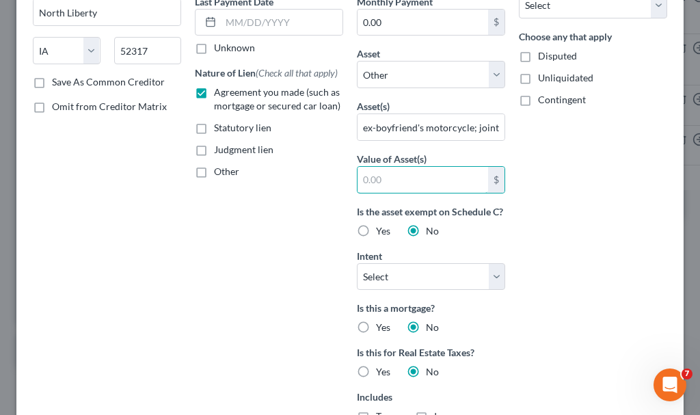
scroll to position [442, 0]
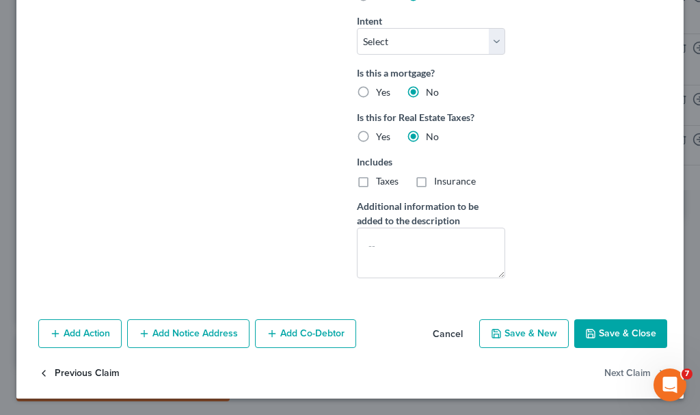
click at [82, 373] on button "Previous Claim" at bounding box center [78, 373] width 81 height 29
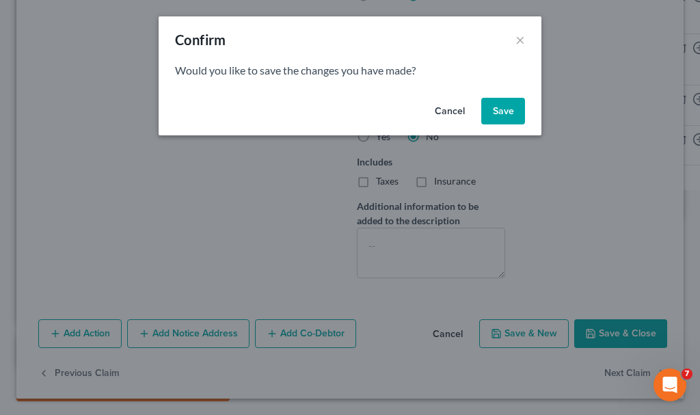
click at [505, 108] on button "Save" at bounding box center [503, 111] width 44 height 27
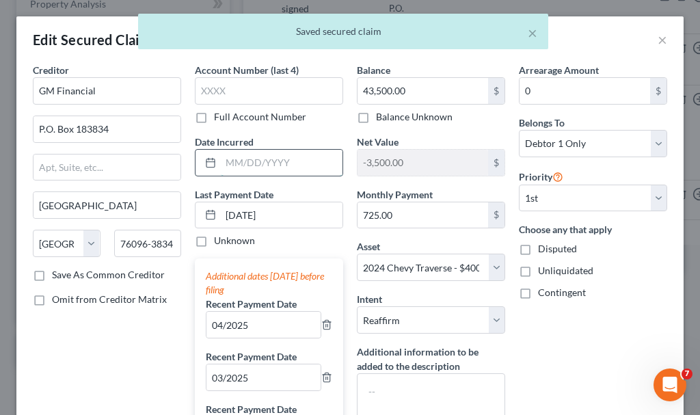
click at [248, 164] on input "text" at bounding box center [282, 163] width 122 height 26
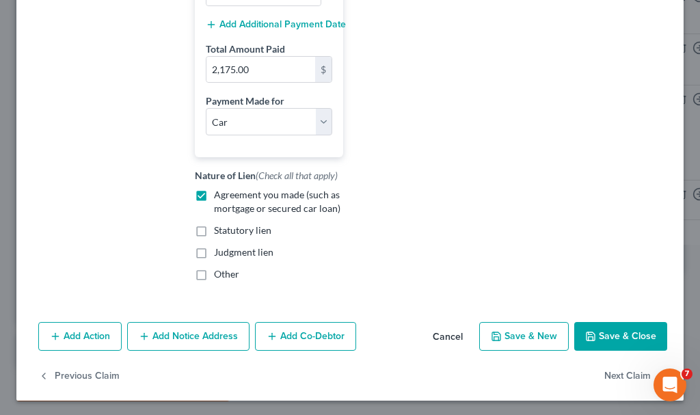
scroll to position [440, 0]
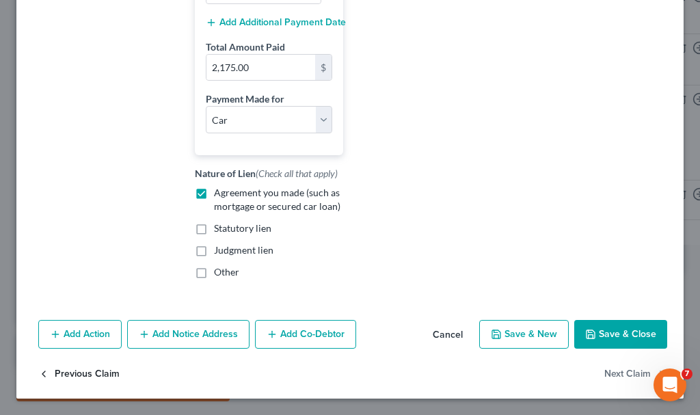
click at [68, 364] on button "Previous Claim" at bounding box center [78, 374] width 81 height 29
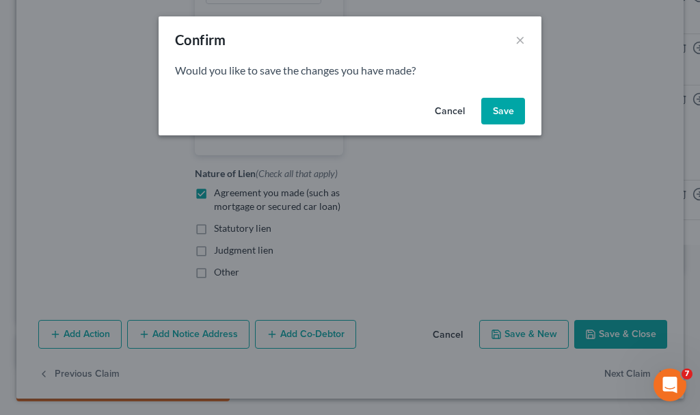
click at [518, 106] on button "Save" at bounding box center [503, 111] width 44 height 27
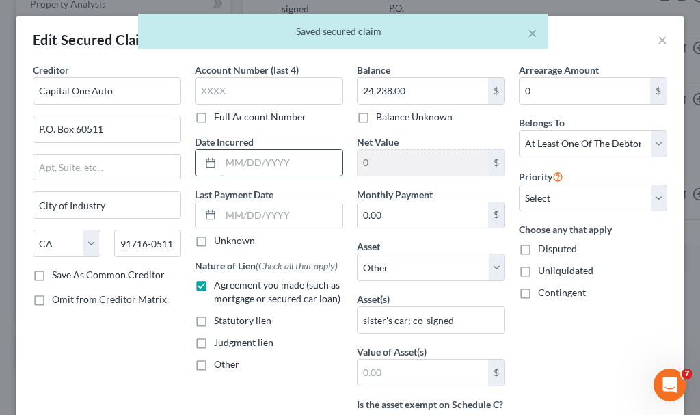
click at [248, 161] on input "text" at bounding box center [282, 163] width 122 height 26
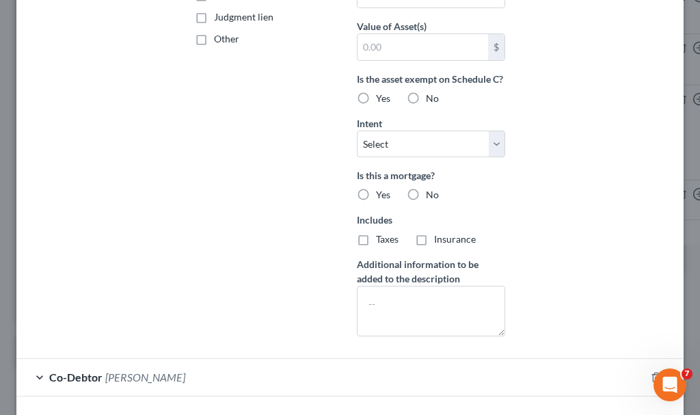
scroll to position [436, 0]
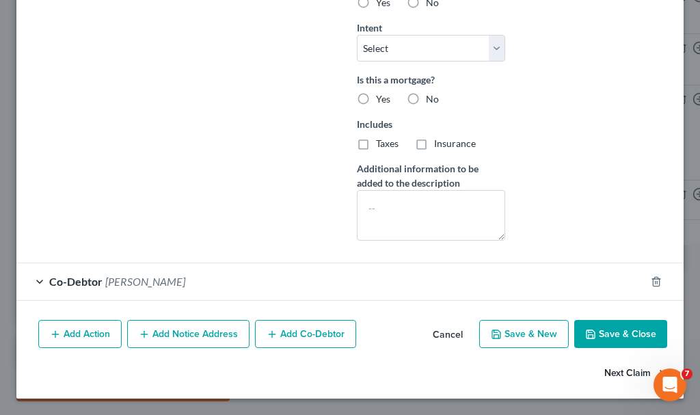
click at [605, 370] on button "Next Claim" at bounding box center [636, 373] width 63 height 29
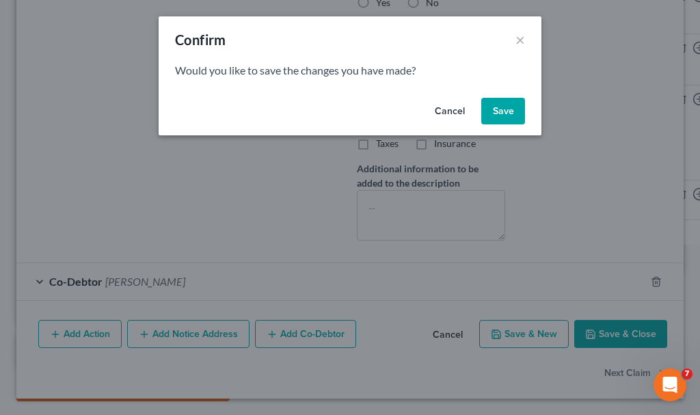
click at [506, 108] on button "Save" at bounding box center [503, 111] width 44 height 27
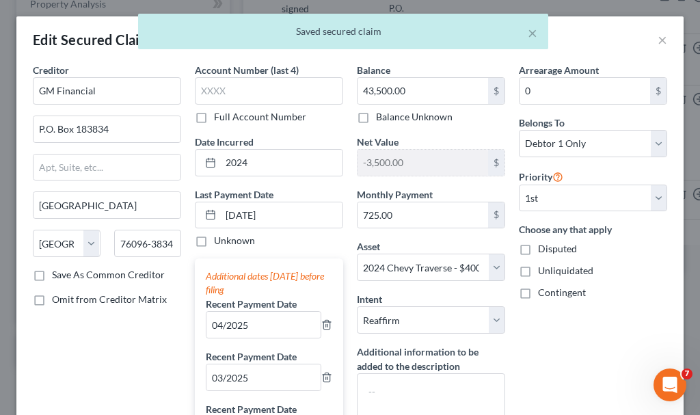
scroll to position [0, 0]
click at [302, 215] on input "[DATE]" at bounding box center [282, 215] width 122 height 26
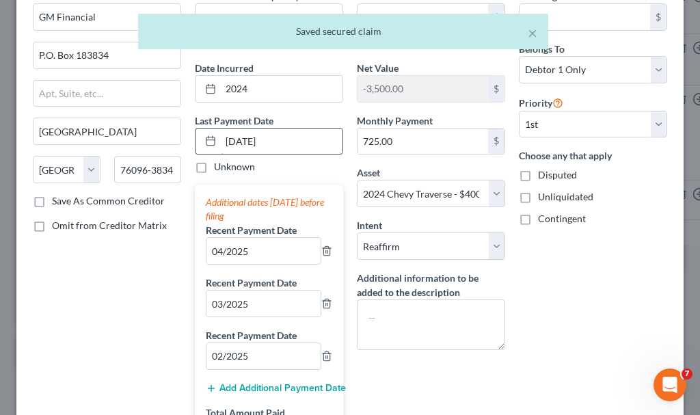
scroll to position [137, 0]
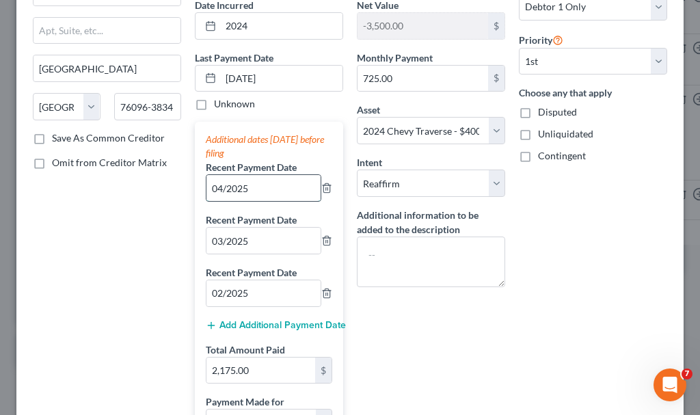
click at [261, 187] on input "04/2025" at bounding box center [264, 188] width 114 height 26
click at [261, 240] on input "03/2025" at bounding box center [264, 241] width 114 height 26
click at [254, 291] on input "02/2025" at bounding box center [264, 293] width 114 height 26
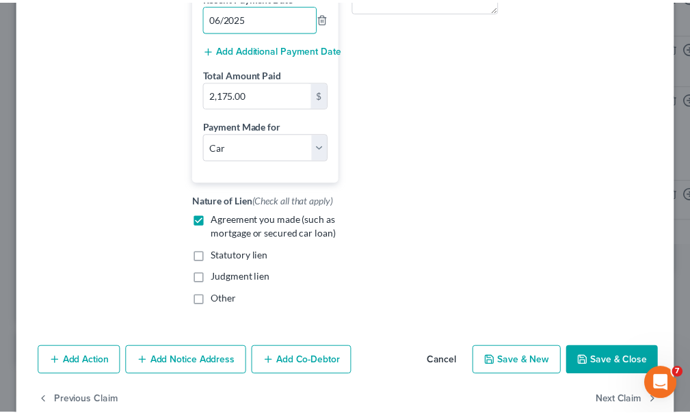
scroll to position [440, 0]
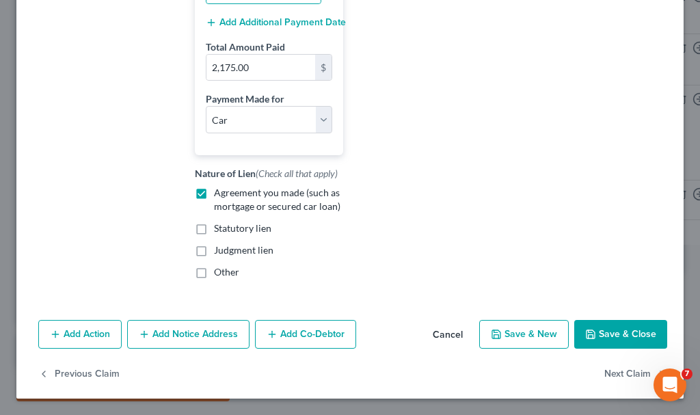
click at [602, 330] on button "Save & Close" at bounding box center [620, 334] width 93 height 29
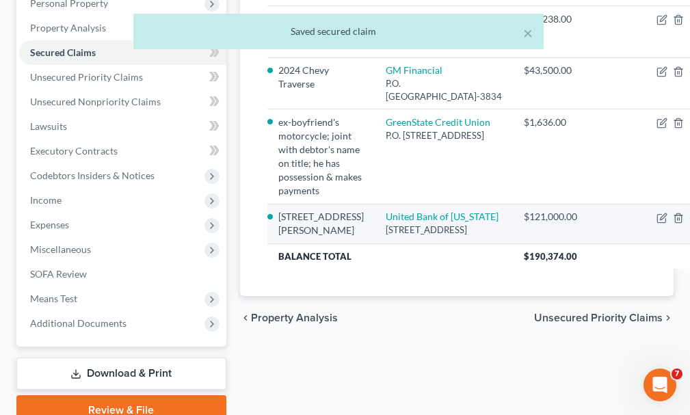
scroll to position [342, 0]
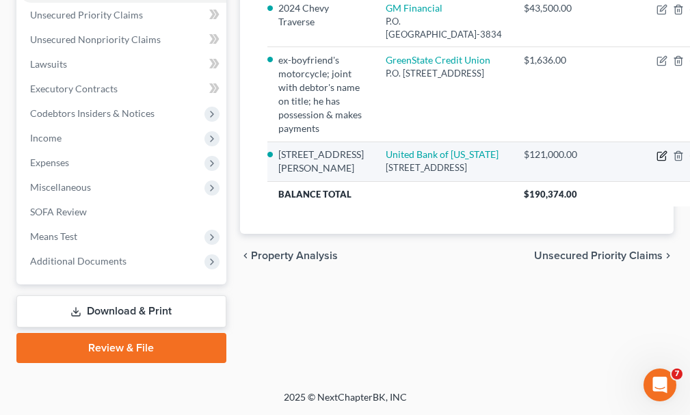
click at [660, 157] on icon "button" at bounding box center [663, 154] width 6 height 6
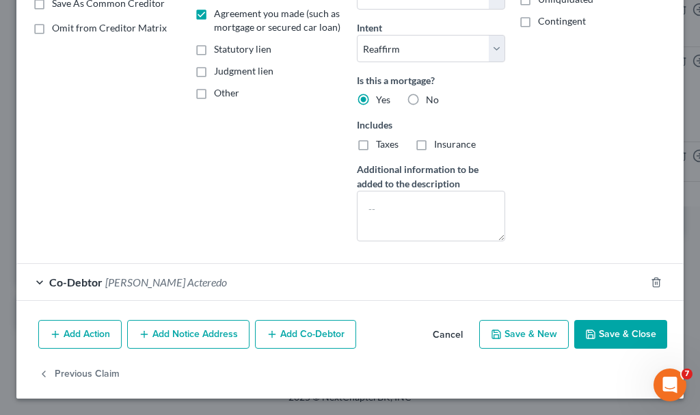
scroll to position [0, 0]
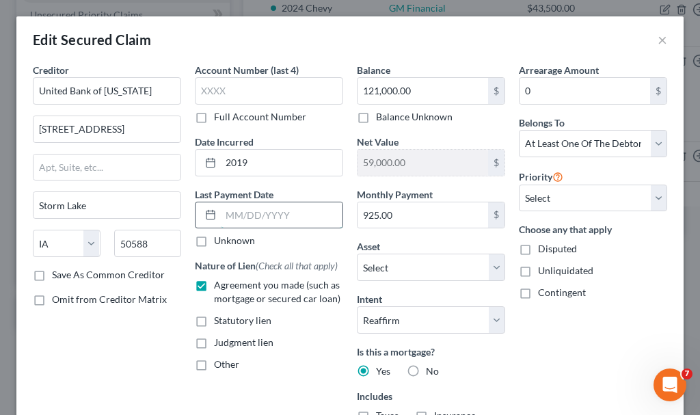
click at [274, 215] on input "text" at bounding box center [282, 215] width 122 height 26
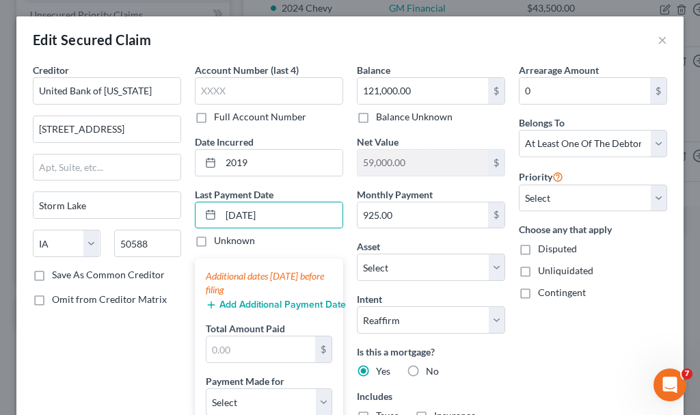
click at [250, 302] on button "Add Additional Payment Date" at bounding box center [269, 305] width 127 height 11
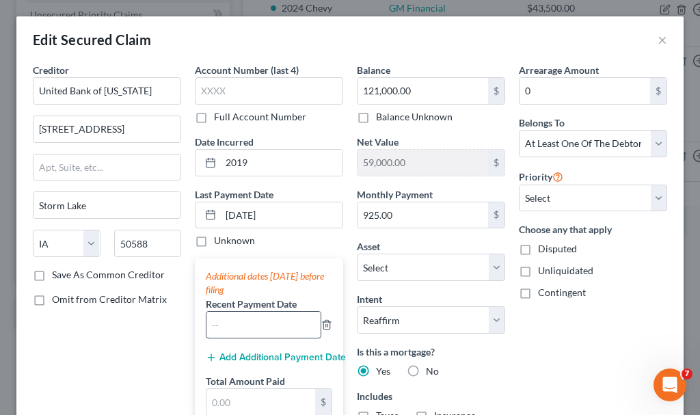
click at [246, 322] on input "text" at bounding box center [264, 325] width 114 height 26
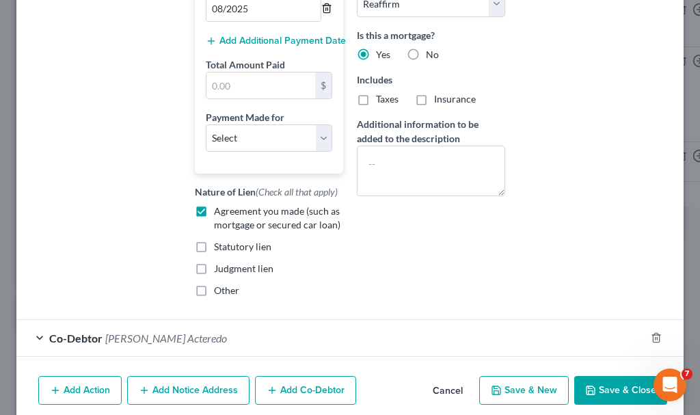
scroll to position [205, 0]
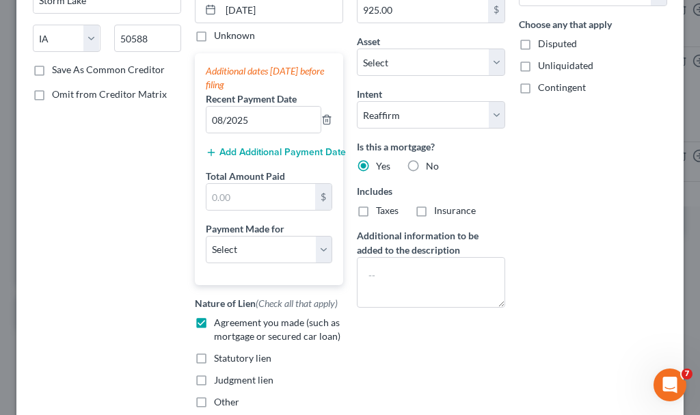
click at [252, 152] on button "Add Additional Payment Date" at bounding box center [269, 152] width 127 height 11
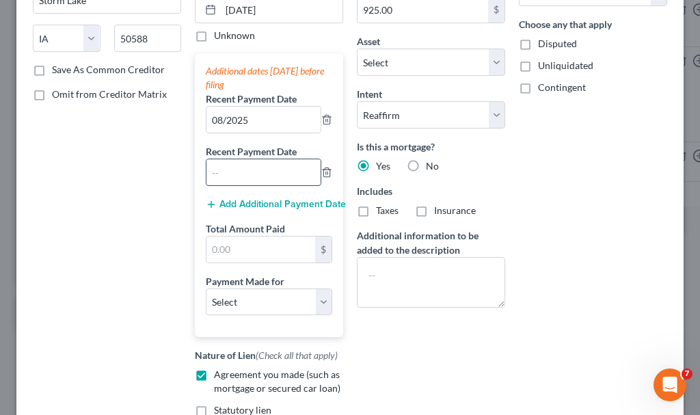
click at [249, 174] on input "text" at bounding box center [264, 172] width 114 height 26
click at [236, 199] on button "Add Additional Payment Date" at bounding box center [269, 204] width 127 height 11
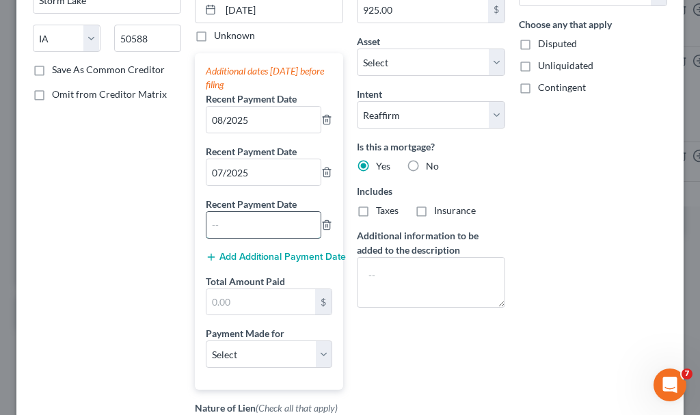
click at [249, 230] on input "text" at bounding box center [264, 225] width 114 height 26
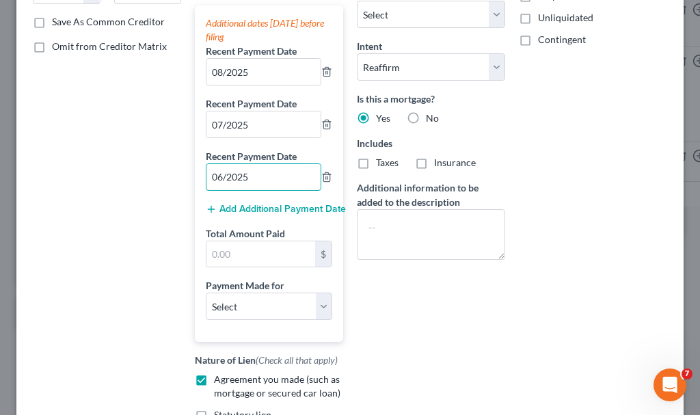
scroll to position [274, 0]
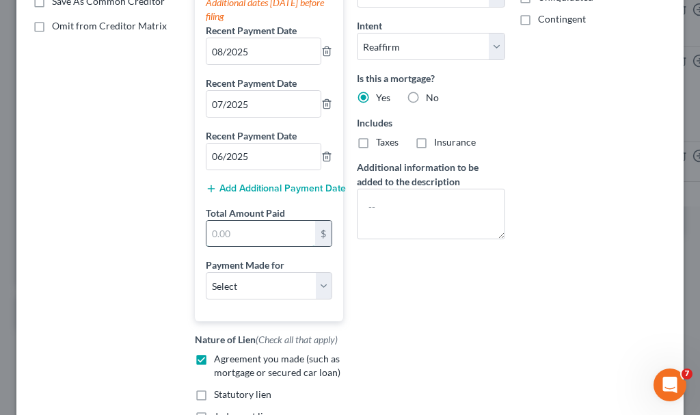
click at [245, 231] on input "text" at bounding box center [261, 234] width 109 height 26
click at [244, 287] on select "Select Car Credit Card Loan Repayment Mortgage Other Suppliers Or Vendors" at bounding box center [269, 285] width 127 height 27
click at [206, 272] on select "Select Car Credit Card Loan Repayment Mortgage Other Suppliers Or Vendors" at bounding box center [269, 285] width 127 height 27
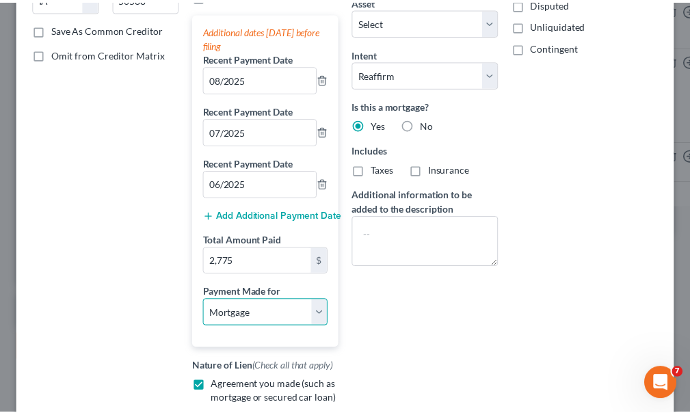
scroll to position [410, 0]
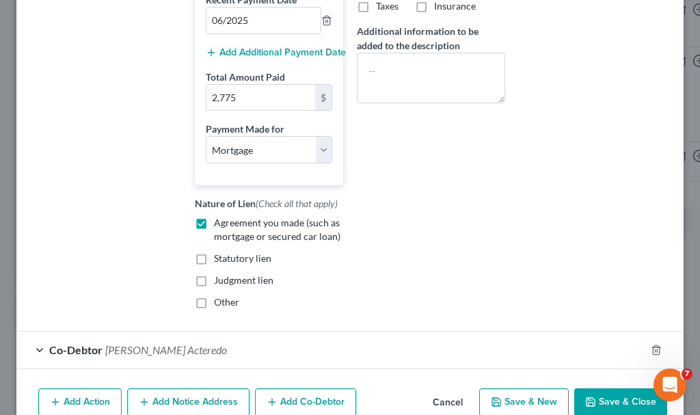
click at [602, 403] on button "Save & Close" at bounding box center [620, 402] width 93 height 29
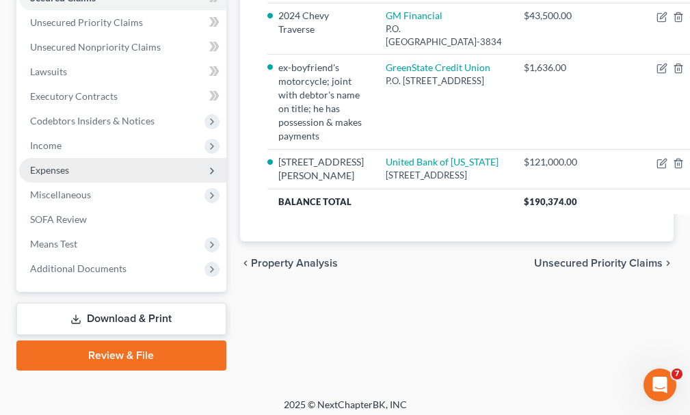
click at [57, 164] on span "Expenses" at bounding box center [49, 170] width 39 height 12
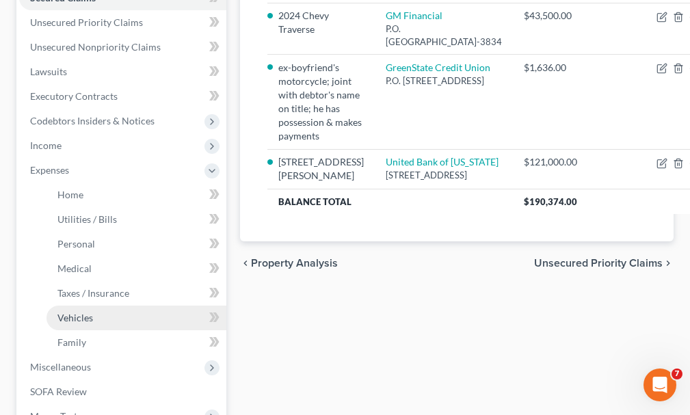
click at [79, 312] on span "Vehicles" at bounding box center [75, 318] width 36 height 12
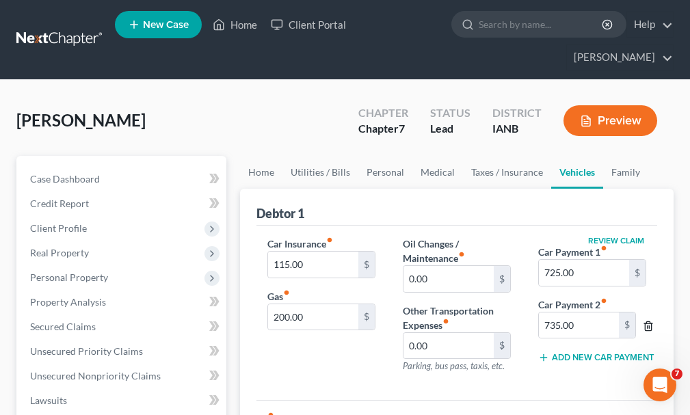
click at [648, 326] on line "button" at bounding box center [648, 327] width 0 height 3
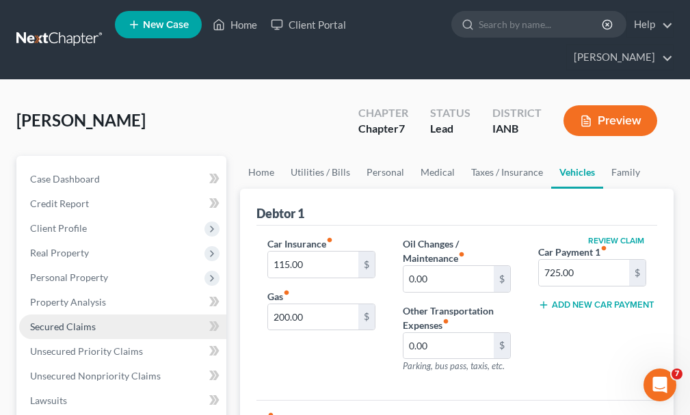
click at [67, 321] on span "Secured Claims" at bounding box center [63, 327] width 66 height 12
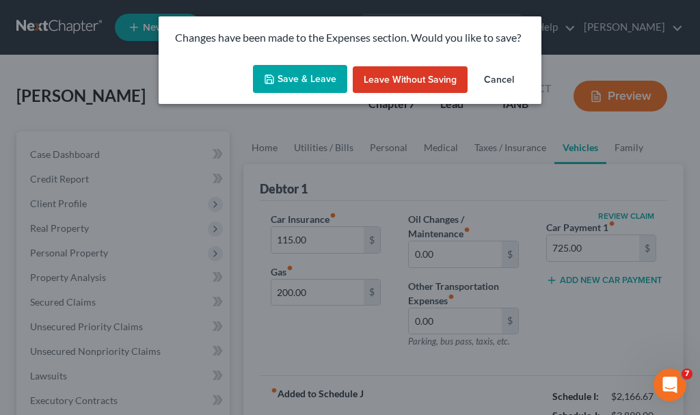
click at [279, 79] on button "Save & Leave" at bounding box center [300, 79] width 94 height 29
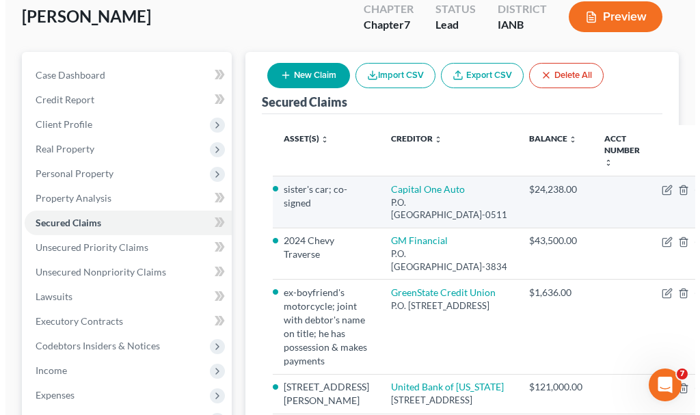
scroll to position [137, 0]
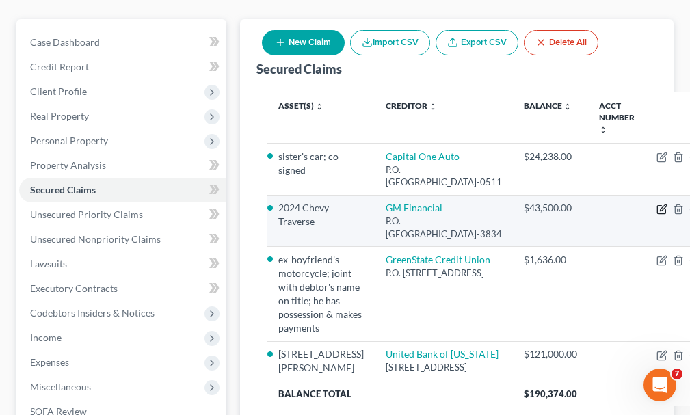
click at [656, 215] on icon "button" at bounding box center [661, 209] width 11 height 11
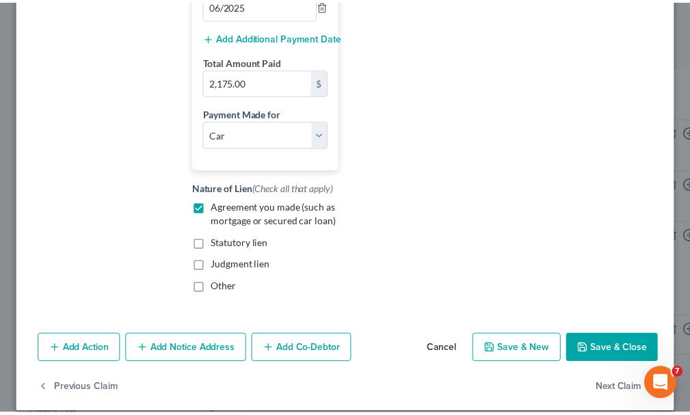
scroll to position [440, 0]
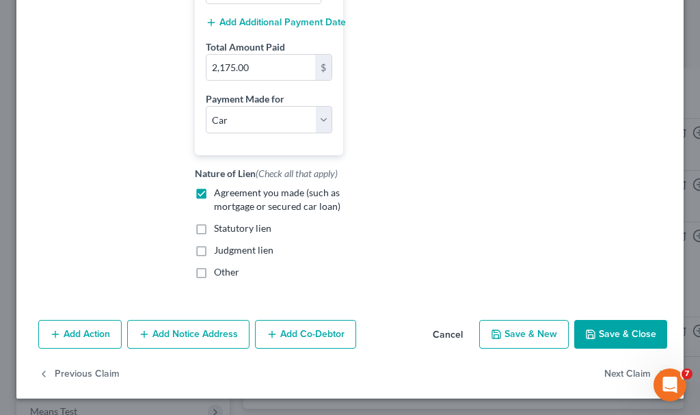
click at [589, 330] on button "Save & Close" at bounding box center [620, 334] width 93 height 29
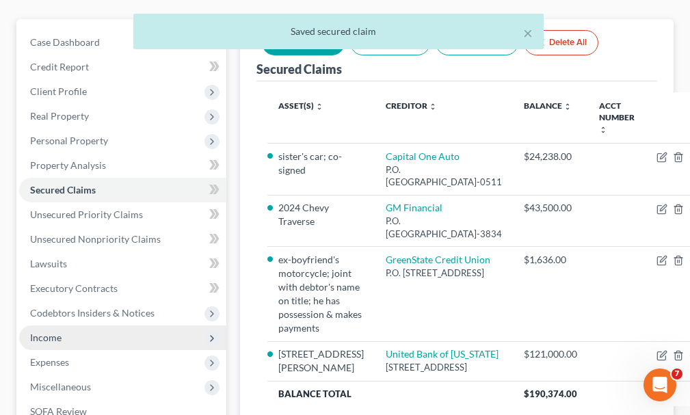
click at [37, 332] on span "Income" at bounding box center [45, 338] width 31 height 12
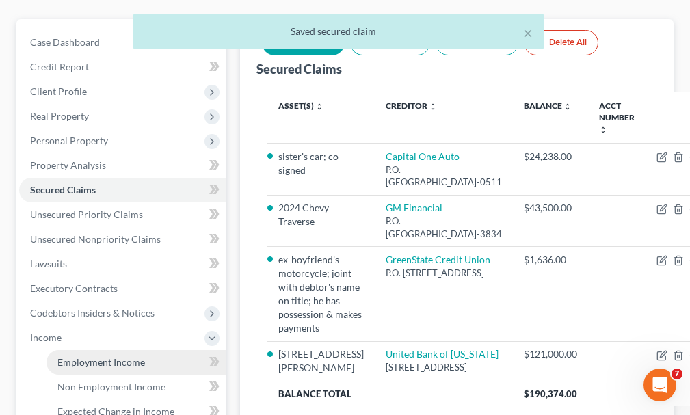
click at [79, 356] on span "Employment Income" at bounding box center [101, 362] width 88 height 12
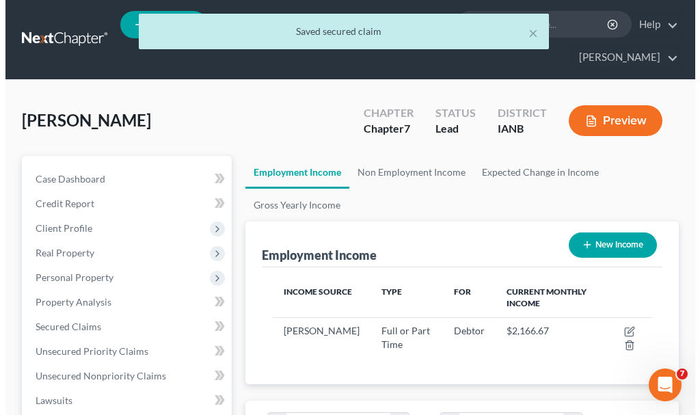
scroll to position [189, 406]
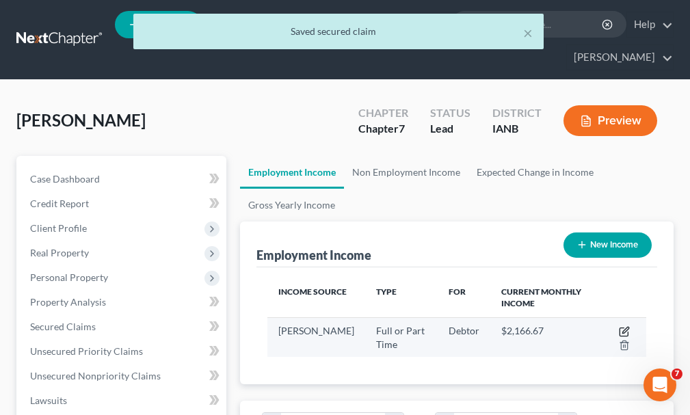
click at [623, 326] on icon "button" at bounding box center [624, 331] width 11 height 11
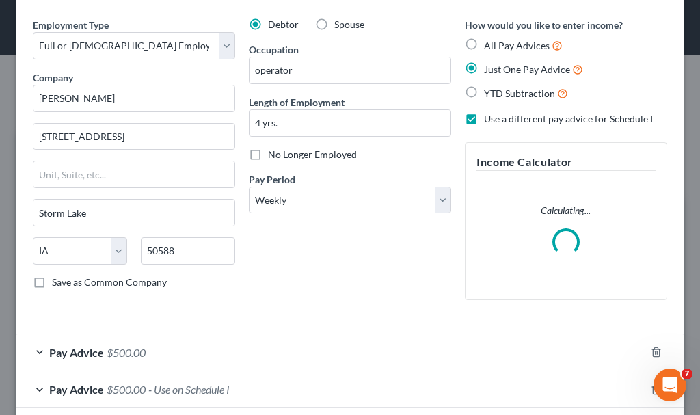
scroll to position [114, 0]
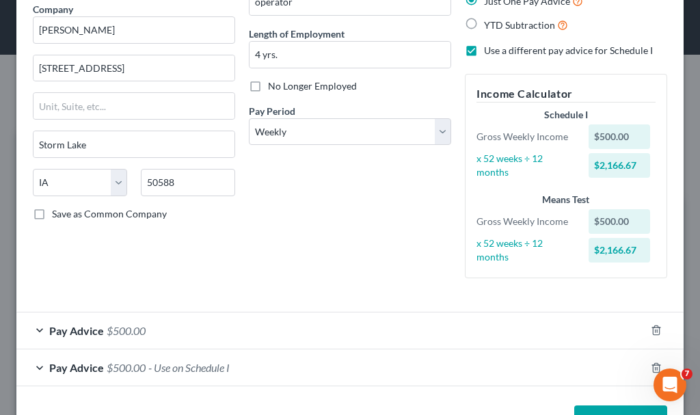
click at [178, 367] on span "- Use on Schedule I" at bounding box center [188, 367] width 81 height 13
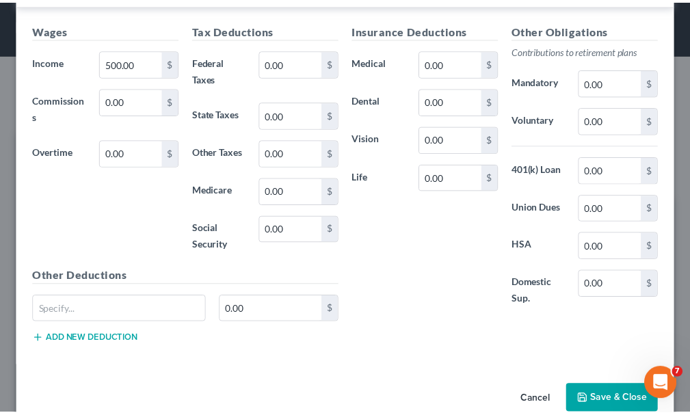
scroll to position [522, 0]
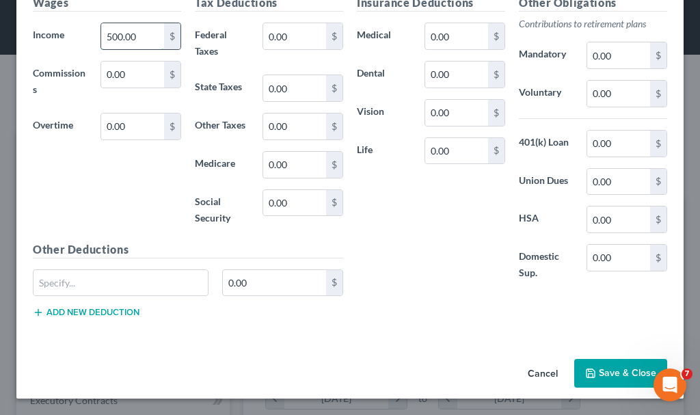
click at [144, 35] on input "500.00" at bounding box center [132, 36] width 63 height 26
click at [593, 373] on button "Save & Close" at bounding box center [620, 373] width 93 height 29
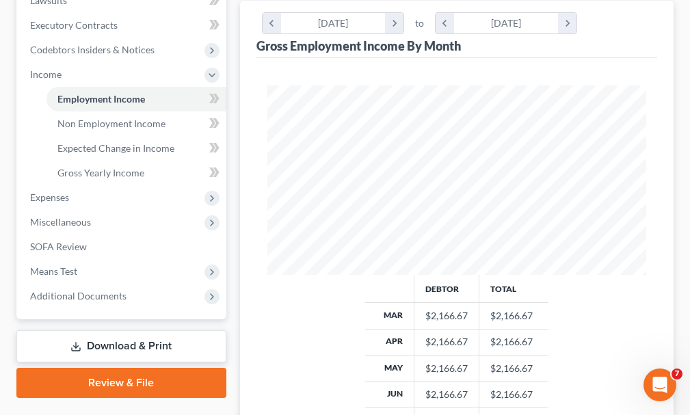
scroll to position [410, 0]
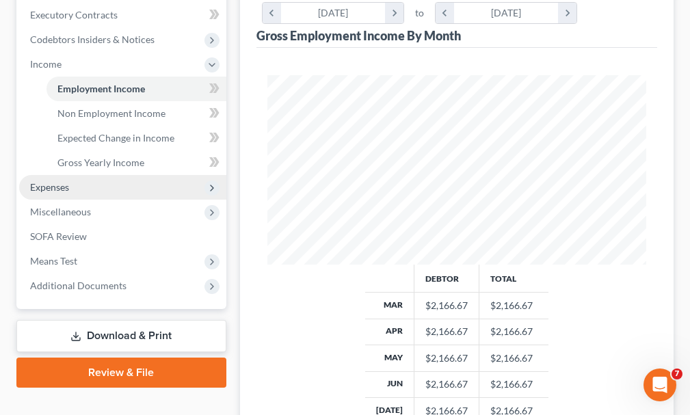
click at [36, 181] on span "Expenses" at bounding box center [49, 187] width 39 height 12
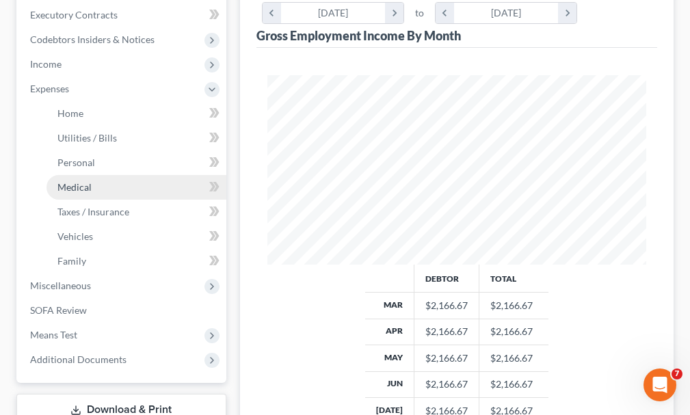
click at [78, 181] on span "Medical" at bounding box center [74, 187] width 34 height 12
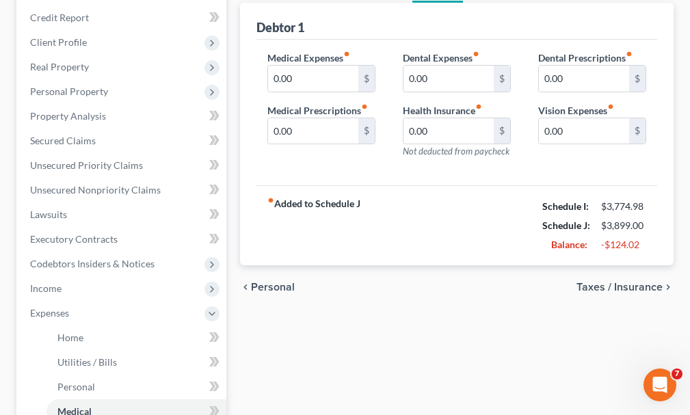
scroll to position [274, 0]
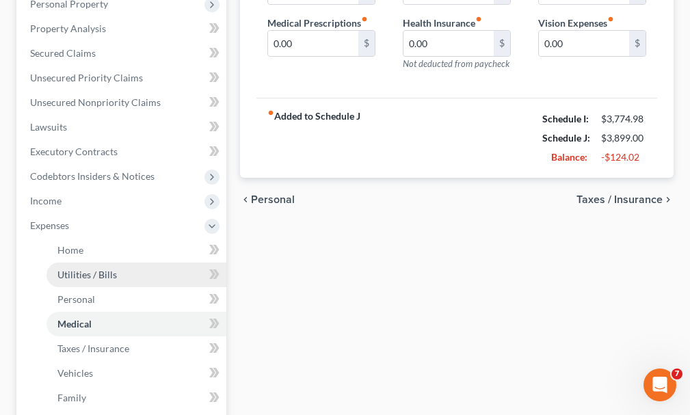
click at [70, 269] on span "Utilities / Bills" at bounding box center [86, 275] width 59 height 12
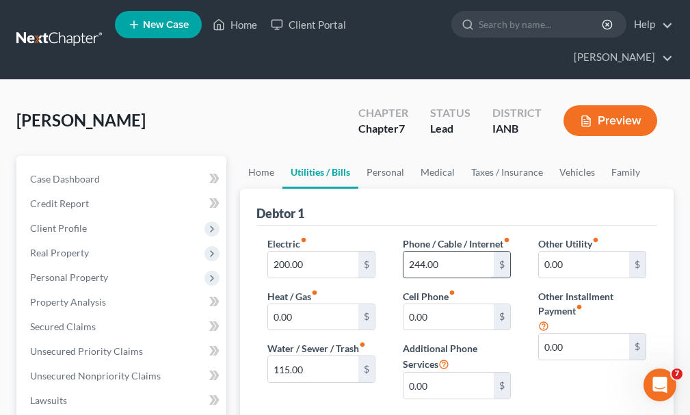
click at [449, 255] on input "244.00" at bounding box center [448, 265] width 90 height 26
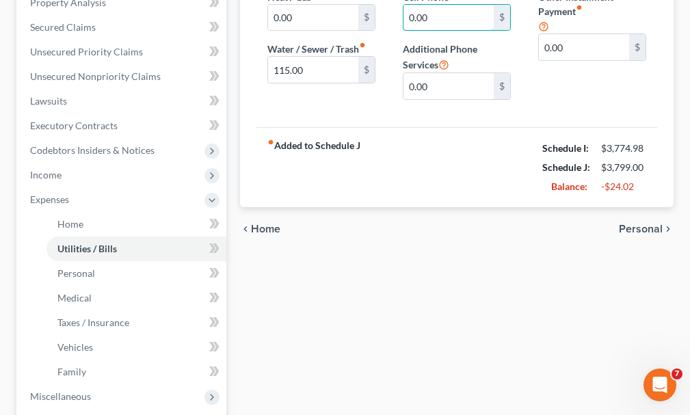
scroll to position [342, 0]
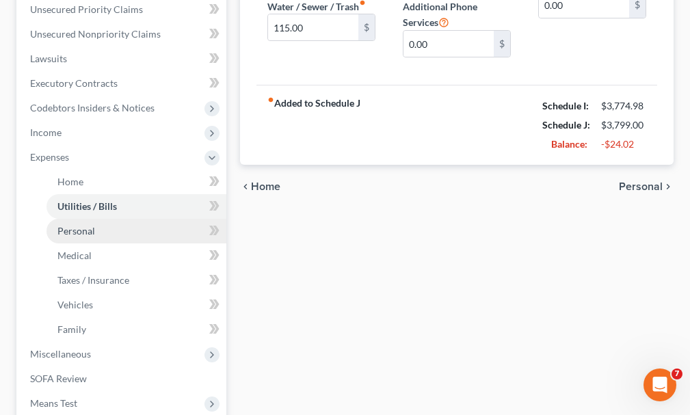
click at [62, 225] on span "Personal" at bounding box center [76, 231] width 38 height 12
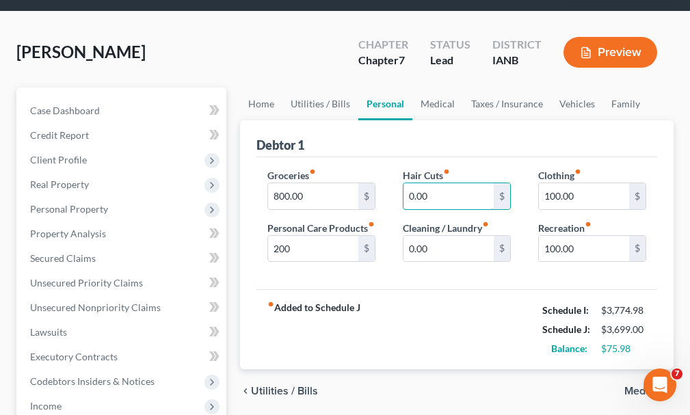
scroll to position [279, 0]
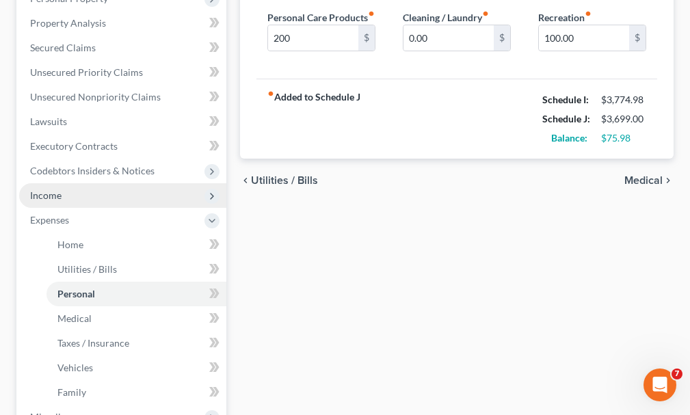
click at [40, 189] on span "Income" at bounding box center [45, 195] width 31 height 12
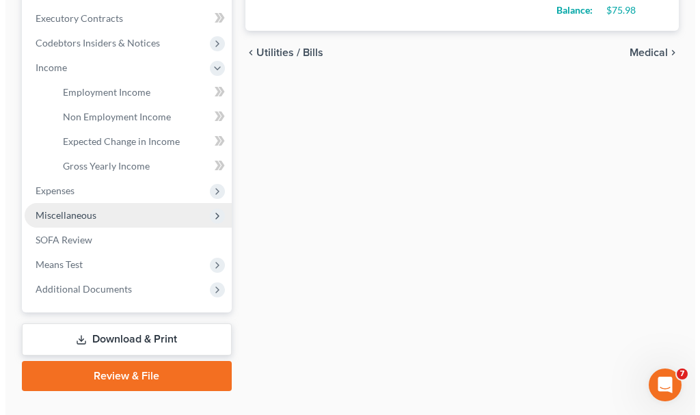
scroll to position [410, 0]
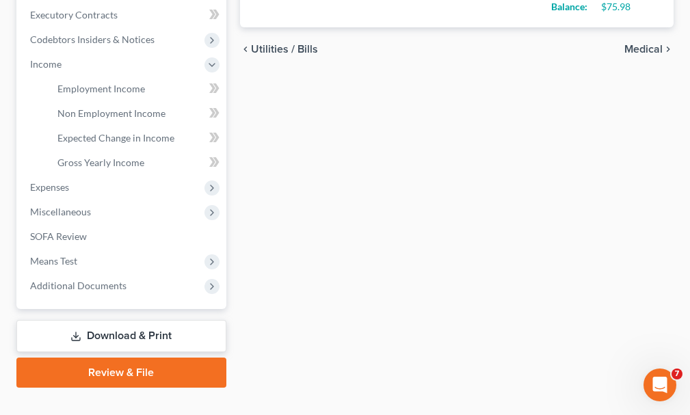
click at [111, 320] on link "Download & Print" at bounding box center [121, 336] width 210 height 32
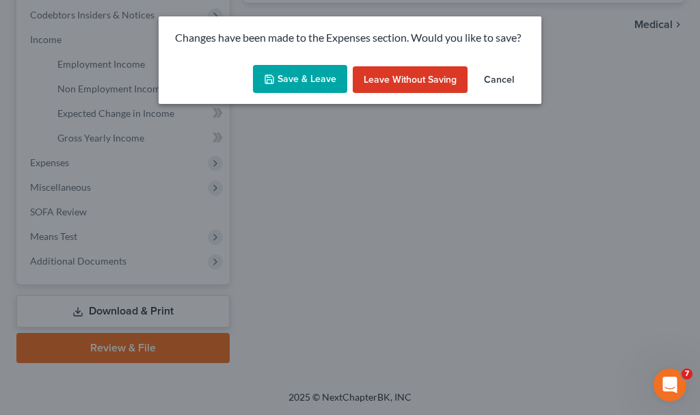
click at [274, 70] on button "Save & Leave" at bounding box center [300, 79] width 94 height 29
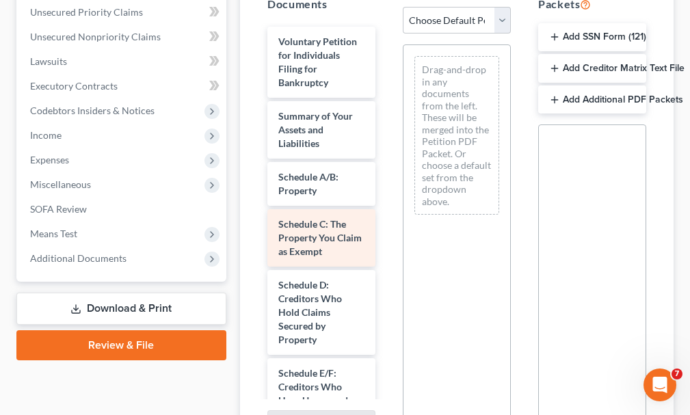
scroll to position [342, 0]
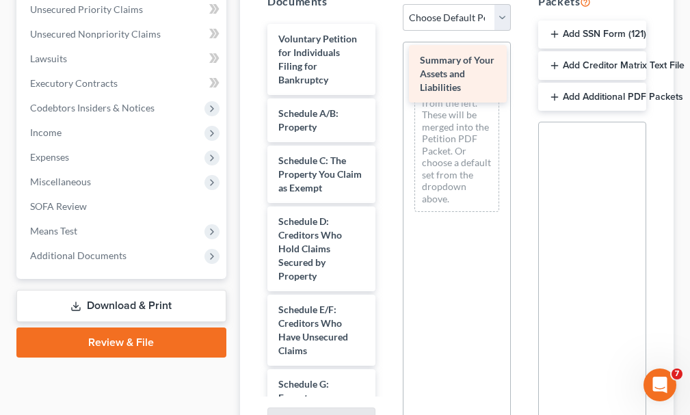
drag, startPoint x: 297, startPoint y: 96, endPoint x: 440, endPoint y: 66, distance: 145.2
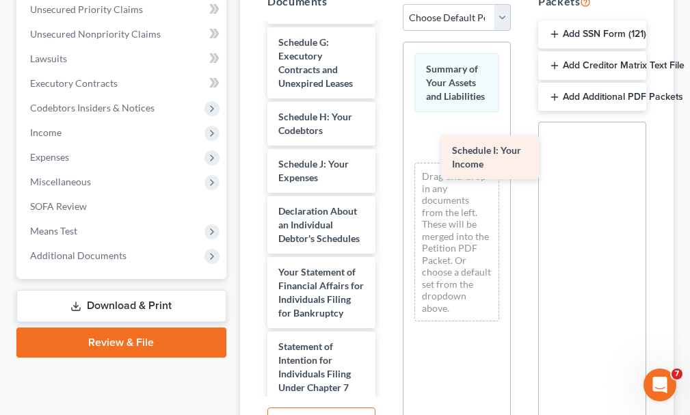
drag, startPoint x: 288, startPoint y: 150, endPoint x: 461, endPoint y: 161, distance: 173.4
click at [386, 161] on div "Schedule I: Your Income Voluntary Petition for Individuals Filing for Bankruptc…" at bounding box center [321, 201] width 130 height 1039
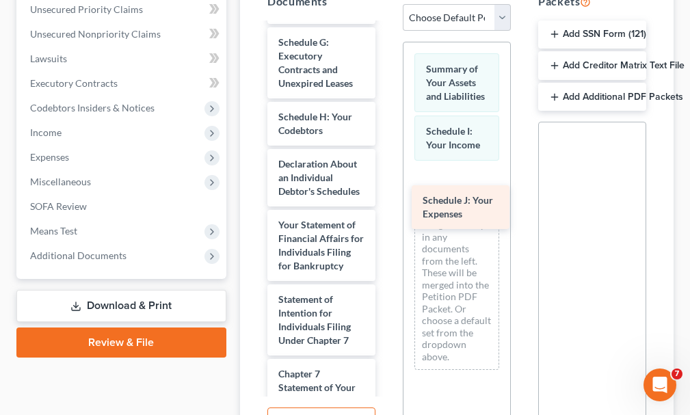
drag, startPoint x: 310, startPoint y: 149, endPoint x: 455, endPoint y: 210, distance: 156.6
click at [386, 210] on div "Schedule J: Your Expenses Voluntary Petition for Individuals Filing for Bankrup…" at bounding box center [321, 178] width 130 height 992
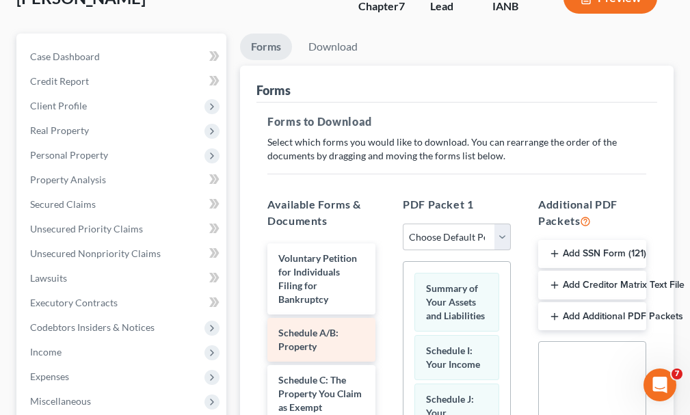
scroll to position [0, 0]
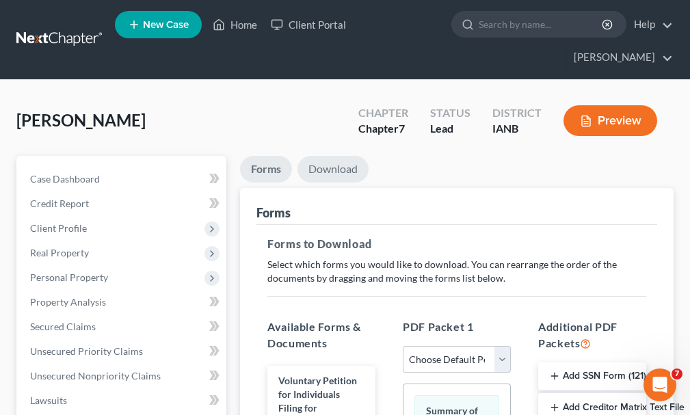
click at [332, 156] on link "Download" at bounding box center [332, 169] width 71 height 27
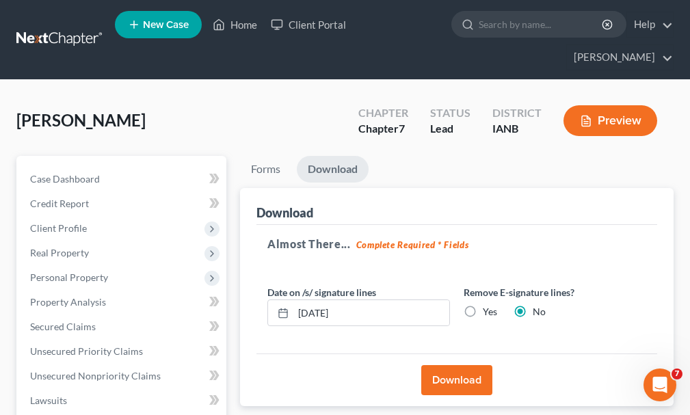
click at [442, 365] on button "Download" at bounding box center [456, 380] width 71 height 30
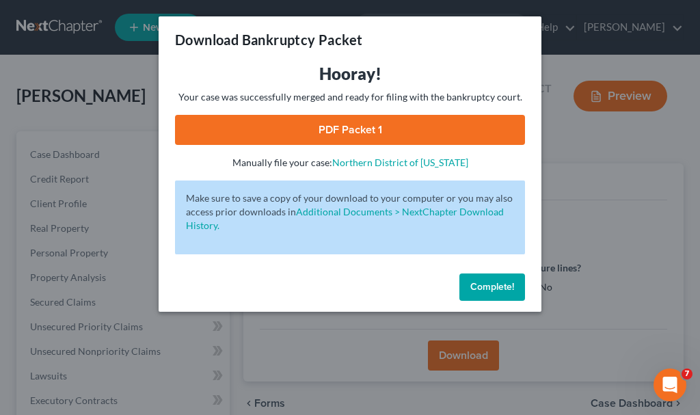
click at [291, 130] on link "PDF Packet 1" at bounding box center [350, 130] width 350 height 30
drag, startPoint x: 494, startPoint y: 285, endPoint x: 468, endPoint y: 281, distance: 26.3
click at [489, 285] on span "Complete!" at bounding box center [492, 287] width 44 height 12
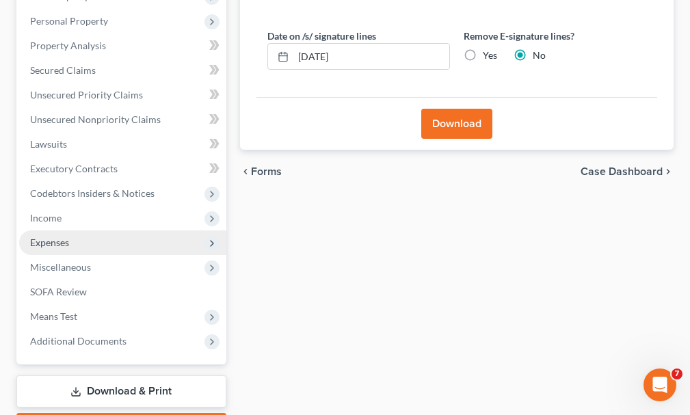
scroll to position [274, 0]
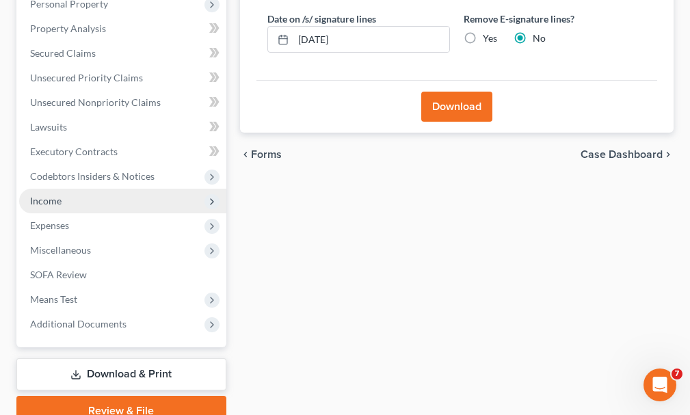
click at [50, 189] on span "Income" at bounding box center [122, 201] width 207 height 25
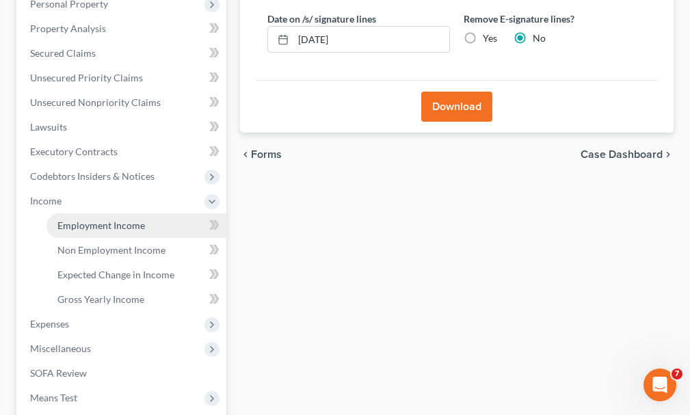
click at [93, 220] on span "Employment Income" at bounding box center [101, 226] width 88 height 12
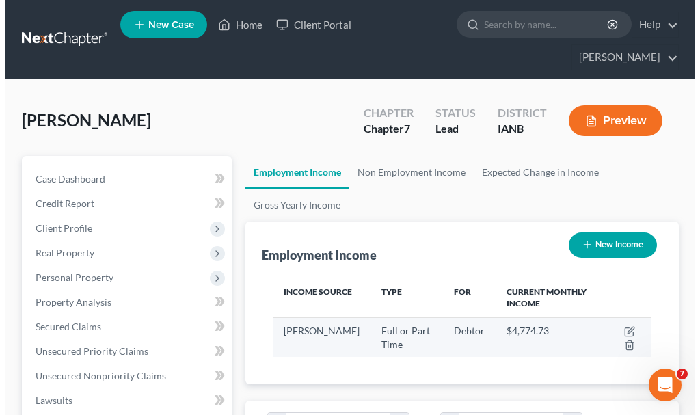
scroll to position [189, 406]
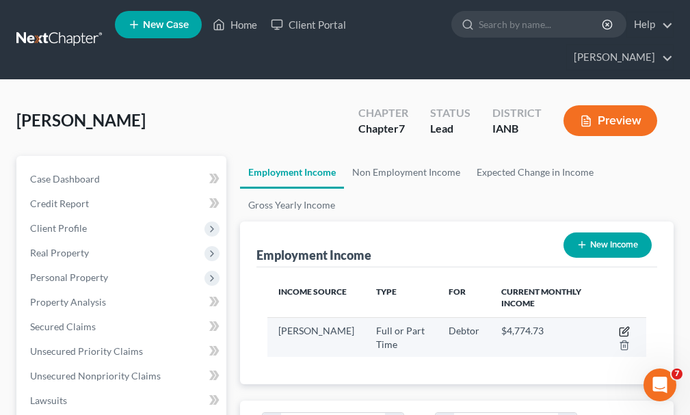
click at [623, 327] on icon "button" at bounding box center [625, 330] width 6 height 6
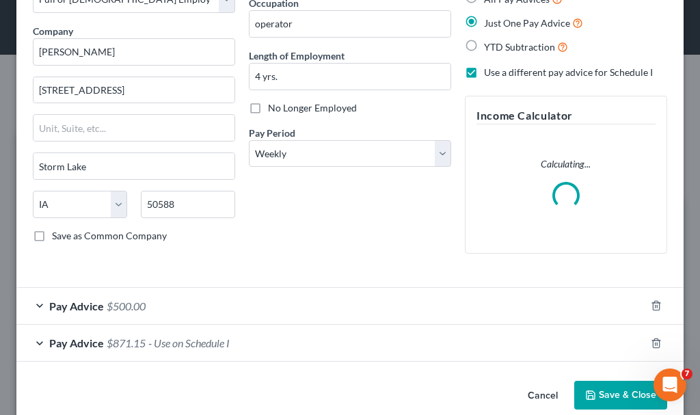
scroll to position [114, 0]
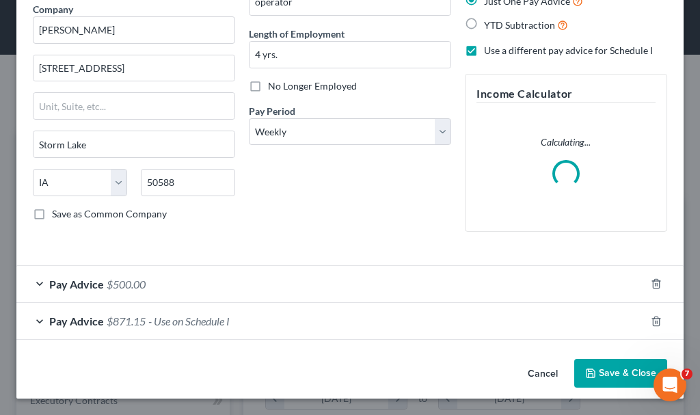
click at [127, 282] on span "$500.00" at bounding box center [126, 284] width 39 height 13
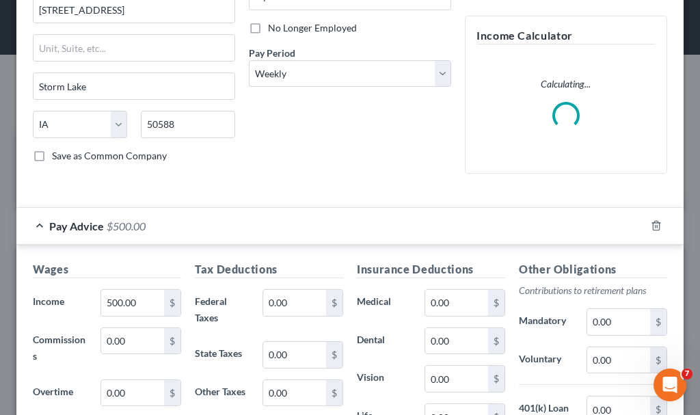
scroll to position [182, 0]
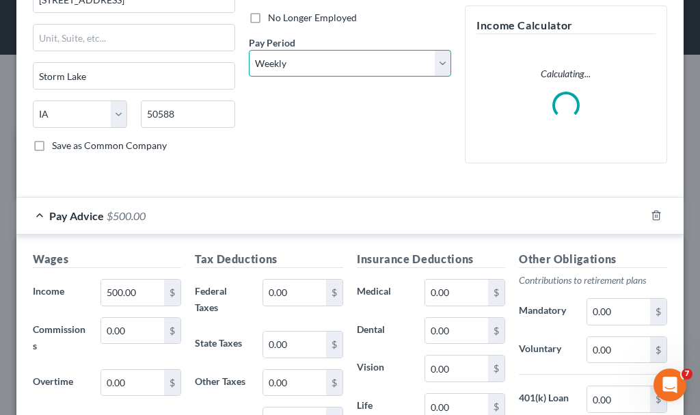
drag, startPoint x: 297, startPoint y: 66, endPoint x: 302, endPoint y: 75, distance: 11.0
click at [297, 66] on select "Select Monthly Twice Monthly Every Other Week Weekly" at bounding box center [350, 63] width 202 height 27
click at [249, 50] on select "Select Monthly Twice Monthly Every Other Week Weekly" at bounding box center [350, 63] width 202 height 27
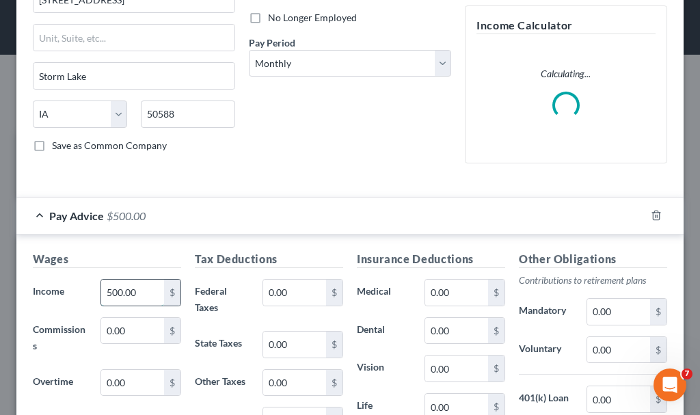
click at [143, 294] on input "500.00" at bounding box center [132, 293] width 63 height 26
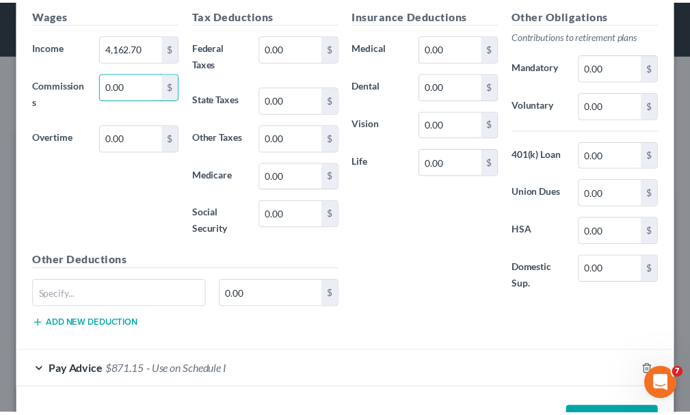
scroll to position [465, 0]
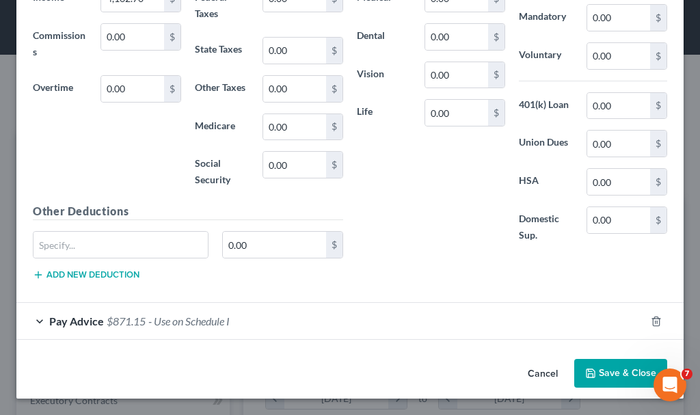
click at [589, 382] on button "Save & Close" at bounding box center [620, 373] width 93 height 29
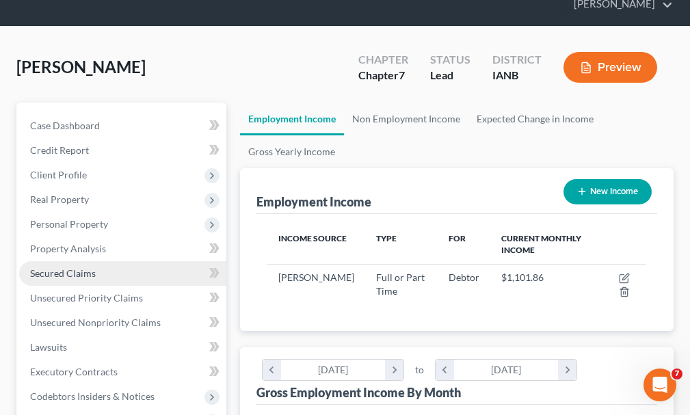
scroll to position [547, 0]
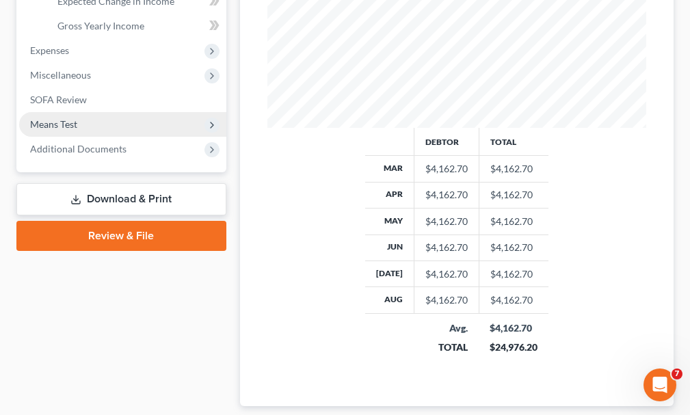
click at [64, 112] on span "Means Test" at bounding box center [122, 124] width 207 height 25
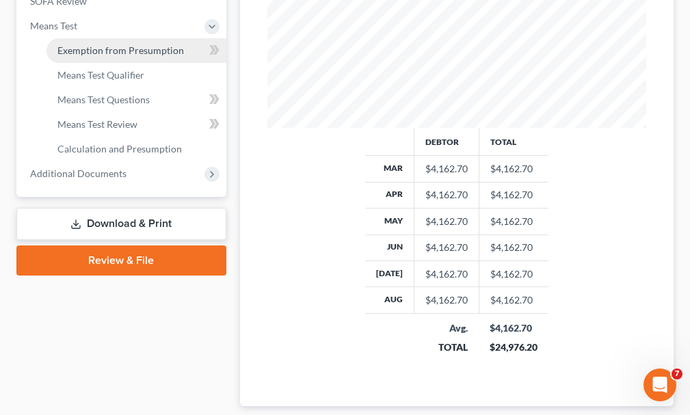
click at [98, 44] on span "Exemption from Presumption" at bounding box center [120, 50] width 127 height 12
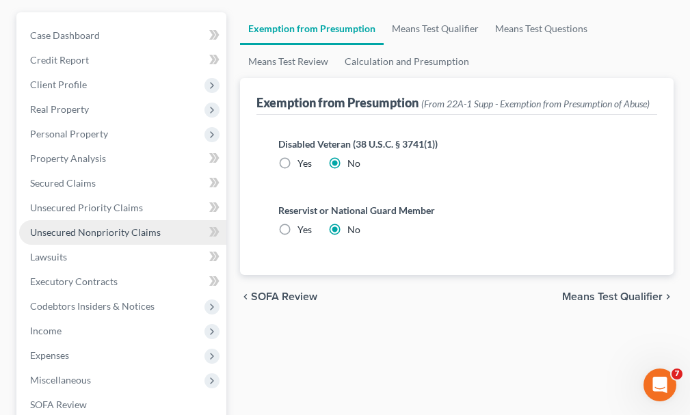
scroll to position [410, 0]
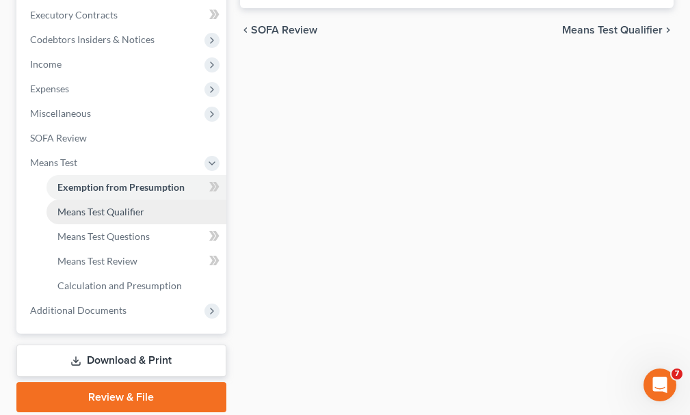
click at [86, 206] on span "Means Test Qualifier" at bounding box center [100, 212] width 87 height 12
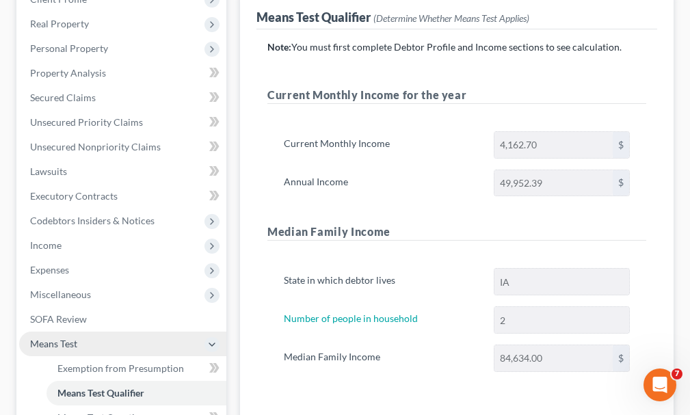
scroll to position [161, 0]
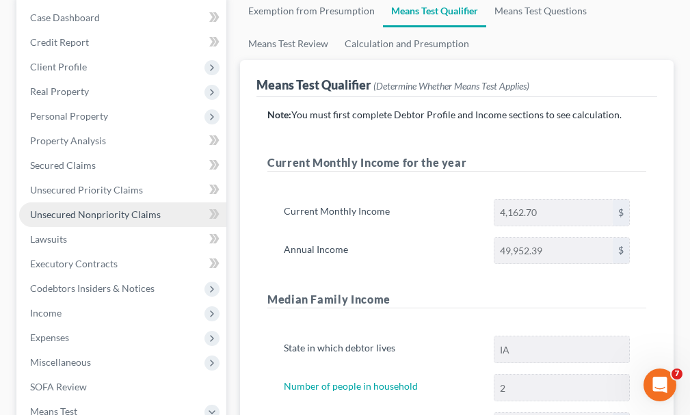
click at [82, 209] on span "Unsecured Nonpriority Claims" at bounding box center [95, 215] width 131 height 12
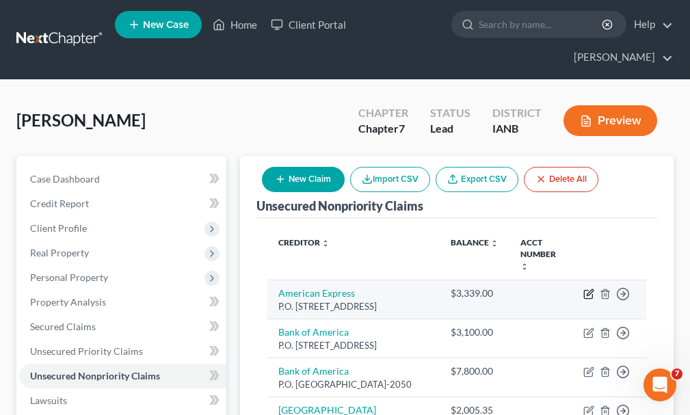
click at [587, 289] on icon "button" at bounding box center [588, 294] width 11 height 11
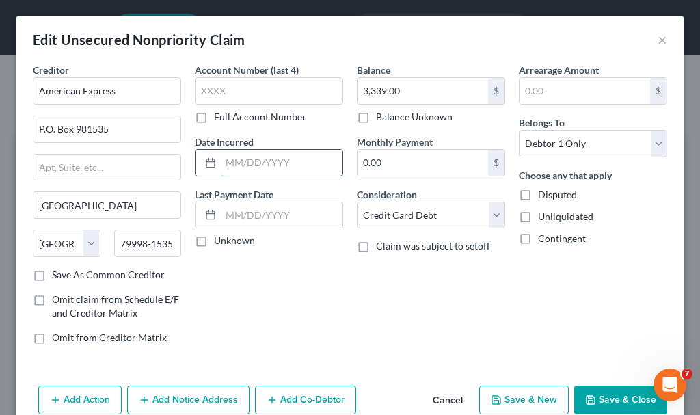
click at [267, 162] on input "text" at bounding box center [282, 163] width 122 height 26
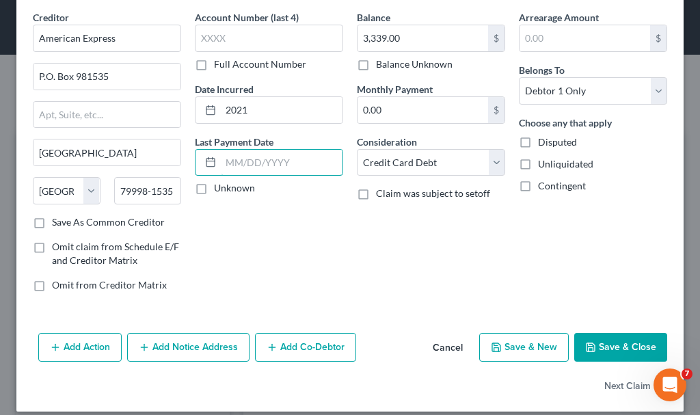
scroll to position [66, 0]
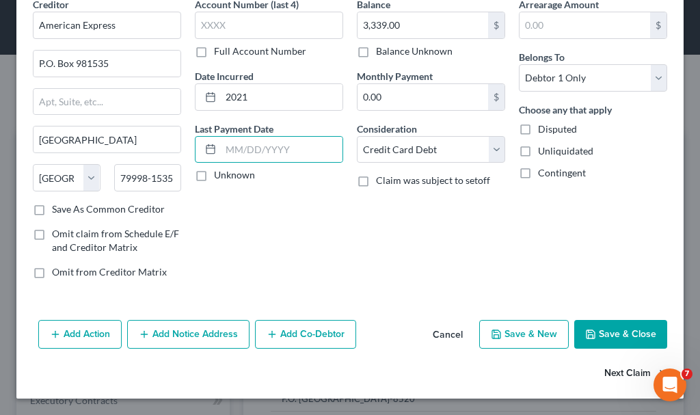
click at [605, 375] on button "Next Claim" at bounding box center [636, 374] width 63 height 29
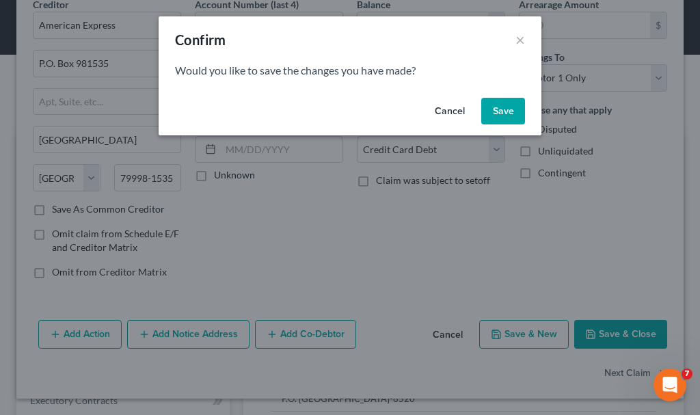
click at [505, 105] on button "Save" at bounding box center [503, 111] width 44 height 27
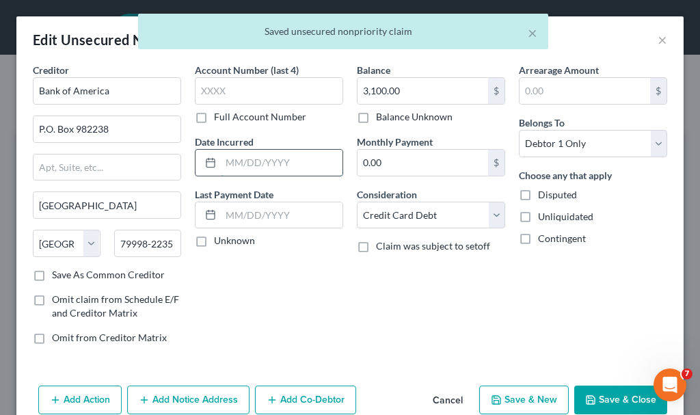
click at [265, 164] on input "text" at bounding box center [282, 163] width 122 height 26
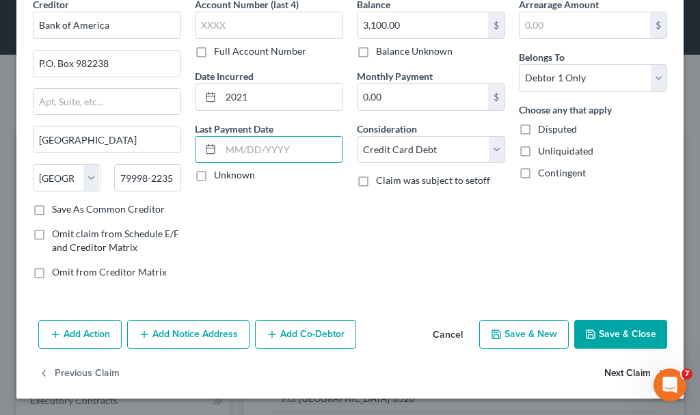
click at [605, 367] on button "Next Claim" at bounding box center [636, 374] width 63 height 29
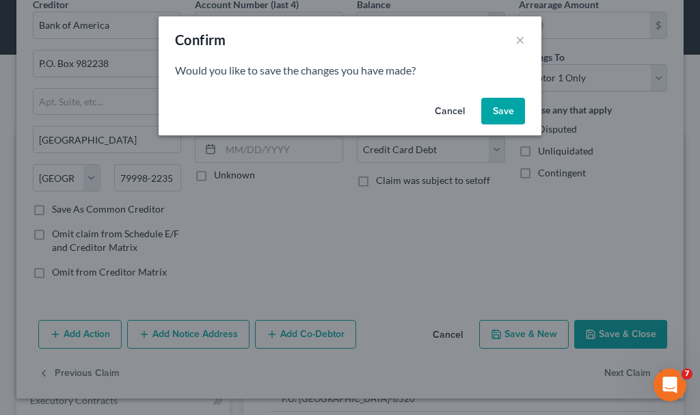
click at [503, 106] on button "Save" at bounding box center [503, 111] width 44 height 27
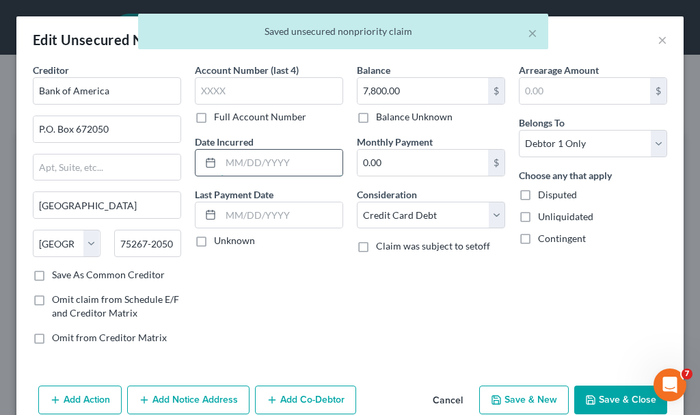
click at [272, 158] on input "text" at bounding box center [282, 163] width 122 height 26
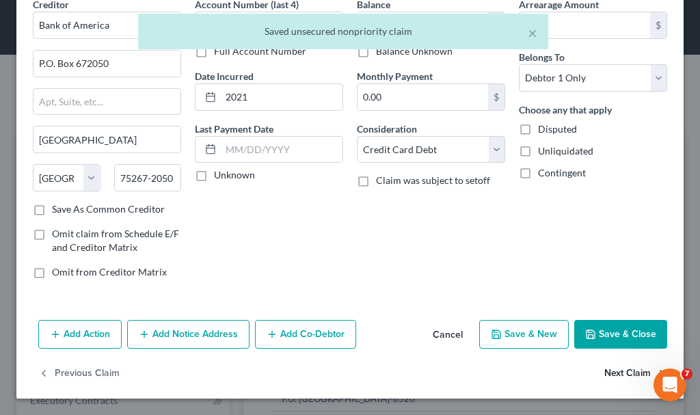
click at [606, 373] on button "Next Claim" at bounding box center [636, 374] width 63 height 29
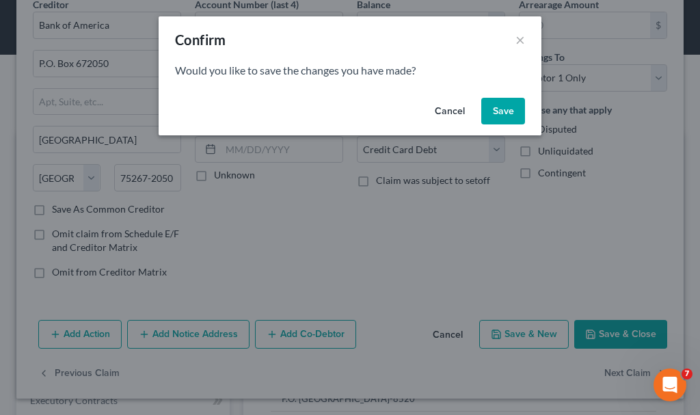
click at [503, 108] on button "Save" at bounding box center [503, 111] width 44 height 27
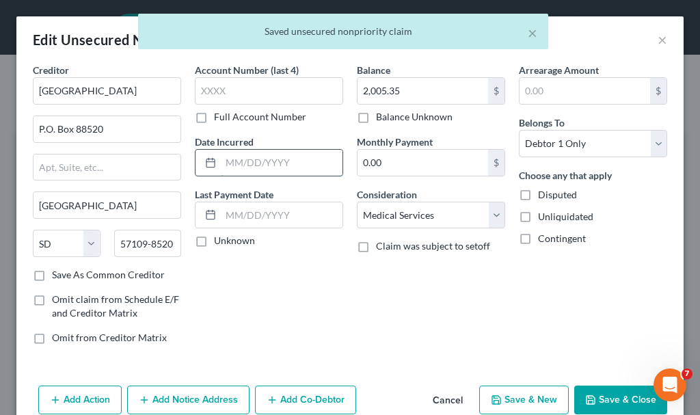
click at [271, 161] on input "text" at bounding box center [282, 163] width 122 height 26
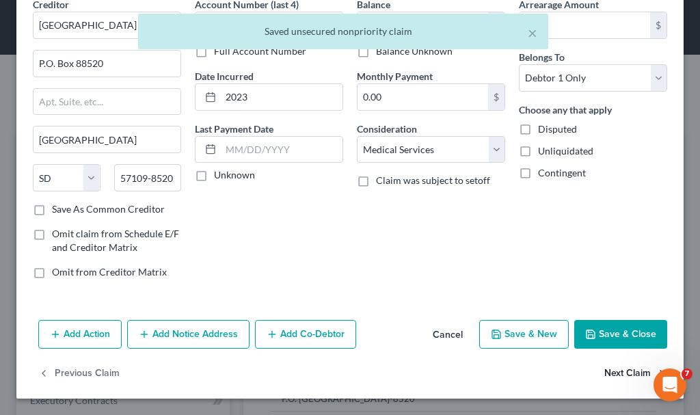
click at [605, 373] on button "Next Claim" at bounding box center [636, 374] width 63 height 29
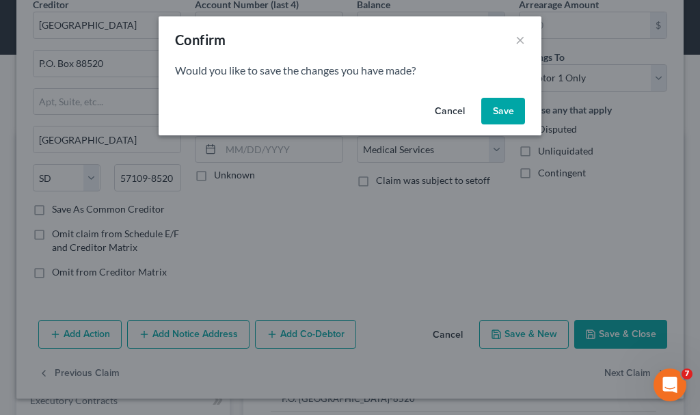
drag, startPoint x: 508, startPoint y: 105, endPoint x: 269, endPoint y: 185, distance: 251.7
click at [507, 104] on button "Save" at bounding box center [503, 111] width 44 height 27
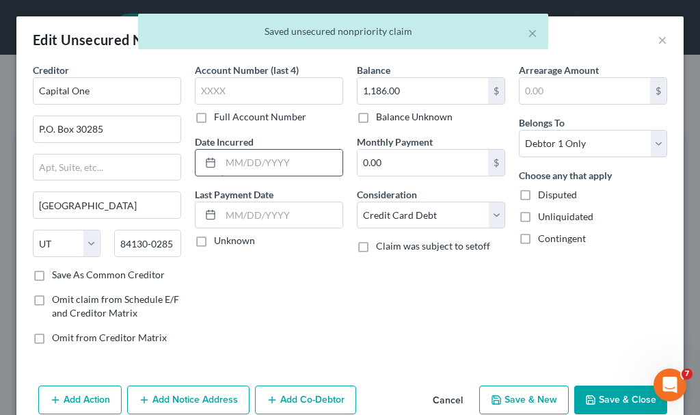
click at [265, 162] on input "text" at bounding box center [282, 163] width 122 height 26
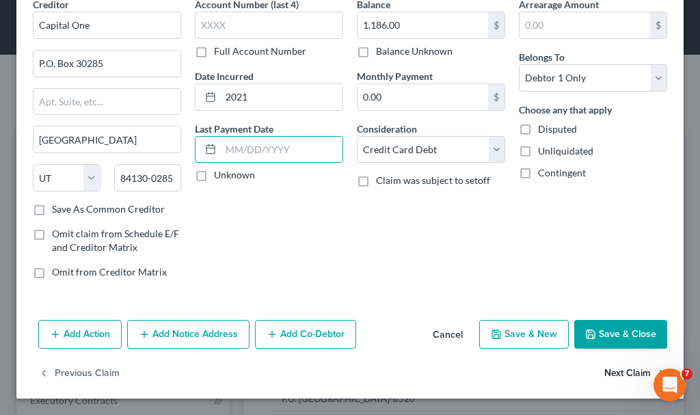
click at [612, 373] on button "Next Claim" at bounding box center [636, 374] width 63 height 29
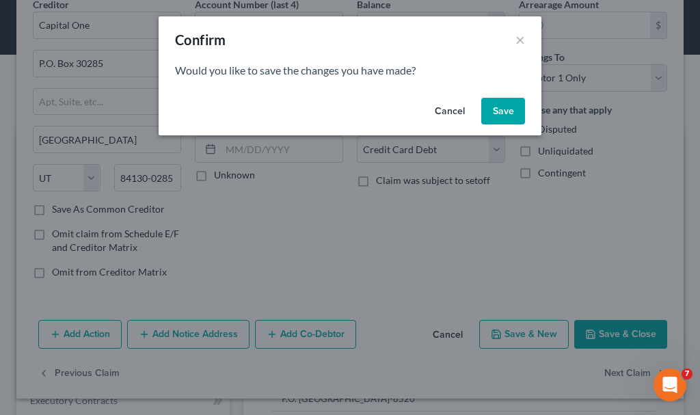
click at [497, 113] on button "Save" at bounding box center [503, 111] width 44 height 27
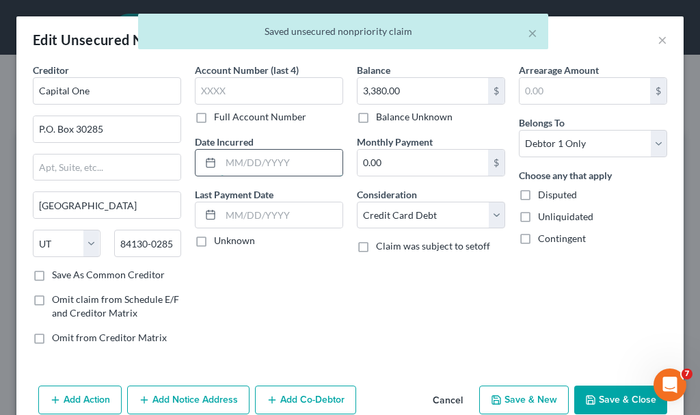
click at [286, 161] on input "text" at bounding box center [282, 163] width 122 height 26
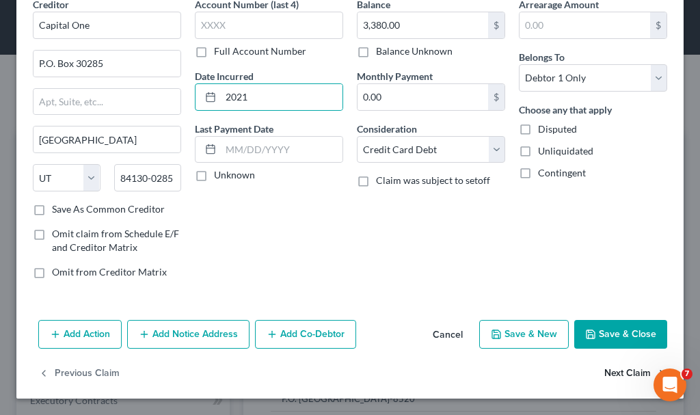
click at [605, 371] on button "Next Claim" at bounding box center [636, 374] width 63 height 29
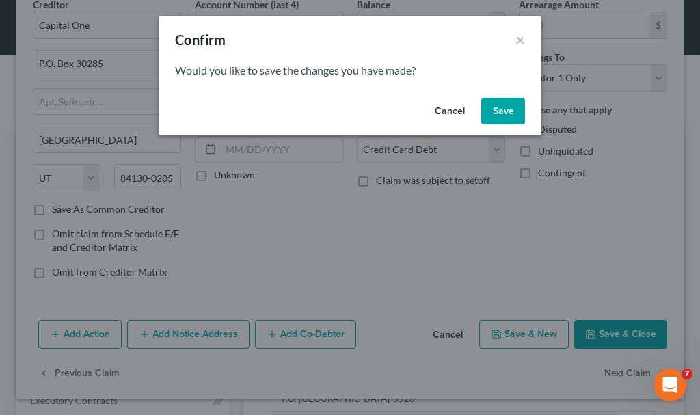
click at [503, 104] on button "Save" at bounding box center [503, 111] width 44 height 27
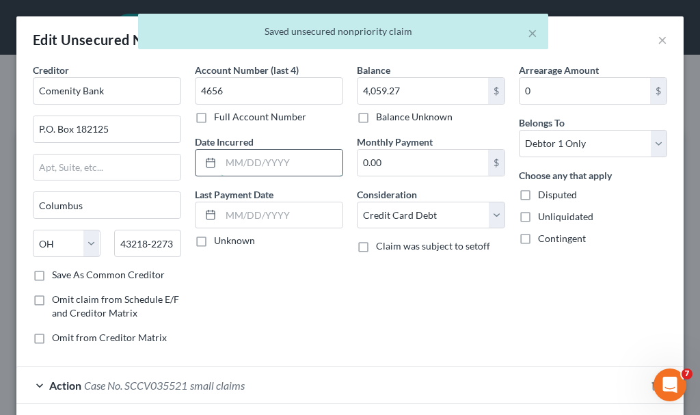
click at [254, 160] on input "text" at bounding box center [282, 163] width 122 height 26
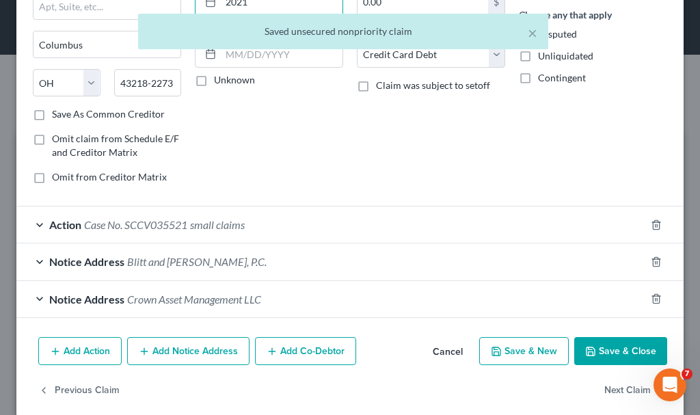
scroll to position [178, 0]
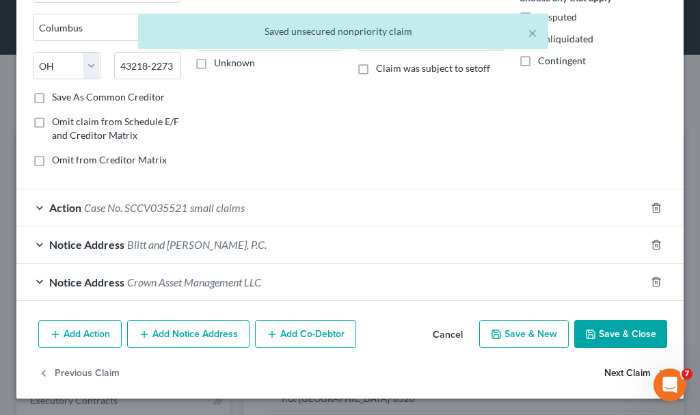
click at [611, 372] on button "Next Claim" at bounding box center [636, 373] width 63 height 29
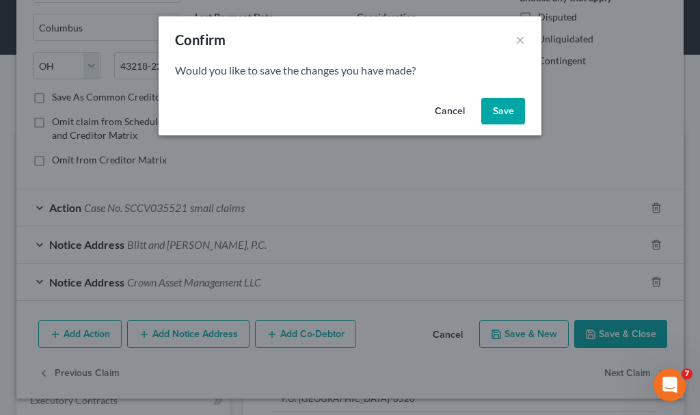
click at [509, 103] on button "Save" at bounding box center [503, 111] width 44 height 27
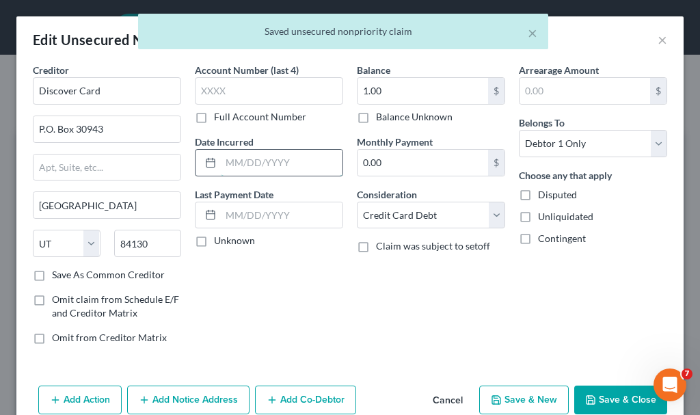
click at [308, 164] on input "text" at bounding box center [282, 163] width 122 height 26
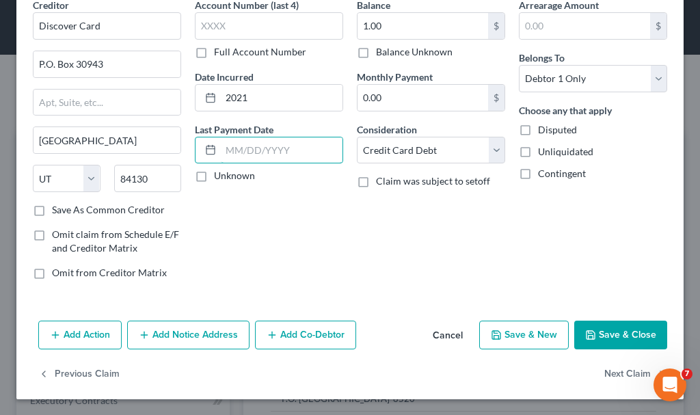
scroll to position [66, 0]
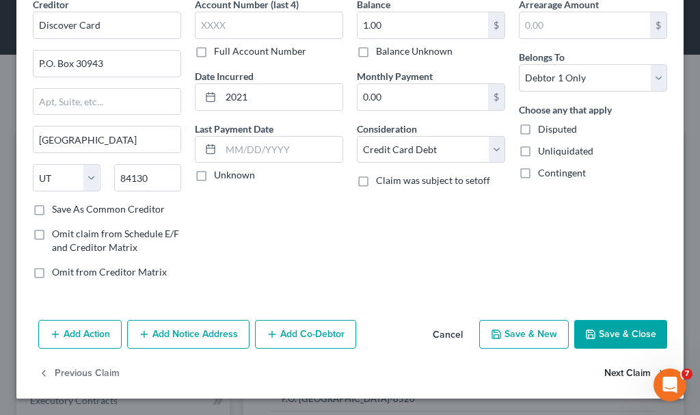
click at [605, 371] on button "Next Claim" at bounding box center [636, 374] width 63 height 29
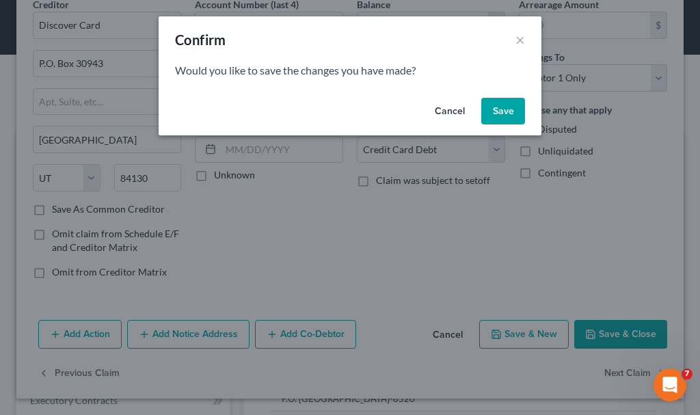
click at [497, 109] on button "Save" at bounding box center [503, 111] width 44 height 27
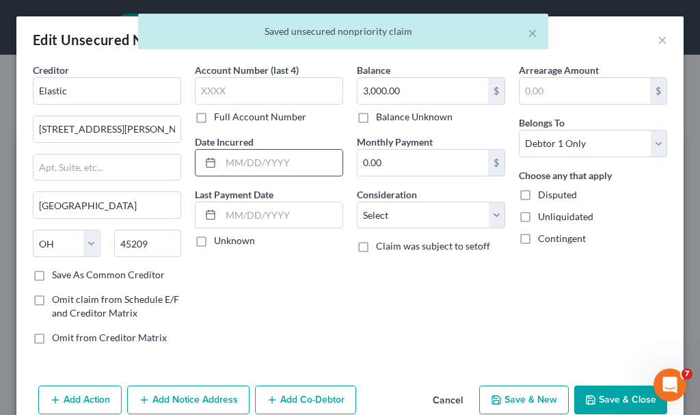
click at [264, 163] on input "text" at bounding box center [282, 163] width 122 height 26
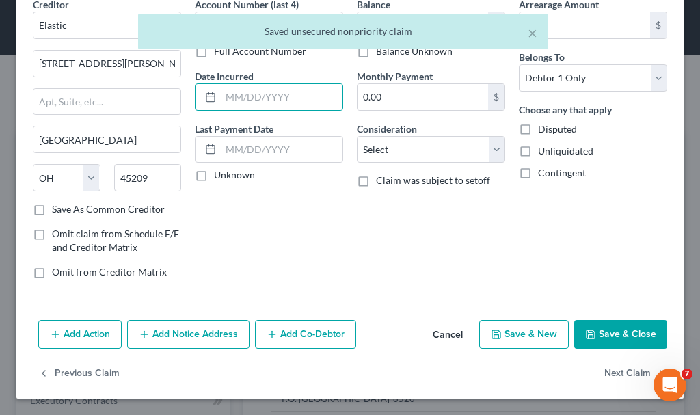
click at [593, 332] on button "Save & Close" at bounding box center [620, 334] width 93 height 29
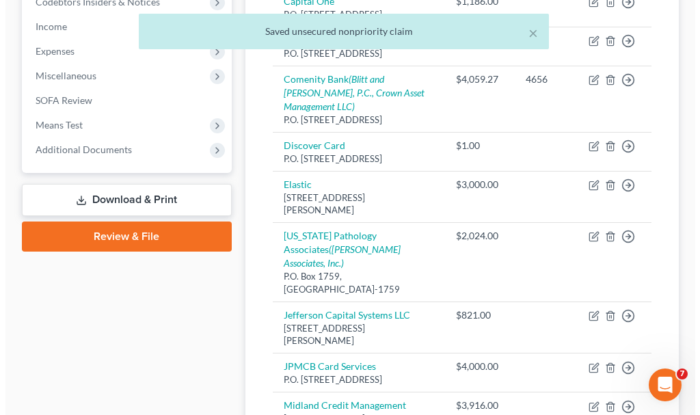
scroll to position [479, 0]
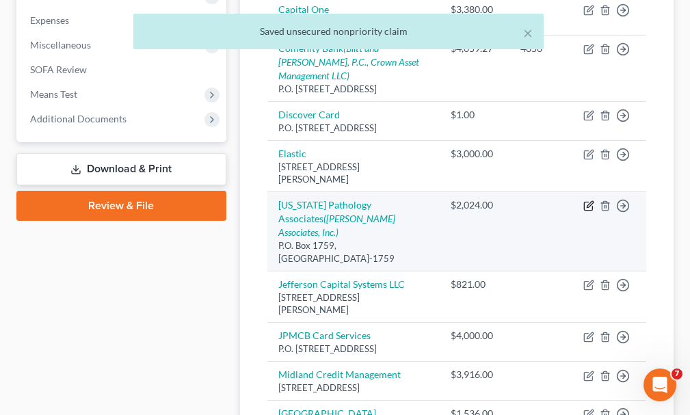
click at [587, 211] on icon "button" at bounding box center [588, 206] width 8 height 8
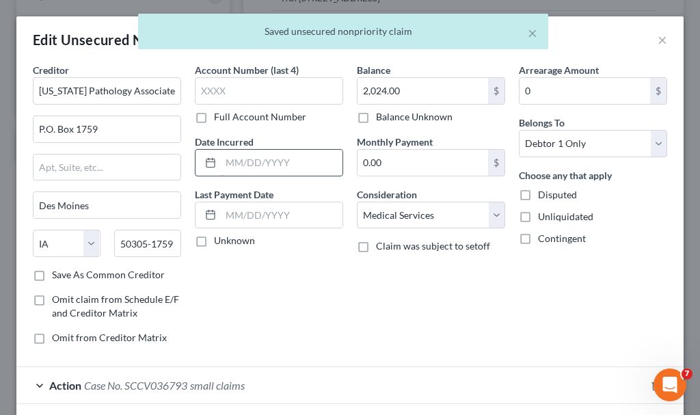
click at [260, 163] on input "text" at bounding box center [282, 163] width 122 height 26
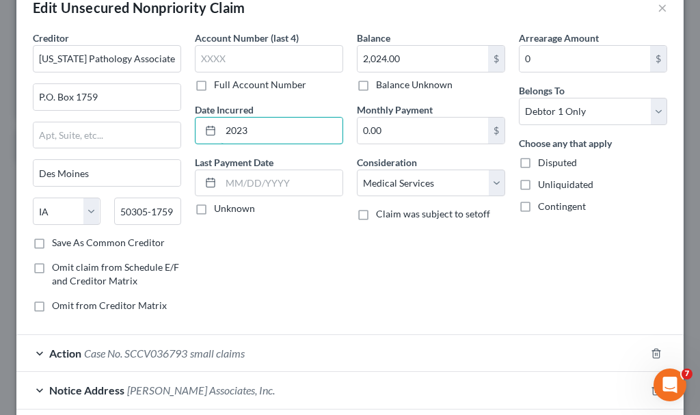
scroll to position [141, 0]
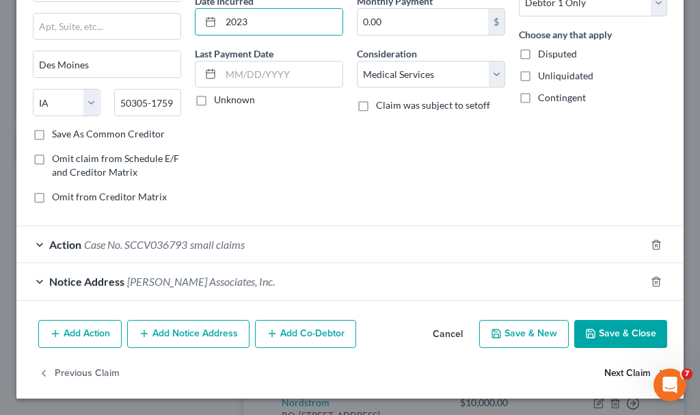
click at [608, 368] on button "Next Claim" at bounding box center [636, 373] width 63 height 29
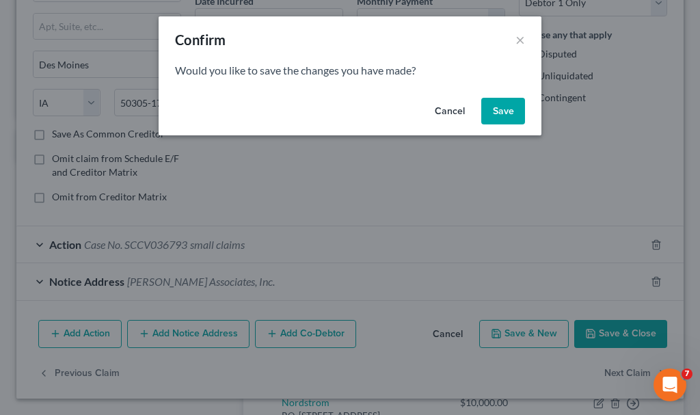
click at [501, 108] on button "Save" at bounding box center [503, 111] width 44 height 27
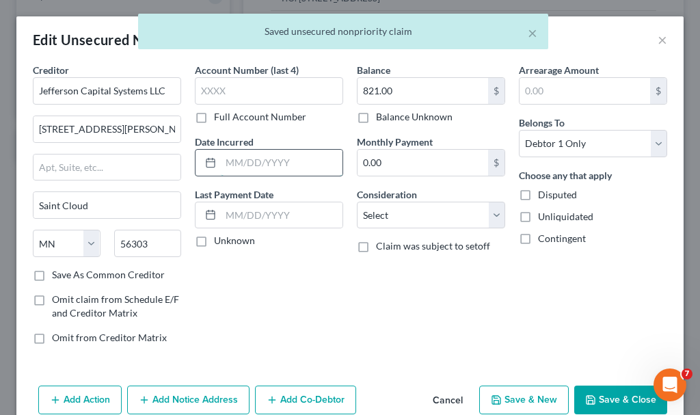
click at [279, 163] on input "text" at bounding box center [282, 163] width 122 height 26
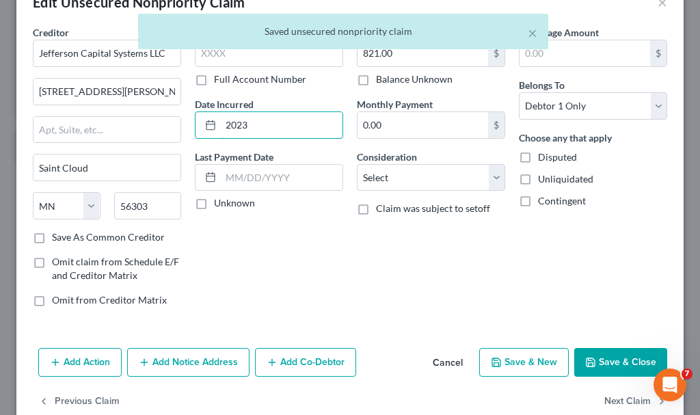
scroll to position [66, 0]
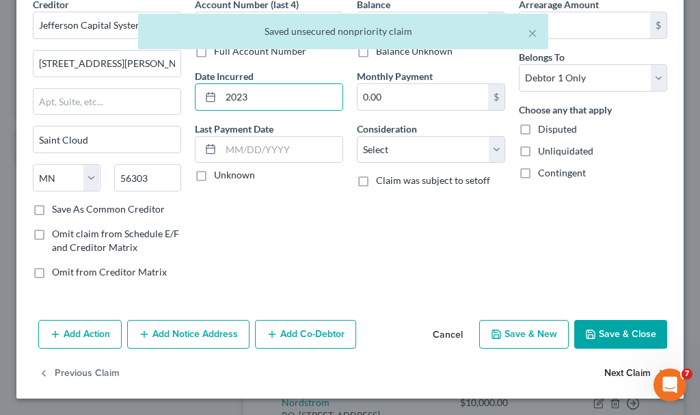
click at [605, 371] on button "Next Claim" at bounding box center [636, 374] width 63 height 29
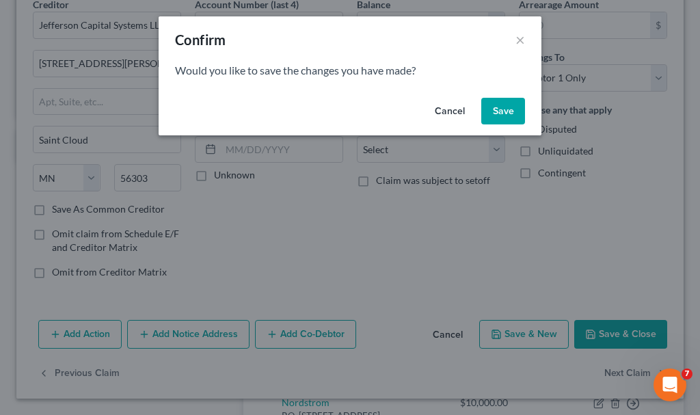
click at [501, 106] on button "Save" at bounding box center [503, 111] width 44 height 27
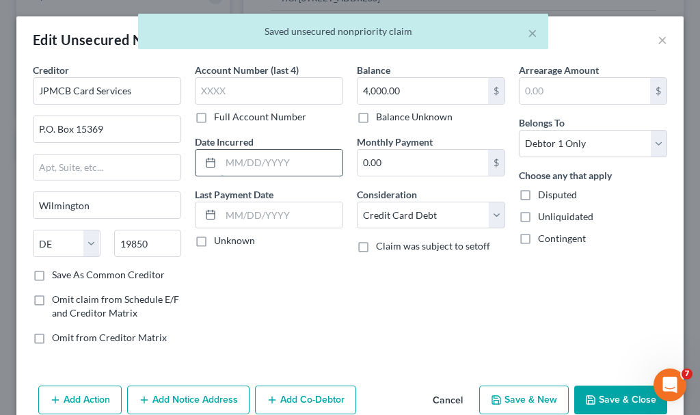
click at [276, 160] on input "text" at bounding box center [282, 163] width 122 height 26
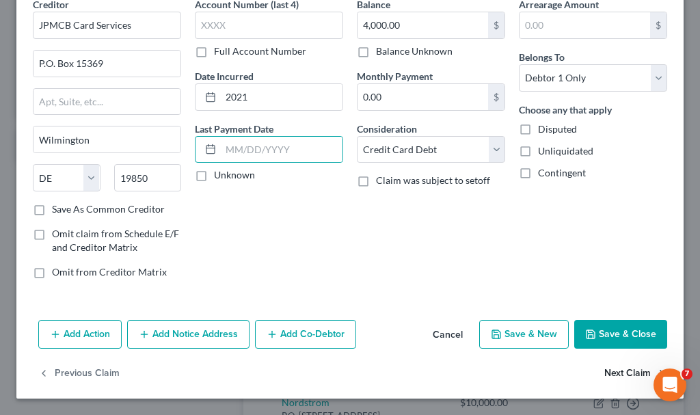
click at [611, 373] on button "Next Claim" at bounding box center [636, 374] width 63 height 29
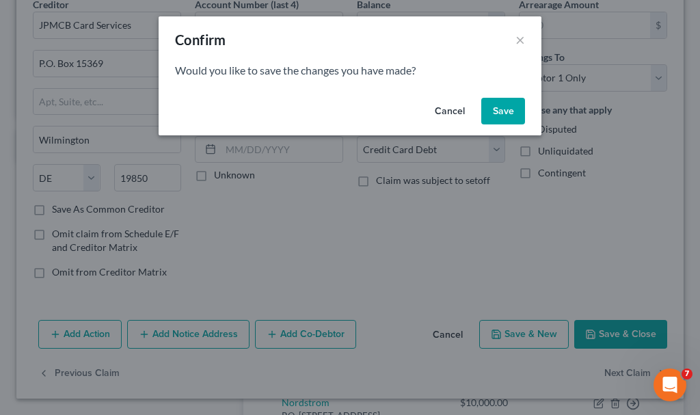
click at [514, 105] on button "Save" at bounding box center [503, 111] width 44 height 27
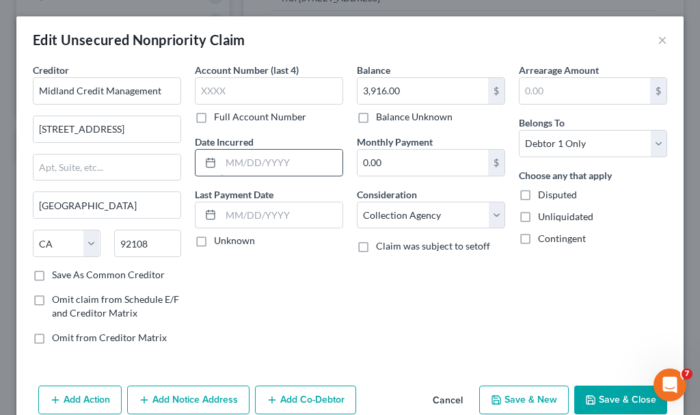
click at [310, 165] on input "text" at bounding box center [282, 163] width 122 height 26
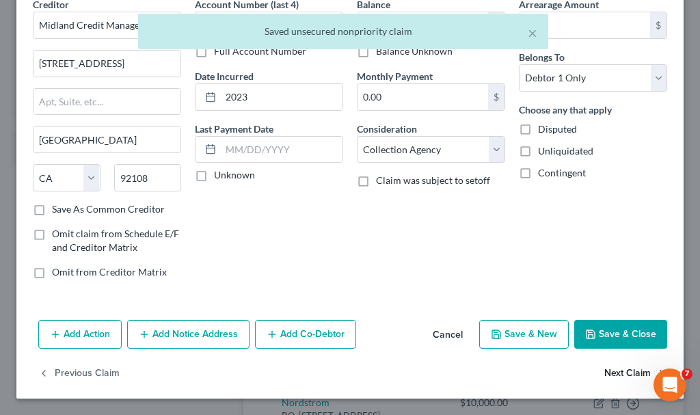
click at [606, 373] on button "Next Claim" at bounding box center [636, 374] width 63 height 29
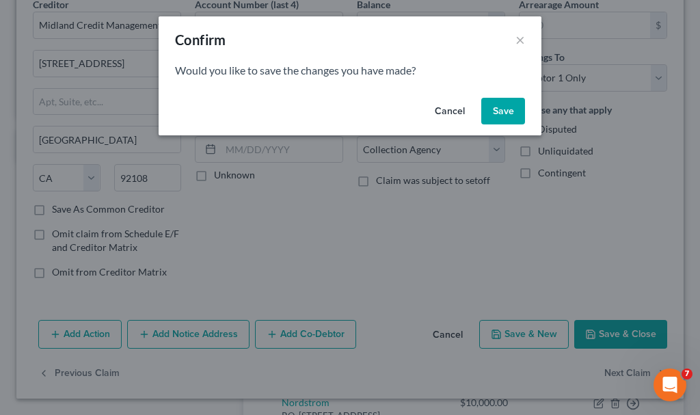
click at [499, 109] on button "Save" at bounding box center [503, 111] width 44 height 27
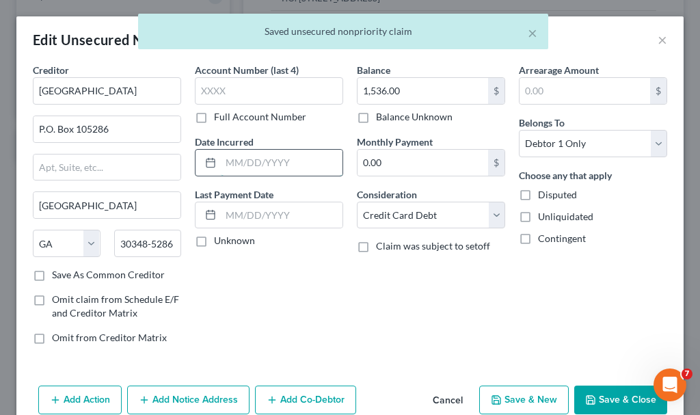
click at [261, 163] on input "text" at bounding box center [282, 163] width 122 height 26
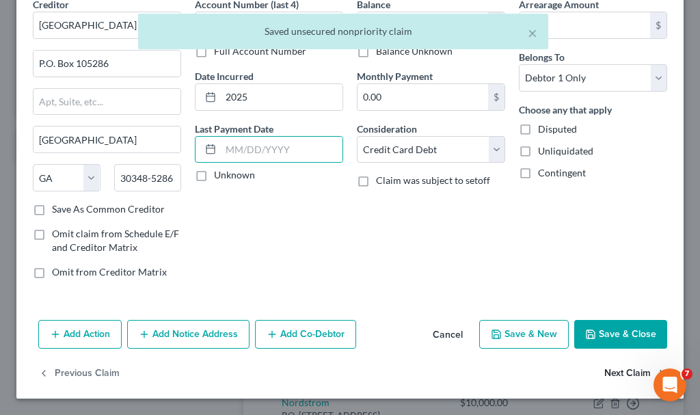
click at [606, 369] on button "Next Claim" at bounding box center [636, 374] width 63 height 29
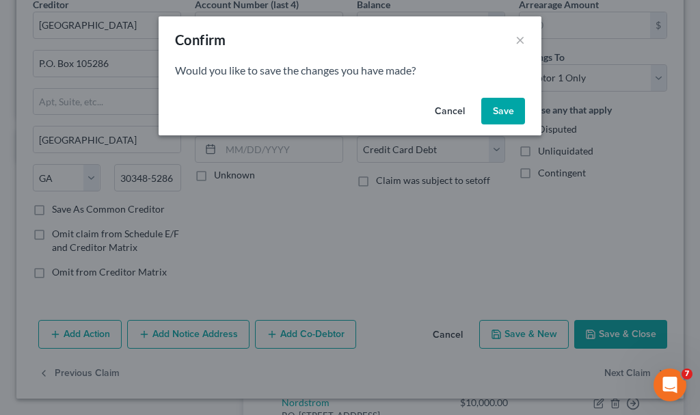
click at [498, 113] on button "Save" at bounding box center [503, 111] width 44 height 27
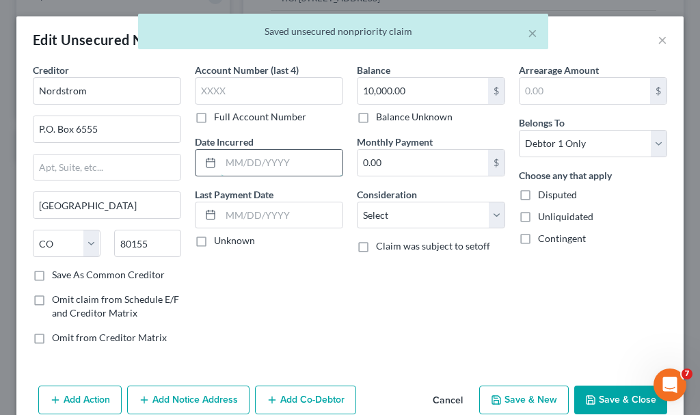
click at [269, 159] on input "text" at bounding box center [282, 163] width 122 height 26
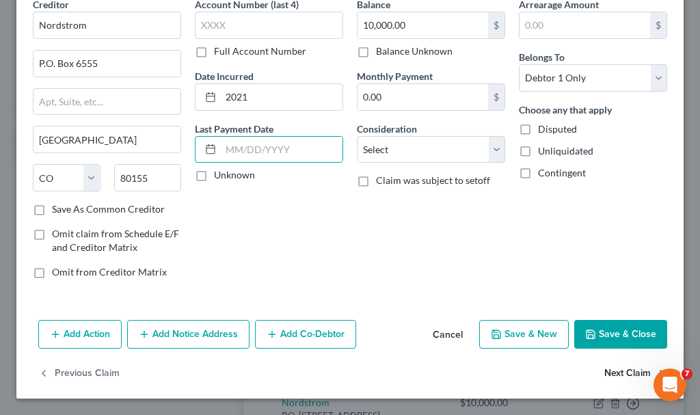
click at [610, 373] on button "Next Claim" at bounding box center [636, 374] width 63 height 29
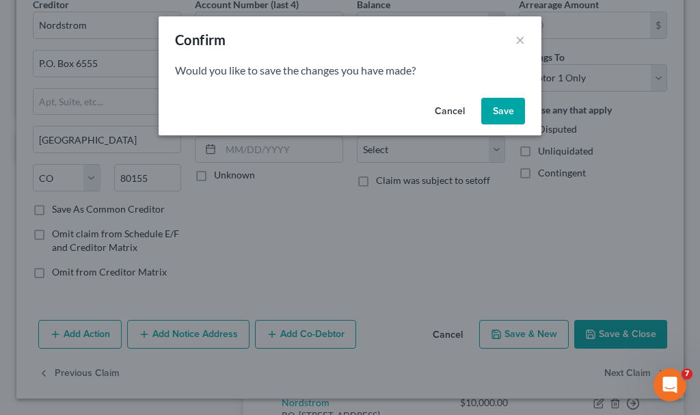
click at [498, 105] on button "Save" at bounding box center [503, 111] width 44 height 27
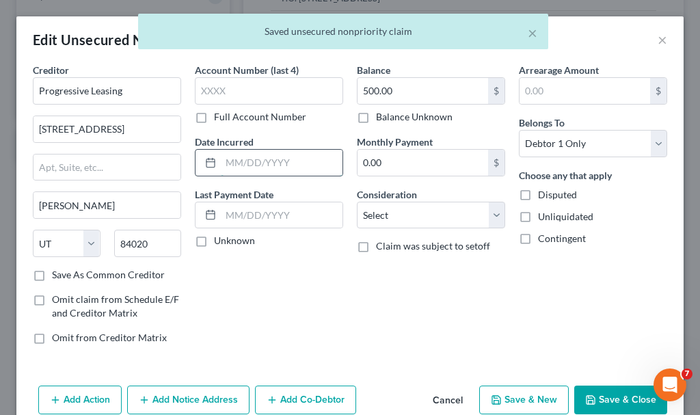
click at [282, 165] on input "text" at bounding box center [282, 163] width 122 height 26
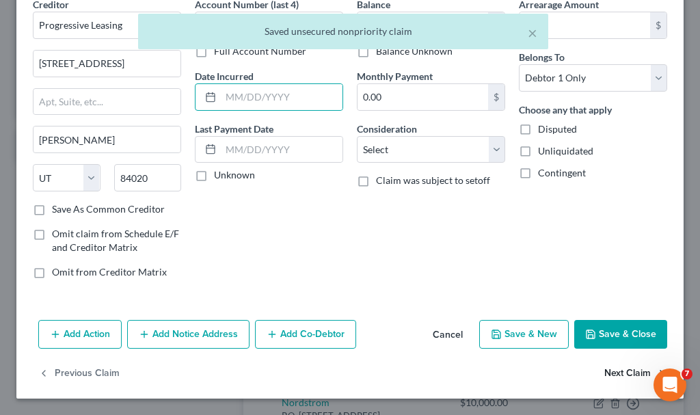
click at [615, 376] on button "Next Claim" at bounding box center [636, 374] width 63 height 29
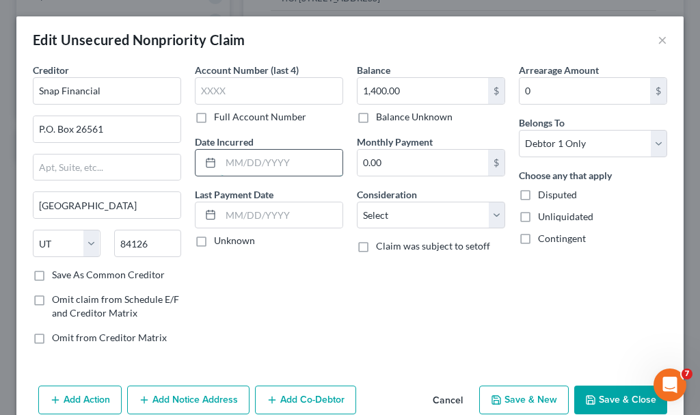
click at [253, 165] on input "text" at bounding box center [282, 163] width 122 height 26
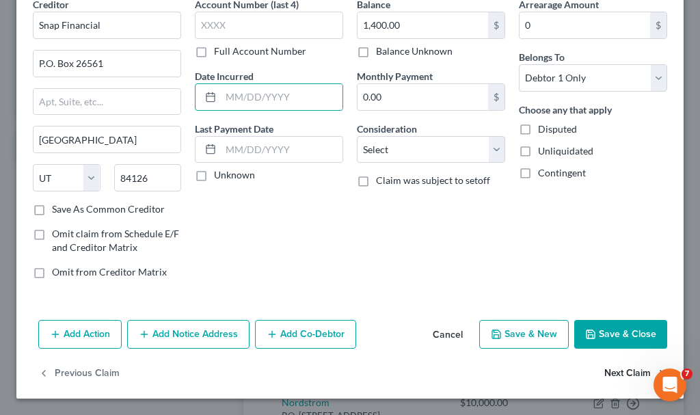
click at [605, 371] on button "Next Claim" at bounding box center [636, 374] width 63 height 29
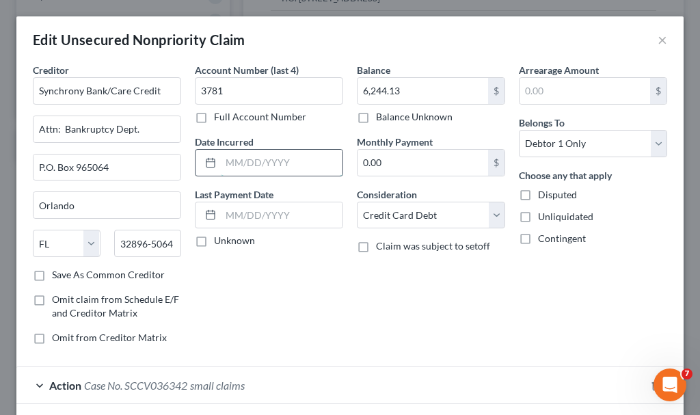
click at [271, 161] on input "text" at bounding box center [282, 163] width 122 height 26
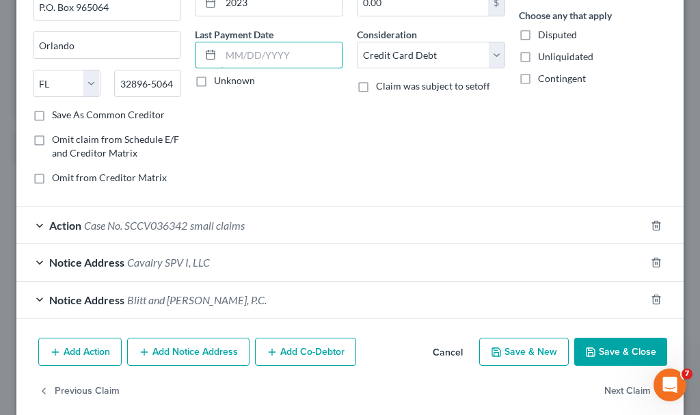
scroll to position [178, 0]
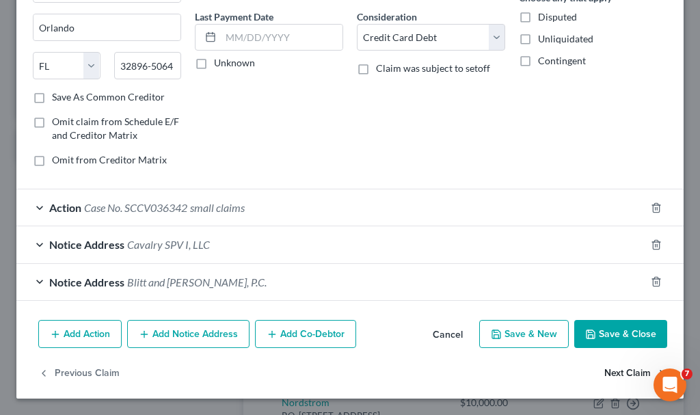
click at [605, 373] on button "Next Claim" at bounding box center [636, 373] width 63 height 29
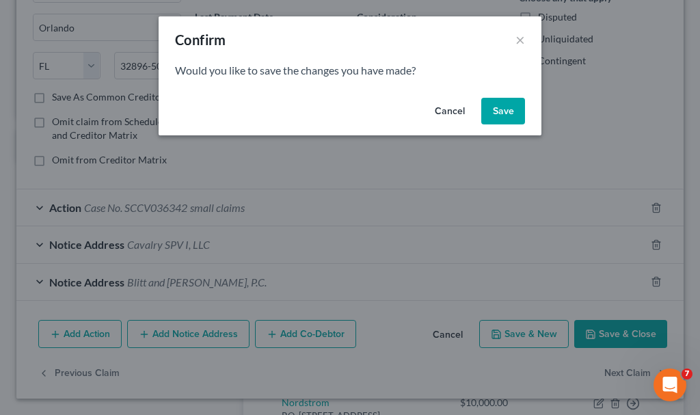
click at [503, 109] on button "Save" at bounding box center [503, 111] width 44 height 27
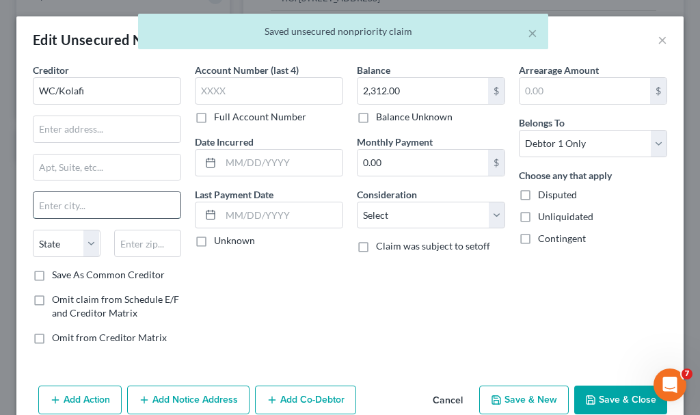
click at [68, 205] on input "text" at bounding box center [107, 205] width 147 height 26
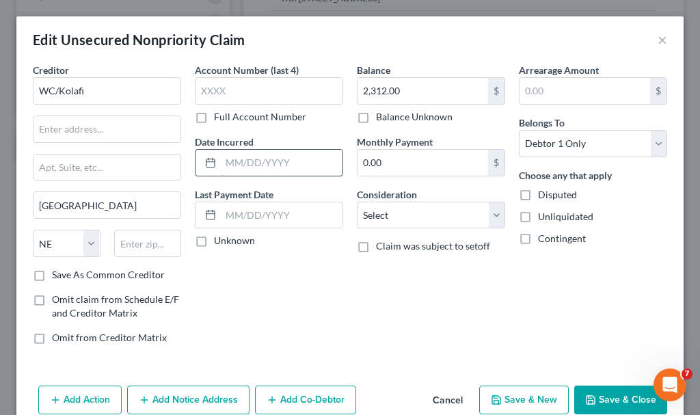
click at [250, 168] on input "text" at bounding box center [282, 163] width 122 height 26
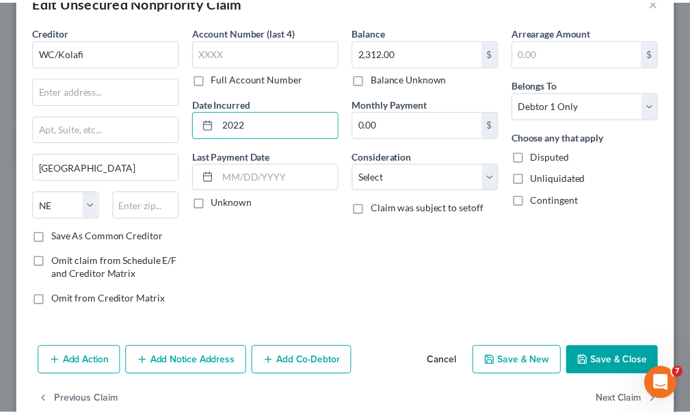
scroll to position [66, 0]
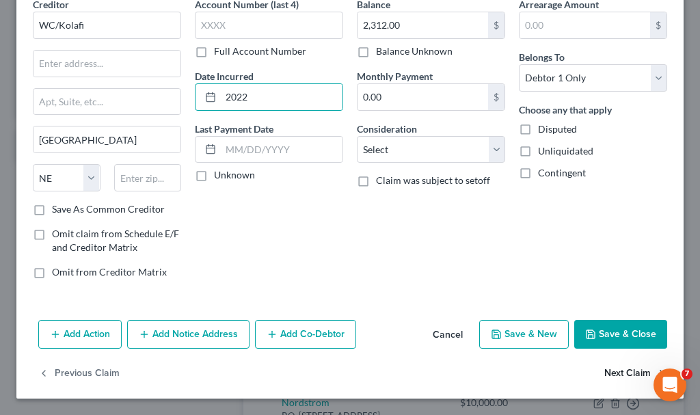
click at [607, 375] on button "Next Claim" at bounding box center [636, 374] width 63 height 29
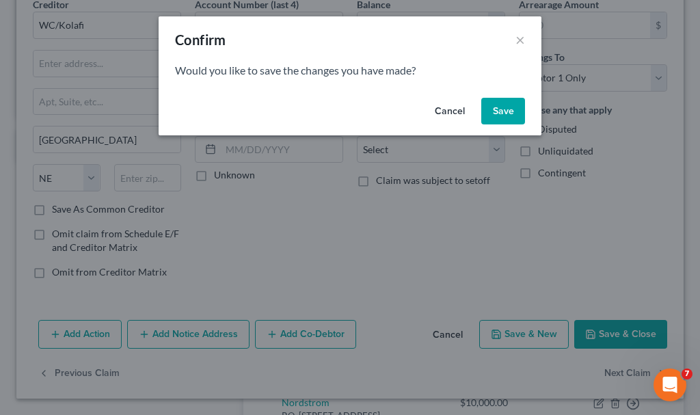
click at [499, 108] on button "Save" at bounding box center [503, 111] width 44 height 27
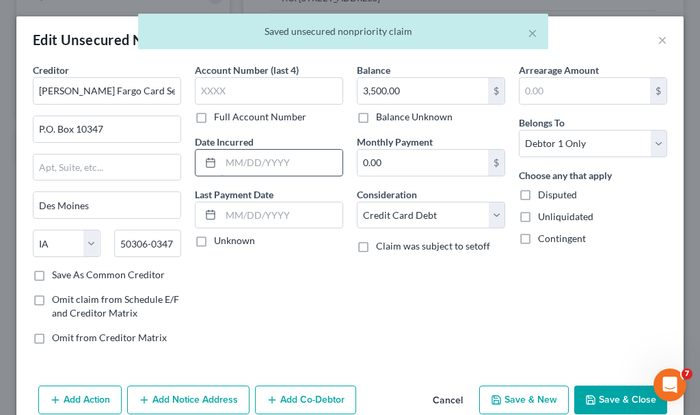
click at [258, 160] on input "text" at bounding box center [282, 163] width 122 height 26
click at [260, 161] on input "221" at bounding box center [282, 163] width 122 height 26
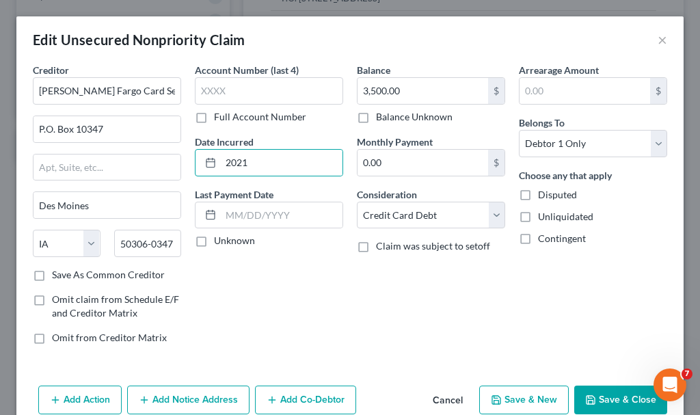
click at [600, 398] on button "Save & Close" at bounding box center [620, 400] width 93 height 29
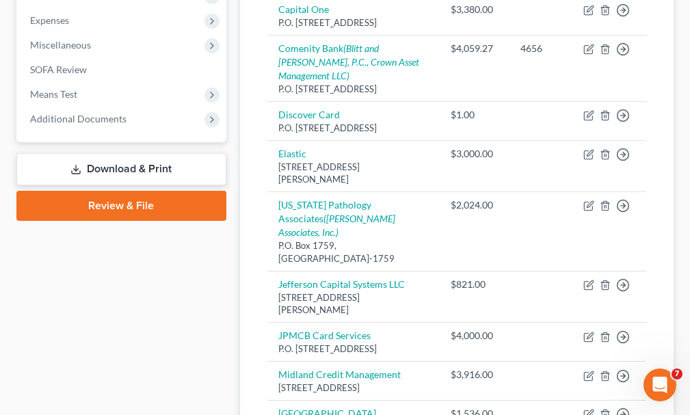
click at [93, 153] on link "Download & Print" at bounding box center [121, 169] width 210 height 32
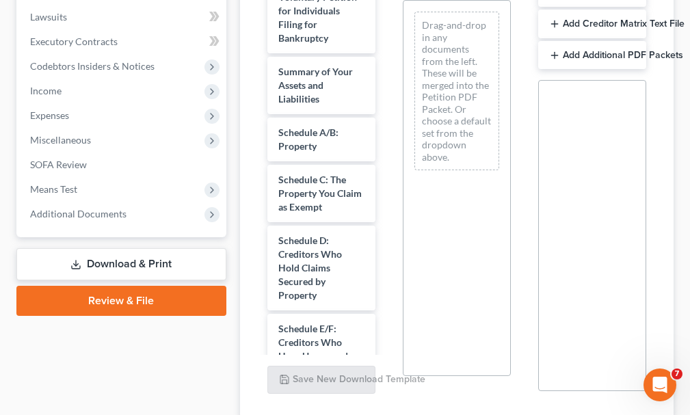
scroll to position [410, 0]
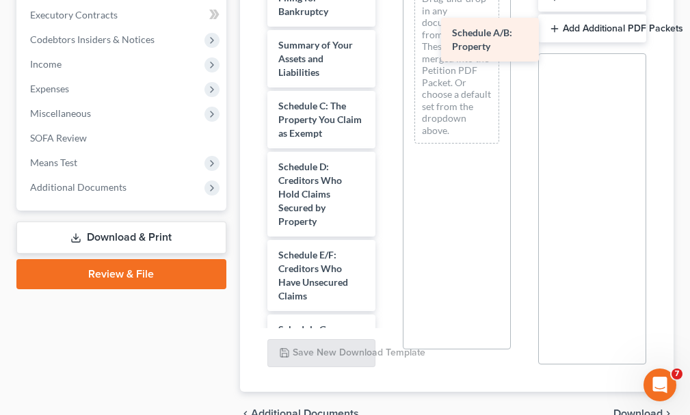
drag, startPoint x: 293, startPoint y: 89, endPoint x: 469, endPoint y: 38, distance: 183.5
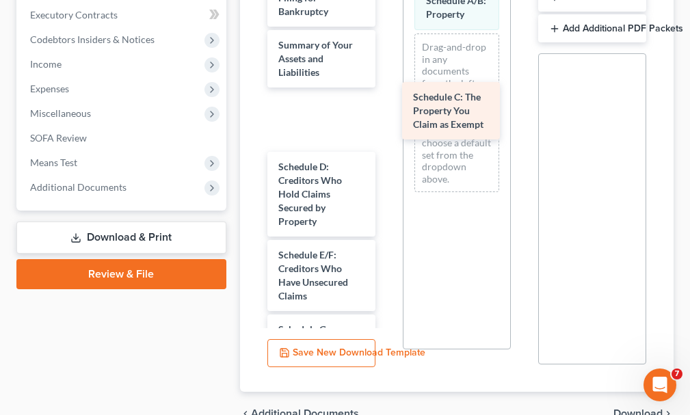
drag, startPoint x: 300, startPoint y: 98, endPoint x: 438, endPoint y: 111, distance: 139.4
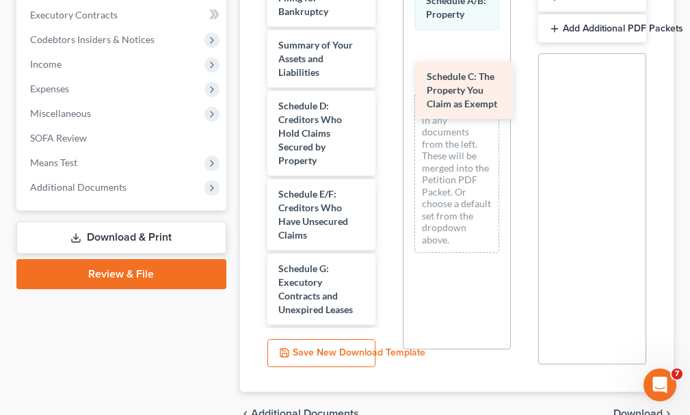
drag, startPoint x: 302, startPoint y: 92, endPoint x: 450, endPoint y: 85, distance: 148.5
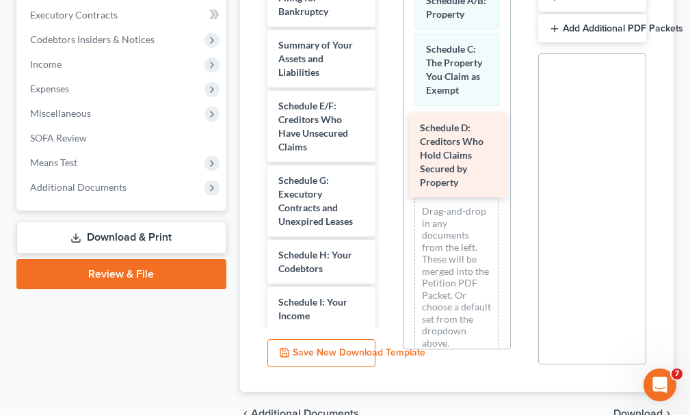
drag, startPoint x: 314, startPoint y: 106, endPoint x: 453, endPoint y: 152, distance: 146.8
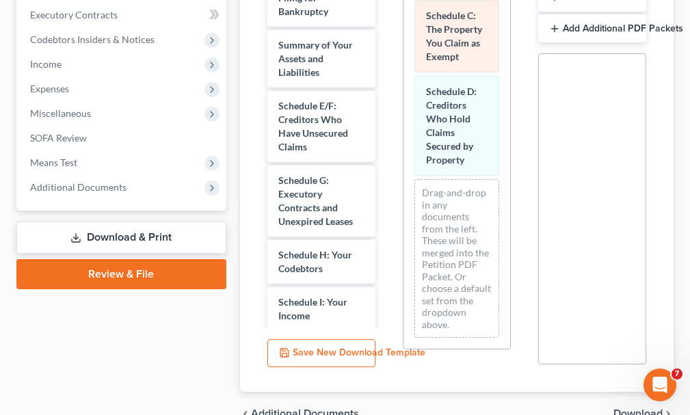
scroll to position [73, 0]
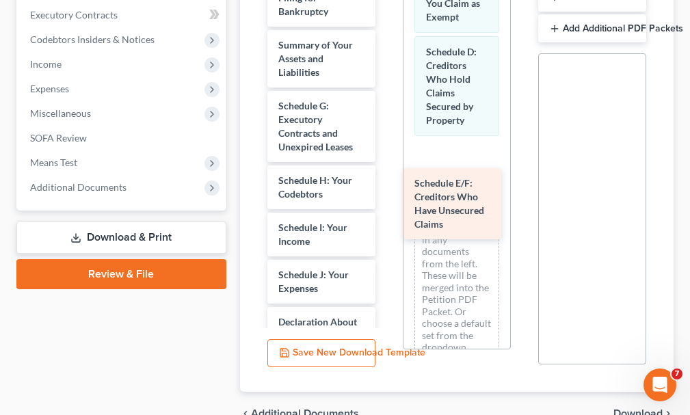
drag, startPoint x: 295, startPoint y: 90, endPoint x: 432, endPoint y: 192, distance: 170.4
click at [386, 192] on div "Schedule E/F: Creditors Who Have Unsecured Claims Voluntary Petition for Indivi…" at bounding box center [321, 394] width 130 height 876
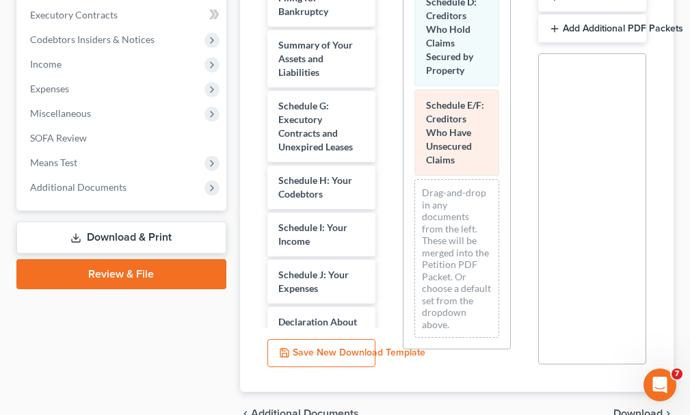
scroll to position [176, 0]
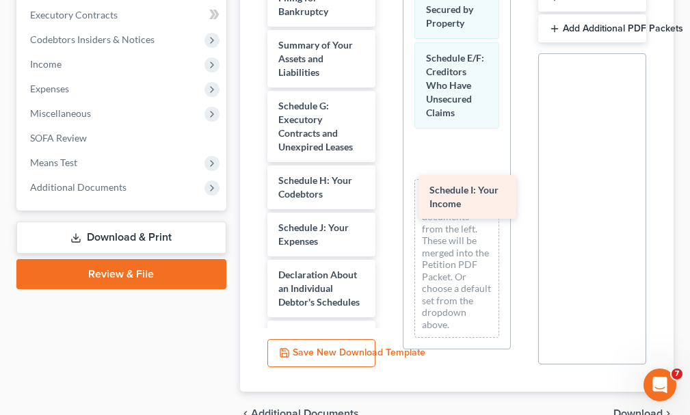
drag, startPoint x: 286, startPoint y: 209, endPoint x: 437, endPoint y: 196, distance: 151.7
click at [386, 196] on div "Schedule I: Your Income Voluntary Petition for Individuals Filing for Bankruptc…" at bounding box center [321, 370] width 130 height 829
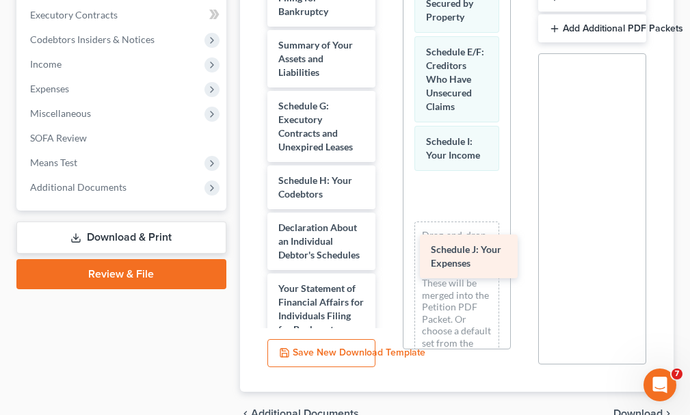
drag, startPoint x: 297, startPoint y: 209, endPoint x: 450, endPoint y: 256, distance: 160.1
click at [386, 256] on div "Schedule J: Your Expenses Voluntary Petition for Individuals Filing for Bankrup…" at bounding box center [321, 347] width 130 height 782
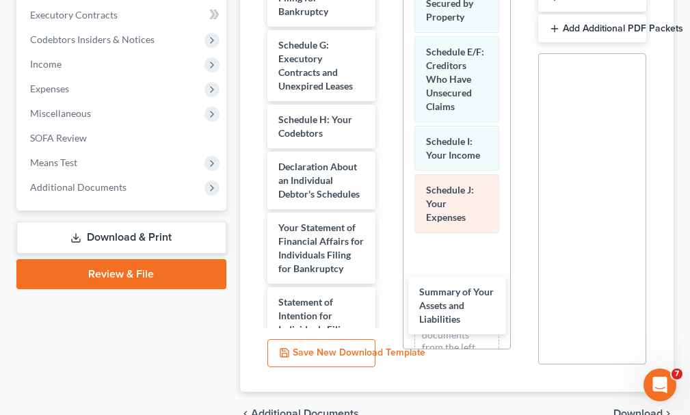
drag, startPoint x: 306, startPoint y: 25, endPoint x: 436, endPoint y: 233, distance: 245.2
click at [386, 284] on div "Summary of Your Assets and Liabilities Voluntary Petition for Individuals Filin…" at bounding box center [321, 316] width 130 height 721
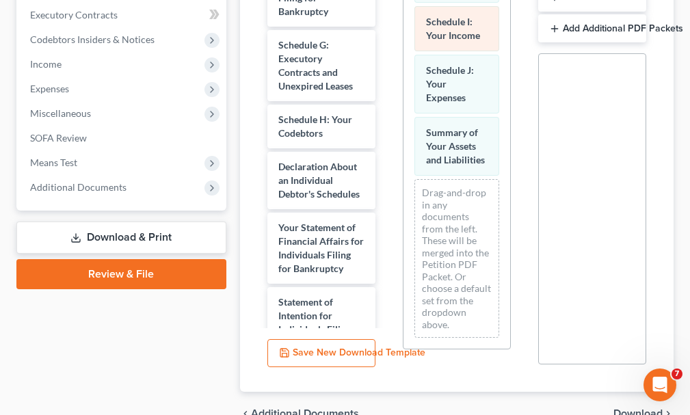
scroll to position [377, 0]
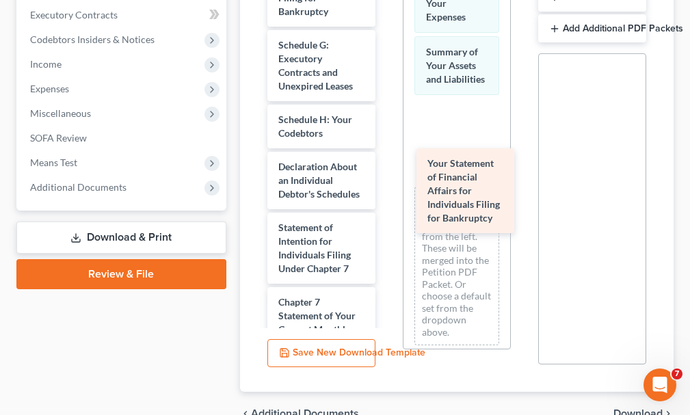
drag, startPoint x: 295, startPoint y: 256, endPoint x: 444, endPoint y: 190, distance: 162.5
click at [386, 190] on div "Your Statement of Financial Affairs for Individuals Filing for Bankruptcy Volun…" at bounding box center [321, 279] width 130 height 646
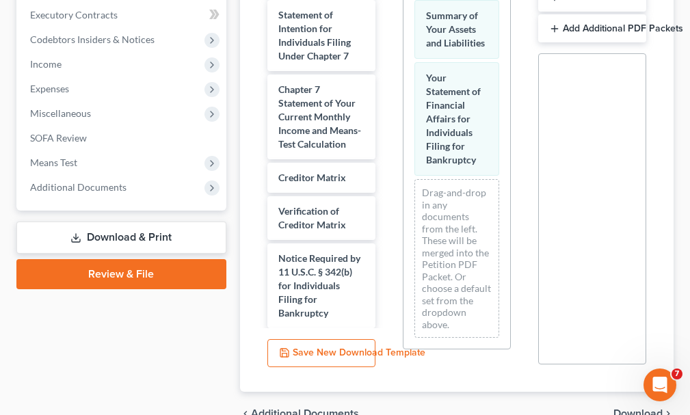
scroll to position [218, 0]
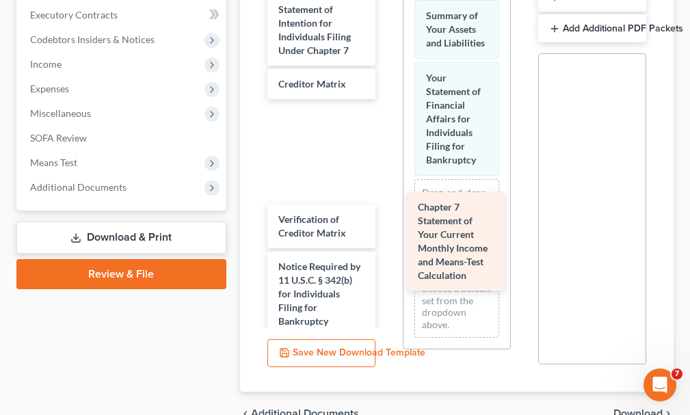
drag, startPoint x: 302, startPoint y: 104, endPoint x: 439, endPoint y: 222, distance: 180.9
click at [386, 222] on div "Chapter 7 Statement of Your Current Monthly Income and Means-Test Calculation V…" at bounding box center [321, 67] width 130 height 660
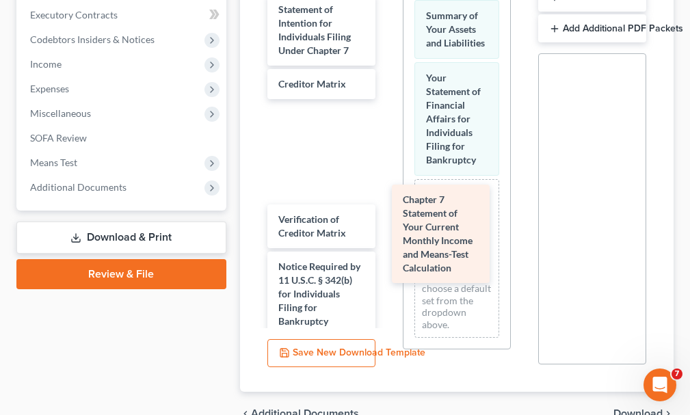
drag, startPoint x: 292, startPoint y: 137, endPoint x: 436, endPoint y: 203, distance: 158.5
click at [386, 215] on div "Chapter 7 Statement of Your Current Monthly Income and Means-Test Calculation V…" at bounding box center [321, 67] width 130 height 660
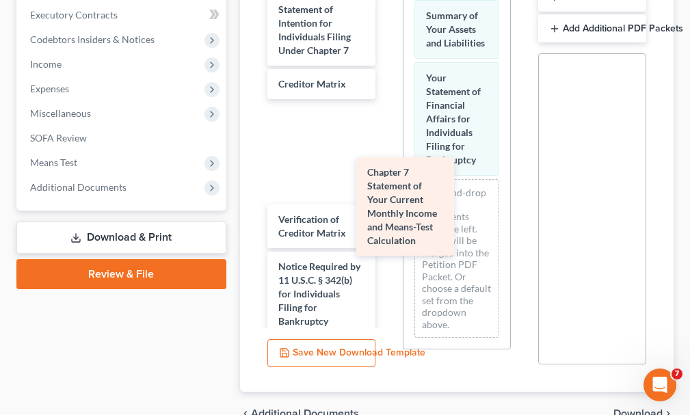
scroll to position [216, 0]
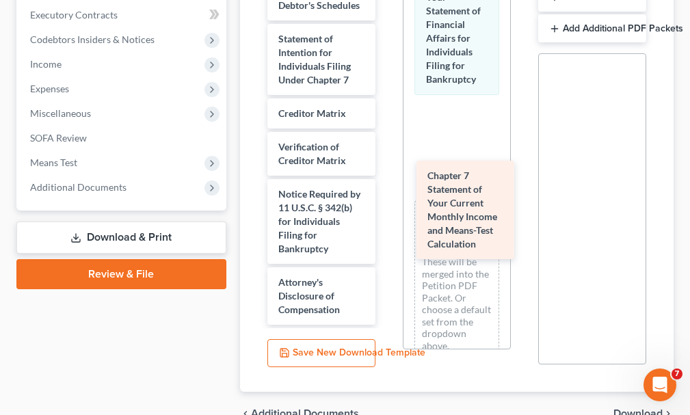
drag, startPoint x: 300, startPoint y: 141, endPoint x: 451, endPoint y: 181, distance: 156.4
click at [386, 181] on div "Chapter 7 Statement of Your Current Monthly Income and Means-Test Calculation V…" at bounding box center [321, 46] width 130 height 558
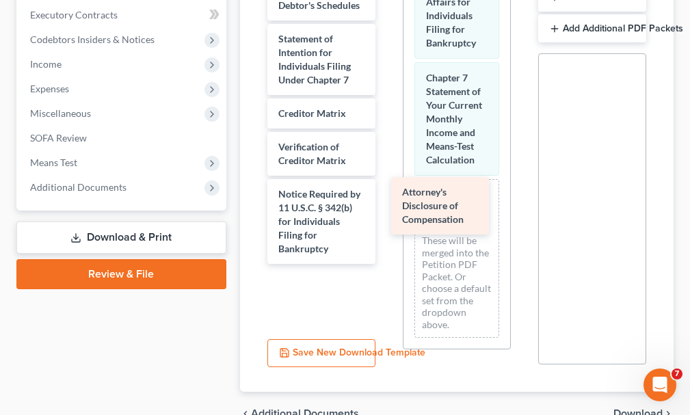
scroll to position [155, 0]
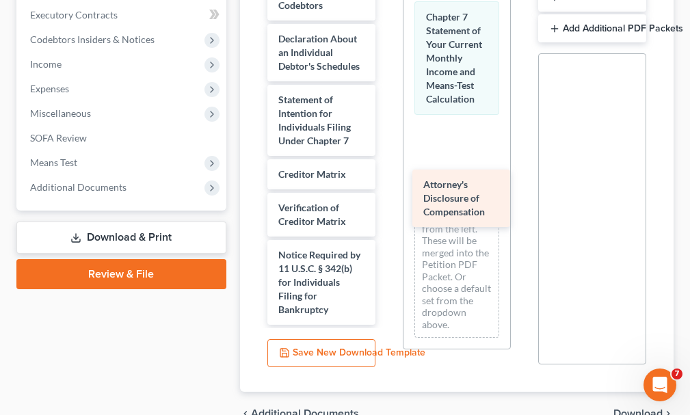
drag, startPoint x: 299, startPoint y: 269, endPoint x: 443, endPoint y: 198, distance: 161.2
click at [386, 198] on div "Attorney's Disclosure of Compensation Voluntary Petition for Individuals Filing…" at bounding box center [321, 76] width 130 height 497
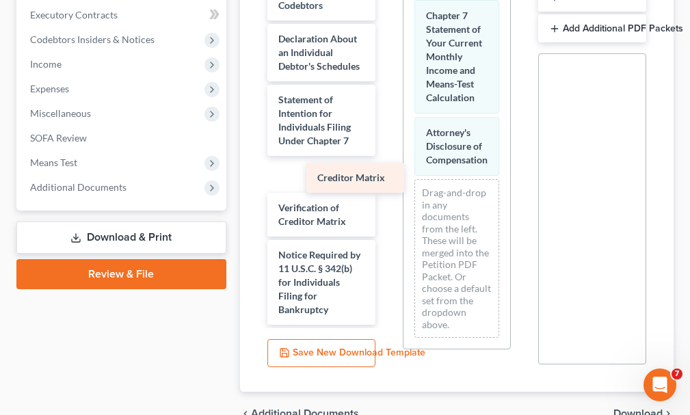
scroll to position [122, 0]
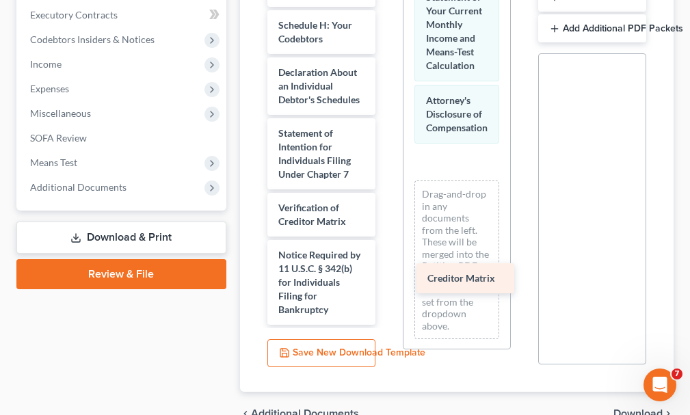
drag, startPoint x: 299, startPoint y: 148, endPoint x: 447, endPoint y: 278, distance: 196.7
click at [386, 278] on div "Creditor Matrix Voluntary Petition for Individuals Filing for Bankruptcy Schedu…" at bounding box center [321, 93] width 130 height 464
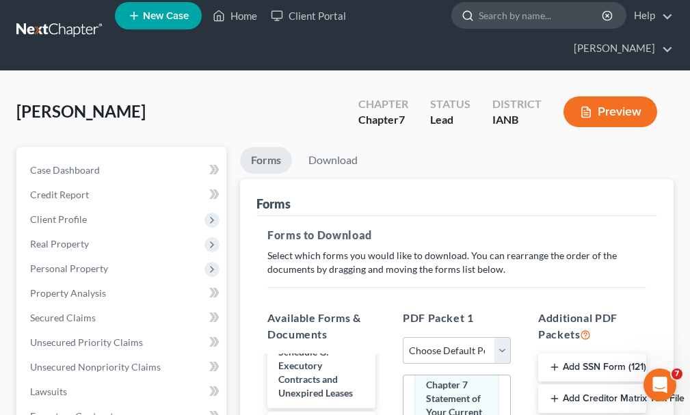
scroll to position [0, 0]
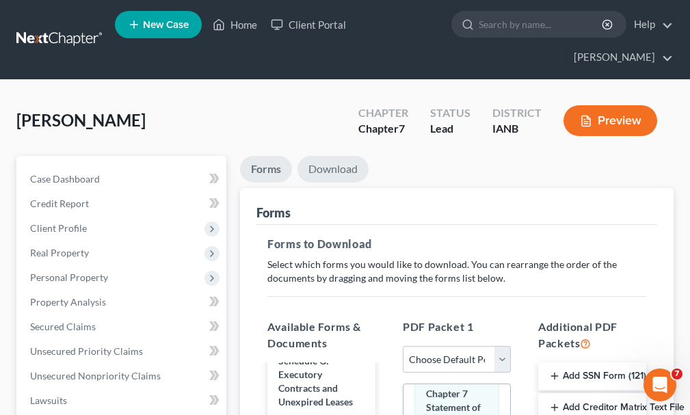
click at [328, 156] on link "Download" at bounding box center [332, 169] width 71 height 27
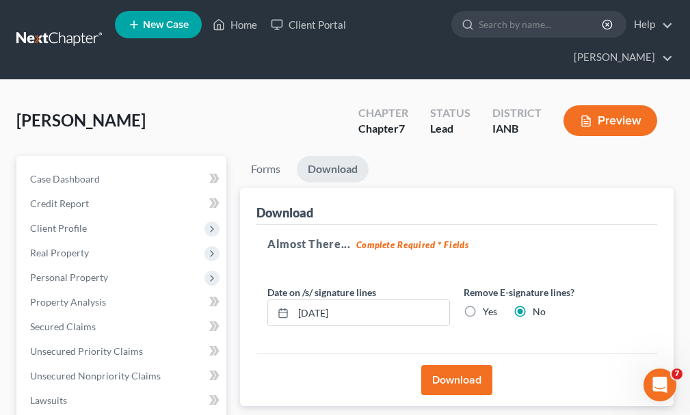
click at [452, 365] on button "Download" at bounding box center [456, 380] width 71 height 30
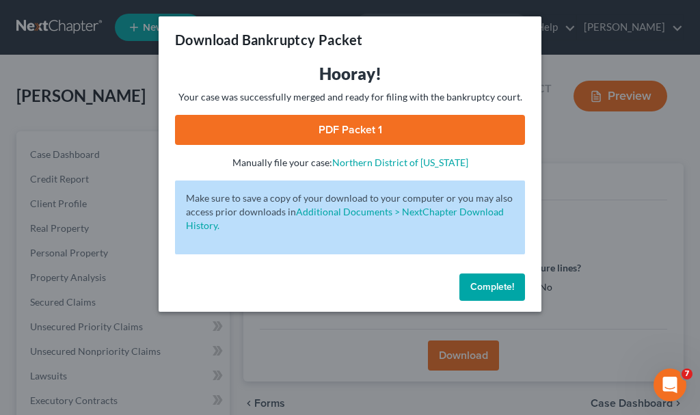
click at [251, 125] on link "PDF Packet 1" at bounding box center [350, 130] width 350 height 30
drag, startPoint x: 481, startPoint y: 286, endPoint x: 470, endPoint y: 278, distance: 13.3
click at [479, 284] on span "Complete!" at bounding box center [492, 287] width 44 height 12
